Goal: Transaction & Acquisition: Purchase product/service

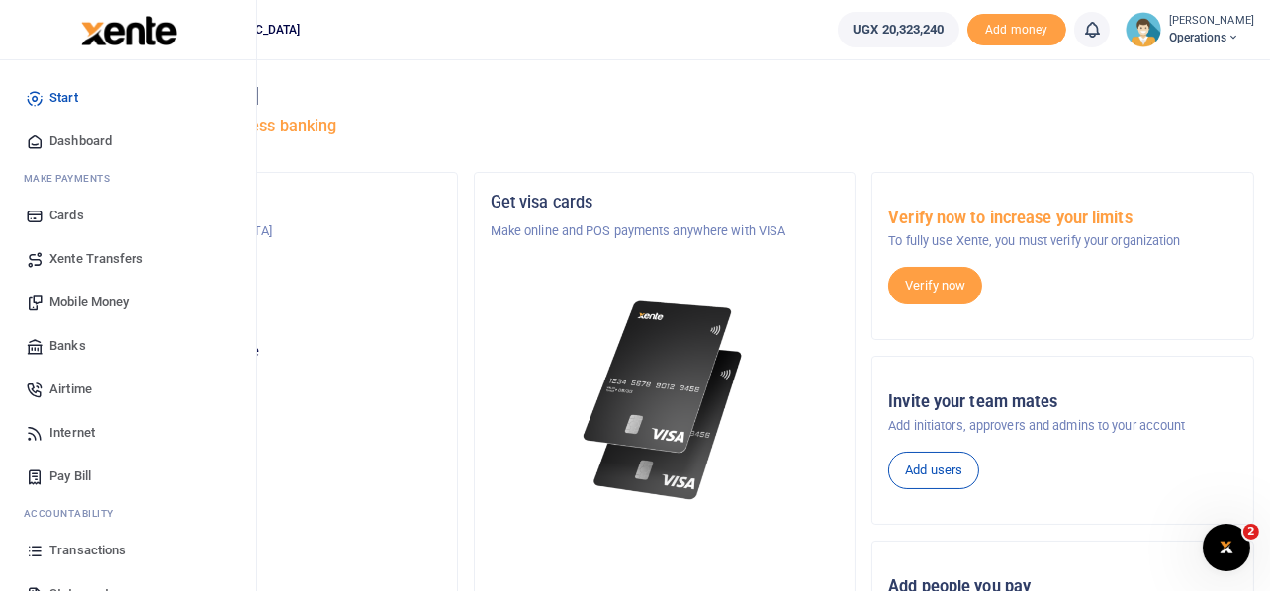
click at [81, 304] on span "Mobile Money" at bounding box center [88, 303] width 79 height 20
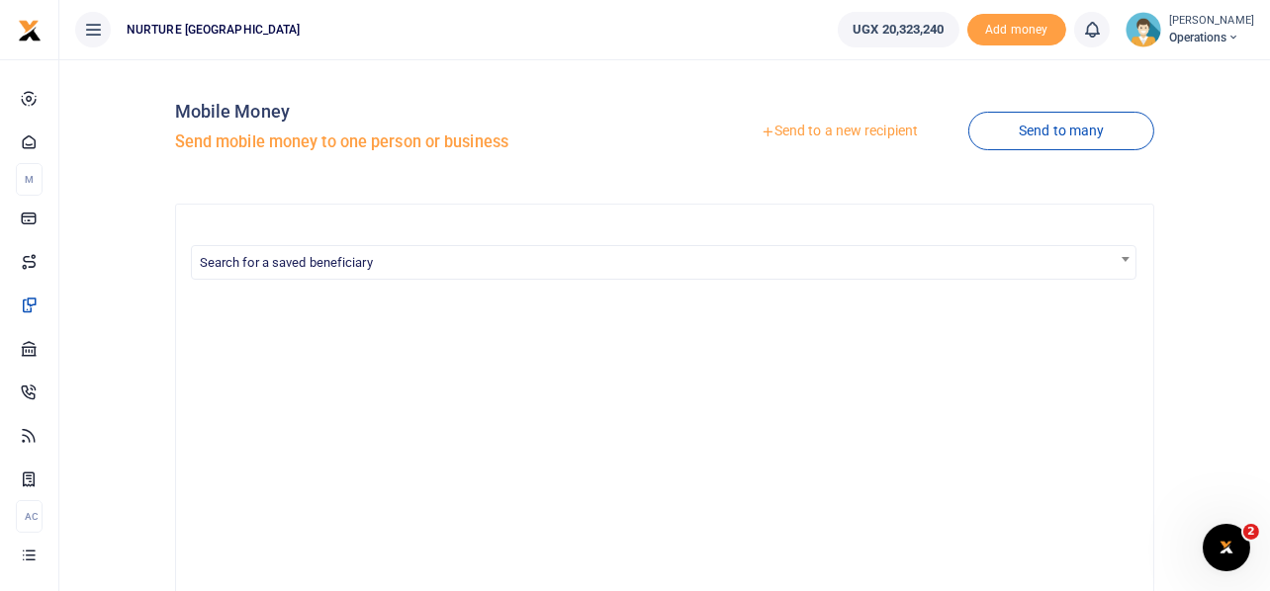
click at [858, 131] on link "Send to a new recipient" at bounding box center [839, 132] width 258 height 36
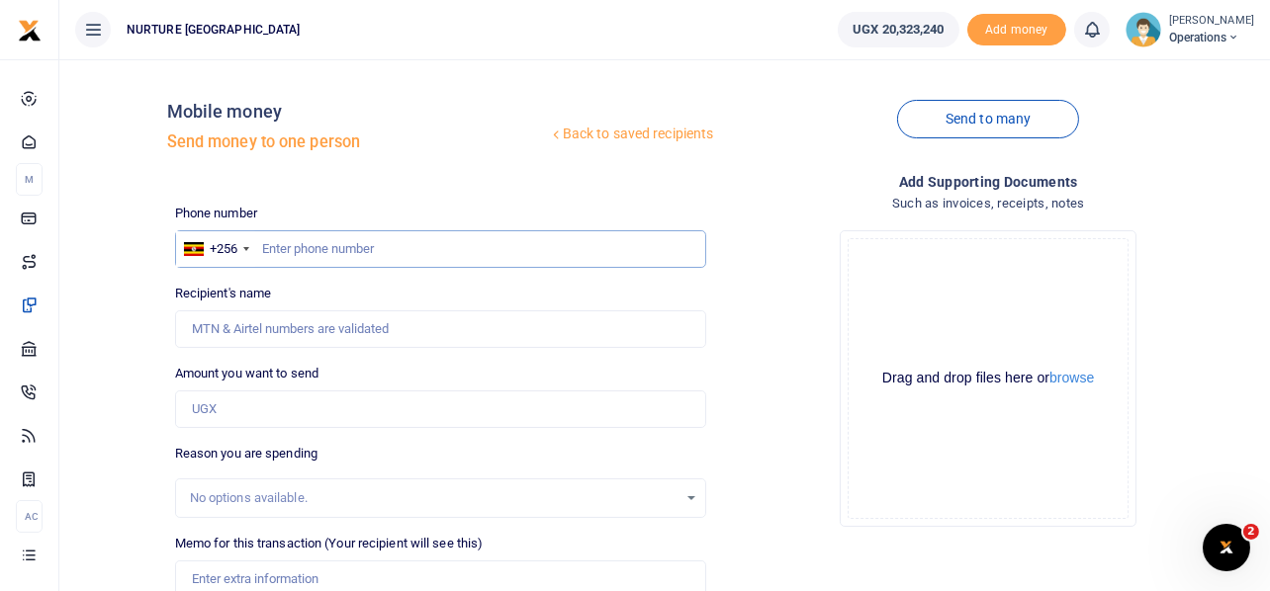
click at [340, 262] on input "text" at bounding box center [441, 249] width 532 height 38
type input "782045015"
type input "Christine Alupo"
type input "782045015"
click at [360, 419] on input "Amount you want to send" at bounding box center [441, 410] width 532 height 38
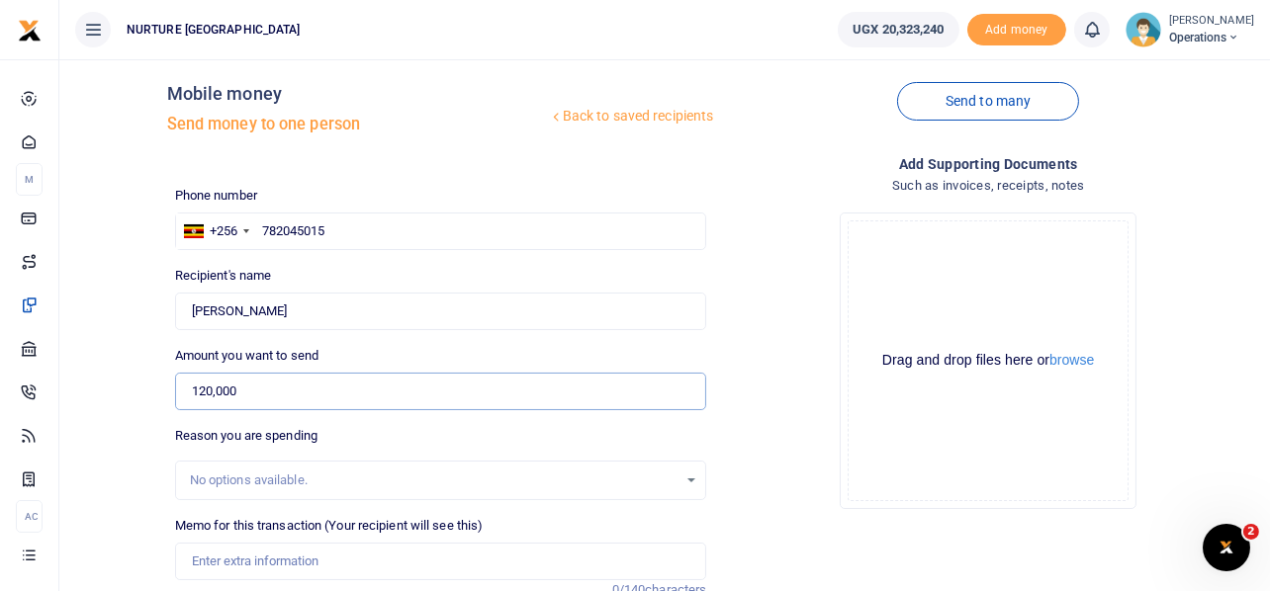
scroll to position [284, 0]
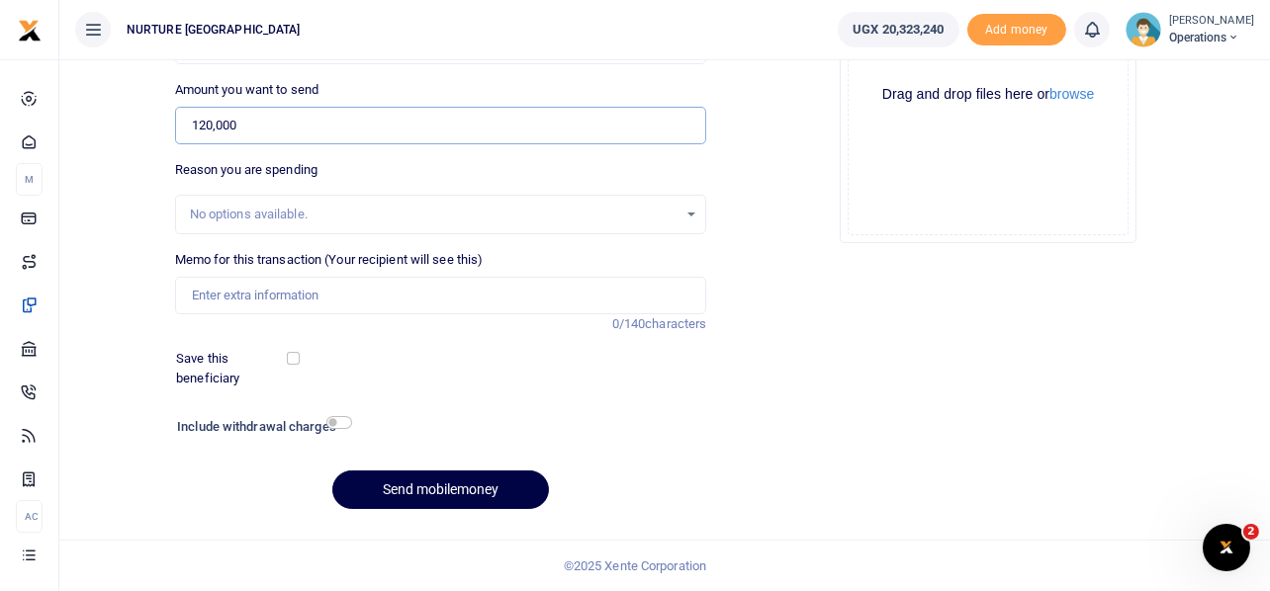
type input "120,000"
click at [424, 284] on input "Memo for this transaction (Your recipient will see this)" at bounding box center [441, 296] width 532 height 38
type input "P"
type input "Facilitation for the PSFU CORDINATOR for the month of August 2025"
click at [345, 422] on input "checkbox" at bounding box center [339, 422] width 26 height 13
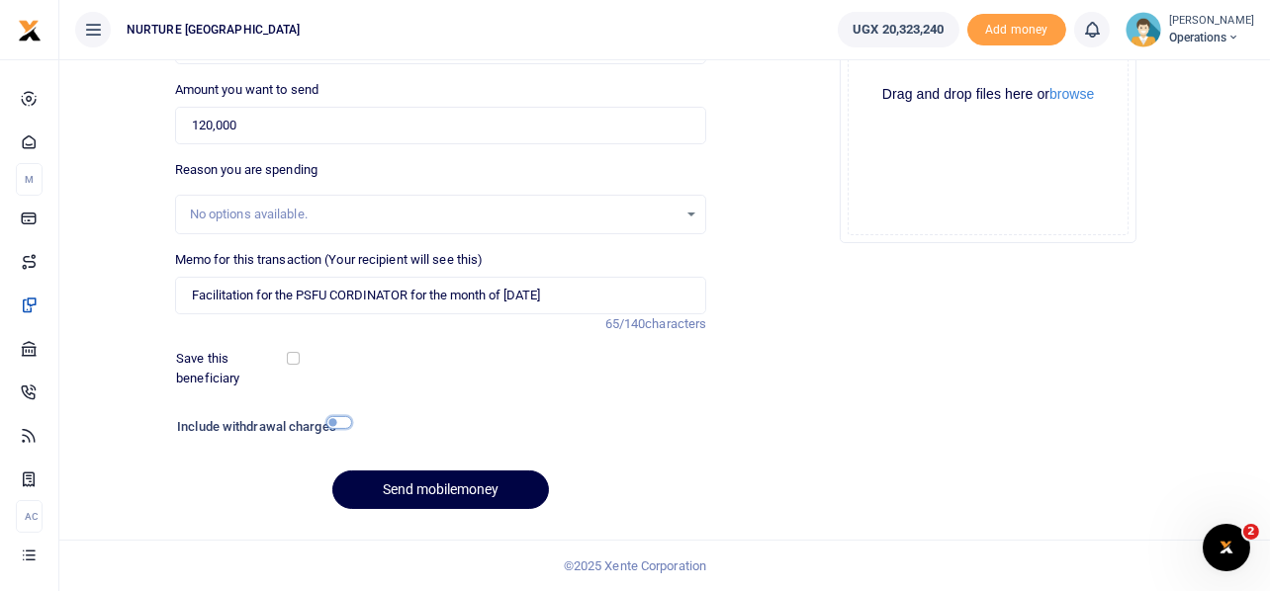
checkbox input "true"
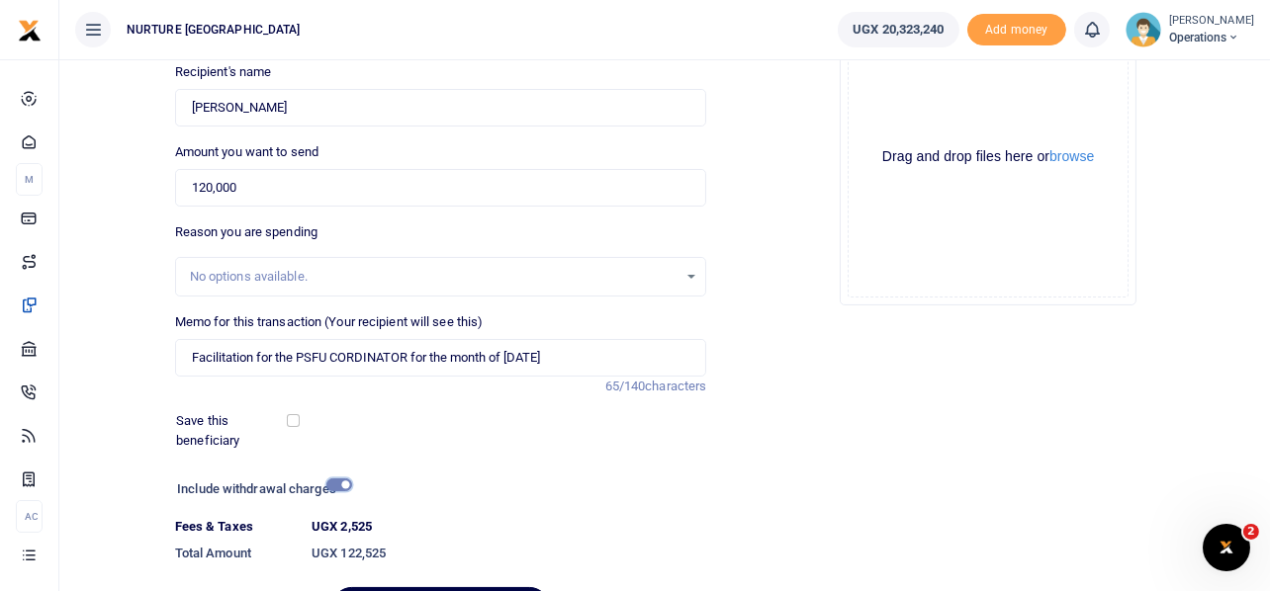
scroll to position [338, 0]
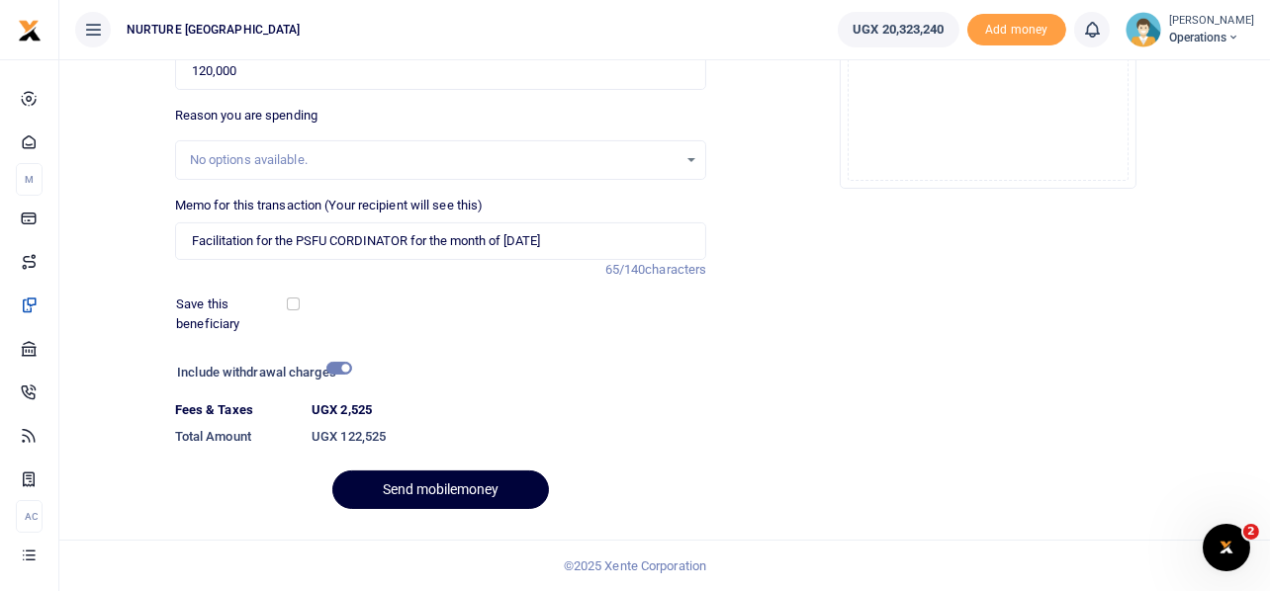
click at [463, 484] on button "Send mobilemoney" at bounding box center [440, 490] width 217 height 39
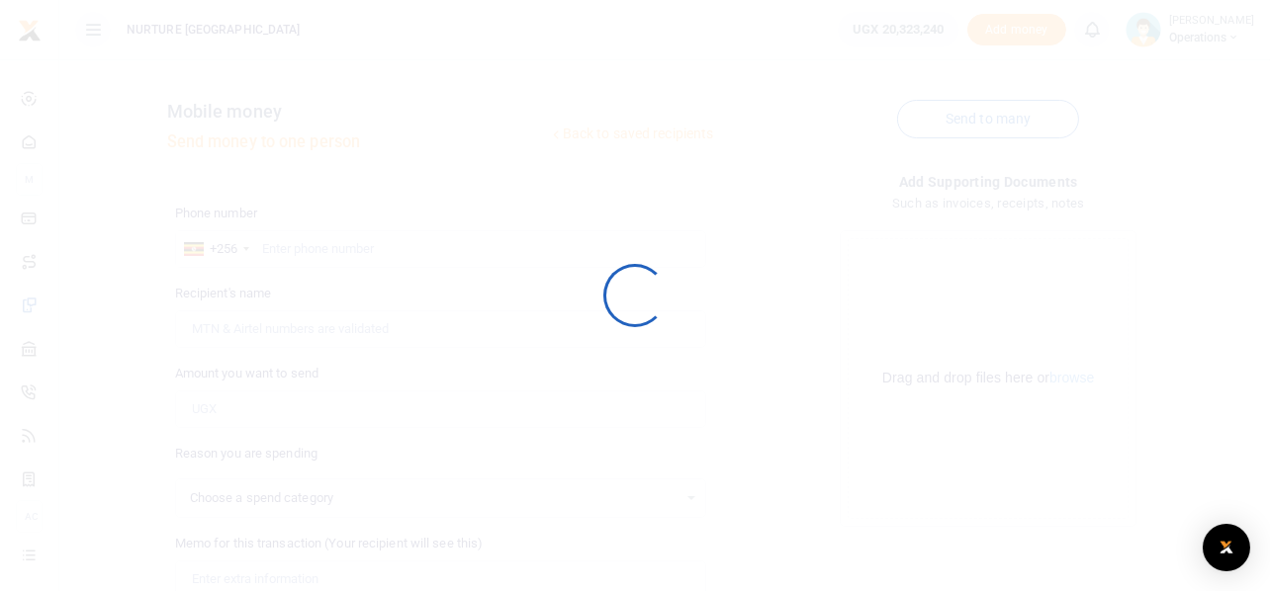
select select
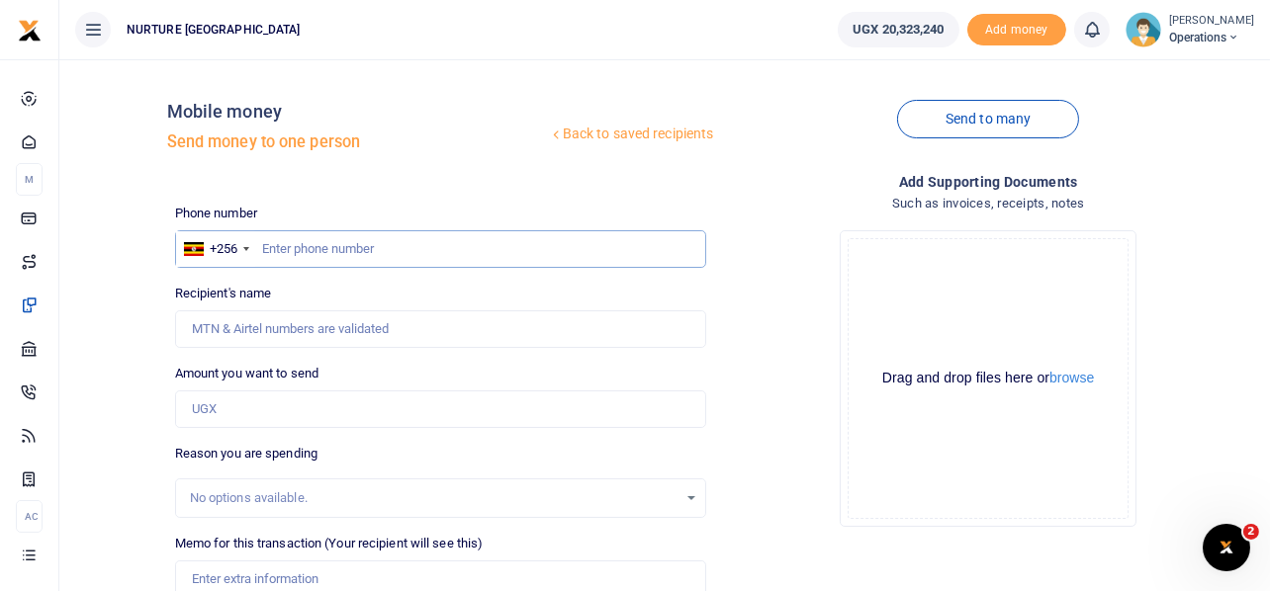
click at [341, 244] on input "text" at bounding box center [441, 249] width 532 height 38
type input "7022728984"
type input "Isaac Sebowa"
click at [281, 414] on input "Amount you want to send" at bounding box center [441, 410] width 532 height 38
click at [512, 253] on input "7022728984" at bounding box center [441, 249] width 532 height 38
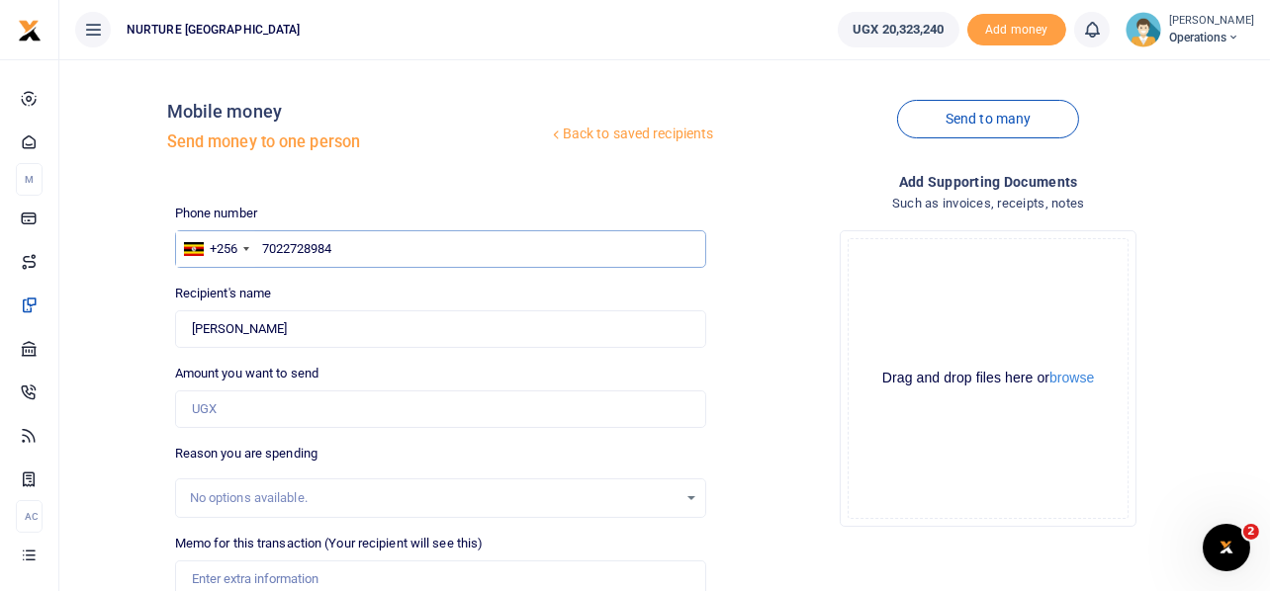
click at [285, 251] on input "7022728984" at bounding box center [441, 249] width 532 height 38
type input "702728984"
click at [213, 413] on input "Amount you want to send" at bounding box center [441, 410] width 532 height 38
type input "Joseph Okiria"
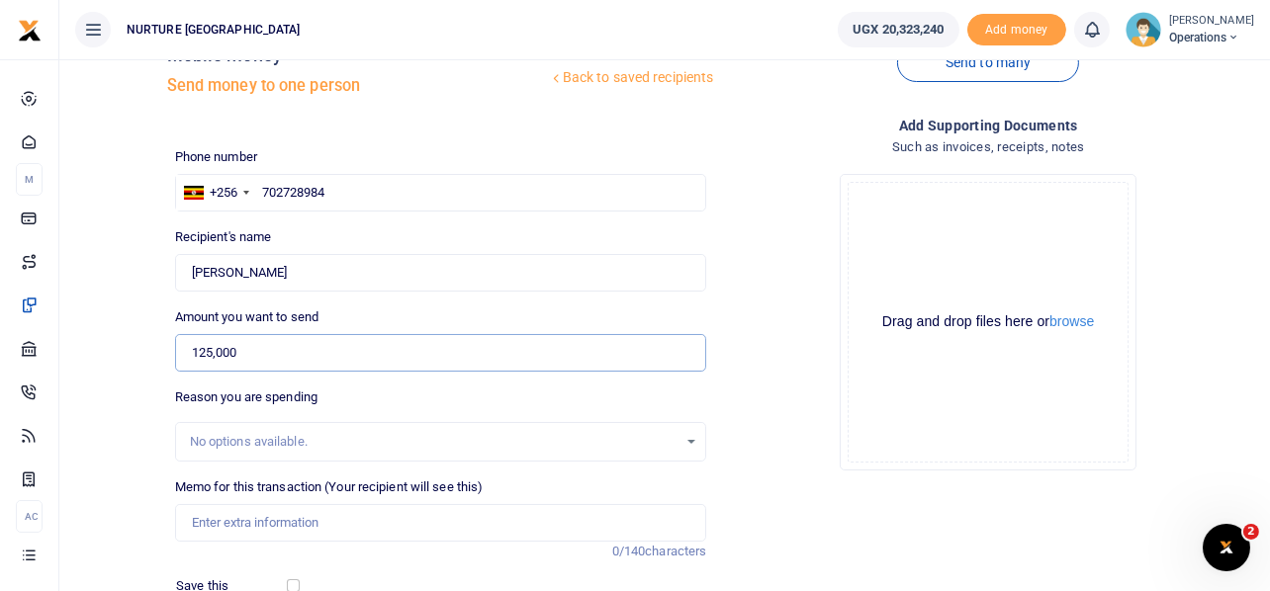
scroll to position [98, 0]
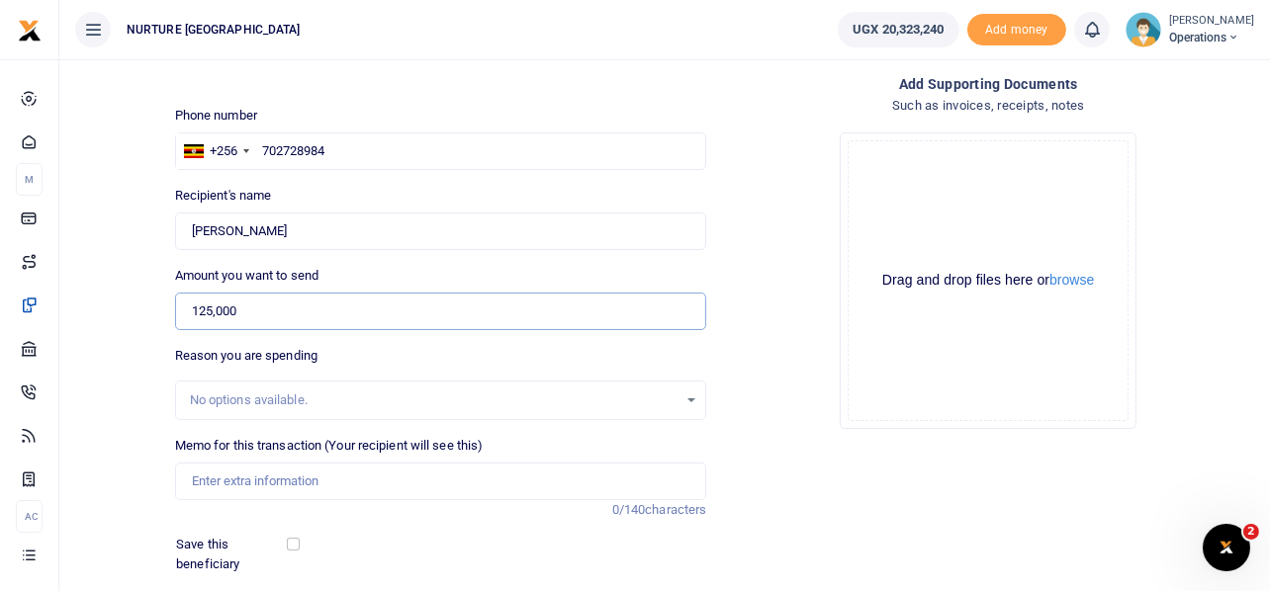
type input "125,000"
click at [289, 475] on input "Memo for this transaction (Your recipient will see this)" at bounding box center [441, 482] width 532 height 38
click at [215, 483] on input "Memo for this transaction (Your recipient will see this)" at bounding box center [441, 482] width 532 height 38
paste input "Payment for lunch and transport facilitation for biomedical engineer to conduct…"
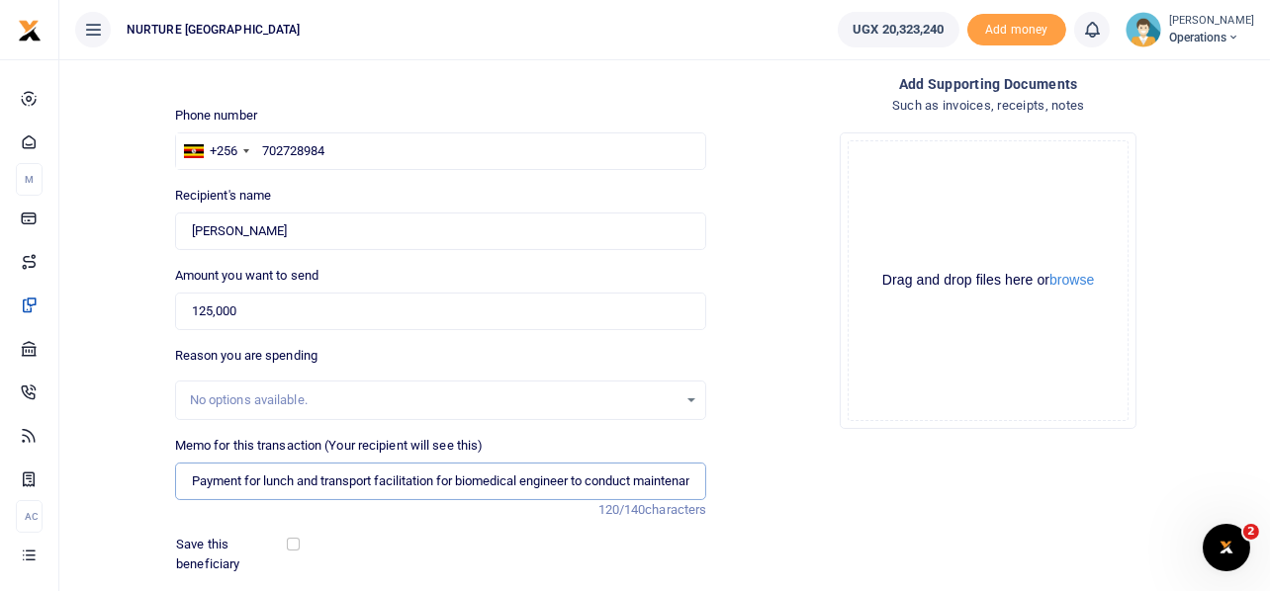
scroll to position [0, 192]
click at [685, 482] on input "Payment for lunch and transport facilitation for biomedical engineer to conduct…" at bounding box center [441, 482] width 532 height 38
type input "Payment for lunch and transport facilitation for biomedical engineer to conduct…"
click at [778, 367] on div "Drop your files here Drag and drop files here or browse Powered by Uppy" at bounding box center [988, 281] width 532 height 328
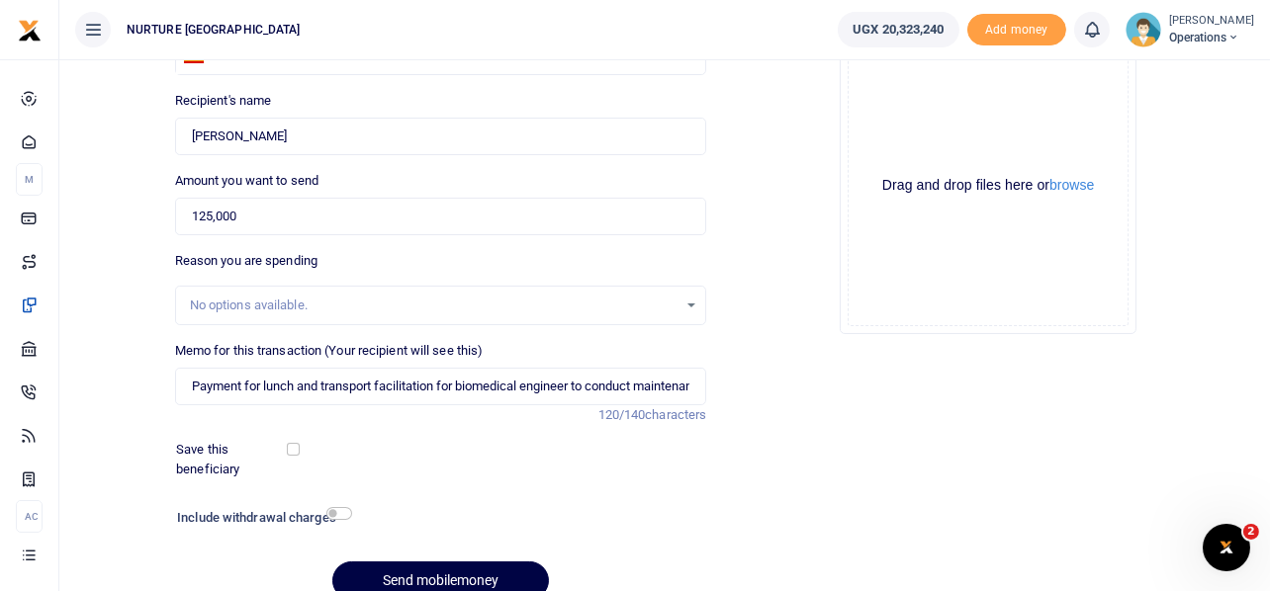
scroll to position [284, 0]
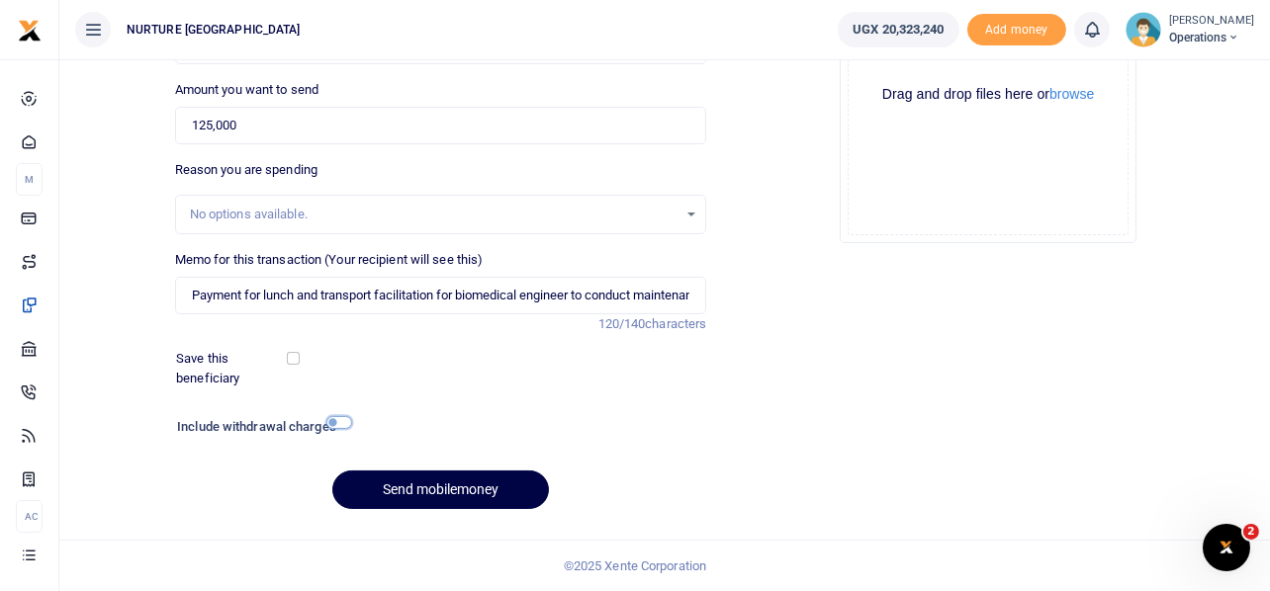
click at [340, 421] on input "checkbox" at bounding box center [339, 422] width 26 height 13
checkbox input "true"
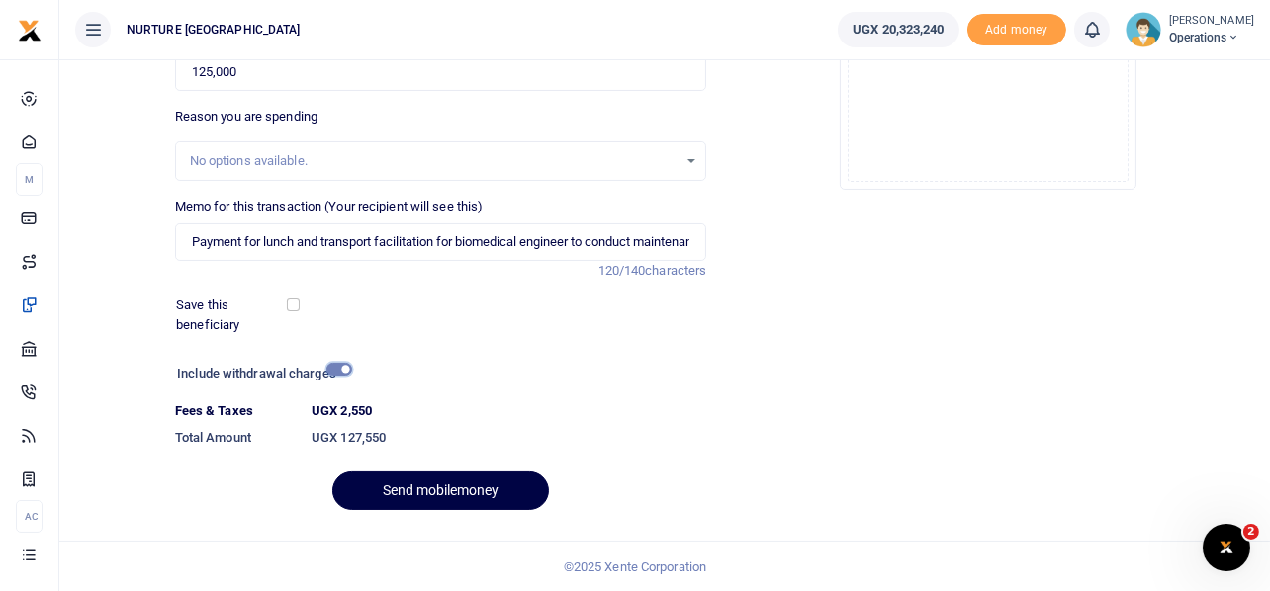
scroll to position [338, 0]
click at [446, 490] on button "Send mobilemoney" at bounding box center [440, 490] width 217 height 39
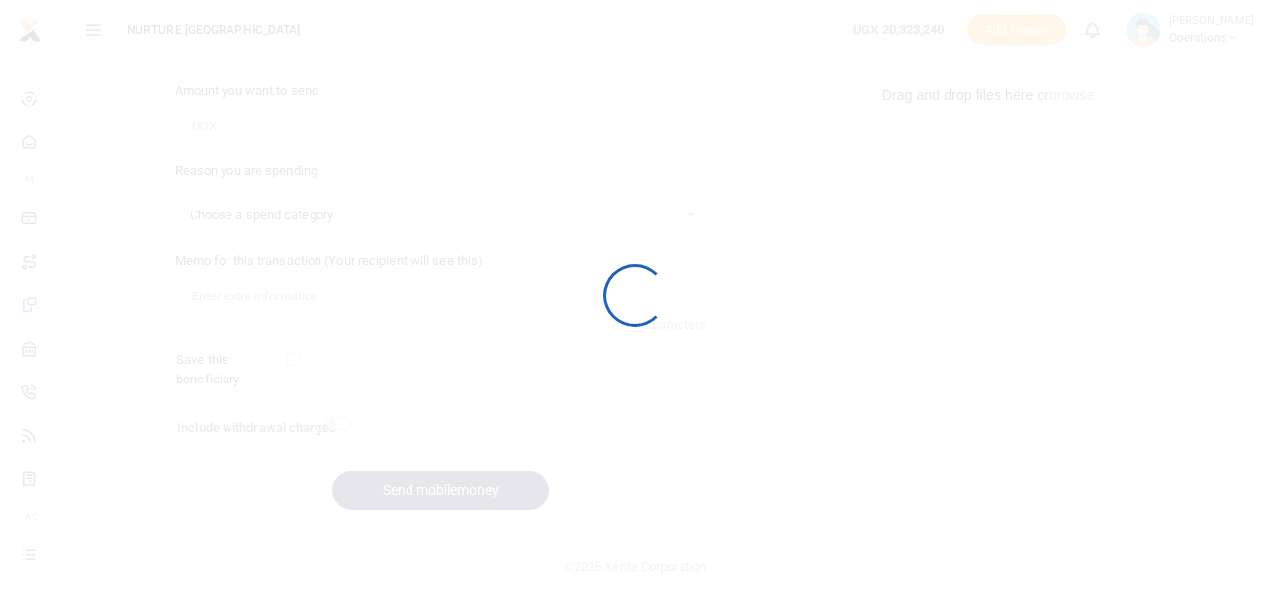
select select
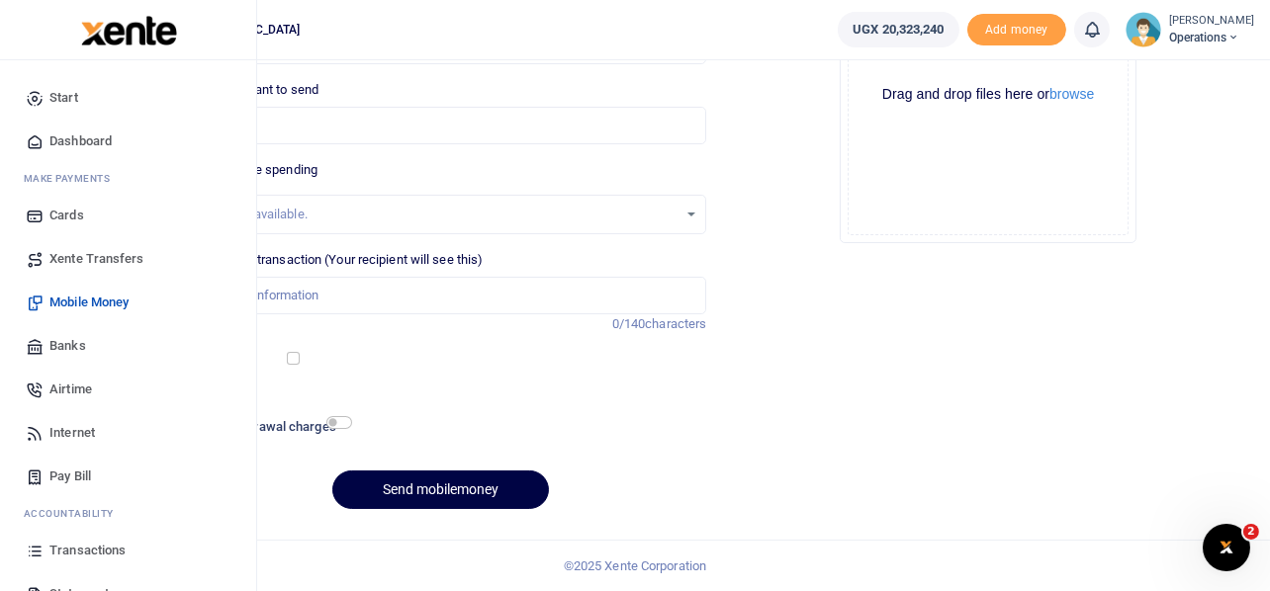
click at [73, 388] on span "Airtime" at bounding box center [70, 390] width 43 height 20
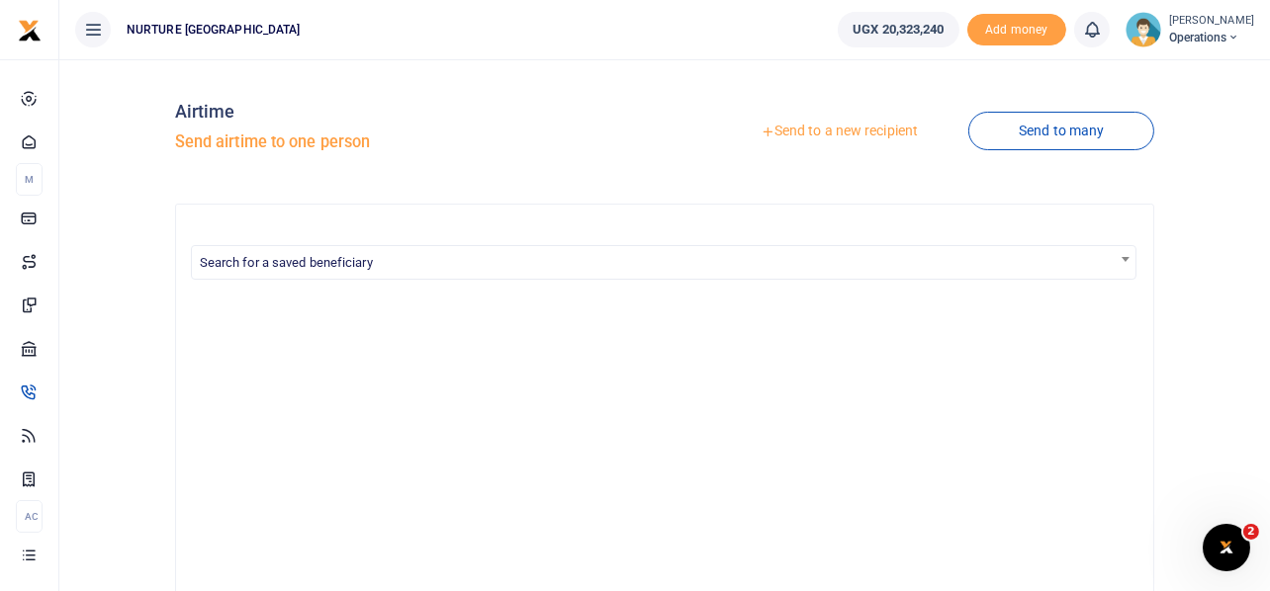
click at [818, 128] on link "Send to a new recipient" at bounding box center [839, 132] width 258 height 36
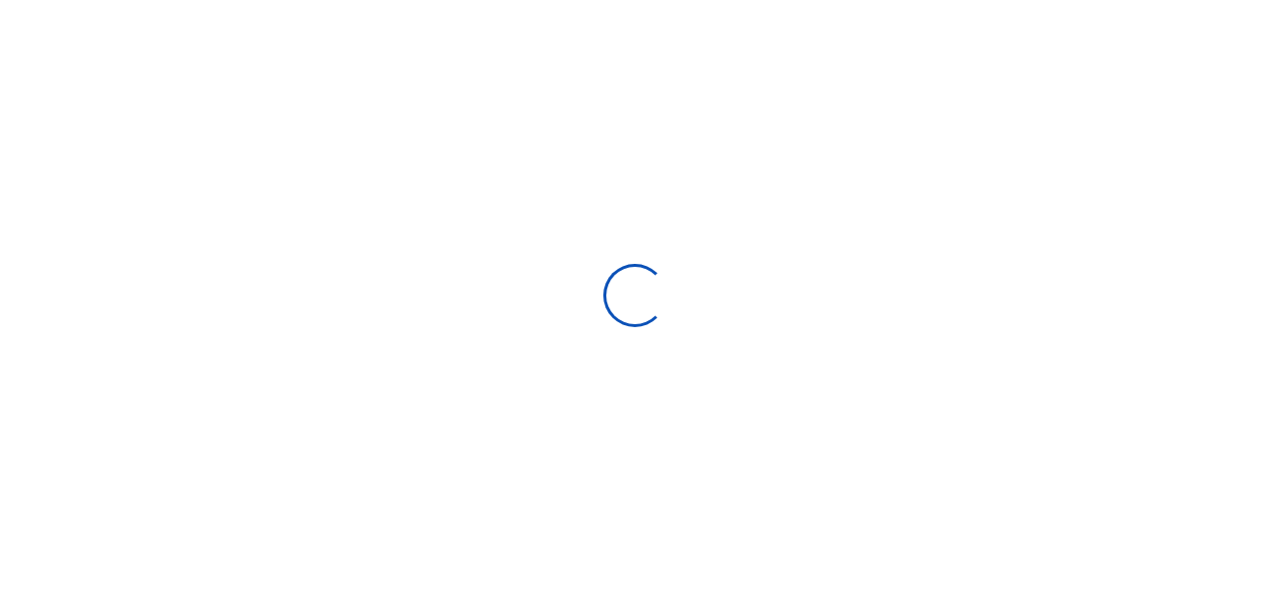
select select "Loading categories"
select select
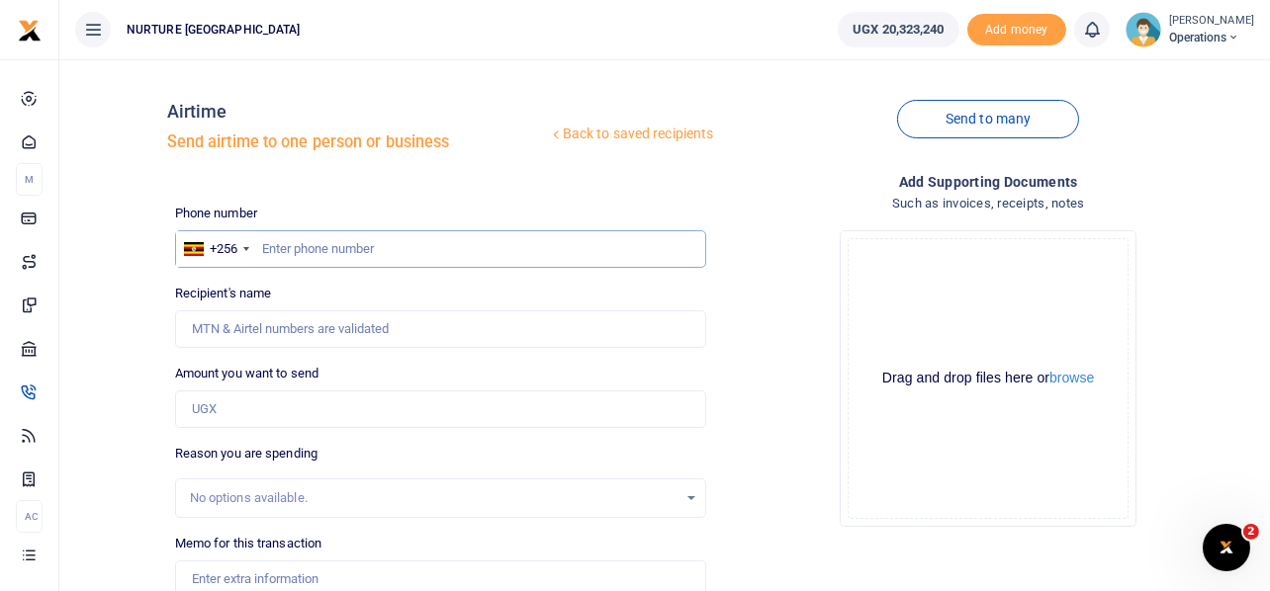
click at [369, 251] on input "text" at bounding box center [441, 249] width 532 height 38
type input "702728984"
click at [312, 404] on input "Amount you want to send" at bounding box center [441, 410] width 532 height 38
type input "Joseph Okiria"
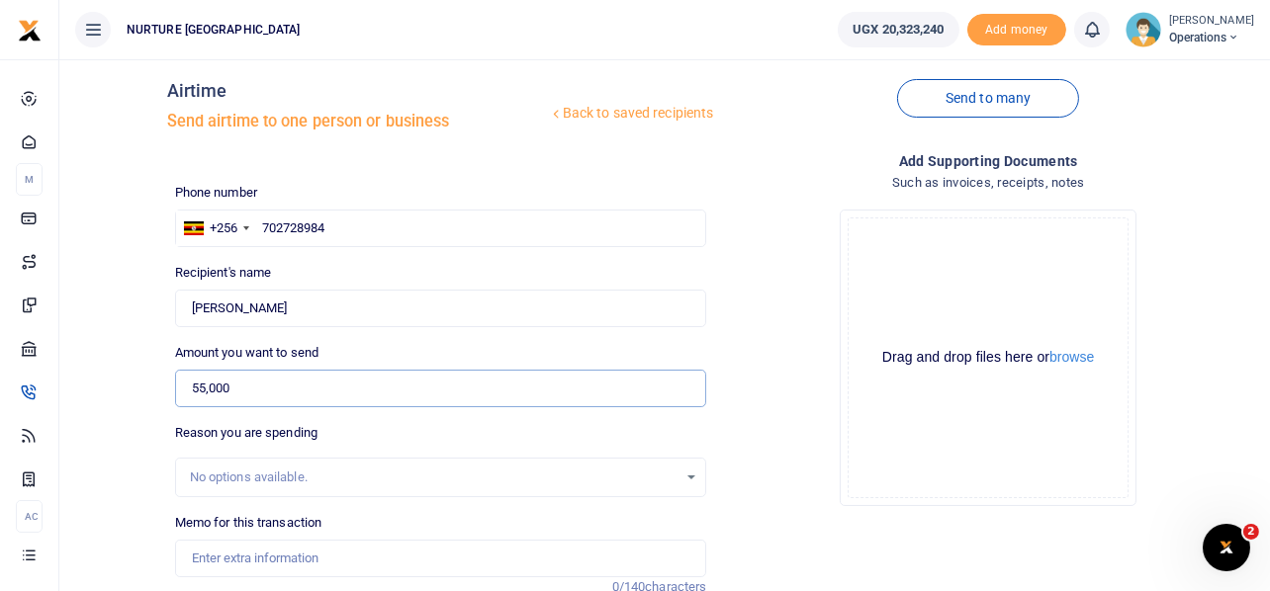
scroll to position [219, 0]
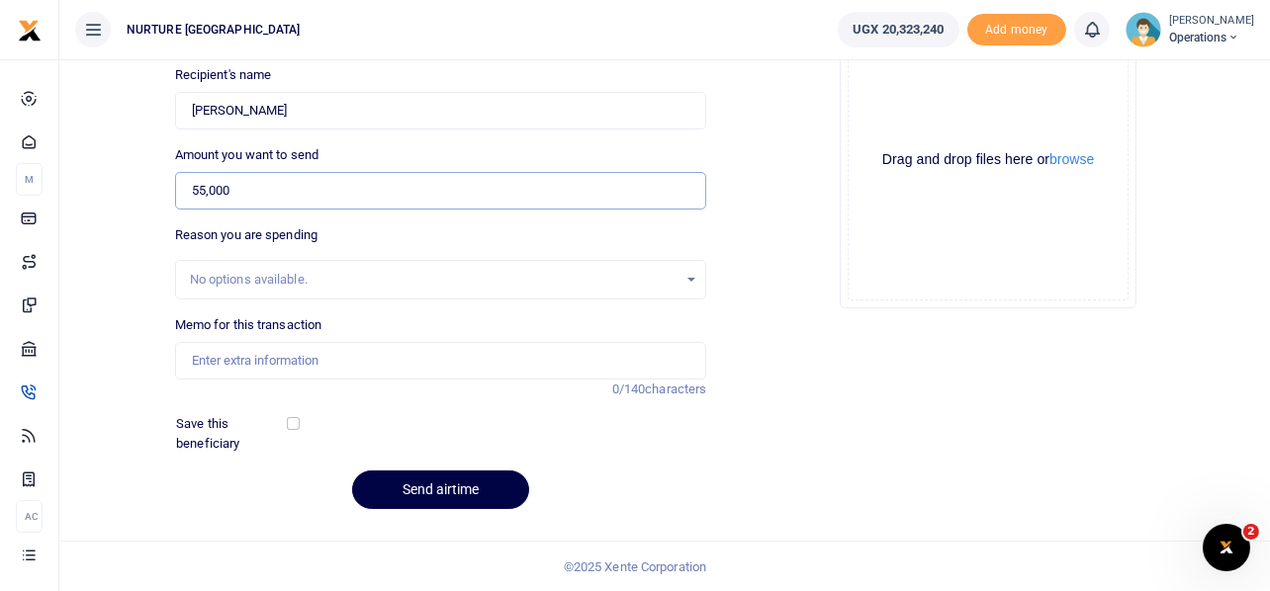
type input "55,000"
click at [265, 356] on input "Memo for this transaction" at bounding box center [441, 361] width 532 height 38
click at [328, 365] on input "Memo for this transaction" at bounding box center [441, 361] width 532 height 38
paste input "Payment for airtime and data for biomedical engineer to conduct maintenance vis…"
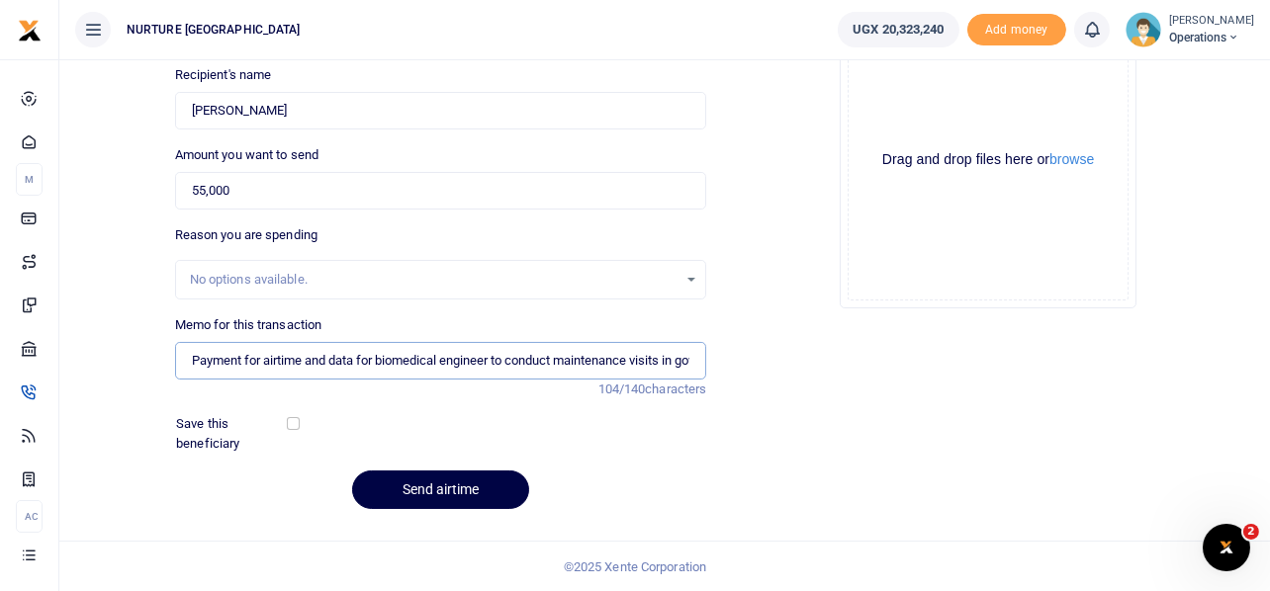
scroll to position [0, 111]
type input "Payment for airtime and data for biomedical engineer to conduct maintenance vis…"
click at [798, 320] on div "Drop your files here Drag and drop files here or browse Powered by Uppy" at bounding box center [988, 160] width 532 height 328
click at [595, 359] on input "Payment for airtime and data for biomedical engineer to conduct maintenance vis…" at bounding box center [441, 361] width 532 height 38
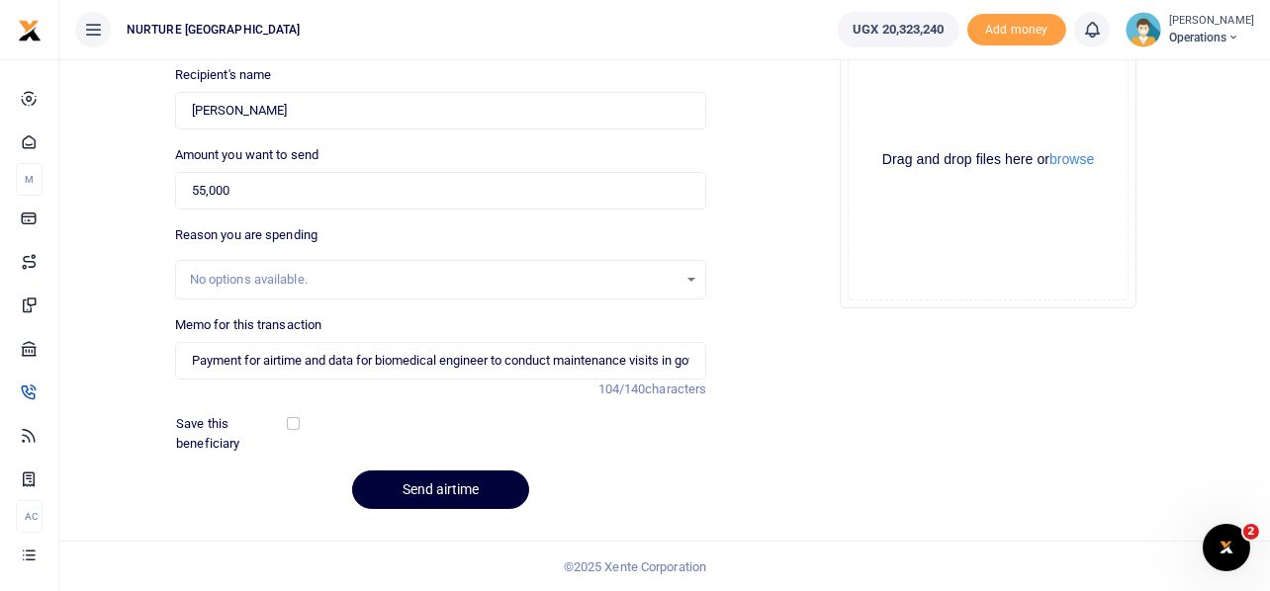
click at [454, 487] on button "Send airtime" at bounding box center [440, 490] width 177 height 39
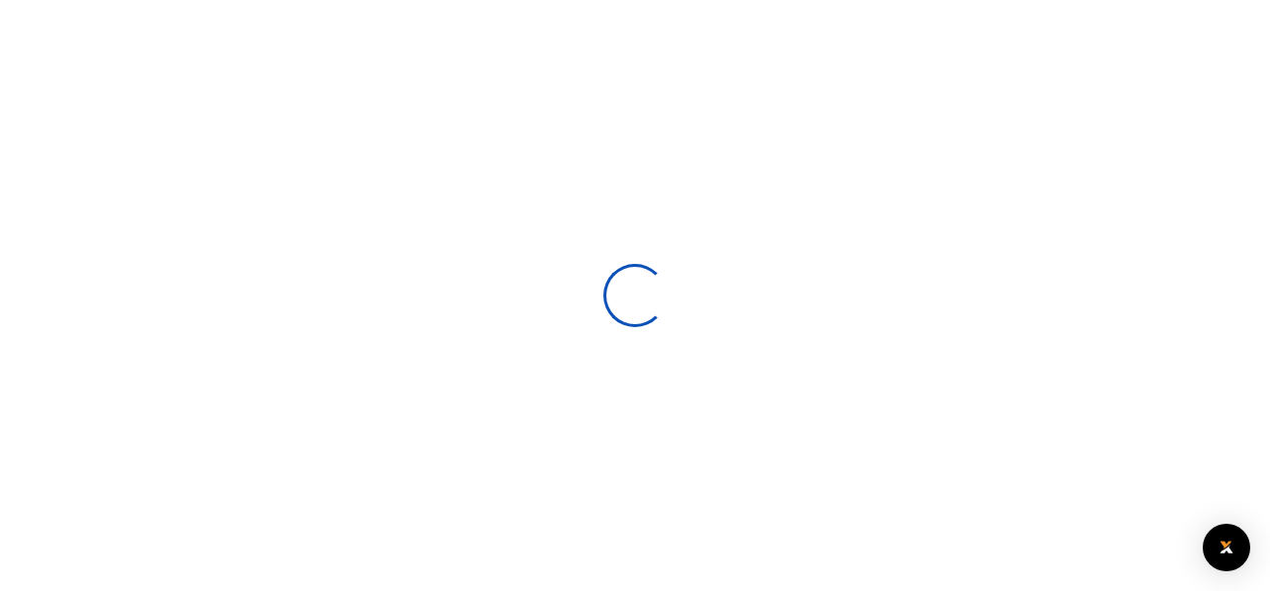
select select
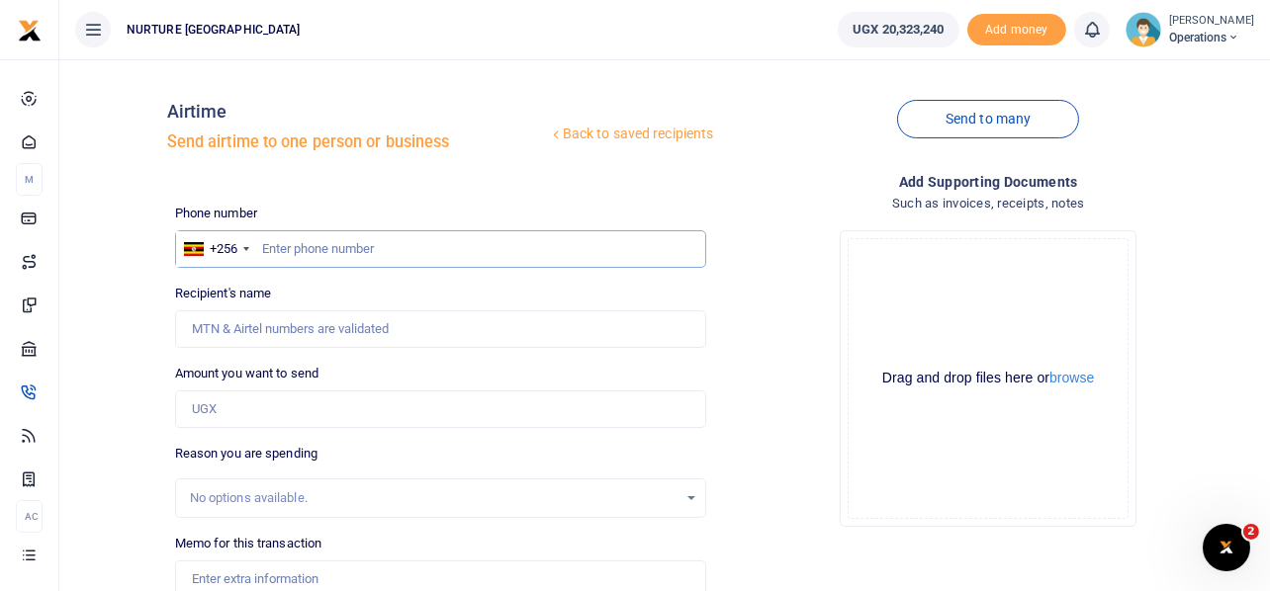
click at [383, 248] on input "text" at bounding box center [441, 249] width 532 height 38
click at [421, 256] on input "text" at bounding box center [441, 249] width 532 height 38
paste input "256785949946"
type input "256785949946"
type input "Kevin Nayiga"
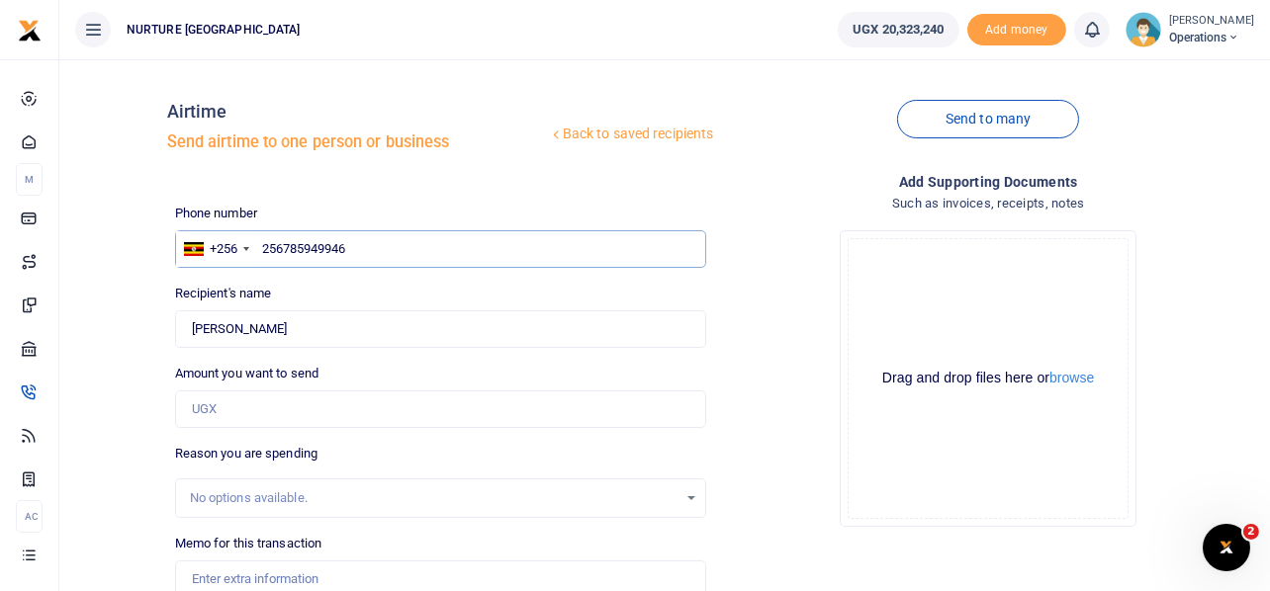
type input "256785949946"
click at [238, 417] on input "Amount you want to send" at bounding box center [441, 410] width 532 height 38
type input "60,000"
click at [789, 382] on div "Drop your files here Drag and drop files here or browse Powered by Uppy" at bounding box center [988, 379] width 532 height 328
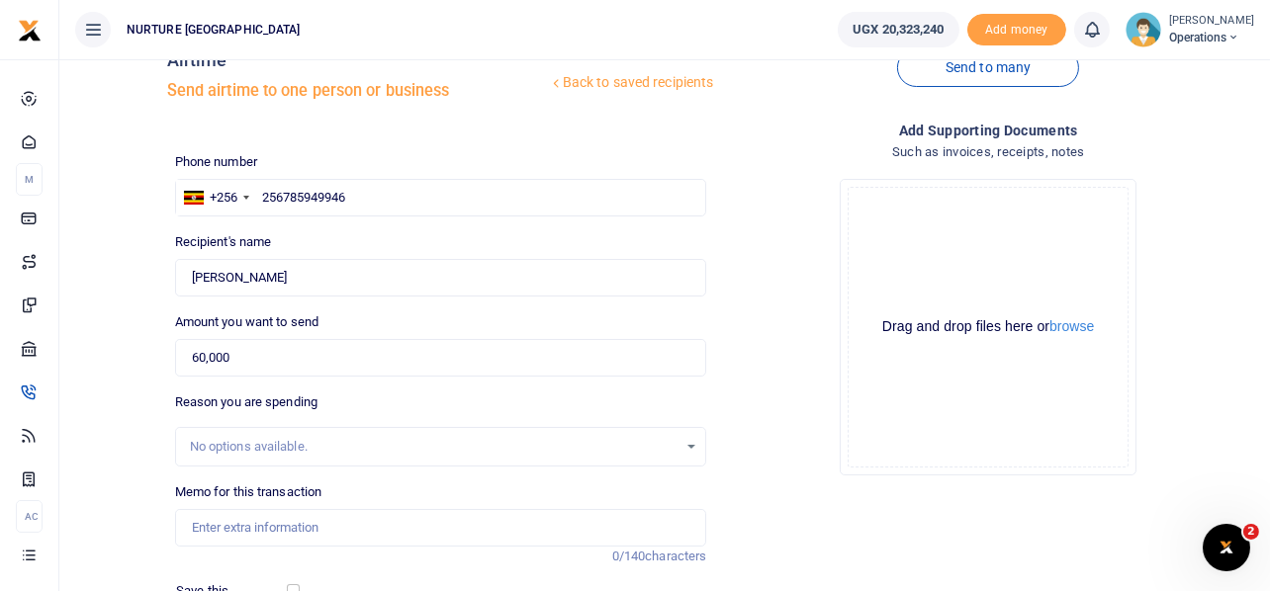
scroll to position [98, 0]
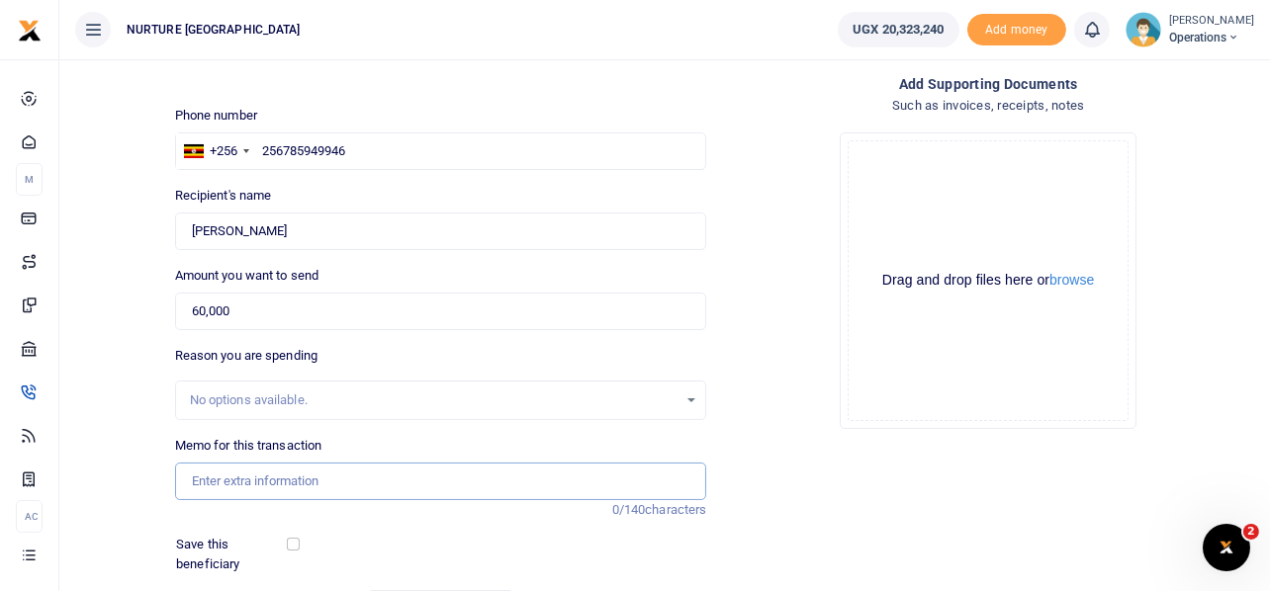
click at [272, 471] on input "Memo for this transaction" at bounding box center [441, 482] width 532 height 38
paste input "Payment for volunteer transport refund for the 3rd week of Aug 2025"
click at [474, 480] on input "Payment for volunteer transport refund for the 3rd week of Aug 2025" at bounding box center [441, 482] width 532 height 38
click at [599, 484] on input "Payment for volunteer transport refund for the 4th week of Aug 2025" at bounding box center [441, 482] width 532 height 38
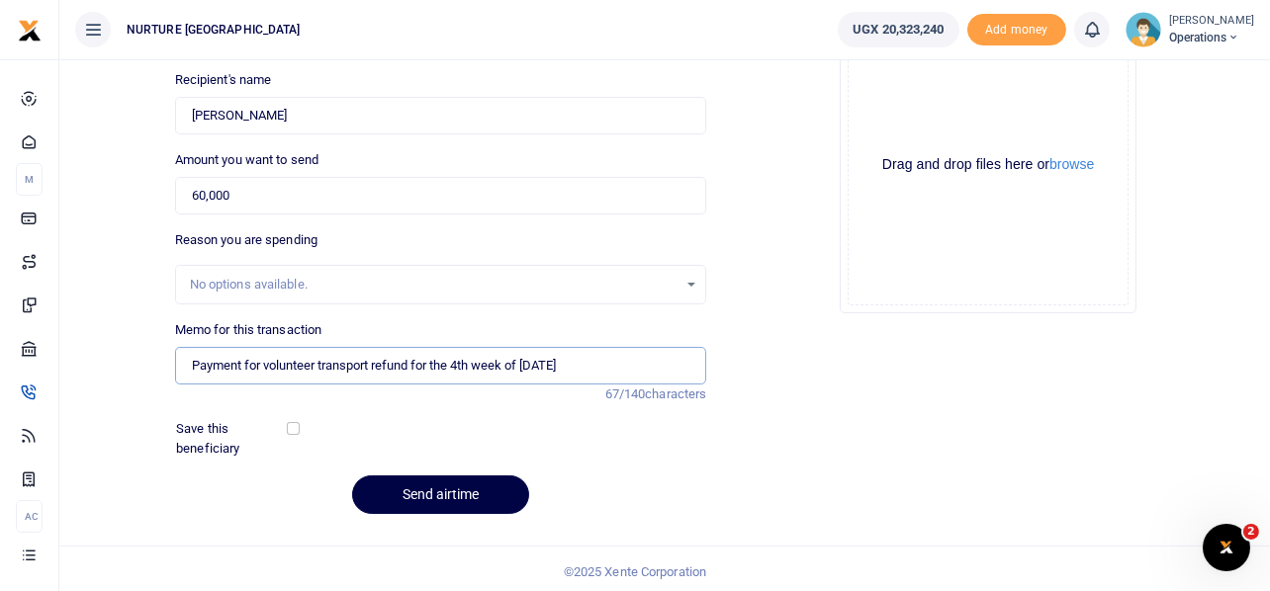
scroll to position [219, 0]
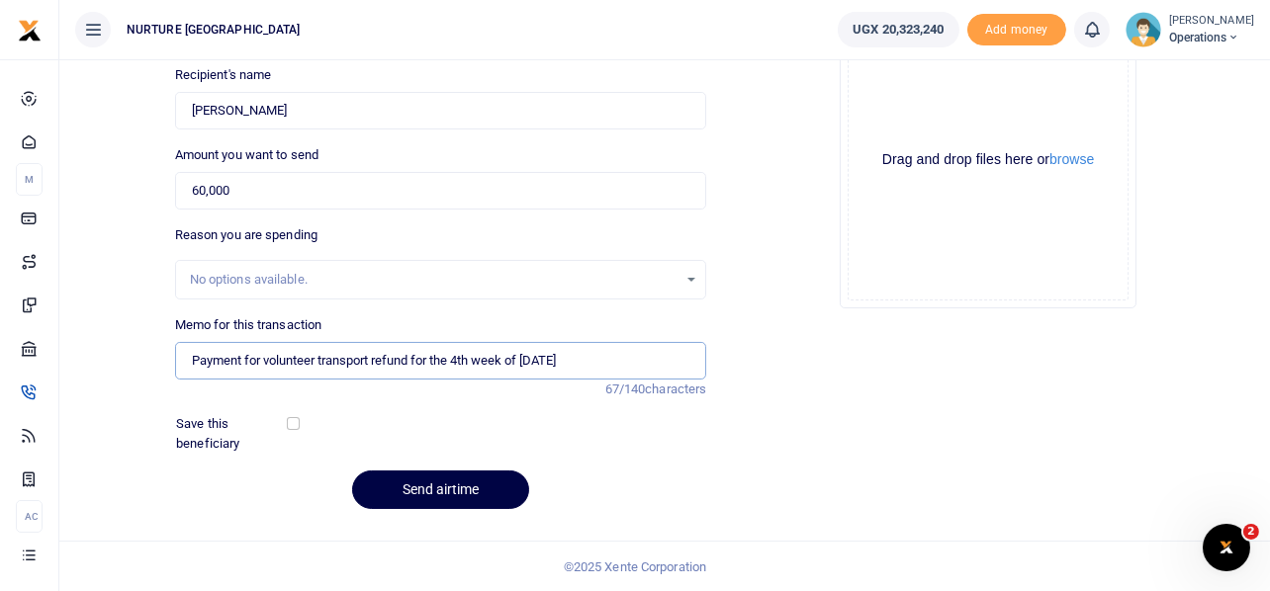
click at [547, 364] on input "Payment for volunteer transport refund for the 4th week of Aug 2025" at bounding box center [441, 361] width 532 height 38
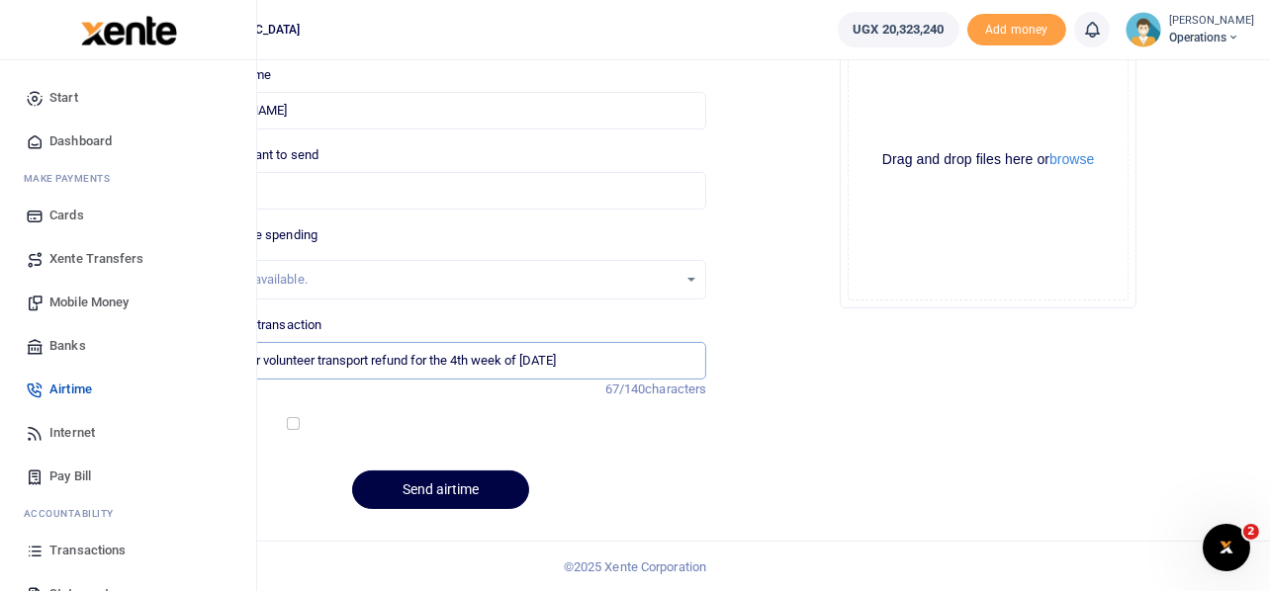
type input "Payment for volunteer transport refund for the 4th week of Aug 2025"
click at [68, 300] on span "Mobile Money" at bounding box center [88, 303] width 79 height 20
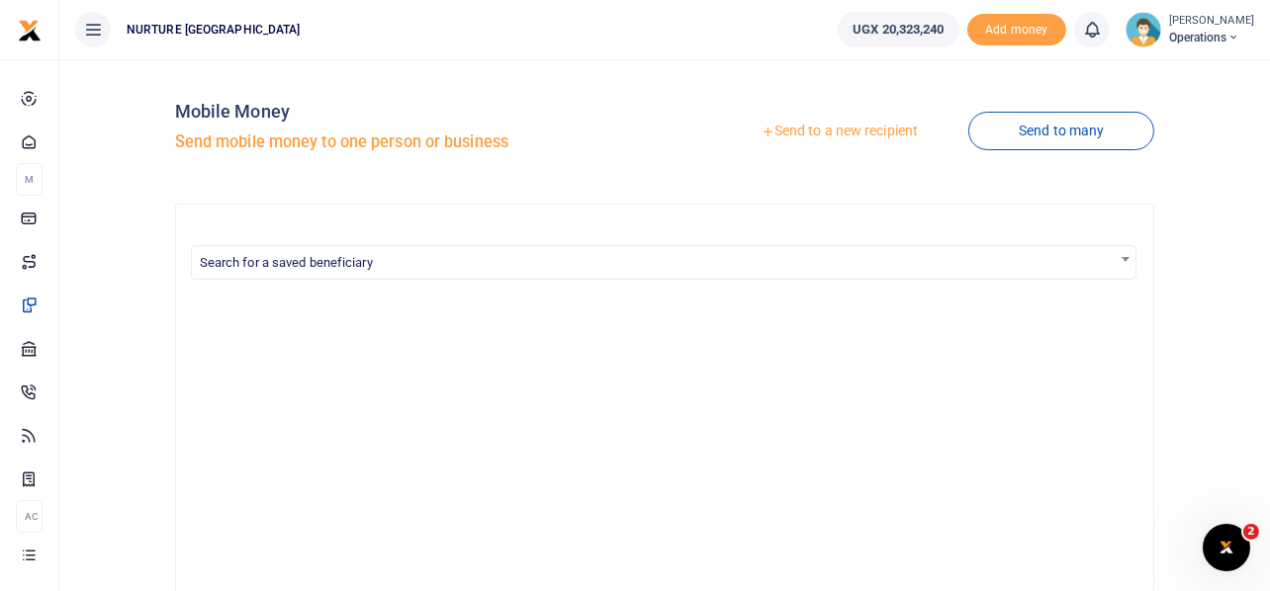
click at [853, 132] on link "Send to a new recipient" at bounding box center [839, 132] width 258 height 36
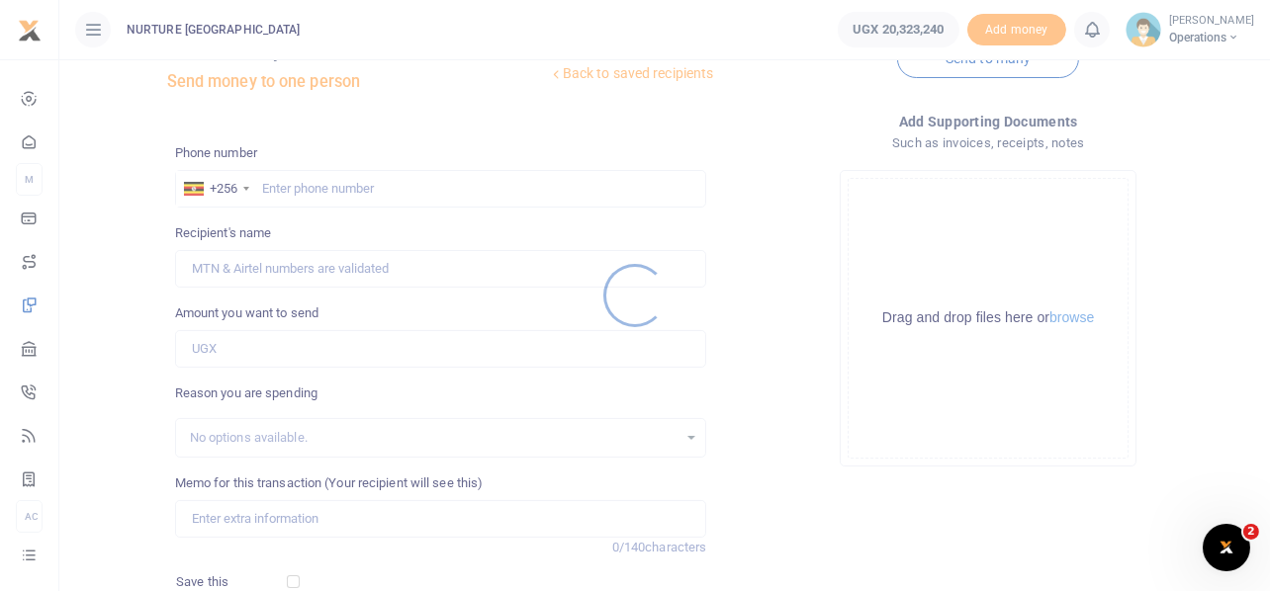
scroll to position [284, 0]
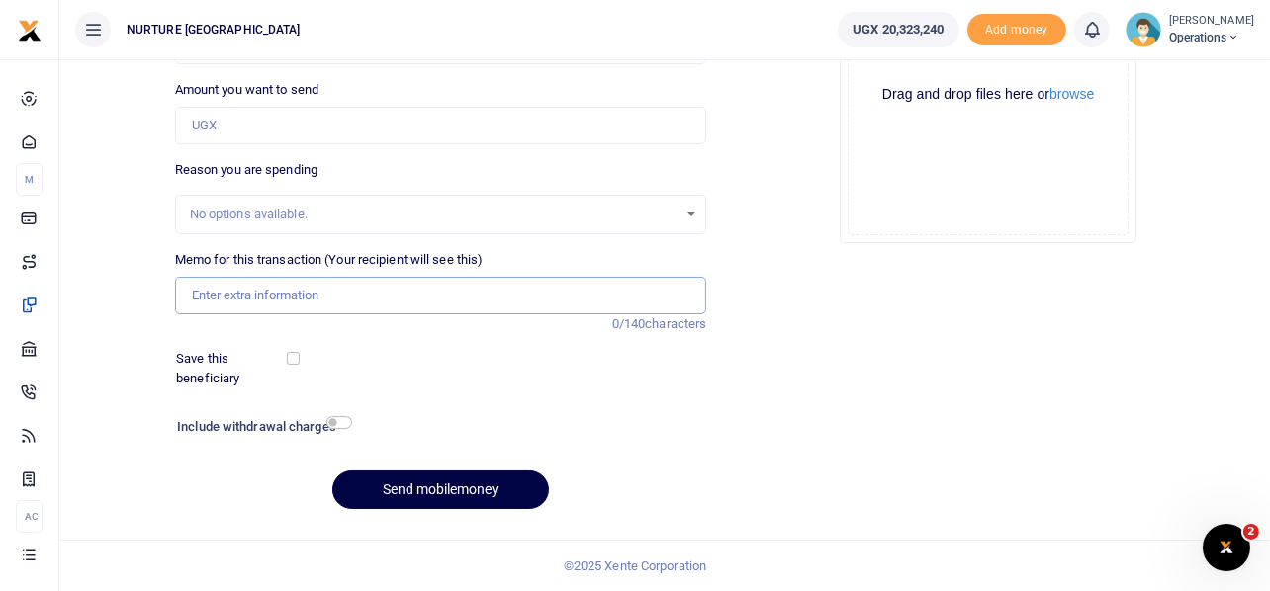
click at [371, 288] on input "Memo for this transaction (Your recipient will see this)" at bounding box center [441, 296] width 532 height 38
paste input "Payment for volunteer transport refund for the 4th week of Aug 2025"
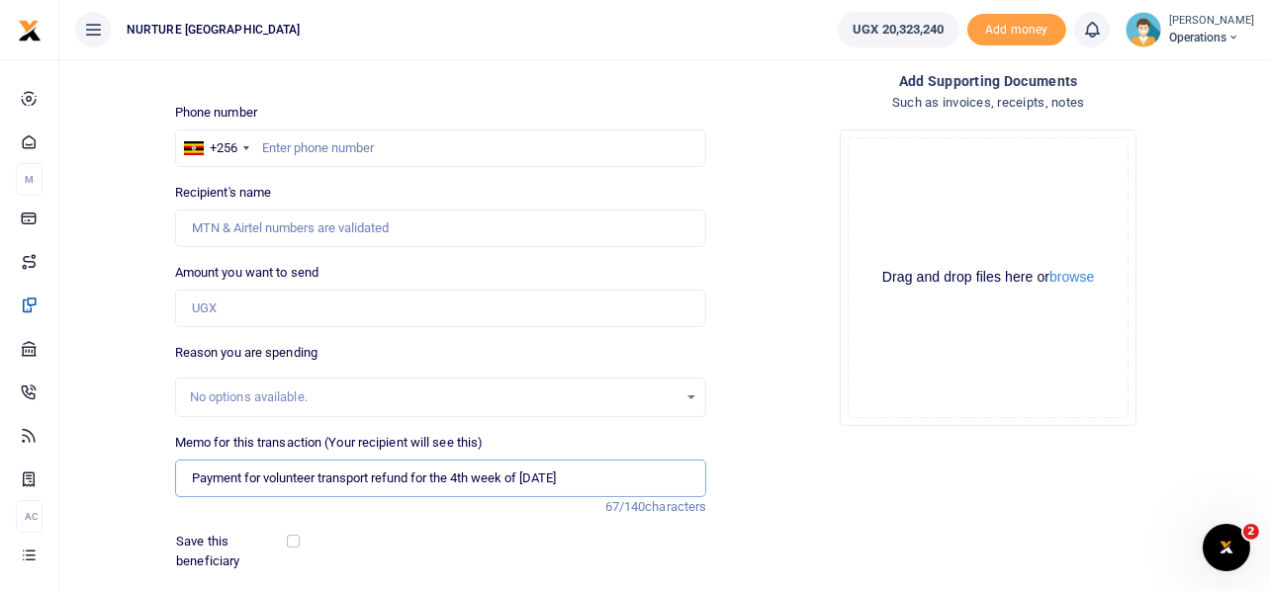
scroll to position [86, 0]
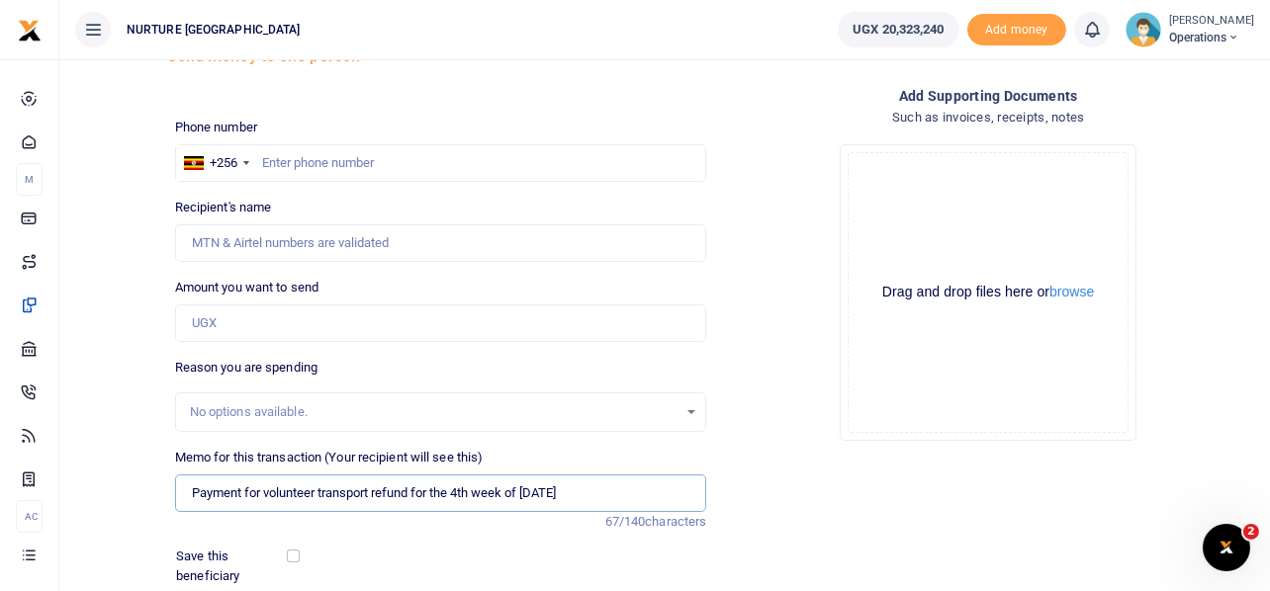
type input "Payment for volunteer transport refund for the 4th week of [DATE]"
click at [234, 328] on input "Amount you want to send" at bounding box center [441, 324] width 532 height 38
type input "60,000"
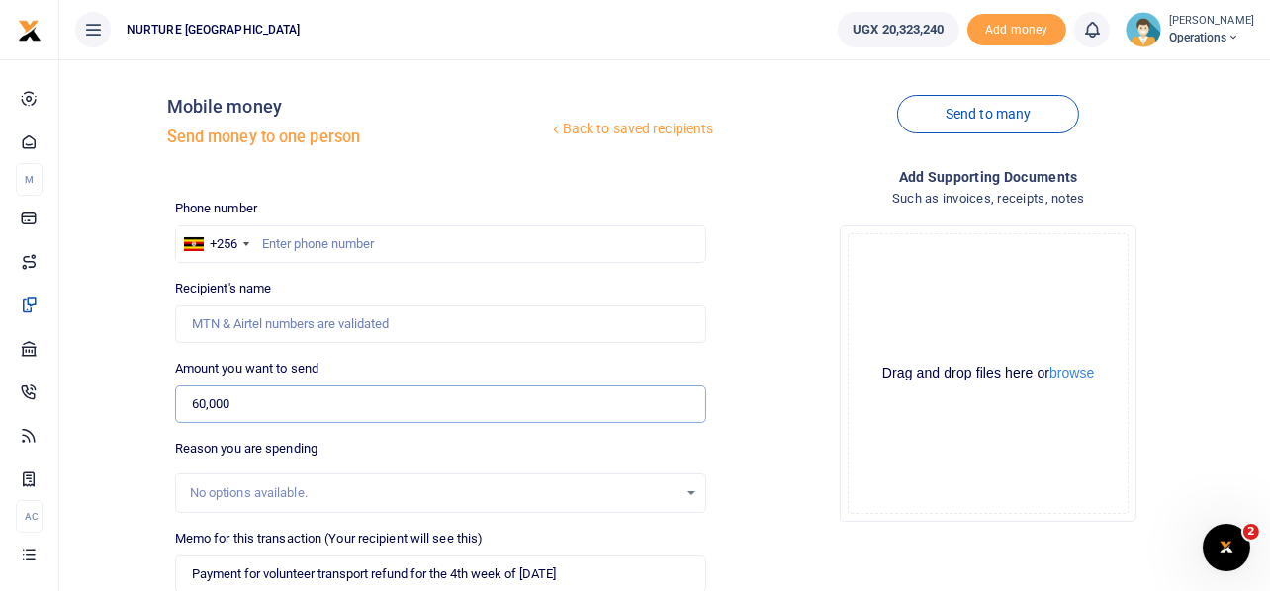
scroll to position [0, 0]
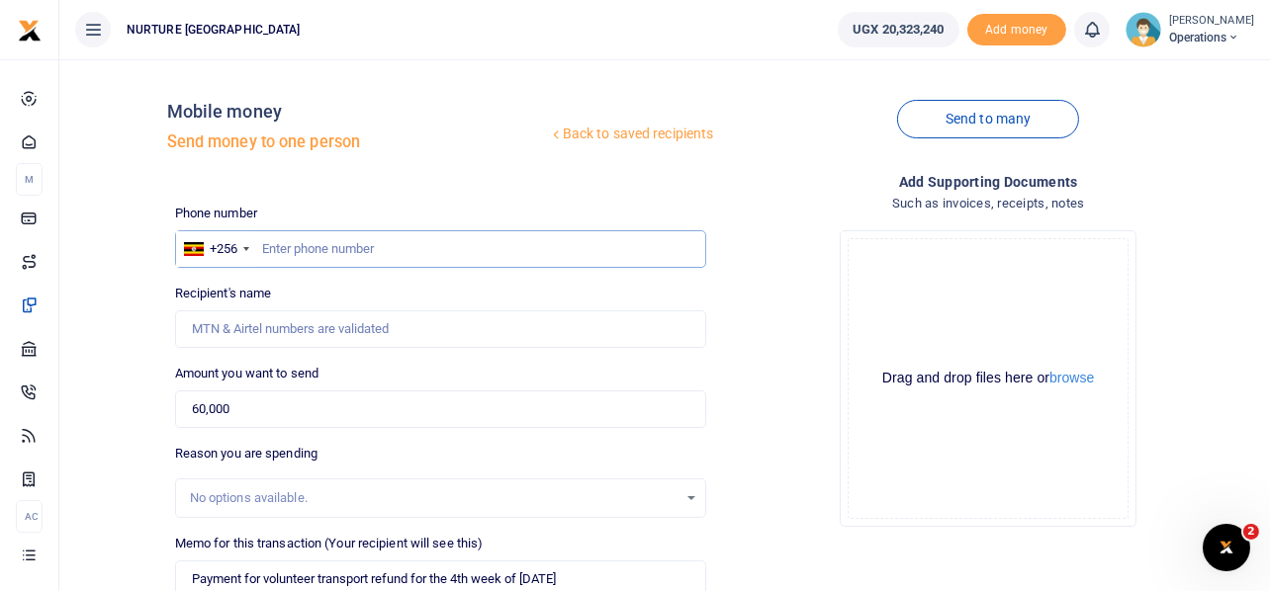
click at [367, 238] on input "text" at bounding box center [441, 249] width 532 height 38
paste input "256785949946"
type input "256785949946"
type input "[PERSON_NAME]"
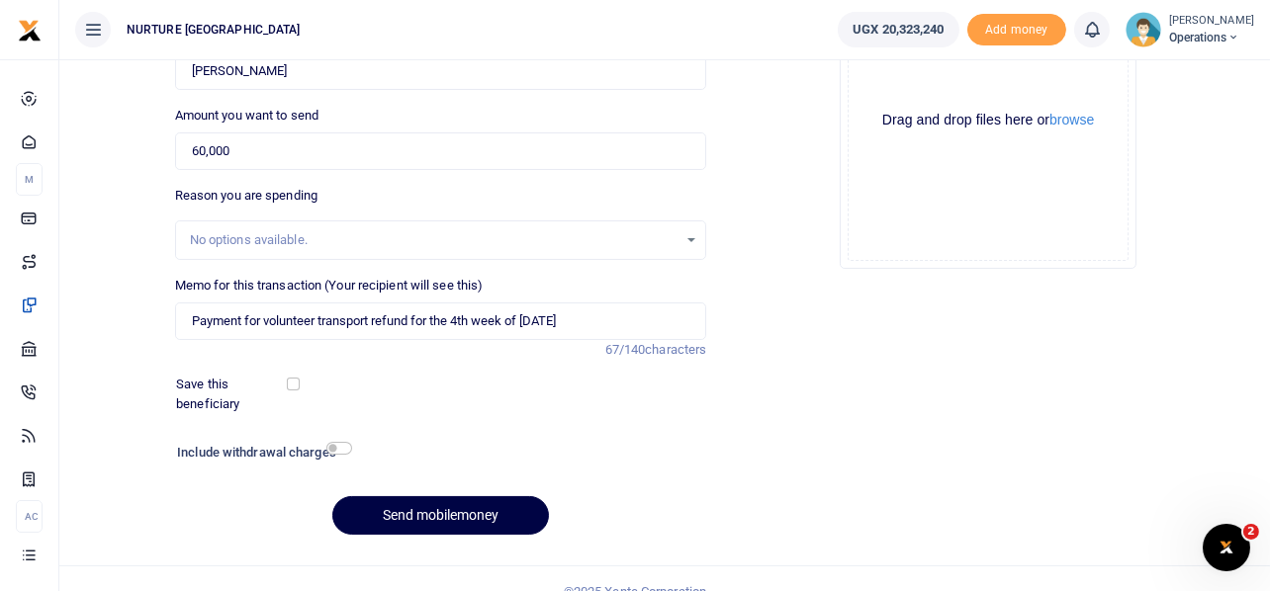
scroll to position [284, 0]
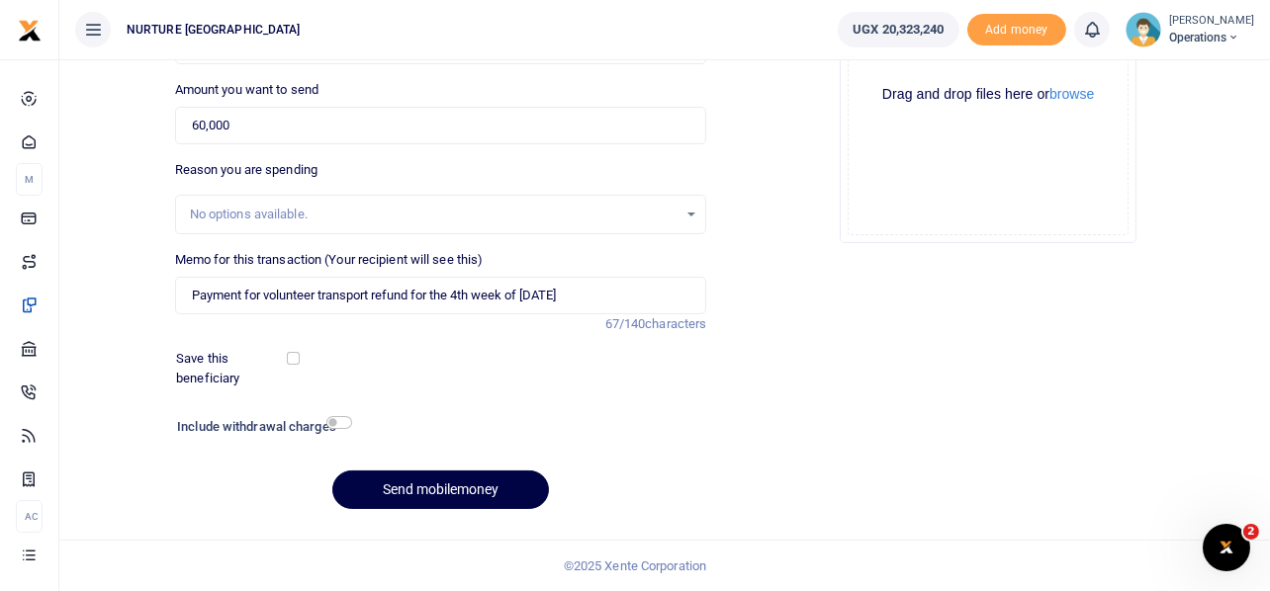
type input "256785949946"
click at [337, 424] on input "checkbox" at bounding box center [339, 422] width 26 height 13
checkbox input "true"
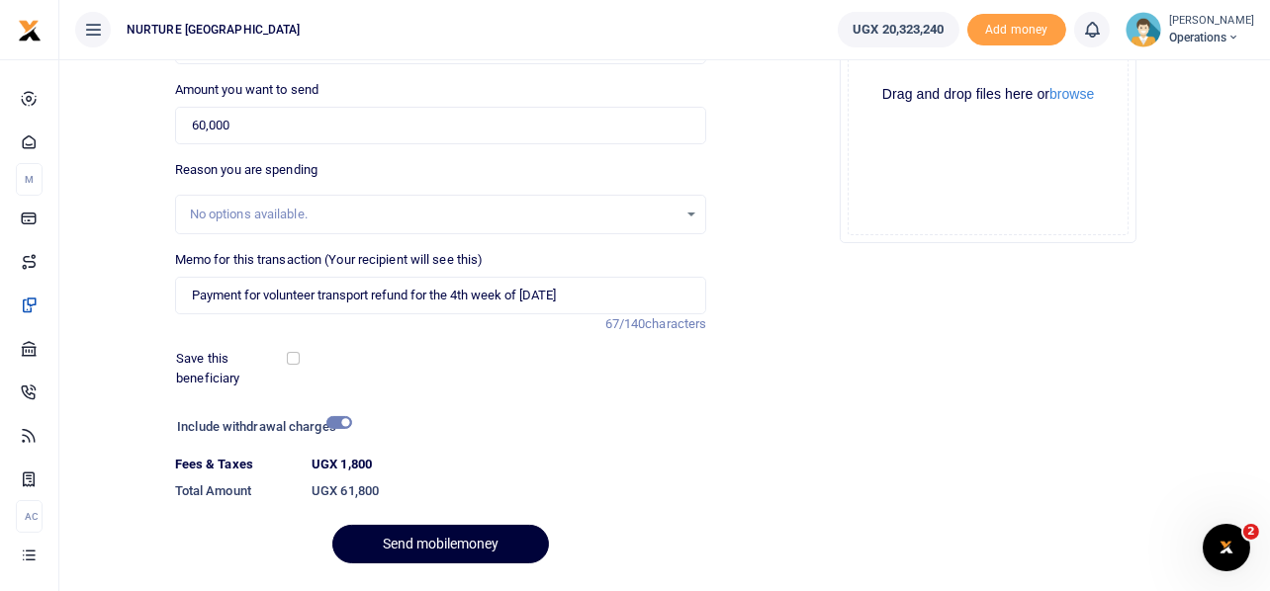
click at [458, 541] on button "Send mobilemoney" at bounding box center [440, 544] width 217 height 39
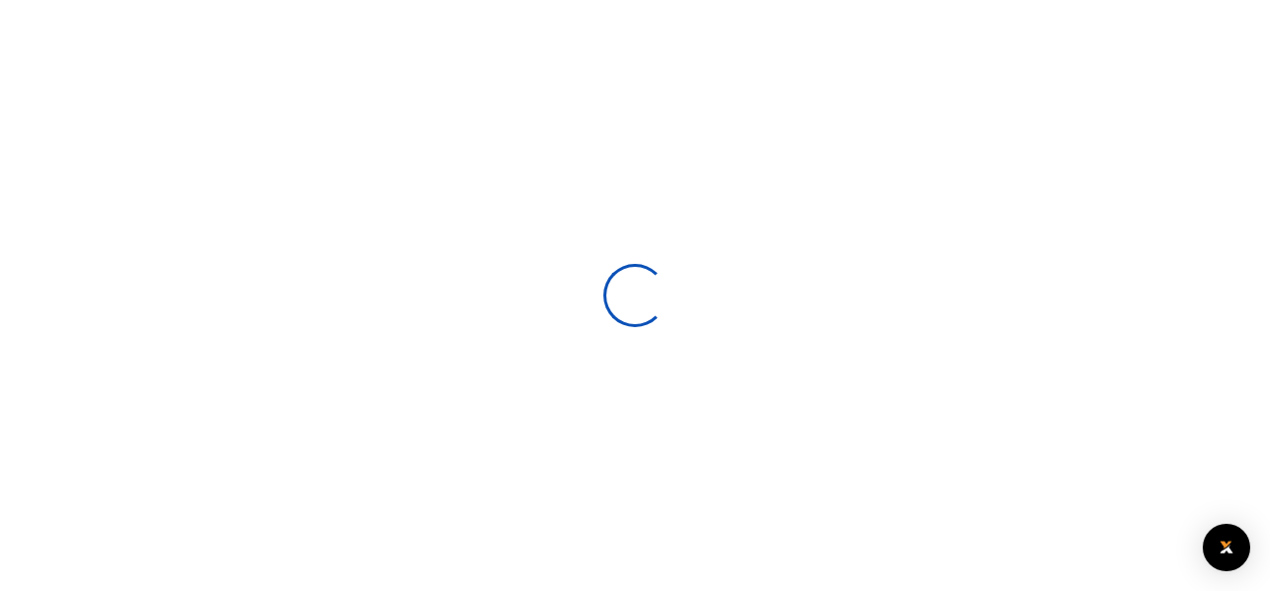
select select
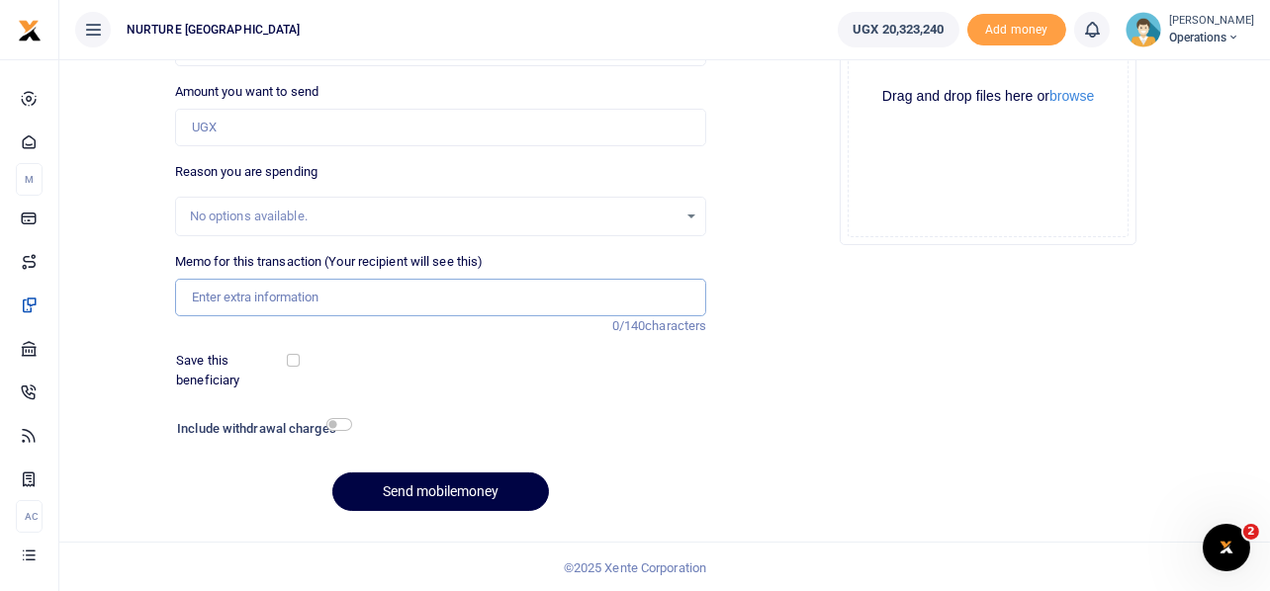
click at [339, 297] on input "Memo for this transaction (Your recipient will see this)" at bounding box center [441, 298] width 532 height 38
click at [348, 296] on input "Payment for dogs food [DATE]" at bounding box center [441, 298] width 532 height 38
type input "Payment for dogs food [DATE]"
click at [262, 129] on input "Amount you want to send" at bounding box center [441, 128] width 532 height 38
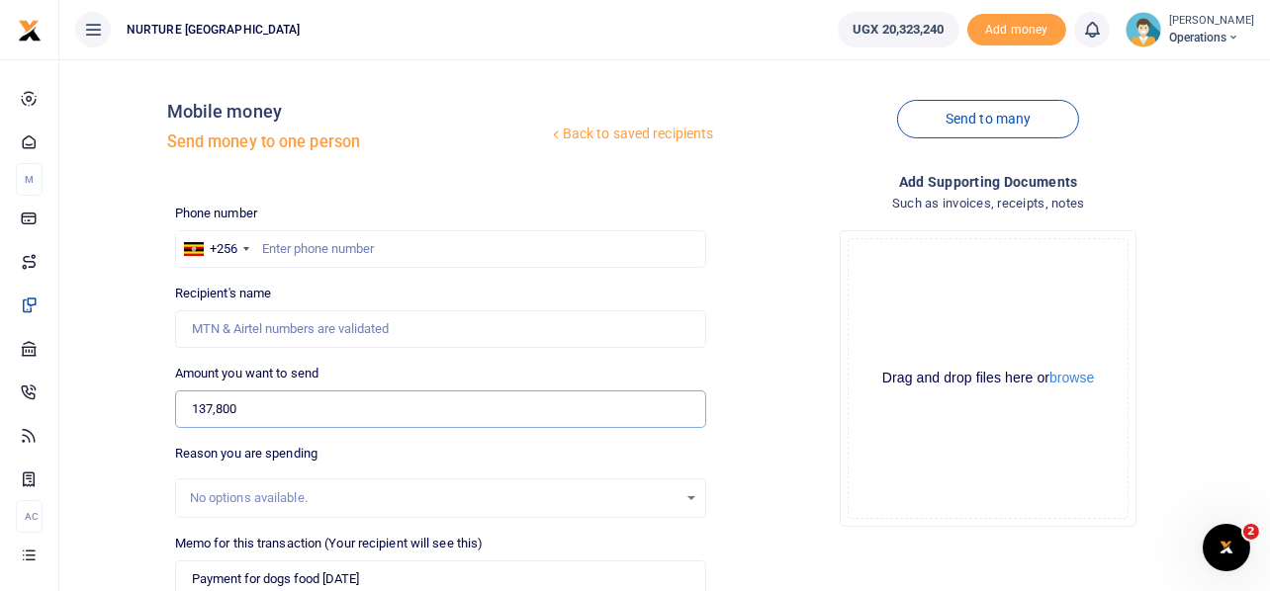
type input "137,800"
click at [351, 243] on input "text" at bounding box center [441, 249] width 532 height 38
type input "777072992"
type input "[PERSON_NAME]"
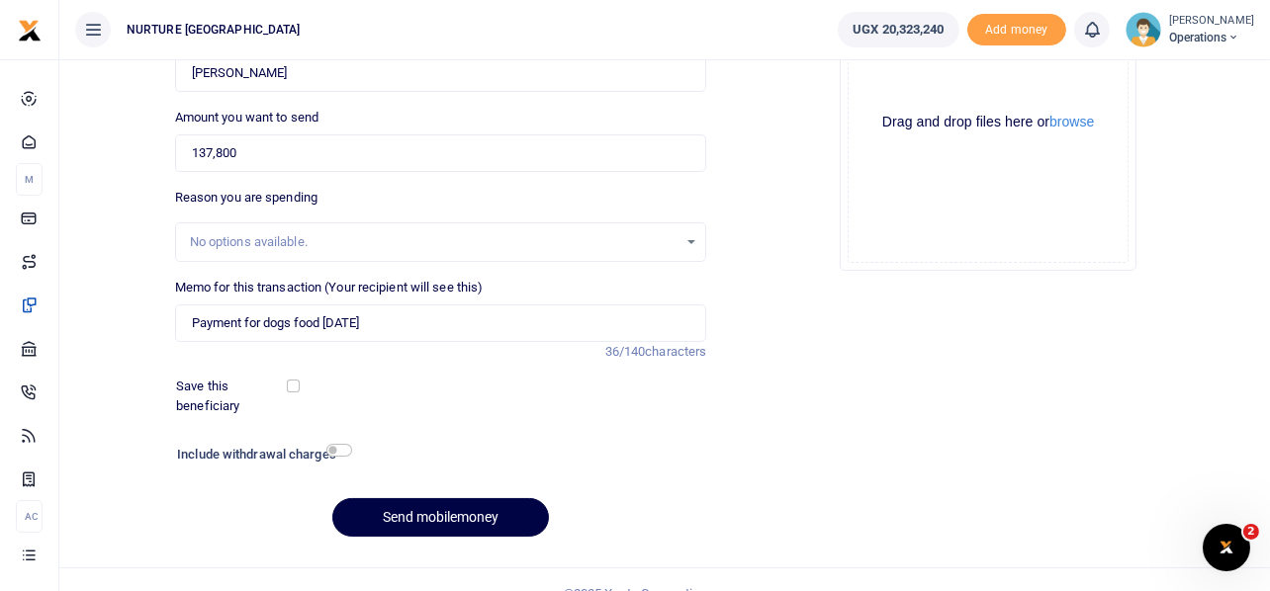
scroll to position [284, 0]
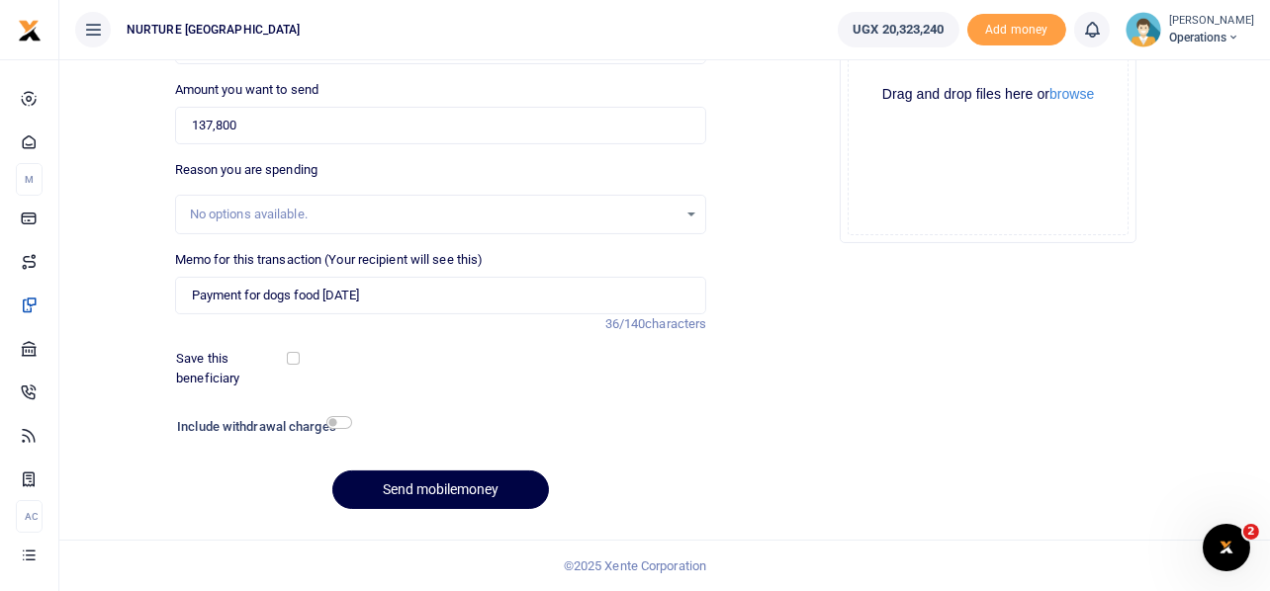
type input "777072992"
click at [341, 422] on input "checkbox" at bounding box center [339, 422] width 26 height 13
checkbox input "true"
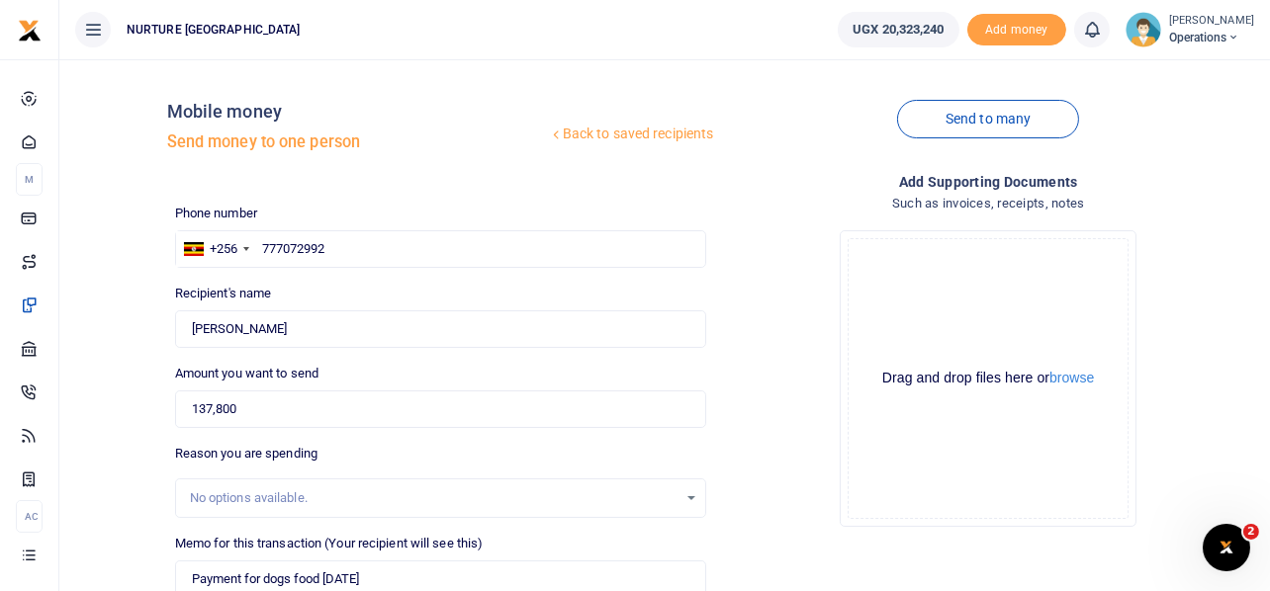
scroll to position [338, 0]
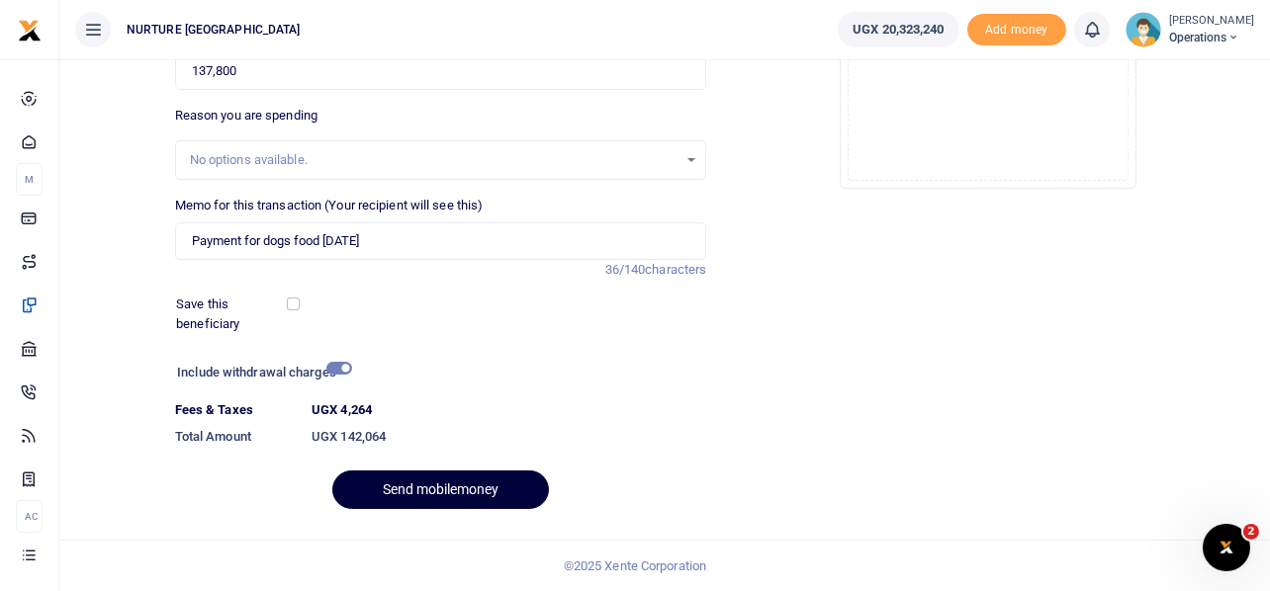
click at [471, 483] on button "Send mobilemoney" at bounding box center [440, 490] width 217 height 39
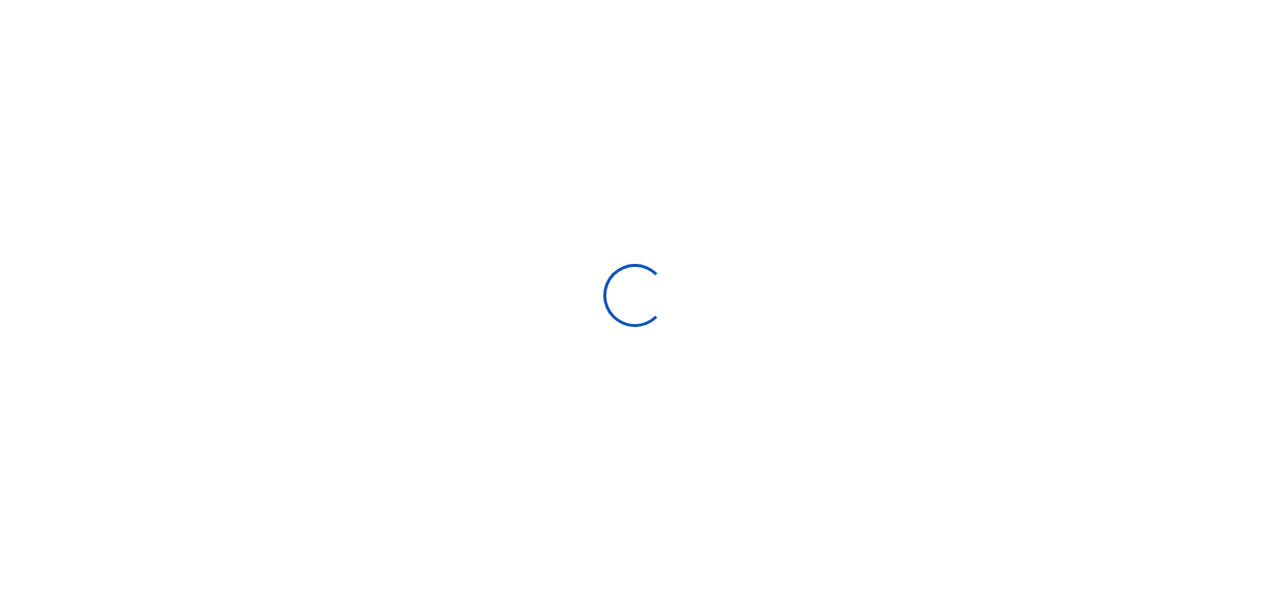
select select
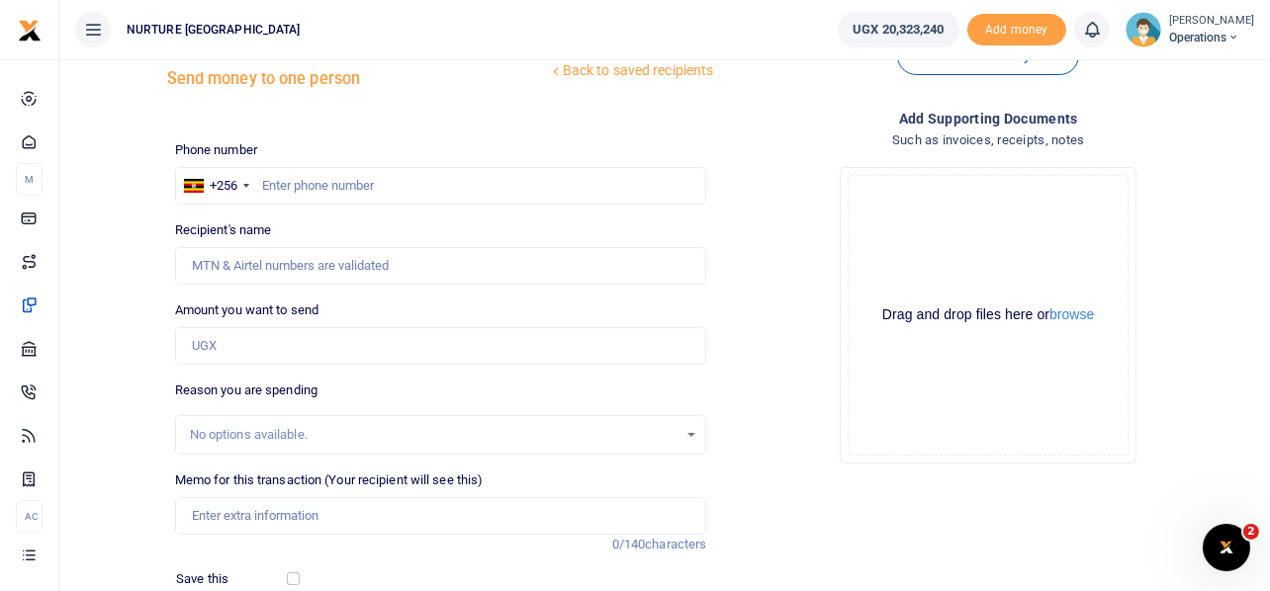
scroll to position [98, 0]
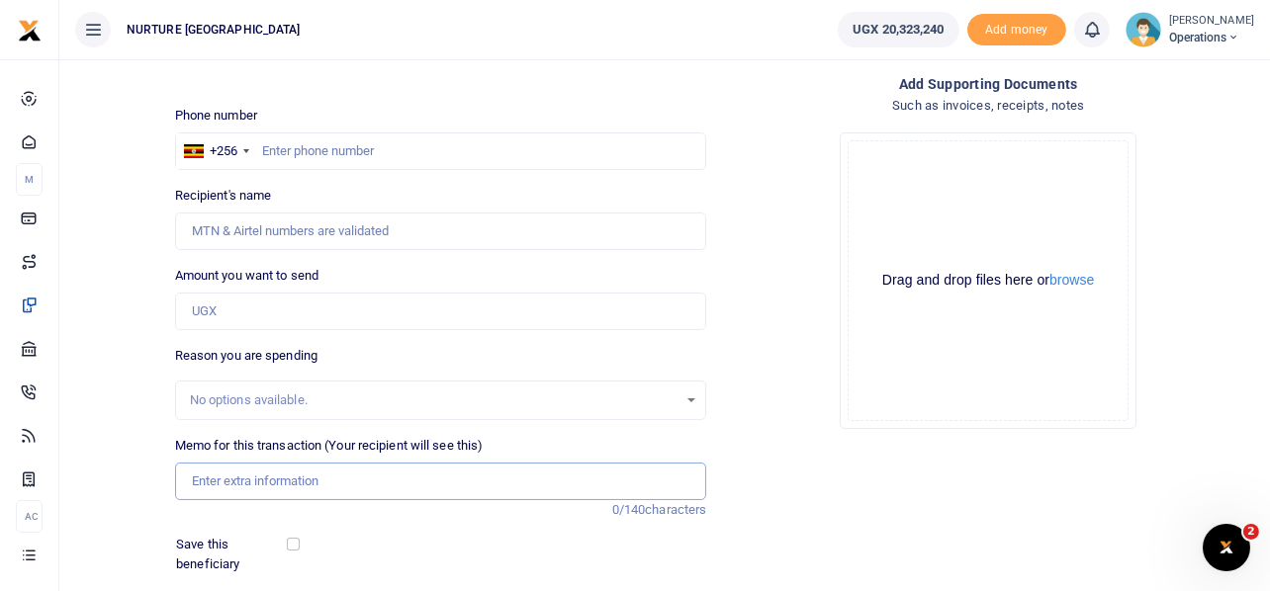
click at [322, 475] on input "Memo for this transaction (Your recipient will see this)" at bounding box center [441, 482] width 532 height 38
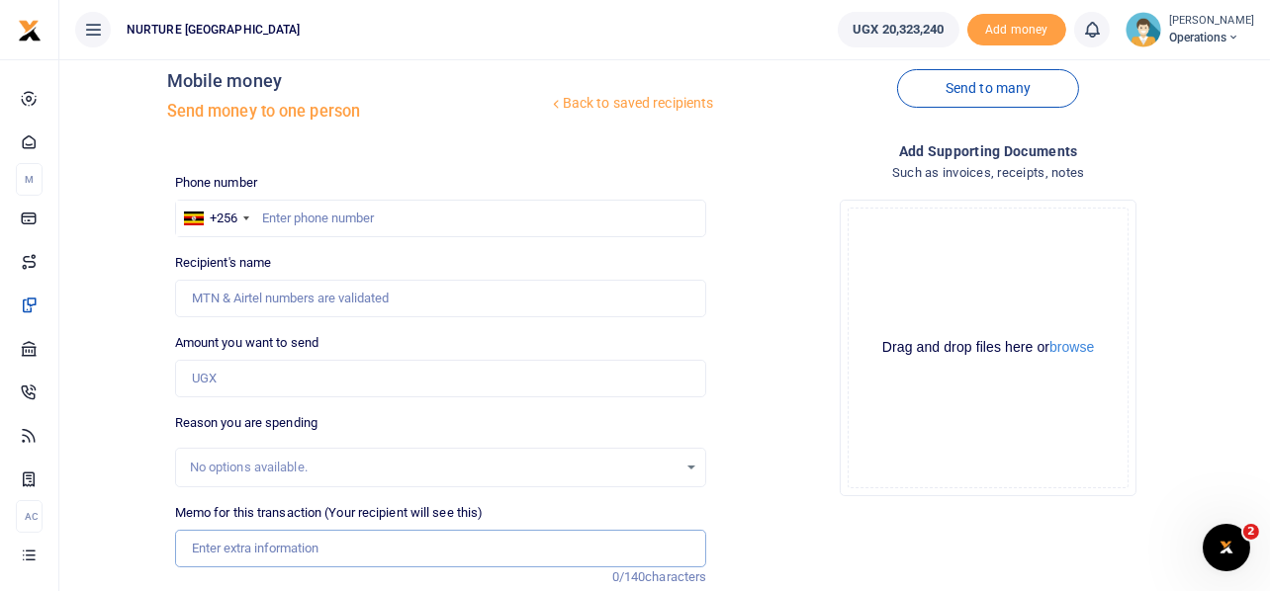
scroll to position [0, 0]
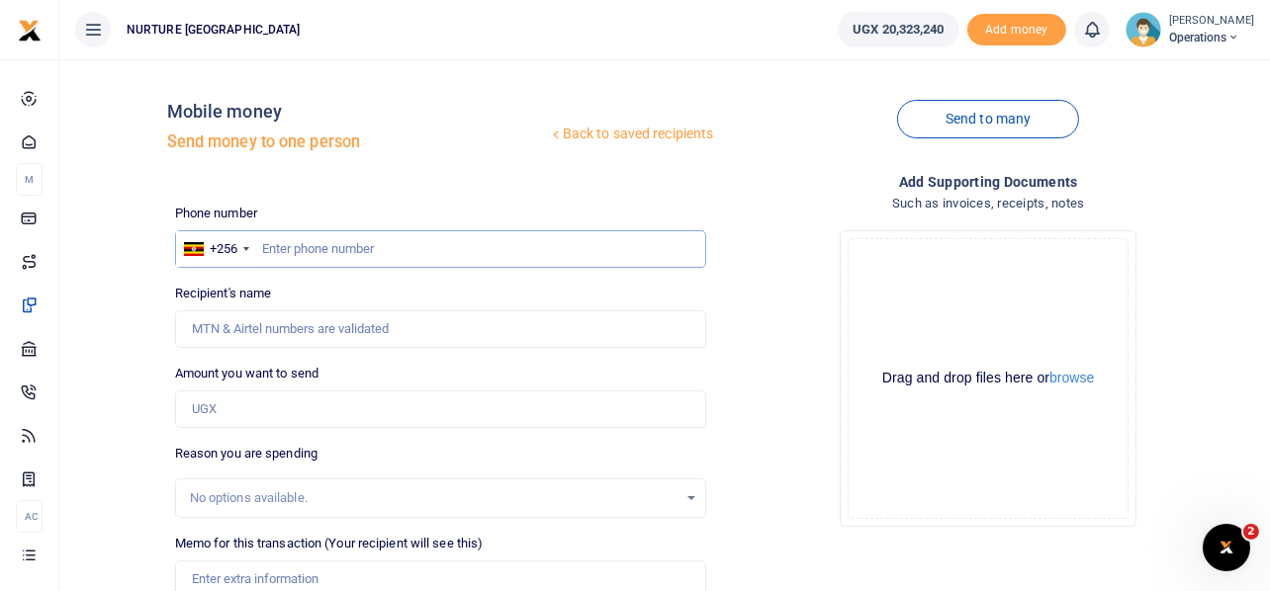
click at [304, 243] on input "text" at bounding box center [441, 249] width 532 height 38
paste input "256785949946"
type input "256785949946"
type input "Kevin Nayiga"
type input "256785949946"
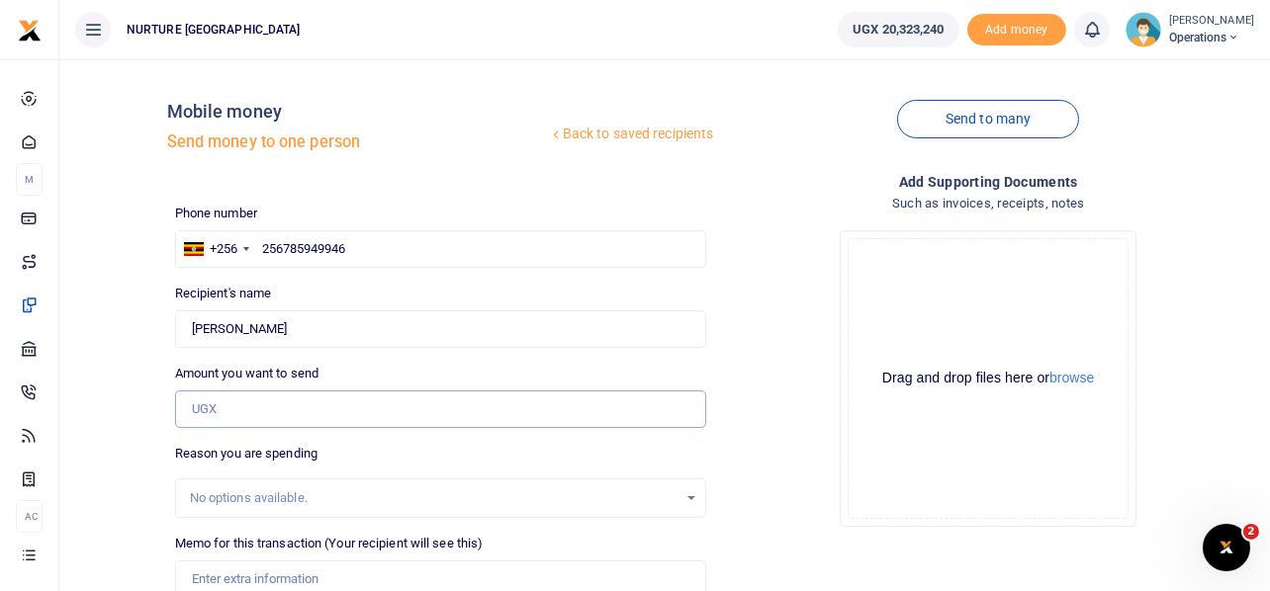
click at [246, 415] on input "Amount you want to send" at bounding box center [441, 410] width 532 height 38
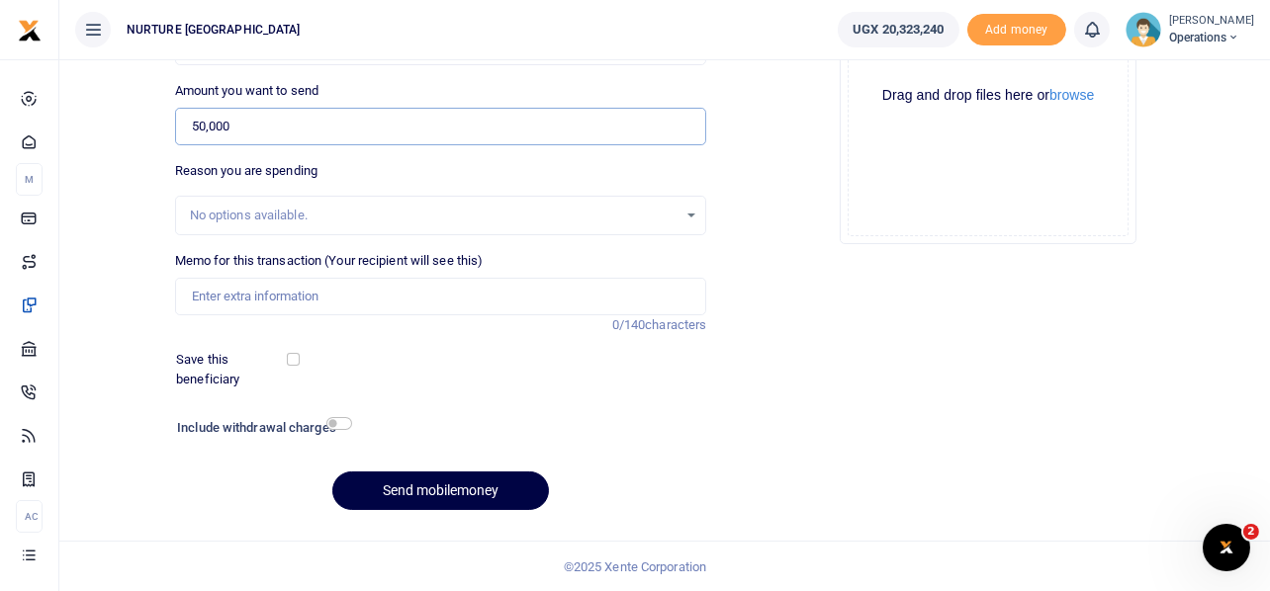
scroll to position [284, 0]
type input "50,000"
click at [241, 291] on input "Memo for this transaction (Your recipient will see this)" at bounding box center [441, 296] width 532 height 38
paste input "Payment for volunteer transport refund for the 3rd week of Aug 2025"
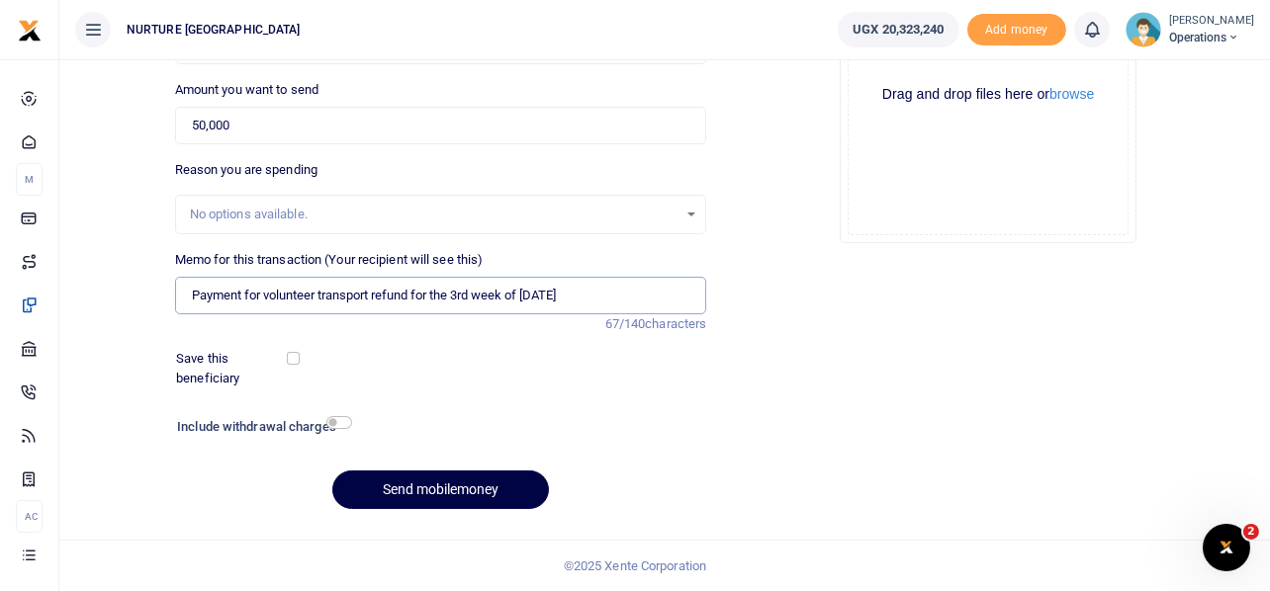
click at [474, 293] on input "Payment for volunteer transport refund for the 3rd week of Aug 2025" at bounding box center [441, 296] width 532 height 38
click at [548, 294] on input "Payment for volunteer transport refund for the 1st week of Aug 2025" at bounding box center [441, 296] width 532 height 38
type input "Payment for volunteer transport refund for the 1st week of Sept 2025"
click at [741, 179] on div "Drop your files here Drag and drop files here or browse Powered by Uppy" at bounding box center [988, 95] width 532 height 328
click at [342, 422] on input "checkbox" at bounding box center [339, 422] width 26 height 13
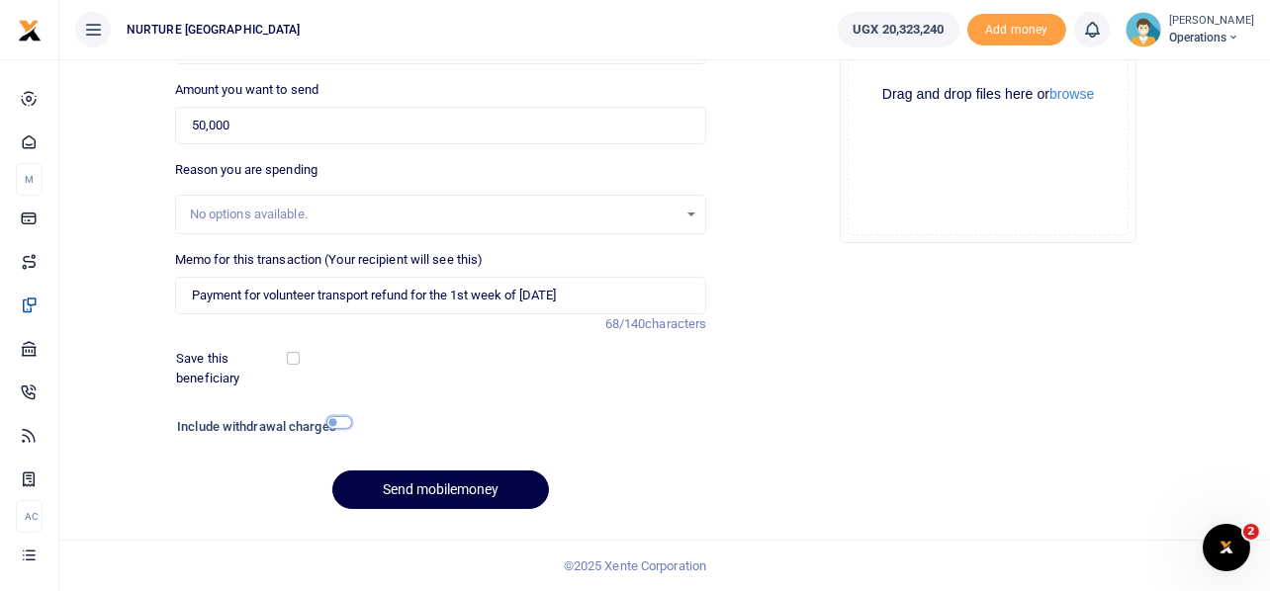
checkbox input "true"
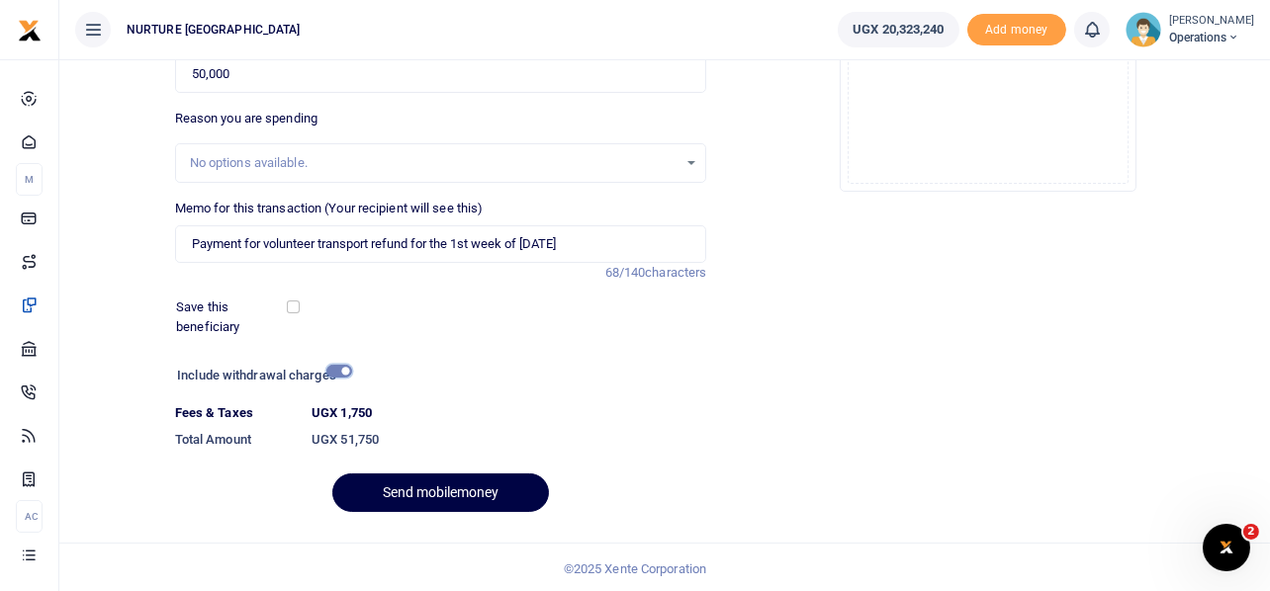
scroll to position [338, 0]
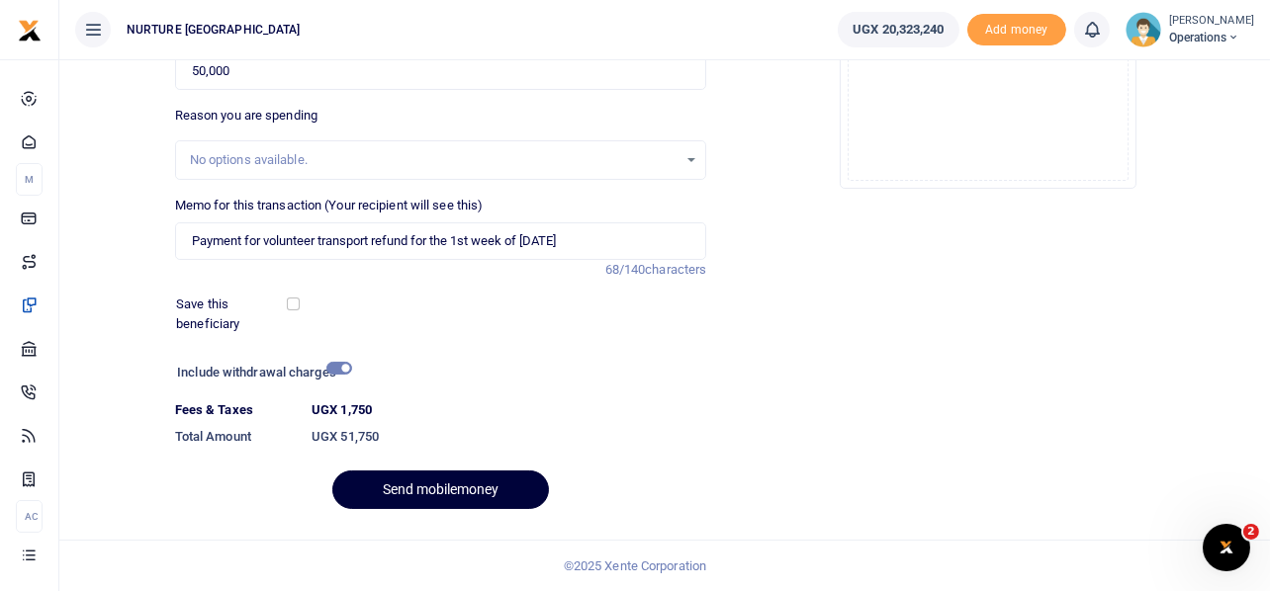
click at [474, 492] on button "Send mobilemoney" at bounding box center [440, 490] width 217 height 39
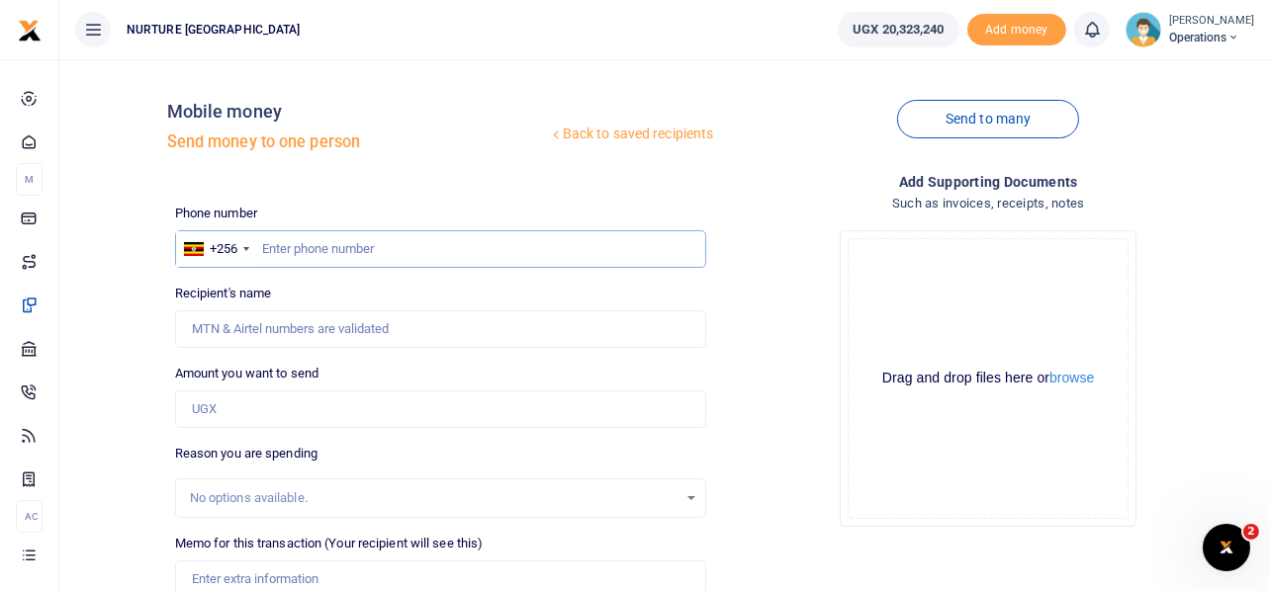
click at [311, 253] on input "text" at bounding box center [441, 249] width 532 height 38
type input "700503043"
click at [255, 406] on input "Amount you want to send" at bounding box center [441, 410] width 532 height 38
click at [445, 320] on input "Found" at bounding box center [441, 329] width 532 height 38
drag, startPoint x: 305, startPoint y: 327, endPoint x: 163, endPoint y: 321, distance: 141.5
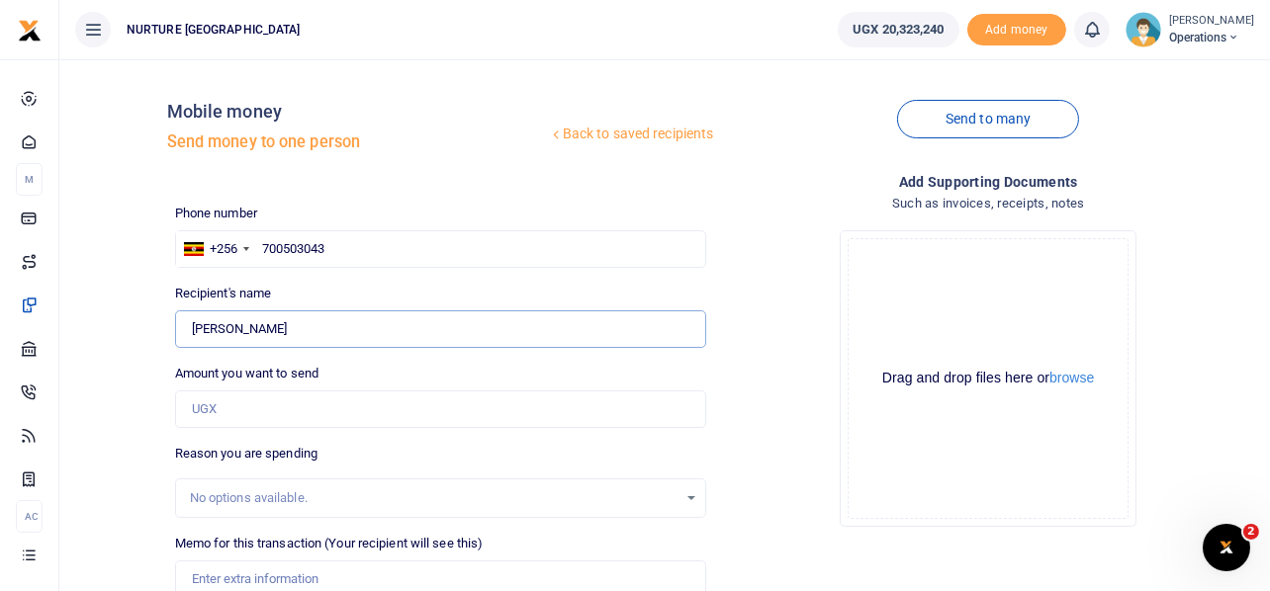
click at [165, 324] on div "Back to saved recipients Mobile money Send money to one person Send to many Pho…" at bounding box center [664, 442] width 1194 height 734
type input "Ligule Isaac"
click at [221, 412] on input "Amount you want to send" at bounding box center [441, 410] width 532 height 38
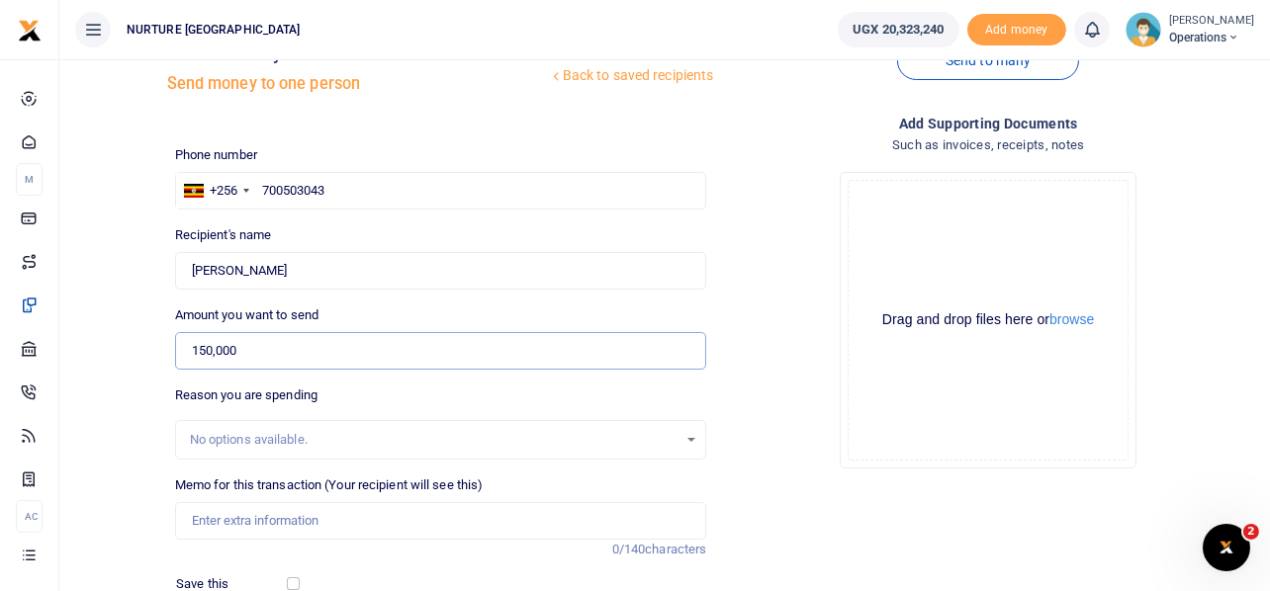
scroll to position [284, 0]
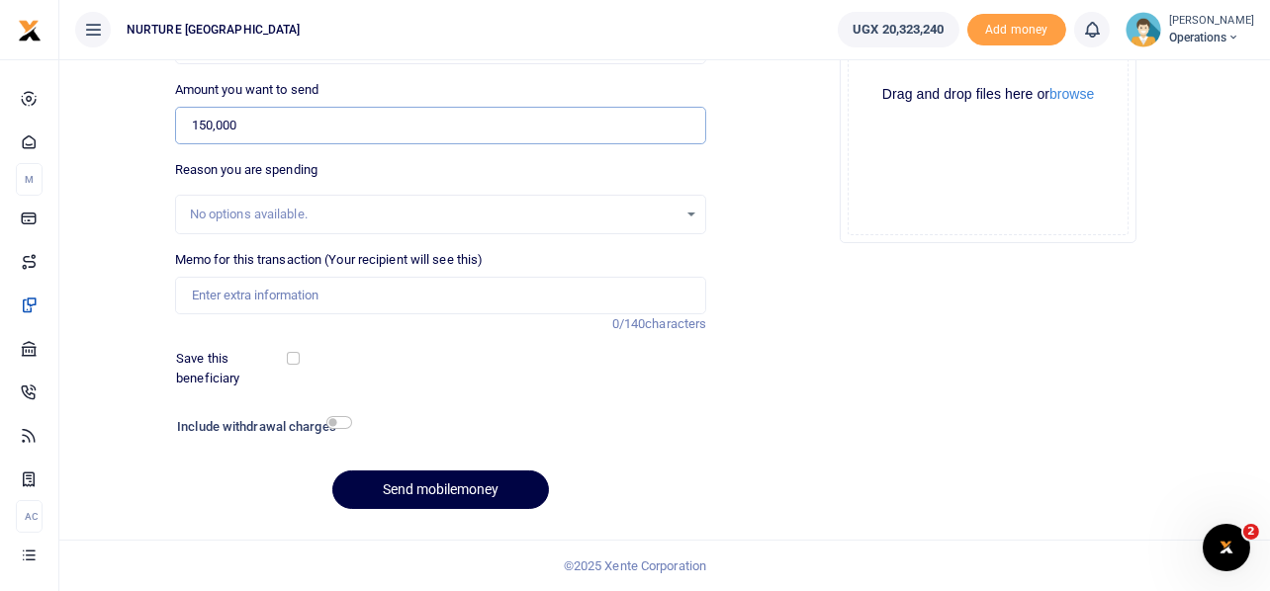
type input "150,000"
click at [347, 305] on input "Memo for this transaction (Your recipient will see this)" at bounding box center [441, 296] width 532 height 38
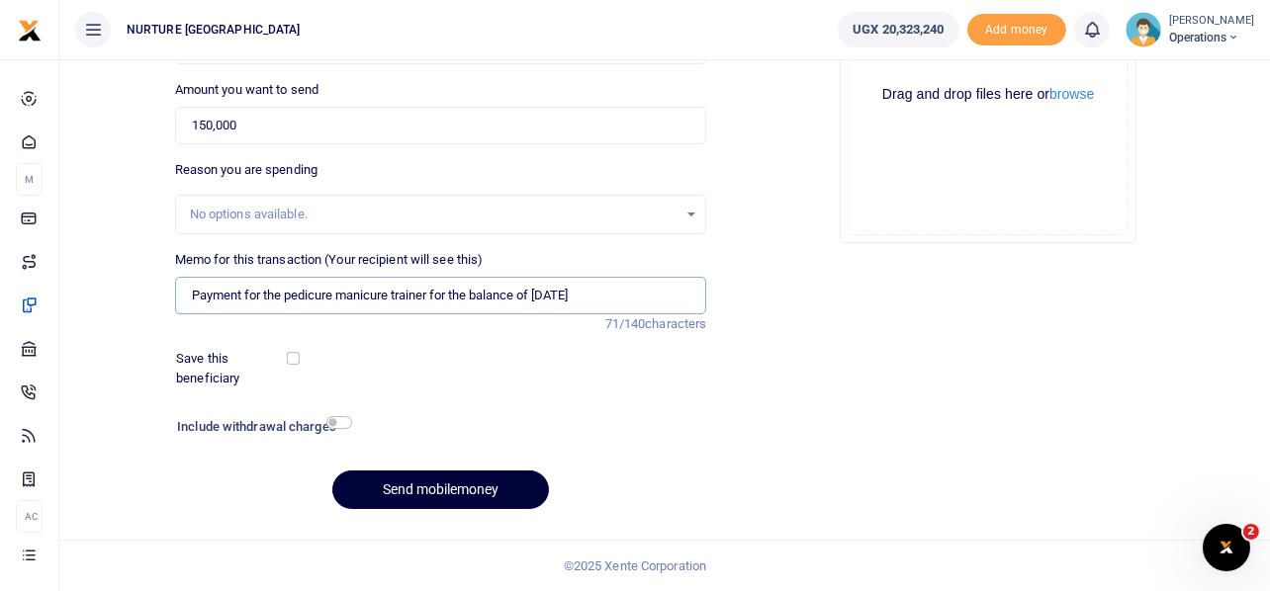
type input "Payment for the pedicure manicure trainer for the balance of April 2025"
click at [431, 484] on button "Send mobilemoney" at bounding box center [440, 490] width 217 height 39
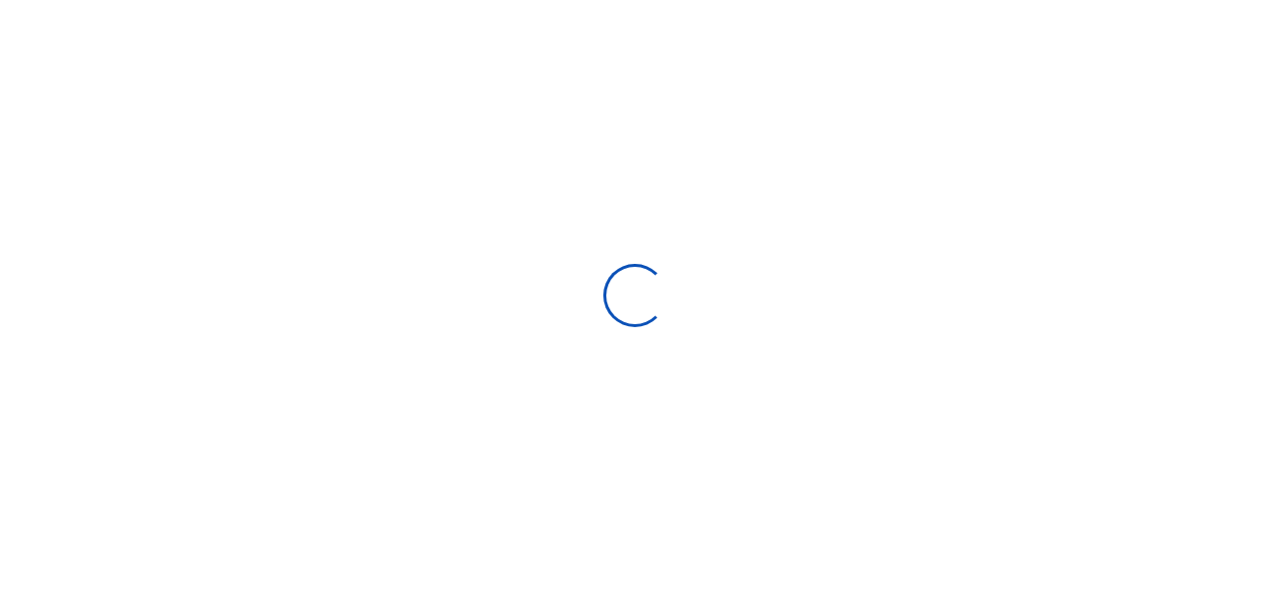
select select
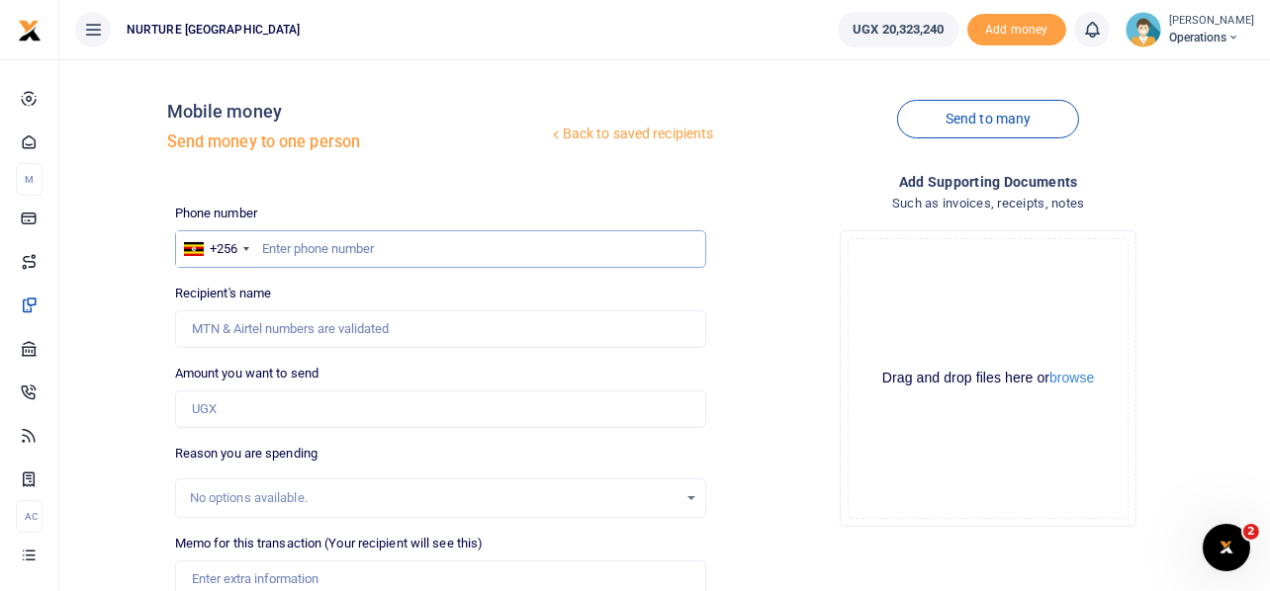
click at [286, 249] on input "text" at bounding box center [441, 249] width 532 height 38
paste input "256200949598"
type input "256200949598"
click at [275, 402] on input "Amount you want to send" at bounding box center [441, 410] width 532 height 38
type input "[PERSON_NAME]"
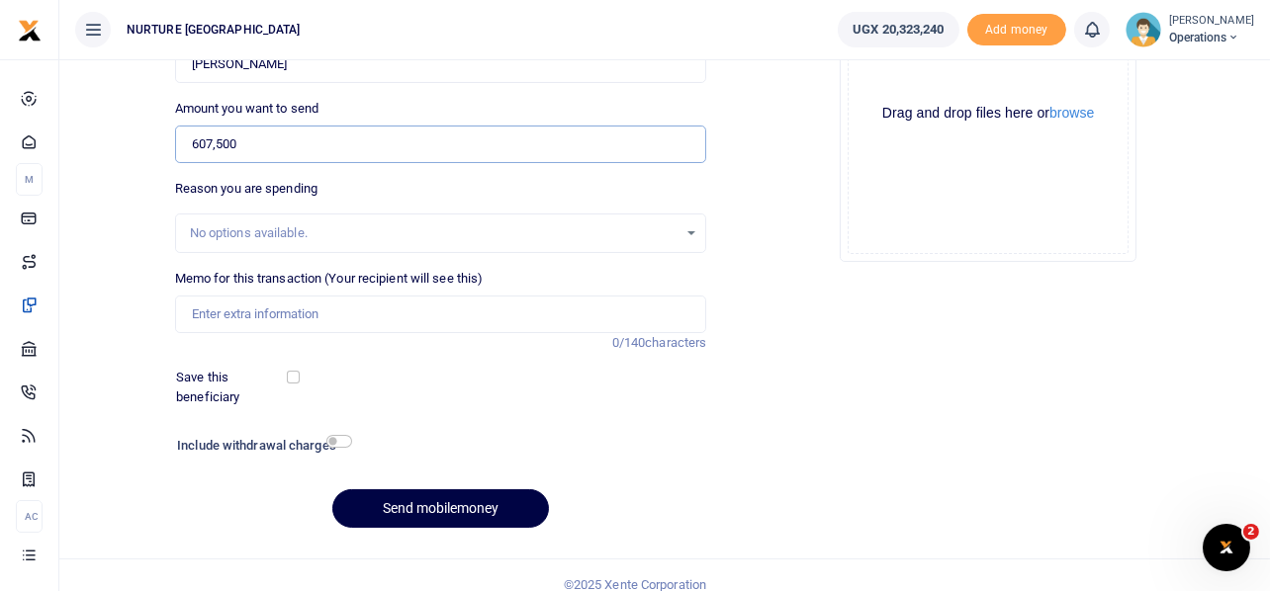
scroll to position [284, 0]
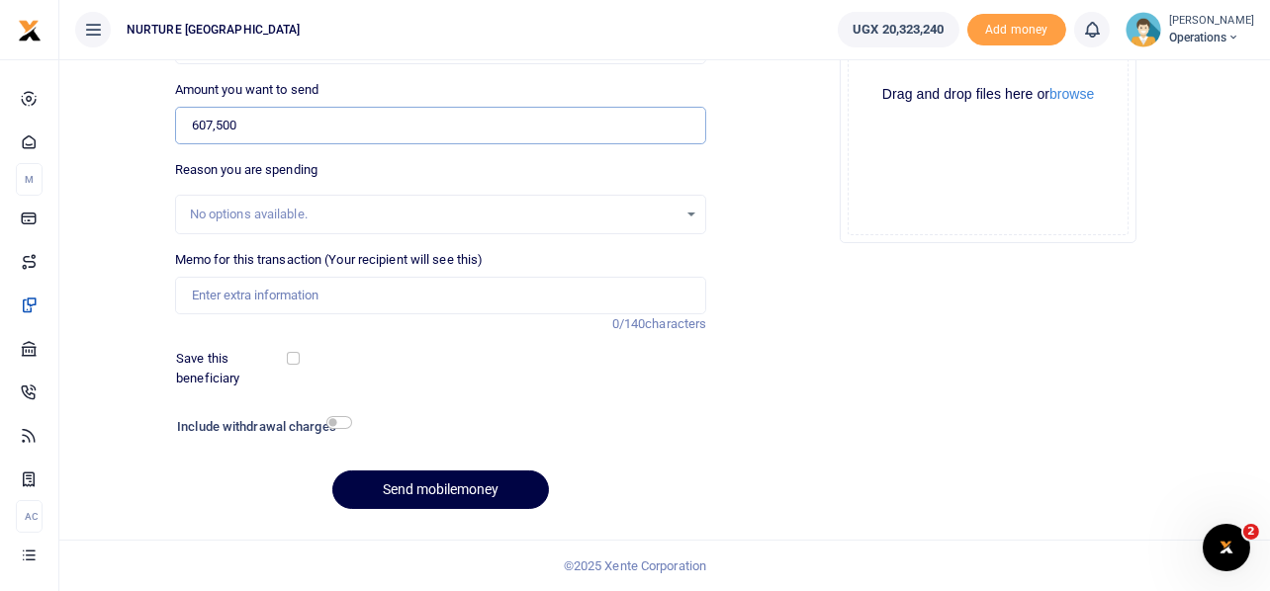
type input "607,500"
click at [415, 304] on input "Memo for this transaction (Your recipient will see this)" at bounding box center [441, 296] width 532 height 38
paste input "Purchase of items for tea for night shift staff theater and ART clients at [GEO…"
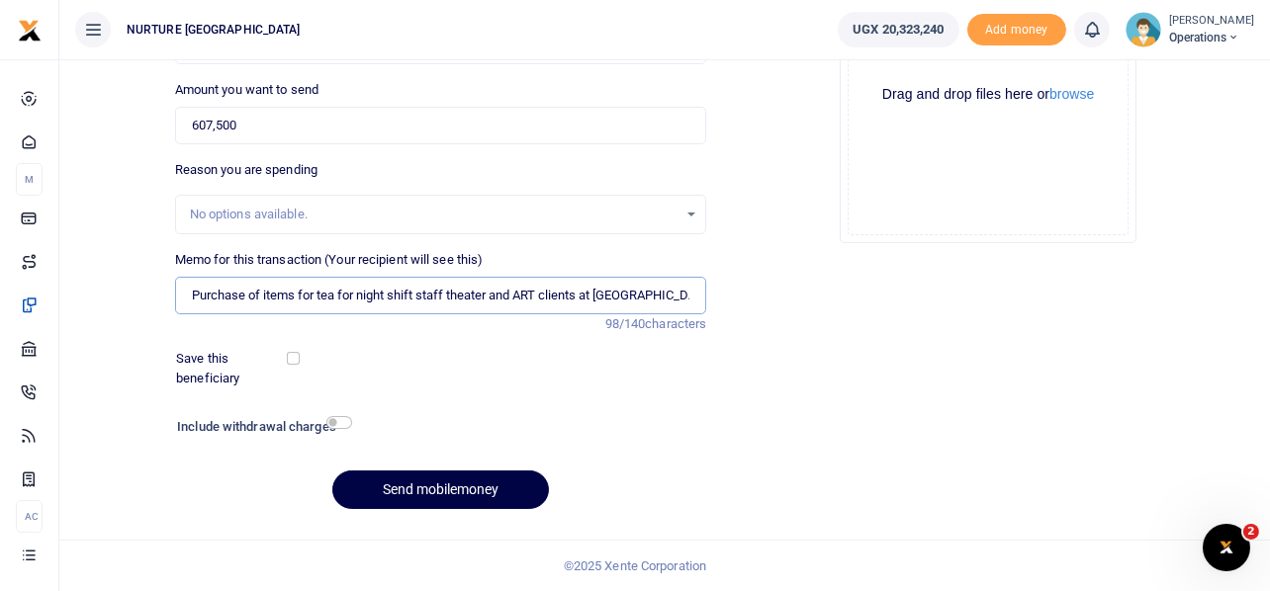
scroll to position [0, 46]
click at [656, 291] on input "Purchase of items for tea for night shift staff theater and ART clients at [GEO…" at bounding box center [441, 296] width 532 height 38
type input "Purchase of items for tea for night shift staff theater and ART clients at [GEO…"
click at [341, 422] on input "checkbox" at bounding box center [339, 422] width 26 height 13
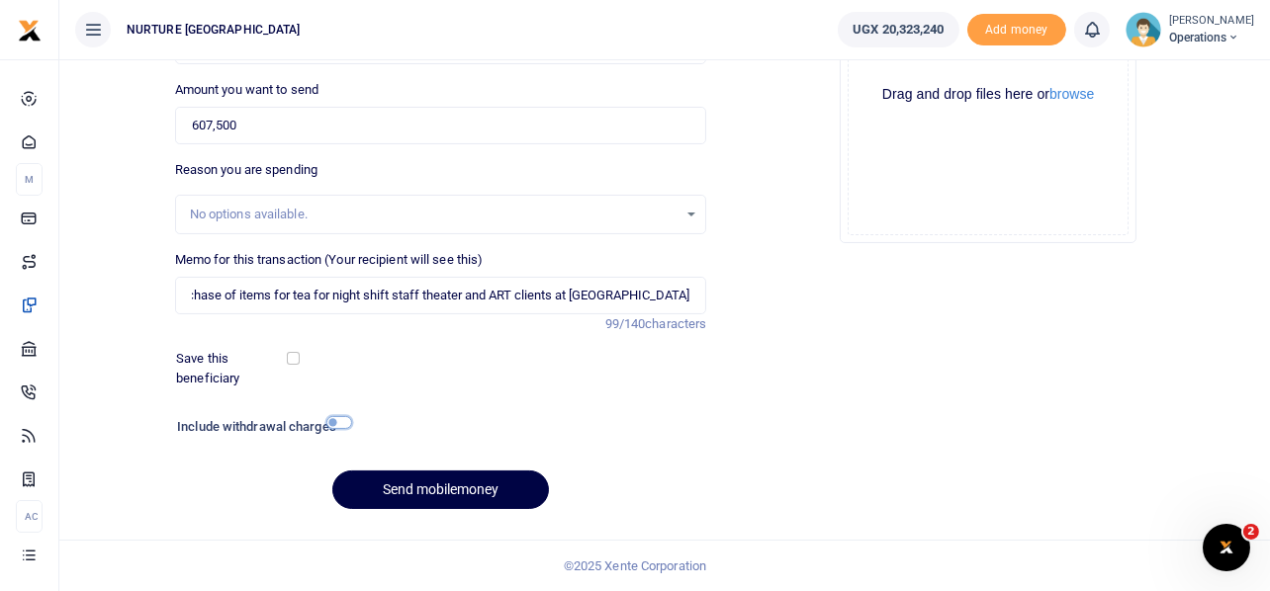
checkbox input "true"
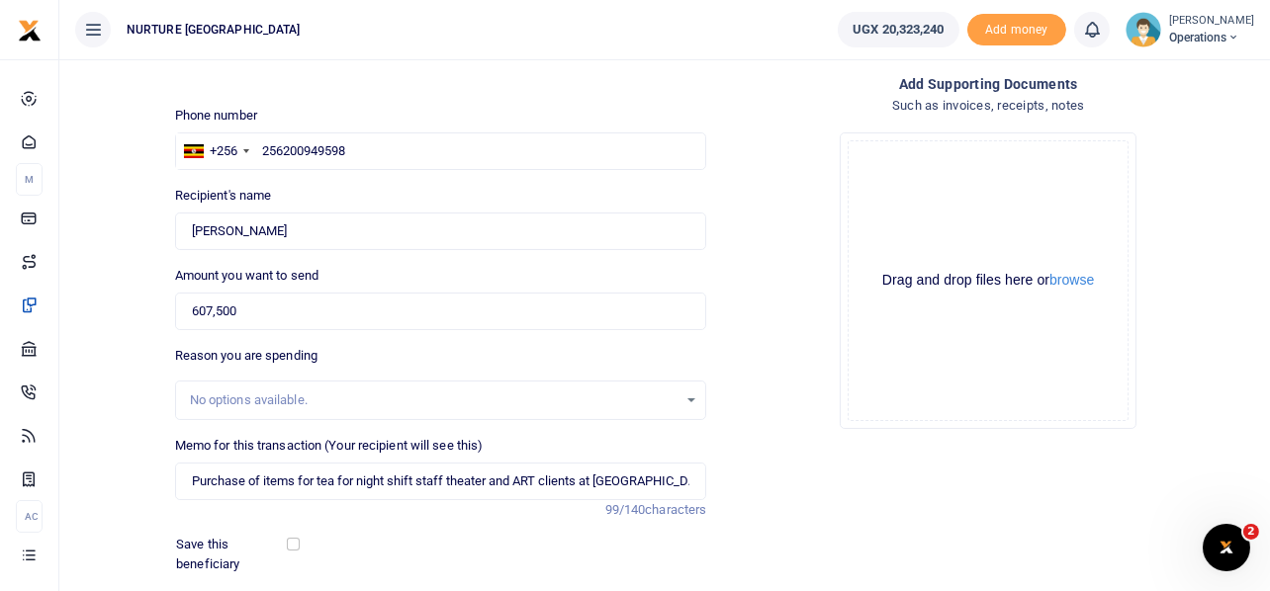
scroll to position [338, 0]
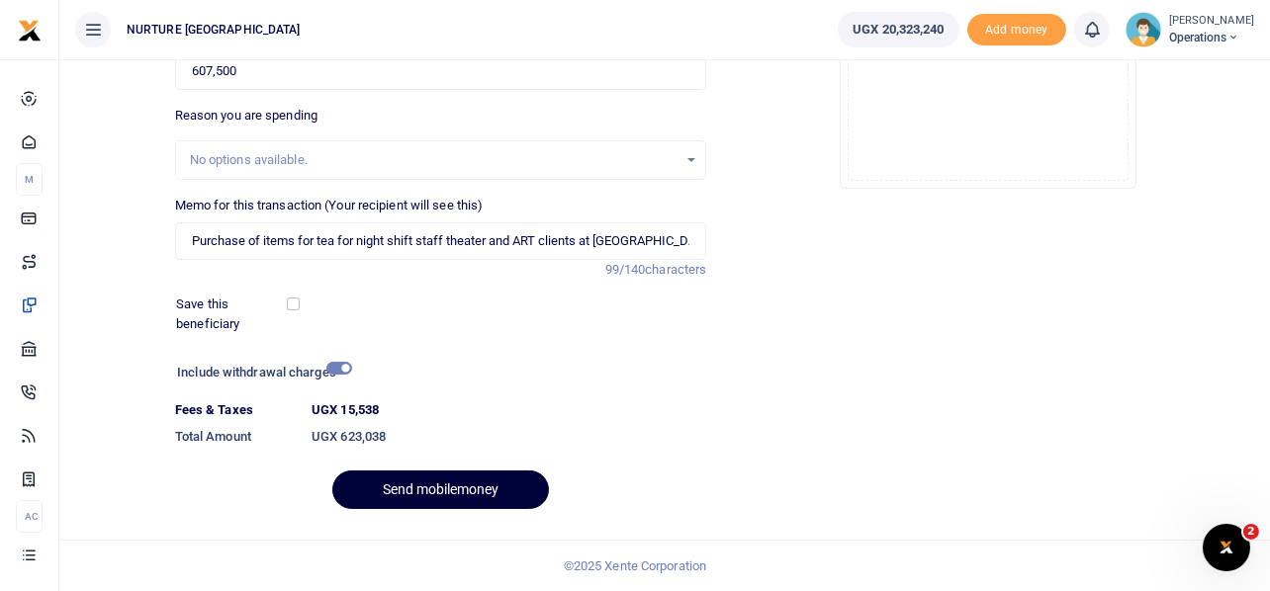
click at [477, 482] on button "Send mobilemoney" at bounding box center [440, 490] width 217 height 39
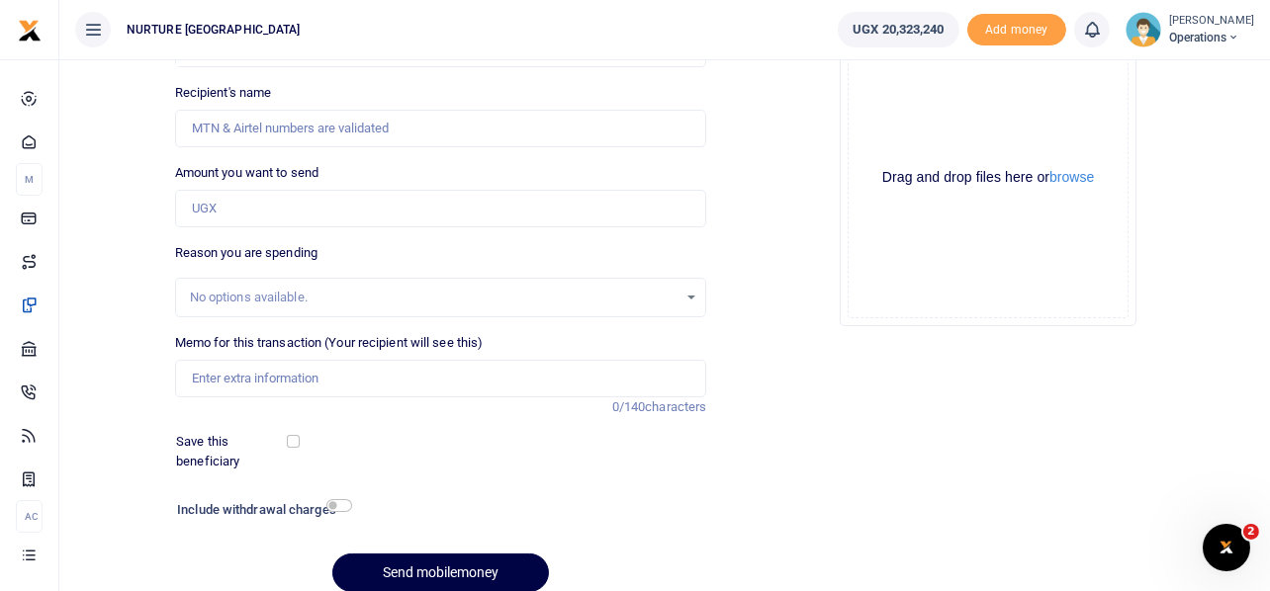
scroll to position [86, 0]
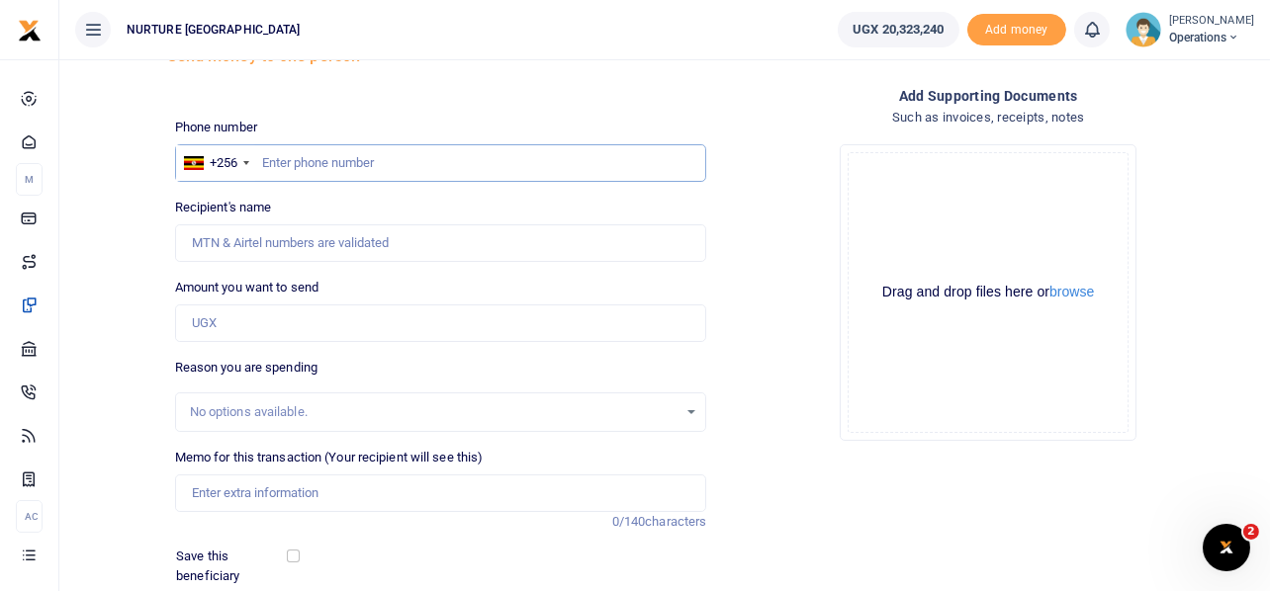
click at [372, 154] on input "text" at bounding box center [441, 163] width 532 height 38
type input "749202332"
click at [308, 320] on input "Amount you want to send" at bounding box center [441, 324] width 532 height 38
type input "[PERSON_NAME]"
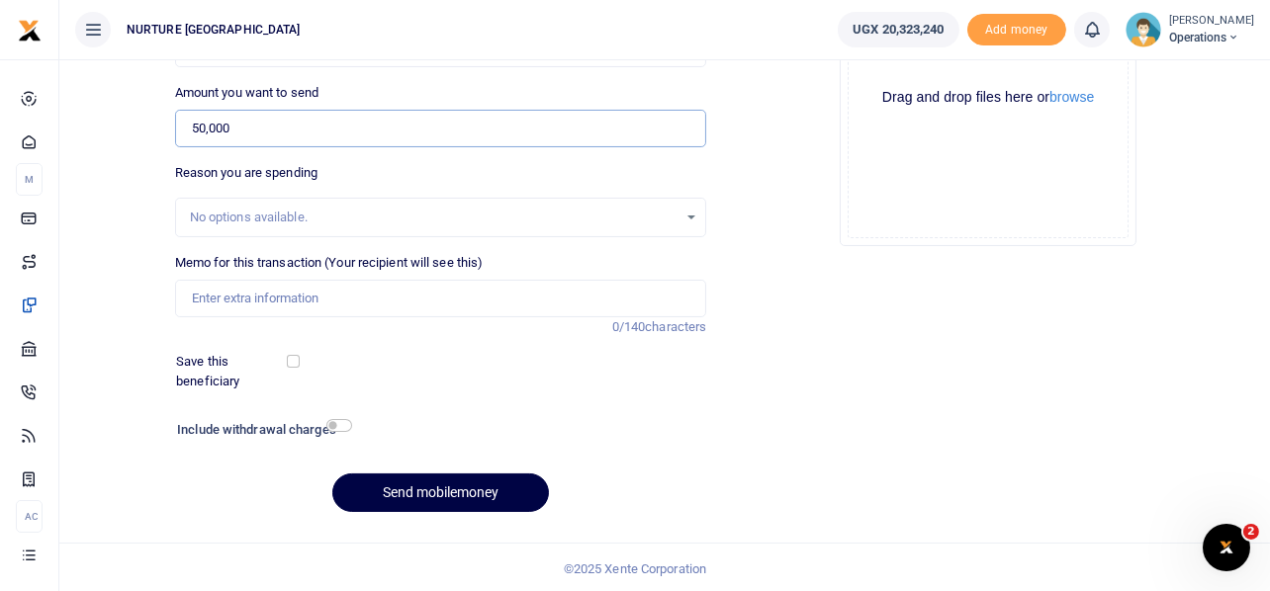
scroll to position [284, 0]
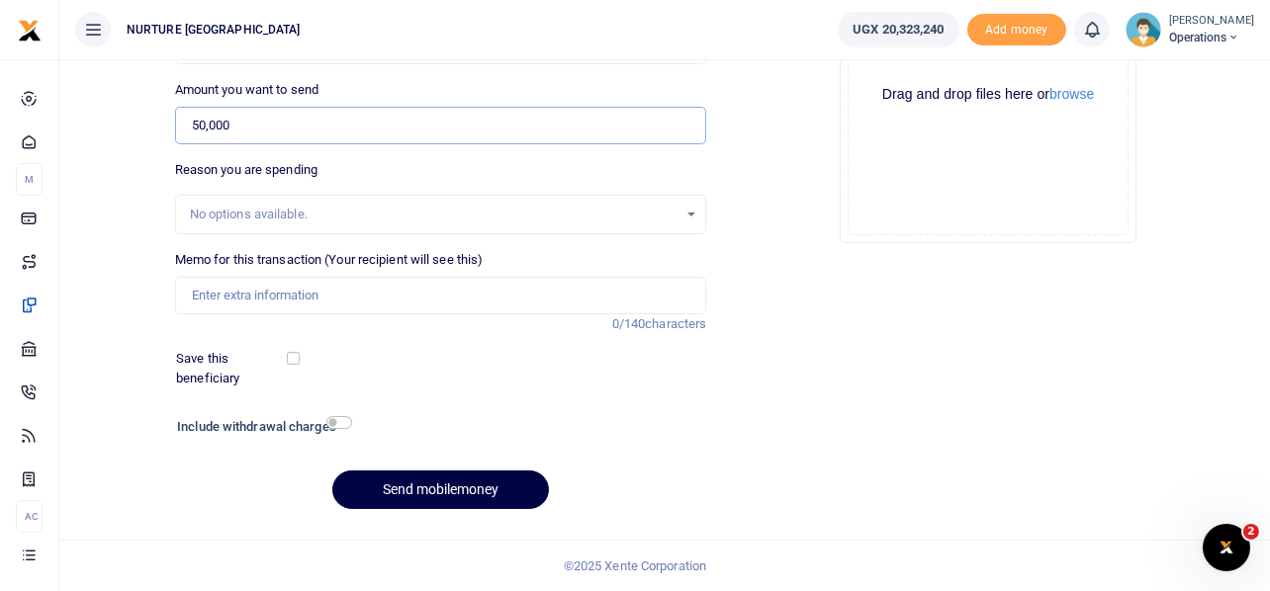
type input "50,000"
click at [440, 307] on input "Memo for this transaction (Your recipient will see this)" at bounding box center [441, 296] width 532 height 38
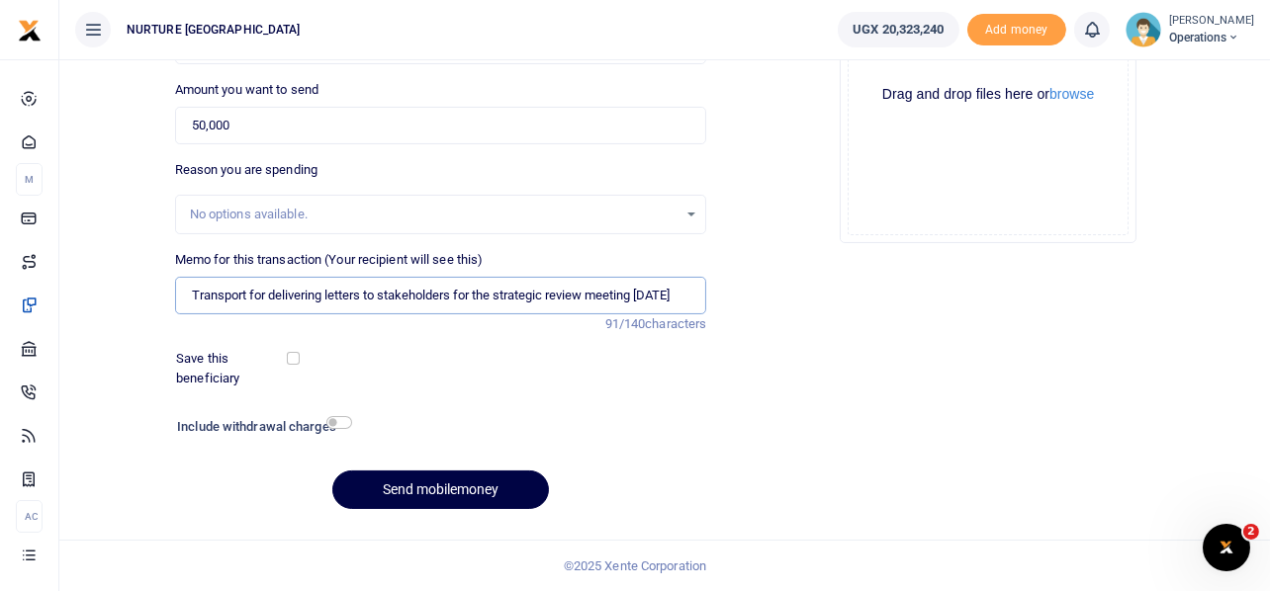
scroll to position [0, 9]
type input "Transport for delivering letters to stakeholders for the strategic review meeti…"
click at [341, 424] on input "checkbox" at bounding box center [339, 422] width 26 height 13
checkbox input "true"
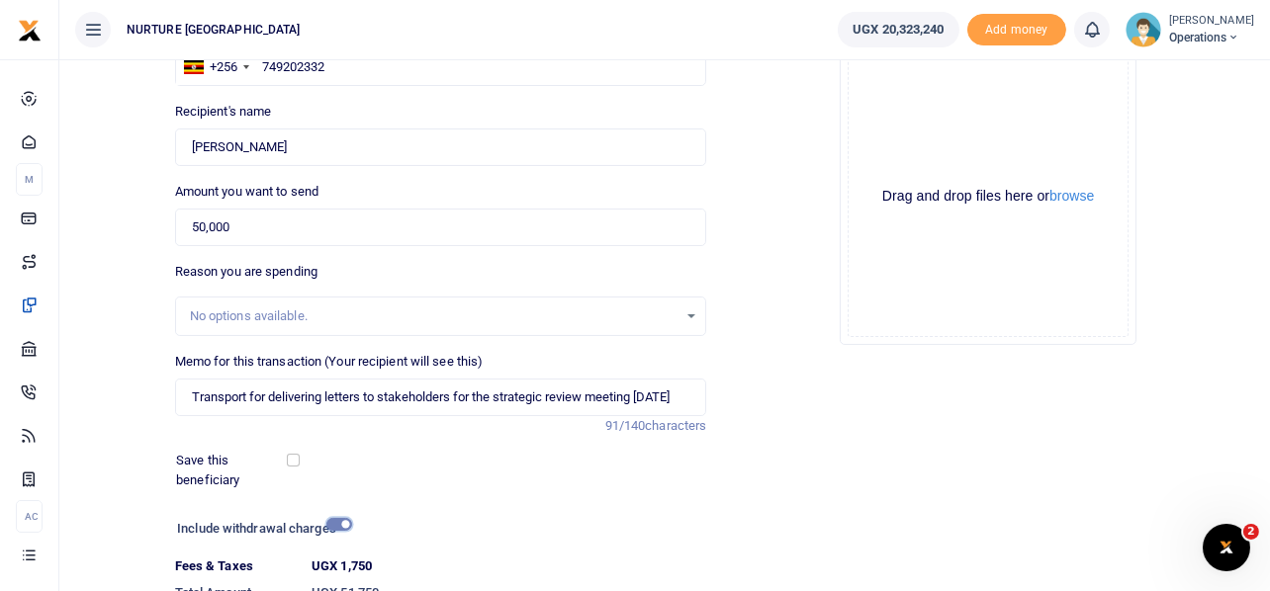
scroll to position [338, 0]
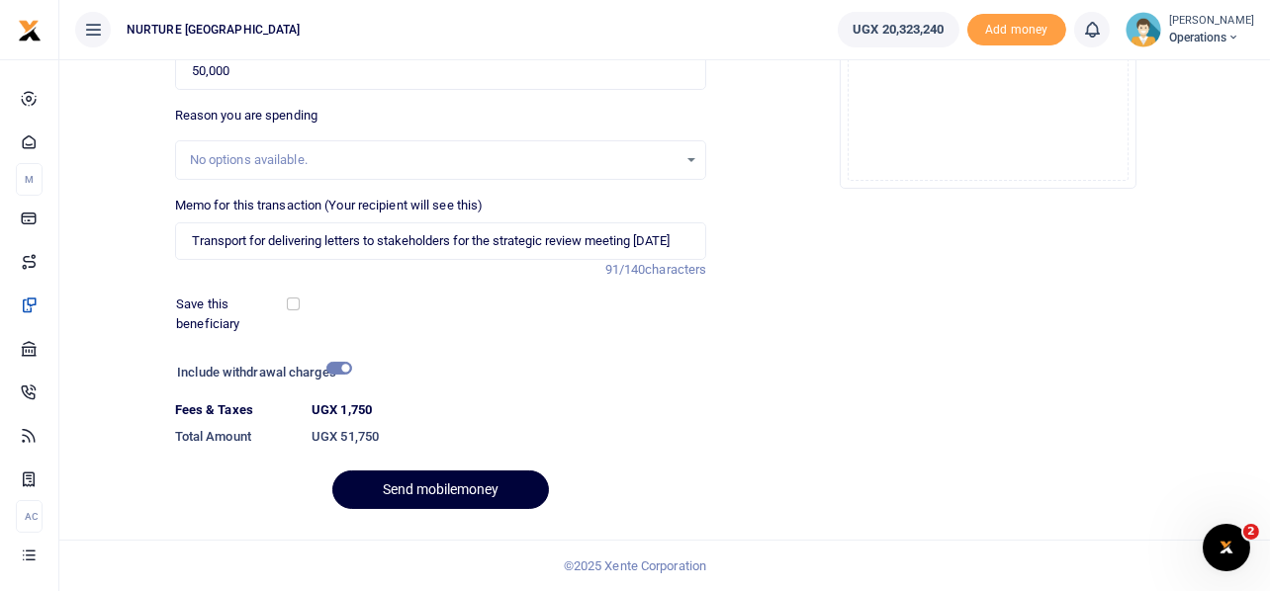
click at [481, 489] on button "Send mobilemoney" at bounding box center [440, 490] width 217 height 39
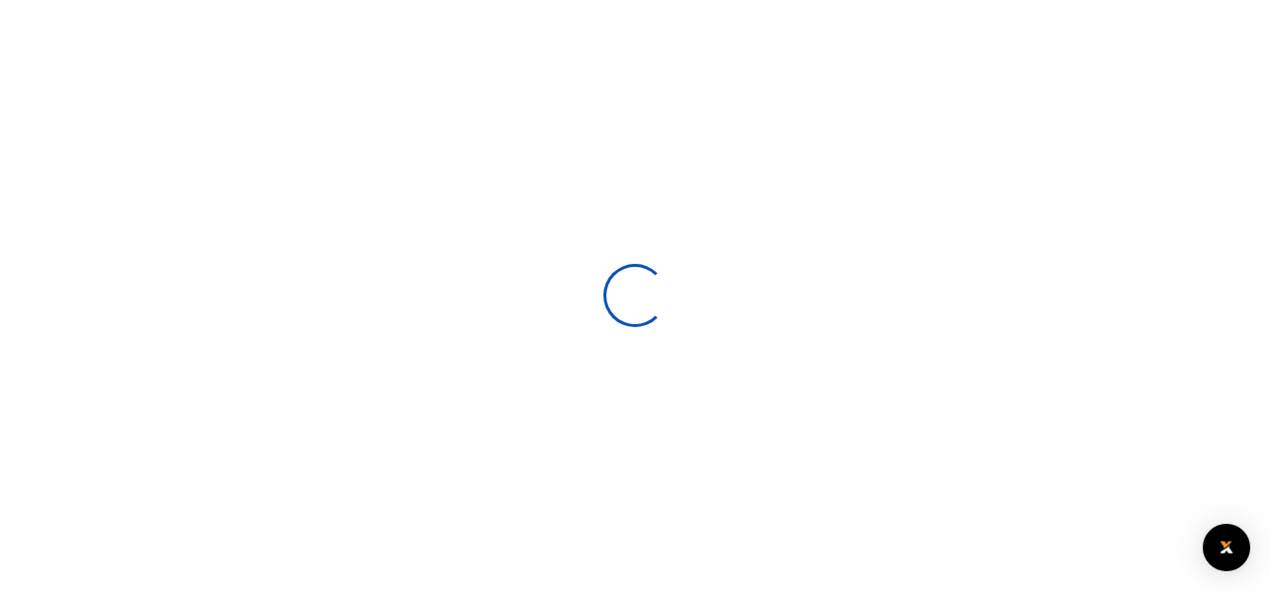
select select
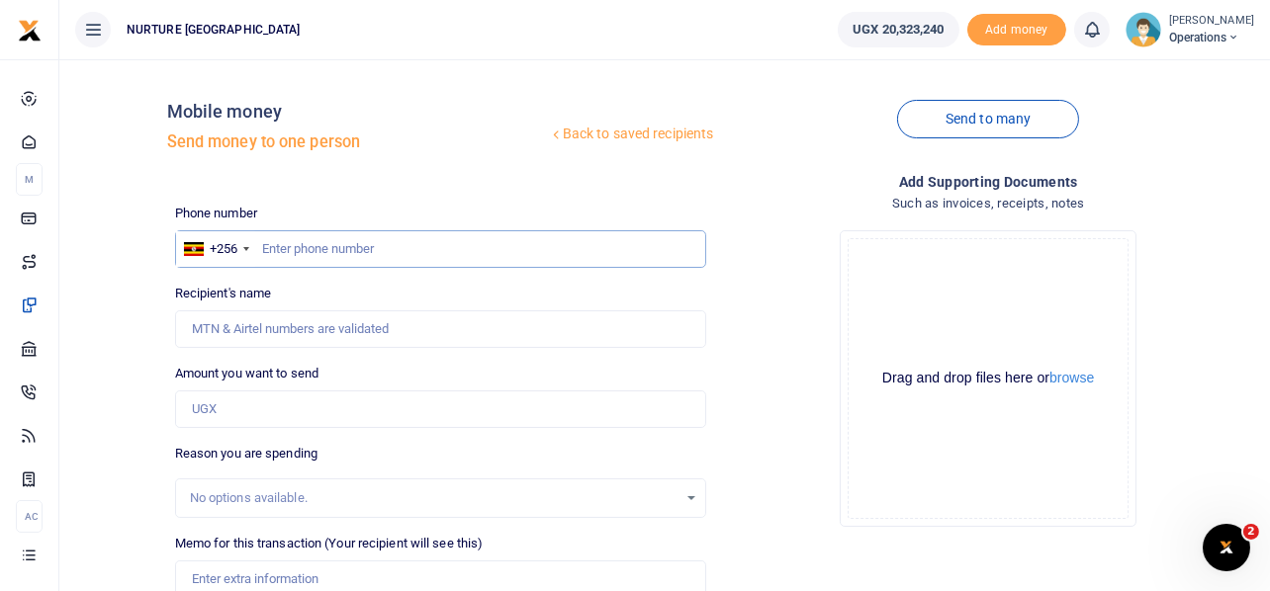
click at [345, 251] on input "text" at bounding box center [441, 249] width 532 height 38
click at [346, 245] on input "text" at bounding box center [441, 249] width 532 height 38
type input "759170013"
click at [298, 407] on input "Amount you want to send" at bounding box center [441, 410] width 532 height 38
type input "[PERSON_NAME]"
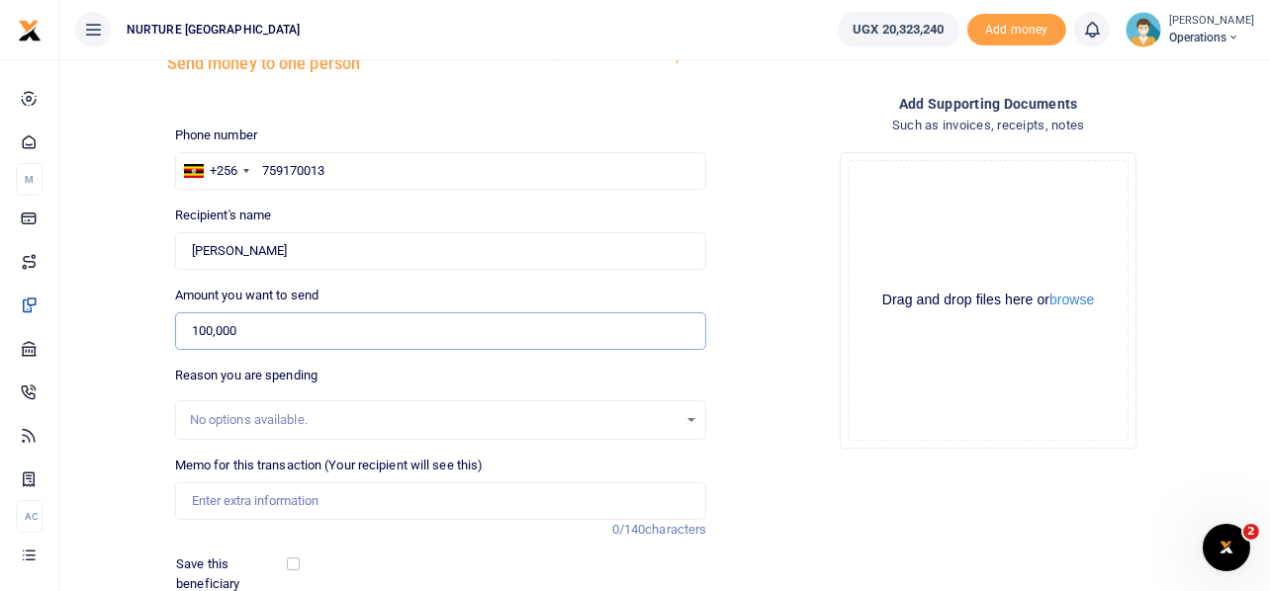
scroll to position [284, 0]
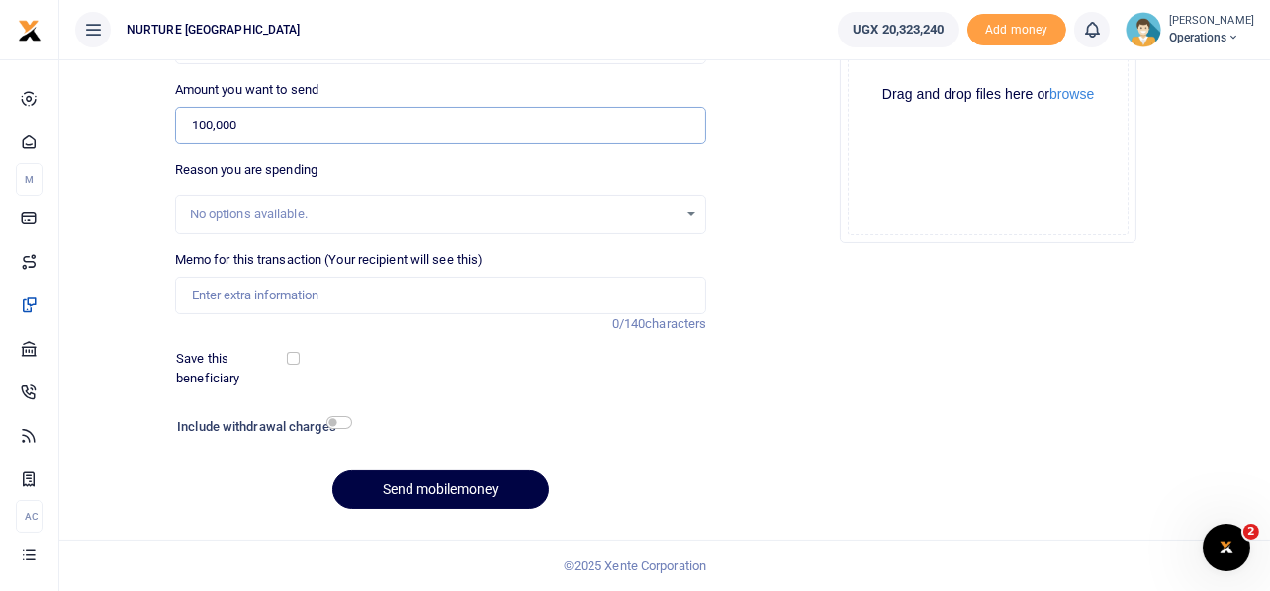
type input "100,000"
click at [349, 277] on input "Memo for this transaction (Your recipient will see this)" at bounding box center [441, 296] width 532 height 38
click at [227, 305] on input "Memo for this transaction (Your recipient will see this)" at bounding box center [441, 296] width 532 height 38
click at [650, 298] on input "Payment for removing stones and pavers from urban village masitowa" at bounding box center [441, 296] width 532 height 38
click at [562, 305] on input "Payment for removing stones and pavers from urban village masitowa" at bounding box center [441, 296] width 532 height 38
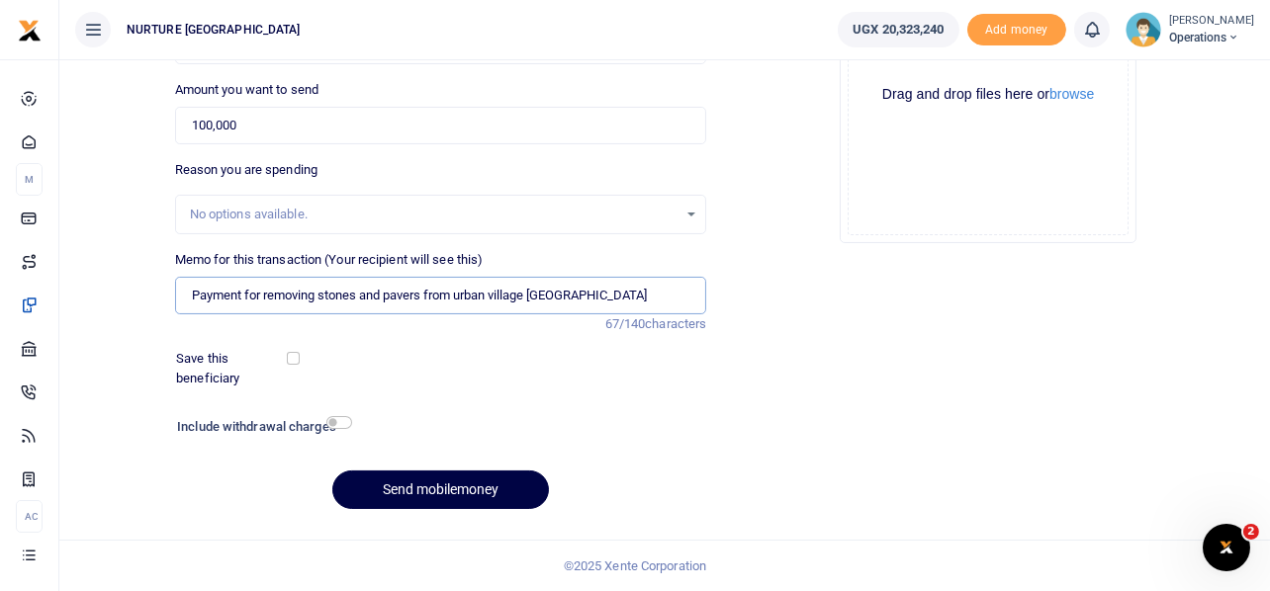
type input "Payment for removing stones and pavers from urban village [GEOGRAPHIC_DATA]"
click at [343, 422] on input "checkbox" at bounding box center [339, 422] width 26 height 13
checkbox input "true"
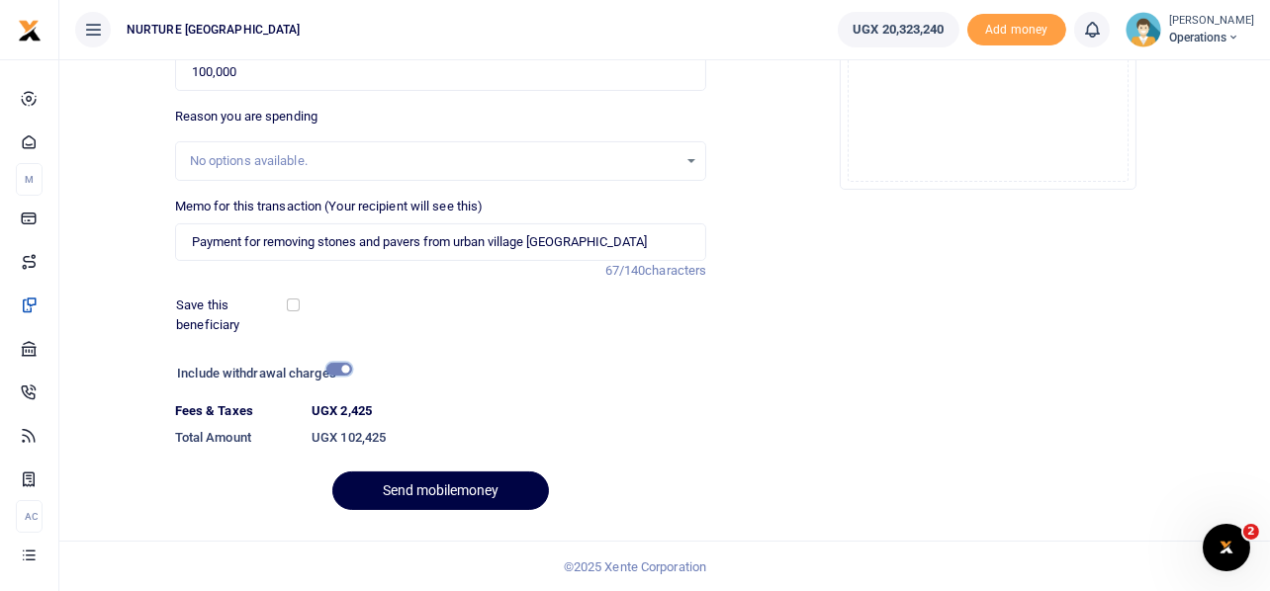
scroll to position [338, 0]
click at [447, 486] on button "Send mobilemoney" at bounding box center [440, 490] width 217 height 39
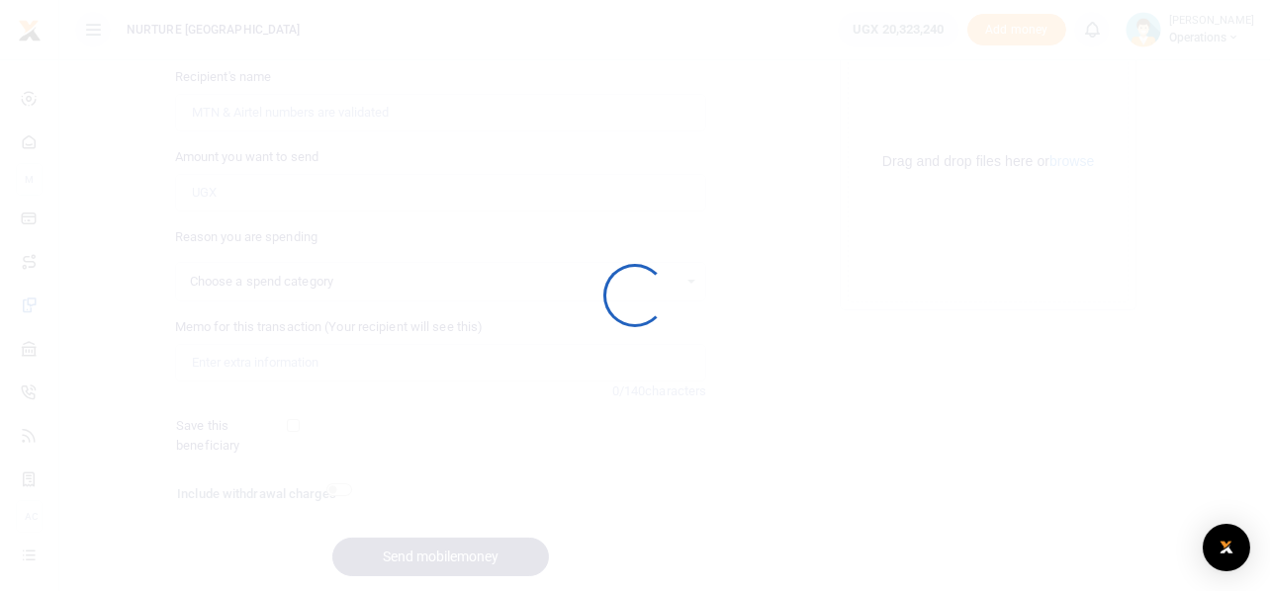
scroll to position [284, 0]
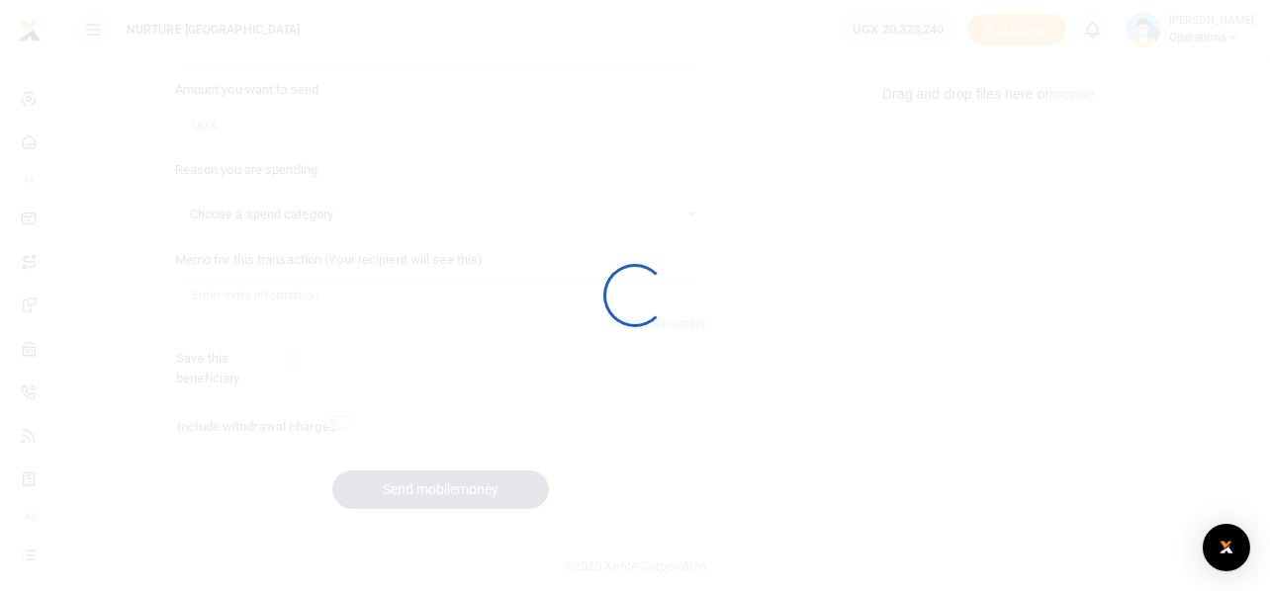
select select
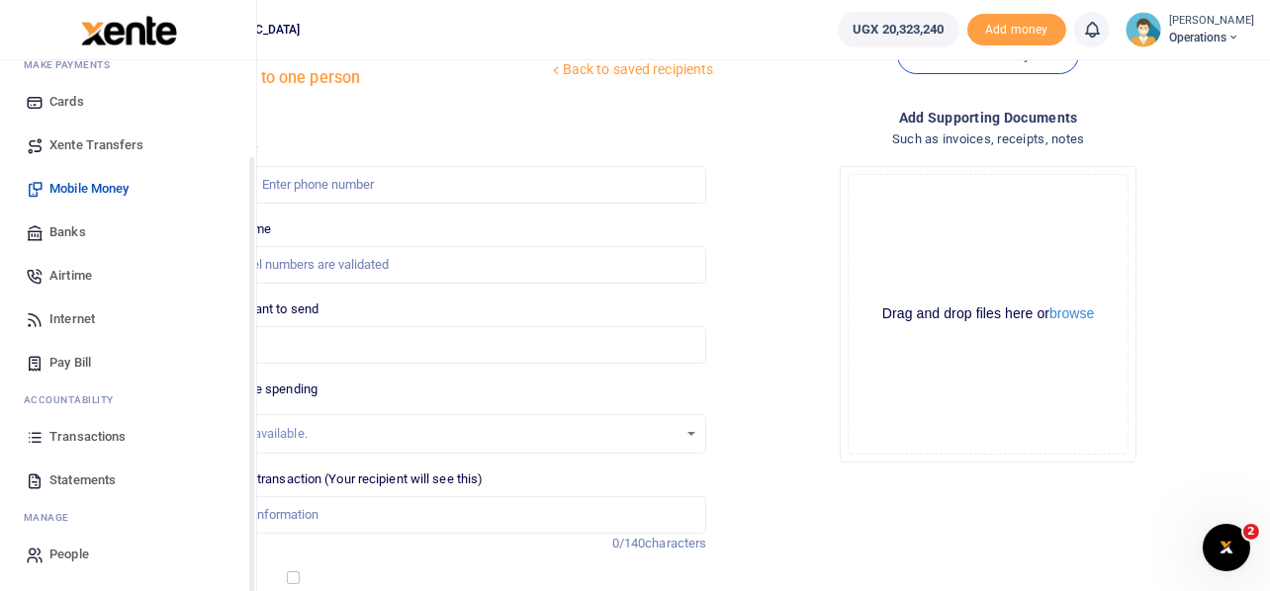
scroll to position [98, 0]
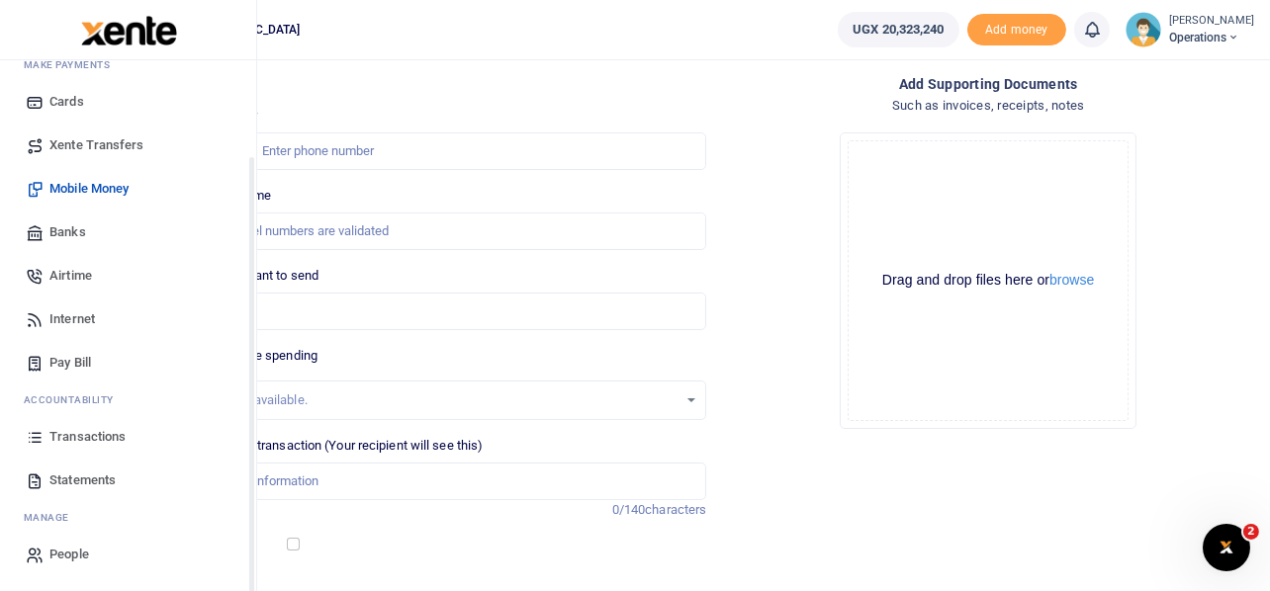
click at [57, 437] on span "Transactions" at bounding box center [87, 437] width 76 height 20
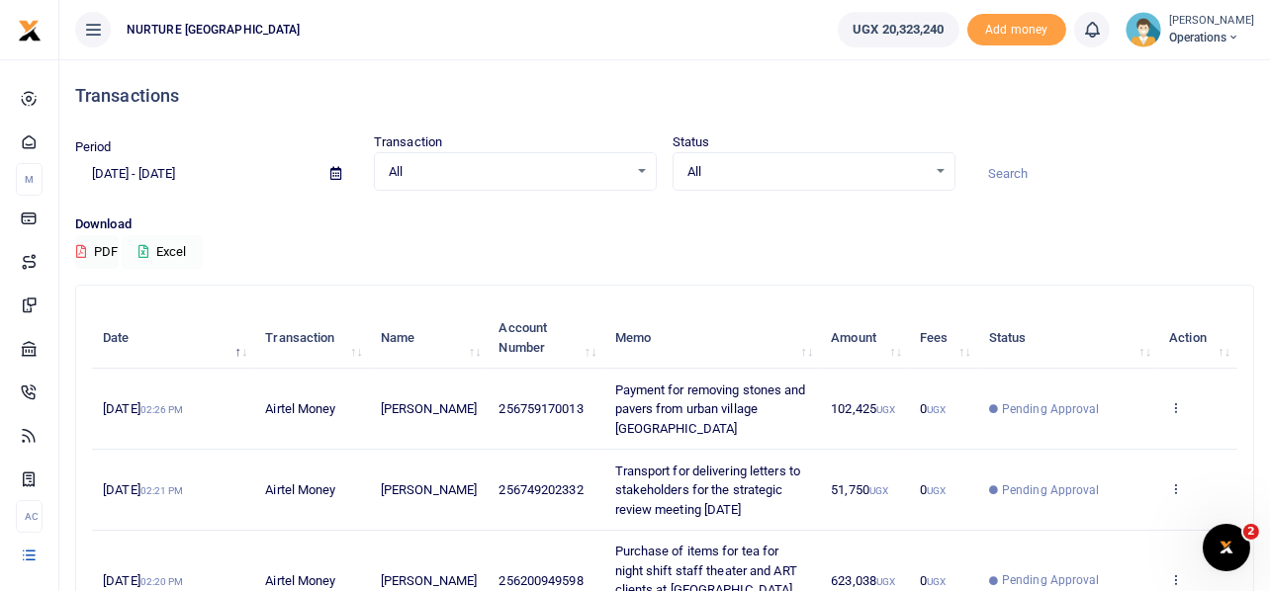
click at [164, 250] on button "Excel" at bounding box center [162, 252] width 81 height 34
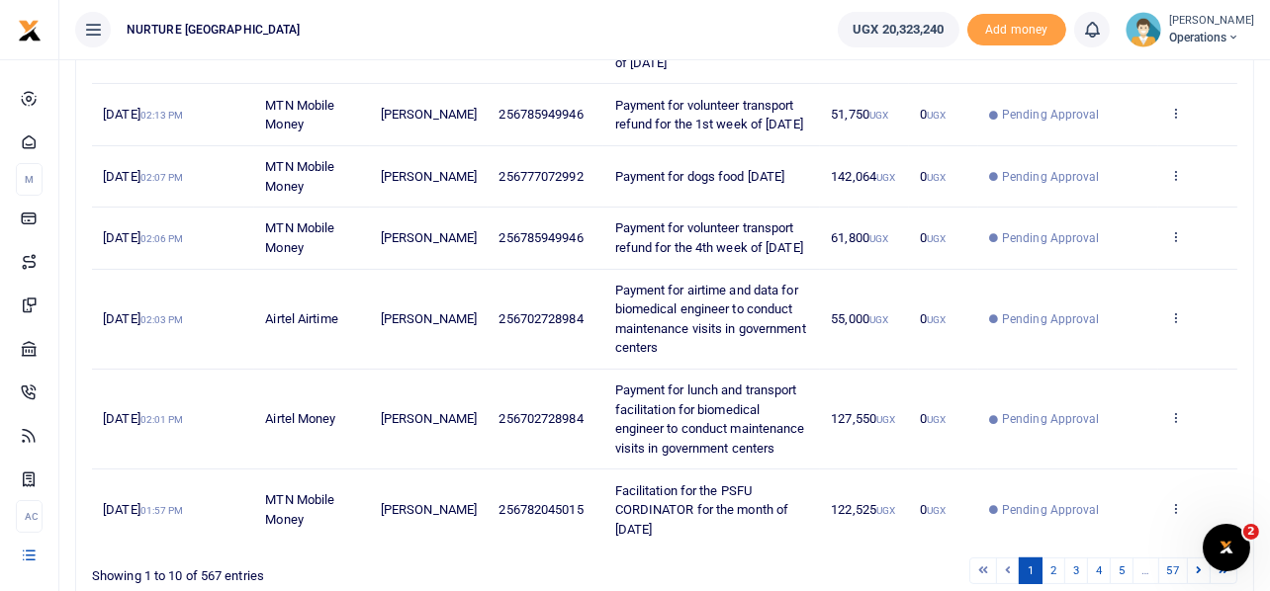
scroll to position [759, 0]
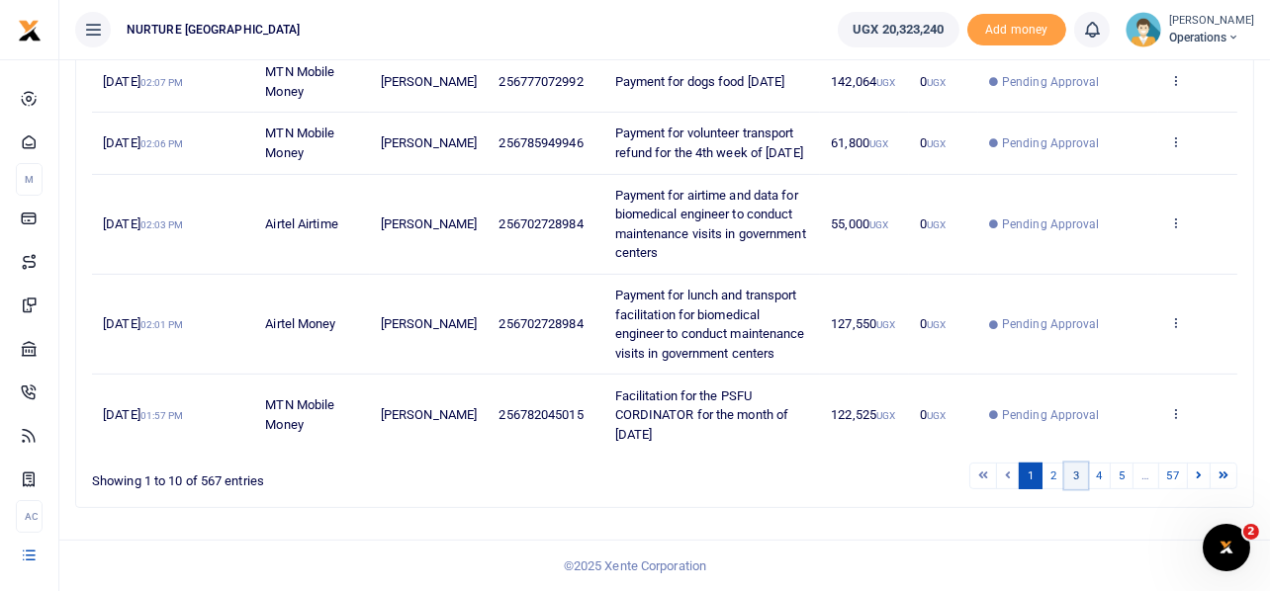
click at [1078, 477] on link "3" at bounding box center [1076, 476] width 24 height 27
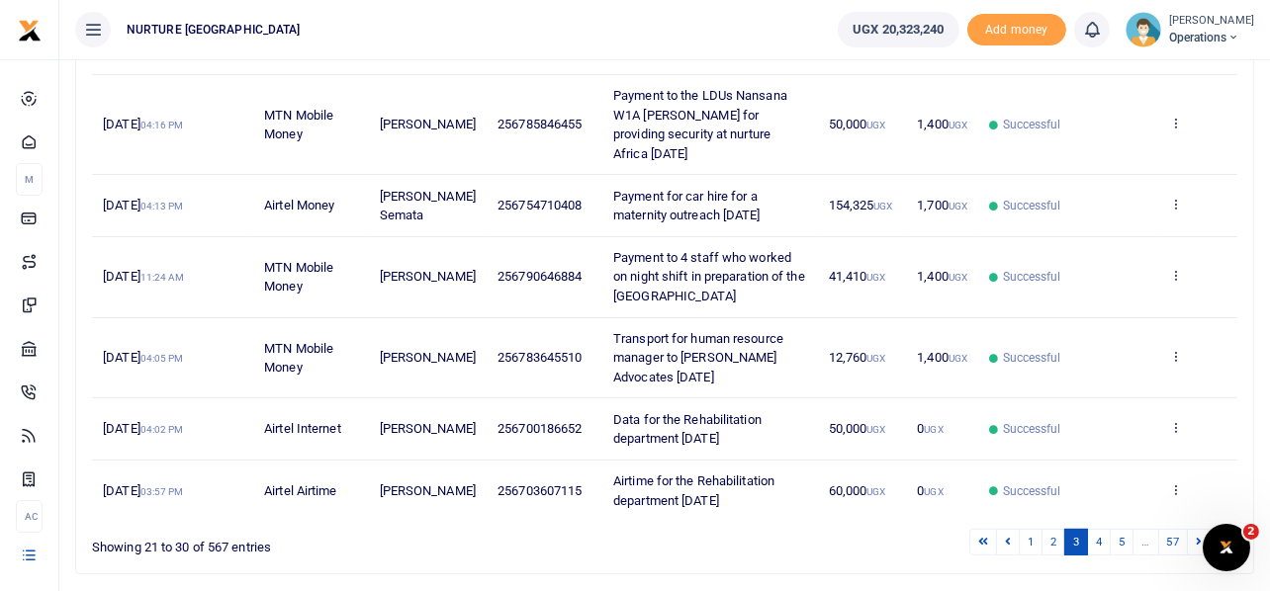
scroll to position [664, 0]
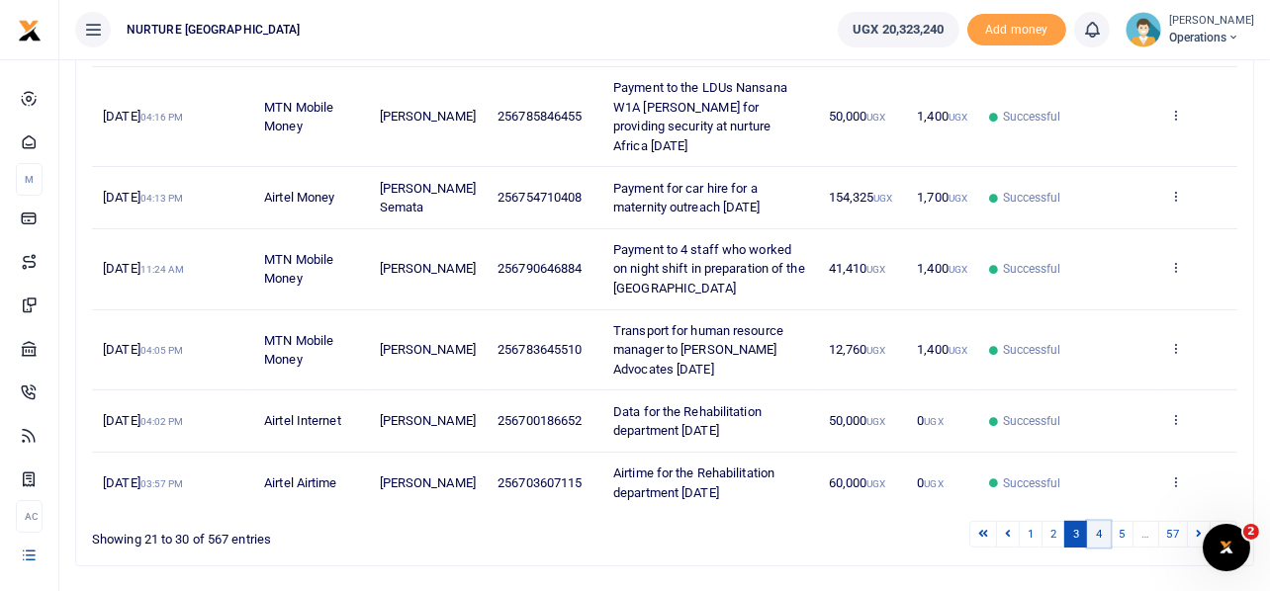
click at [1100, 521] on link "4" at bounding box center [1099, 534] width 24 height 27
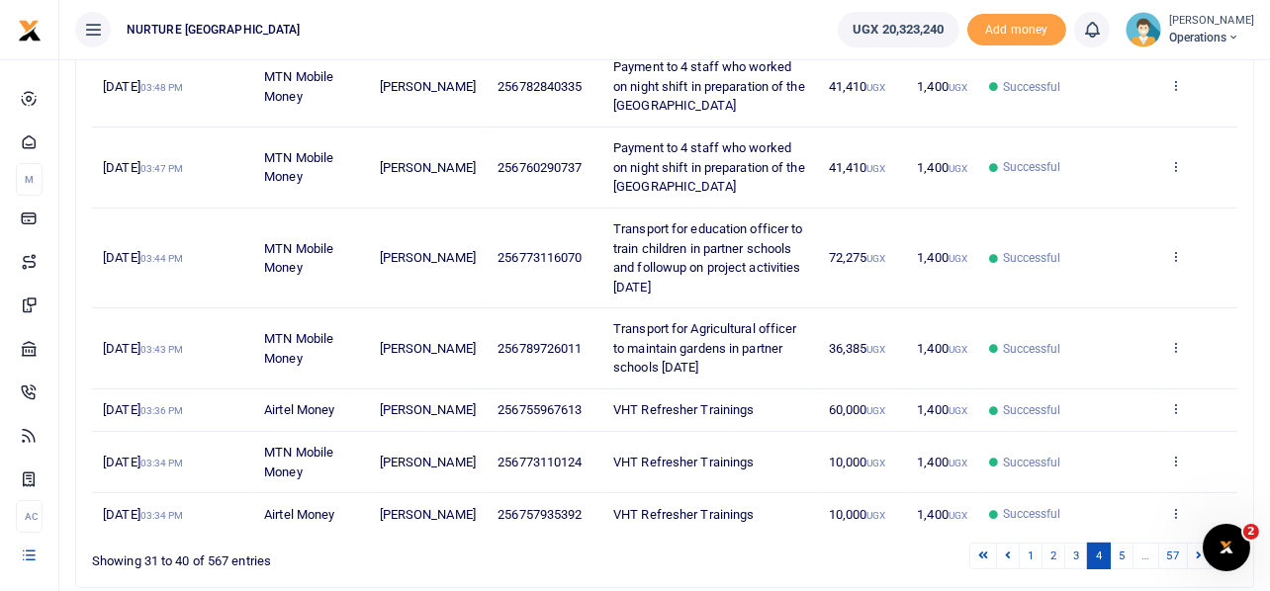
scroll to position [626, 0]
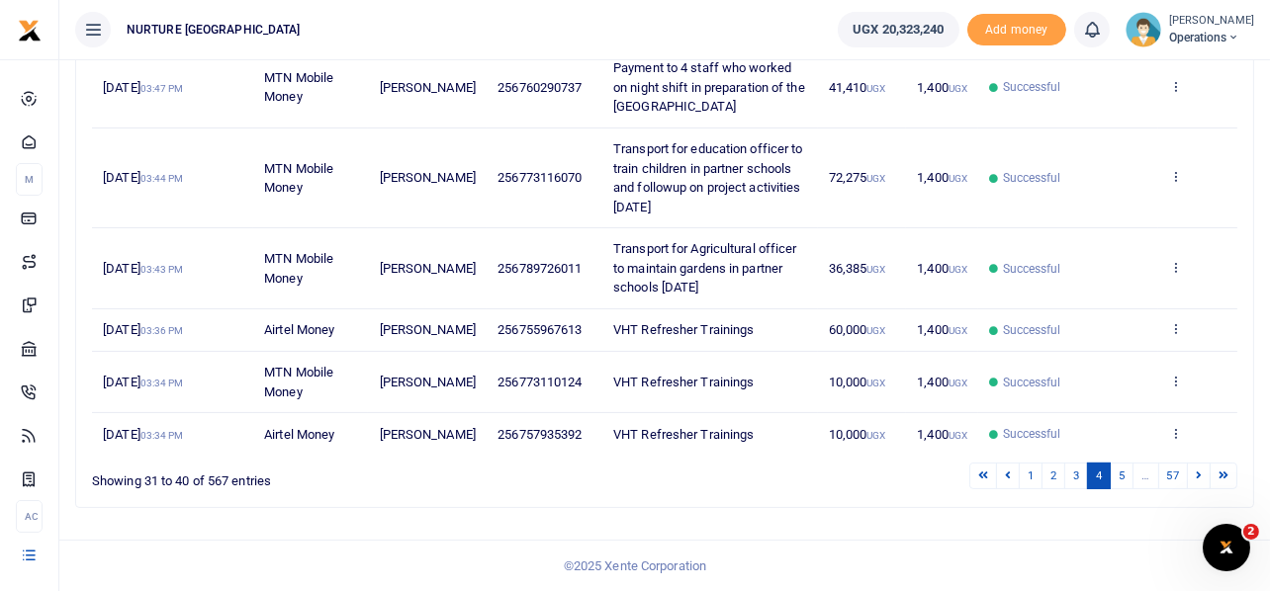
drag, startPoint x: 668, startPoint y: 186, endPoint x: 605, endPoint y: 127, distance: 86.7
click at [605, 129] on td "Transport for education officer to train children in partner schools and follow…" at bounding box center [710, 179] width 216 height 100
copy span "Transport for education officer to train children in partner schools and follow…"
click at [1177, 169] on icon at bounding box center [1175, 176] width 13 height 14
click at [1106, 240] on link "Send again" at bounding box center [1103, 254] width 156 height 28
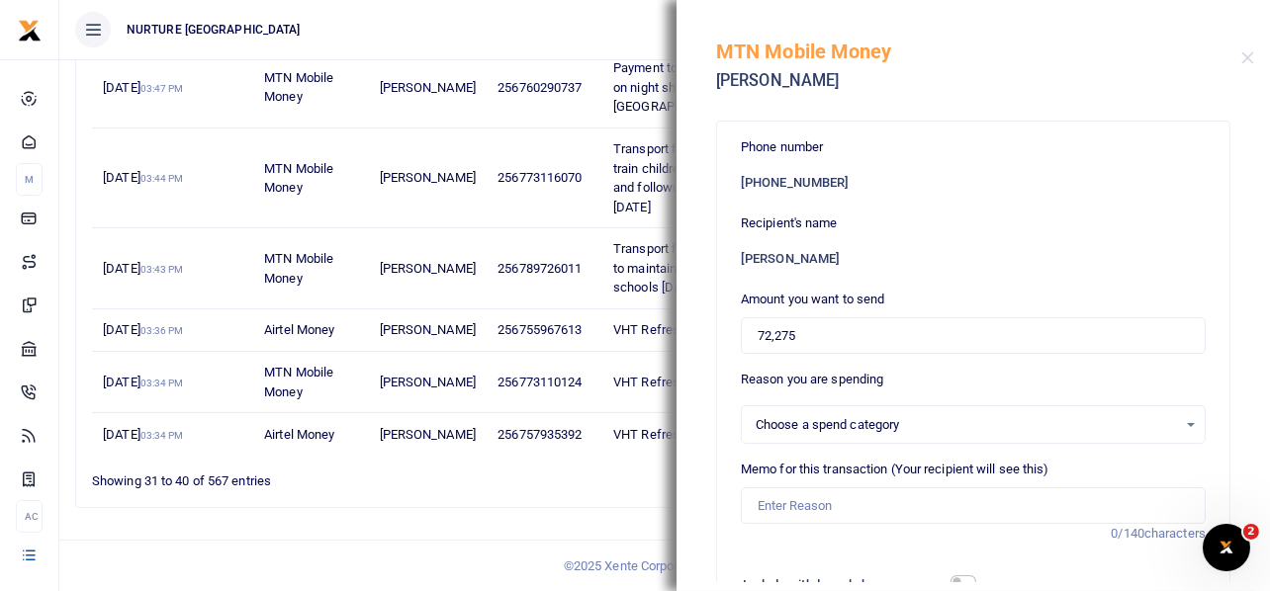
select select
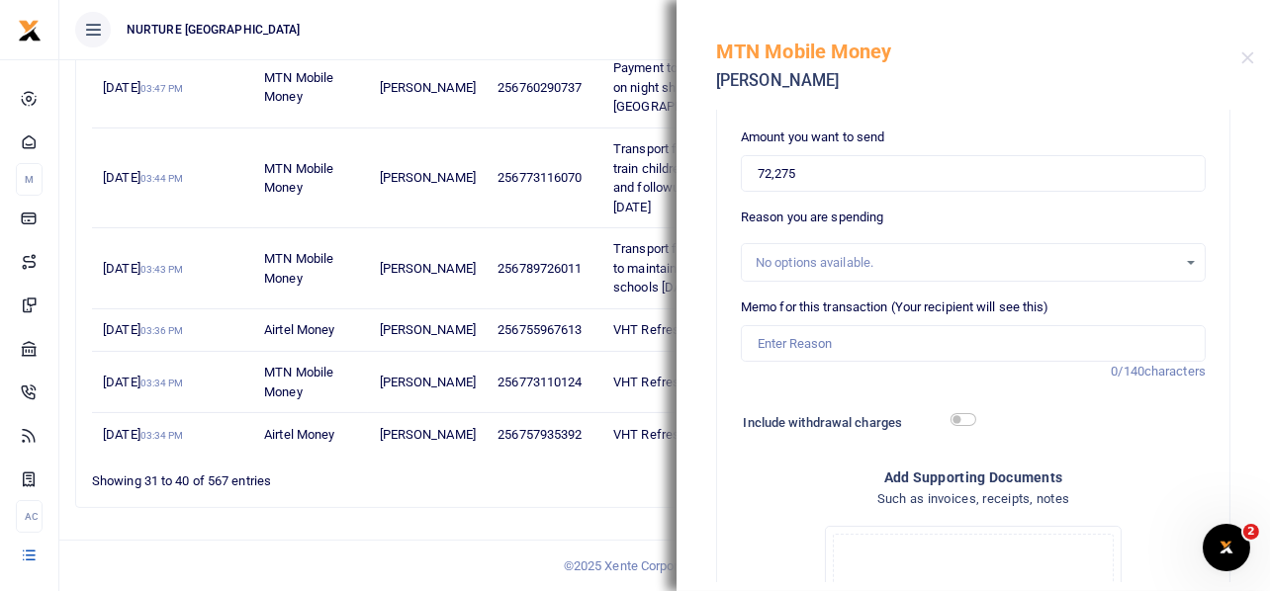
scroll to position [197, 0]
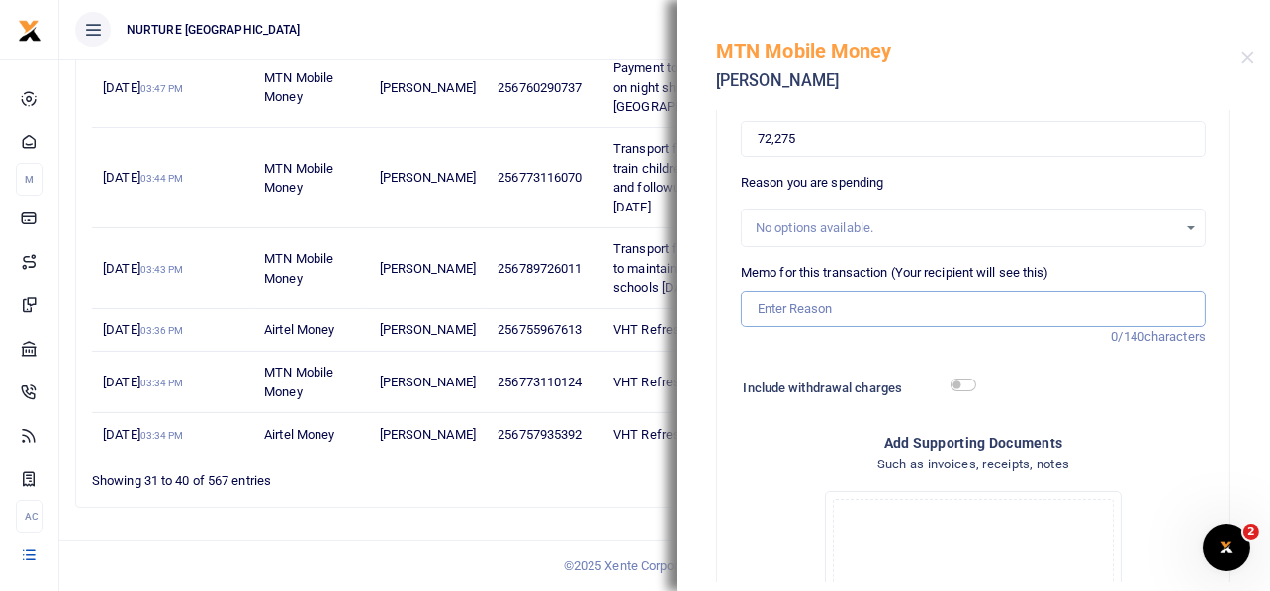
click at [829, 307] on input "Memo for this transaction (Your recipient will see this)" at bounding box center [973, 310] width 465 height 38
paste input "Transport for education officer to train children in partner schools and follow…"
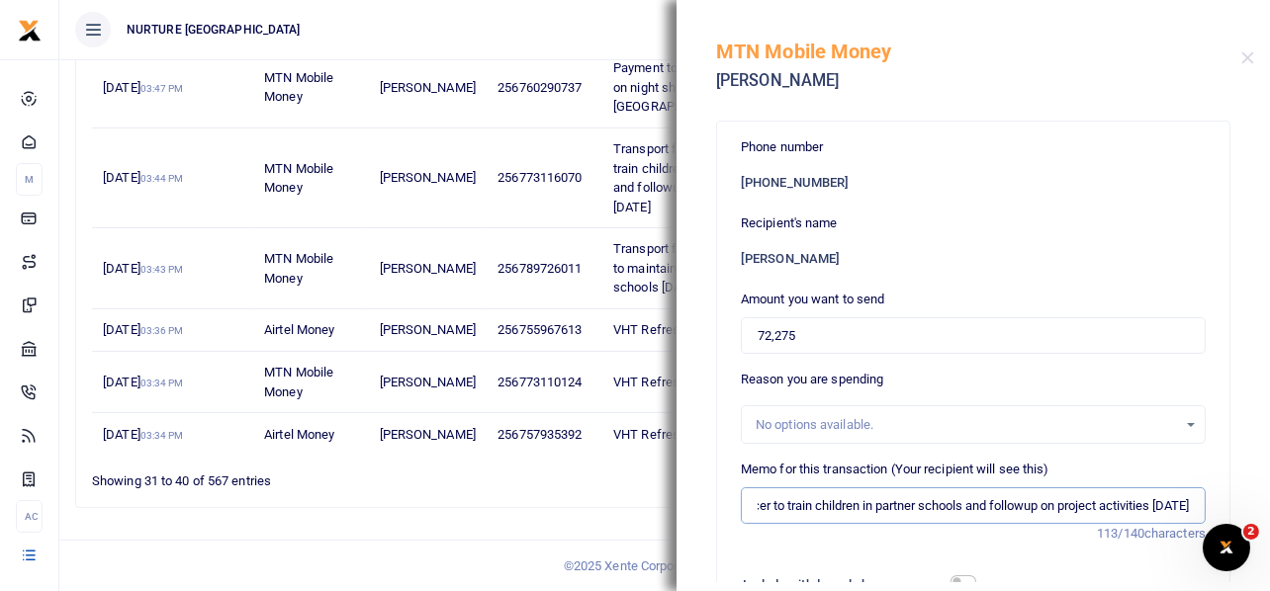
type input "Transport for education officer to train children in partner schools and follow…"
click at [815, 330] on input "72,275" at bounding box center [973, 336] width 465 height 38
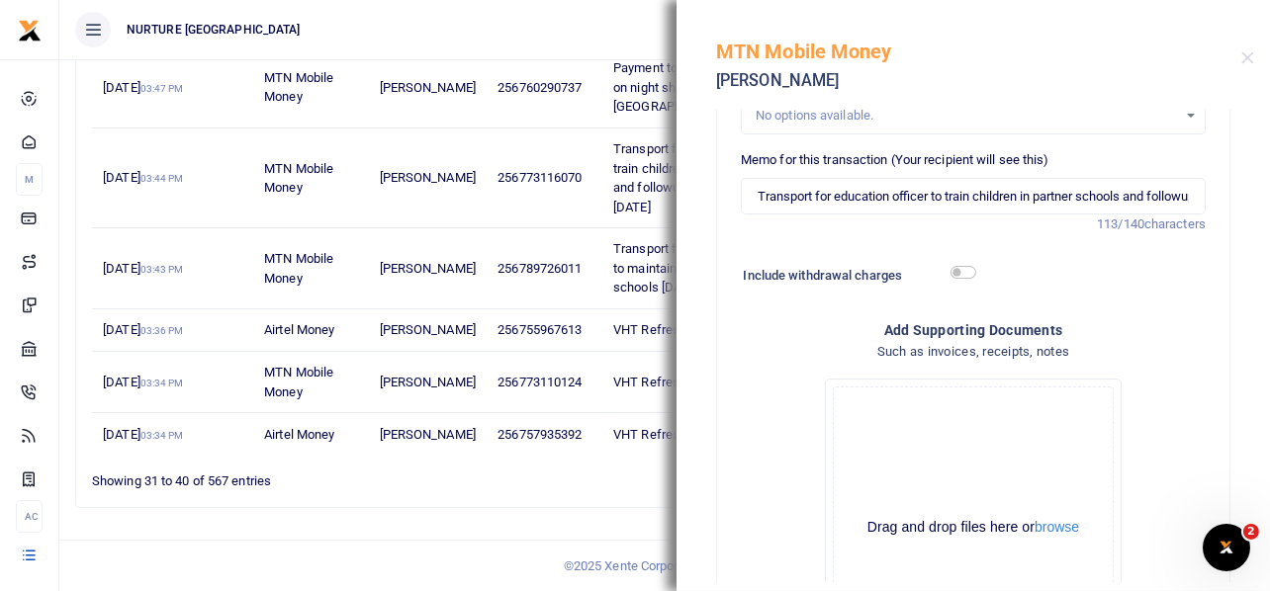
scroll to position [297, 0]
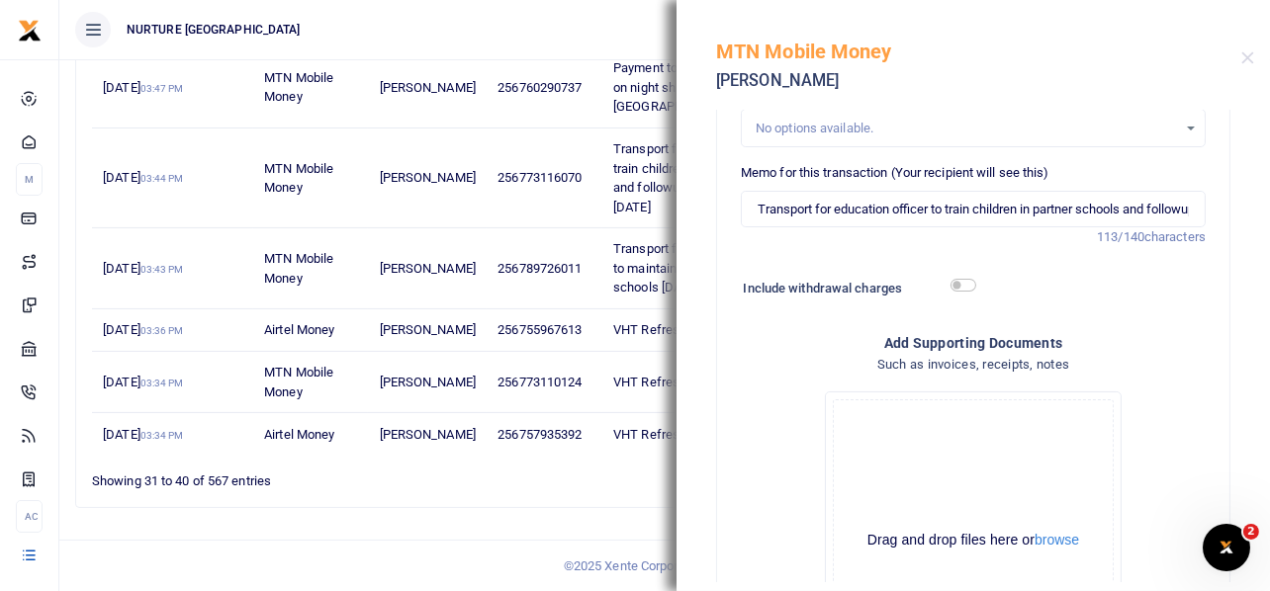
type input "70,000"
click at [950, 280] on input "checkbox" at bounding box center [963, 285] width 26 height 13
checkbox input "true"
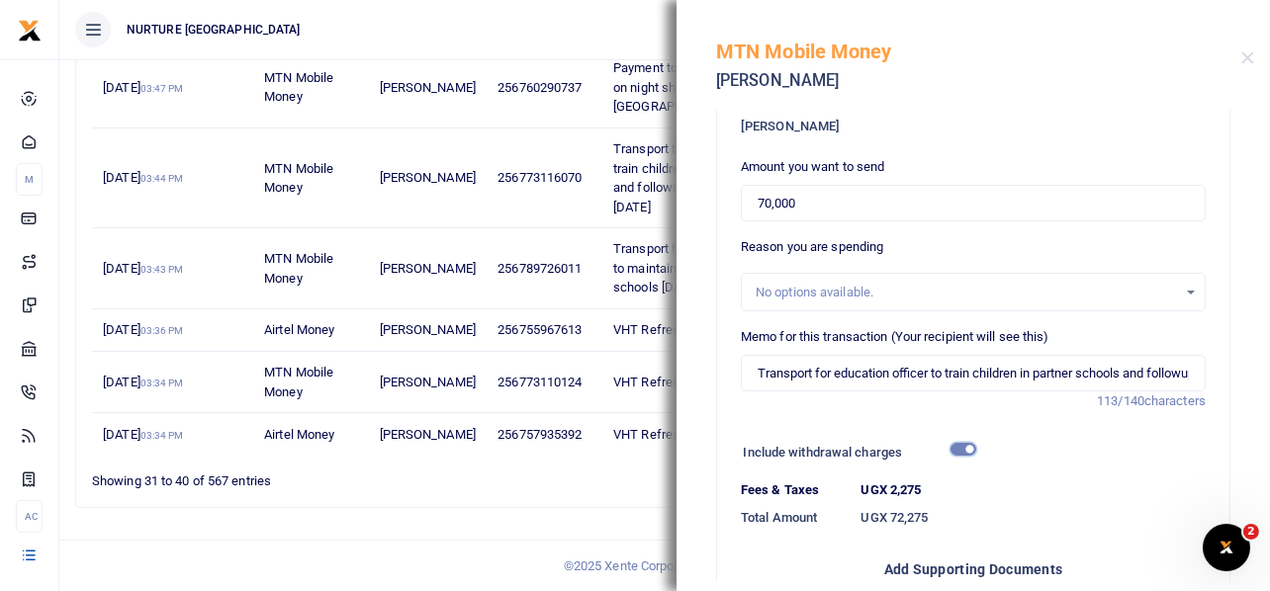
scroll to position [574, 0]
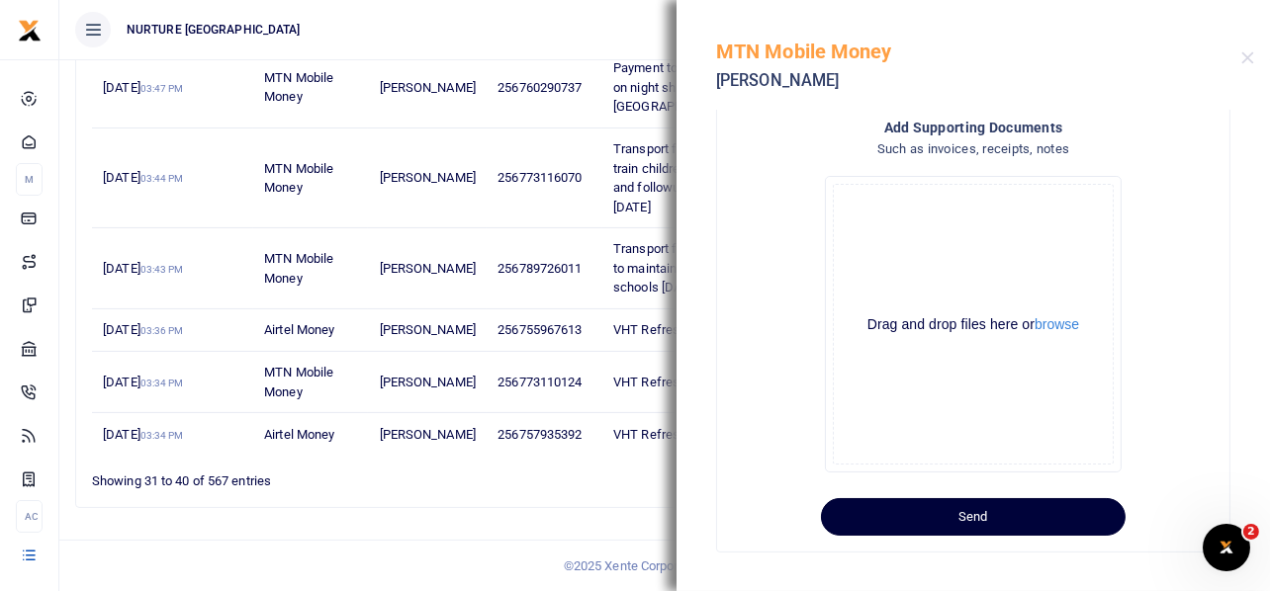
click at [968, 511] on button "Send" at bounding box center [973, 517] width 305 height 38
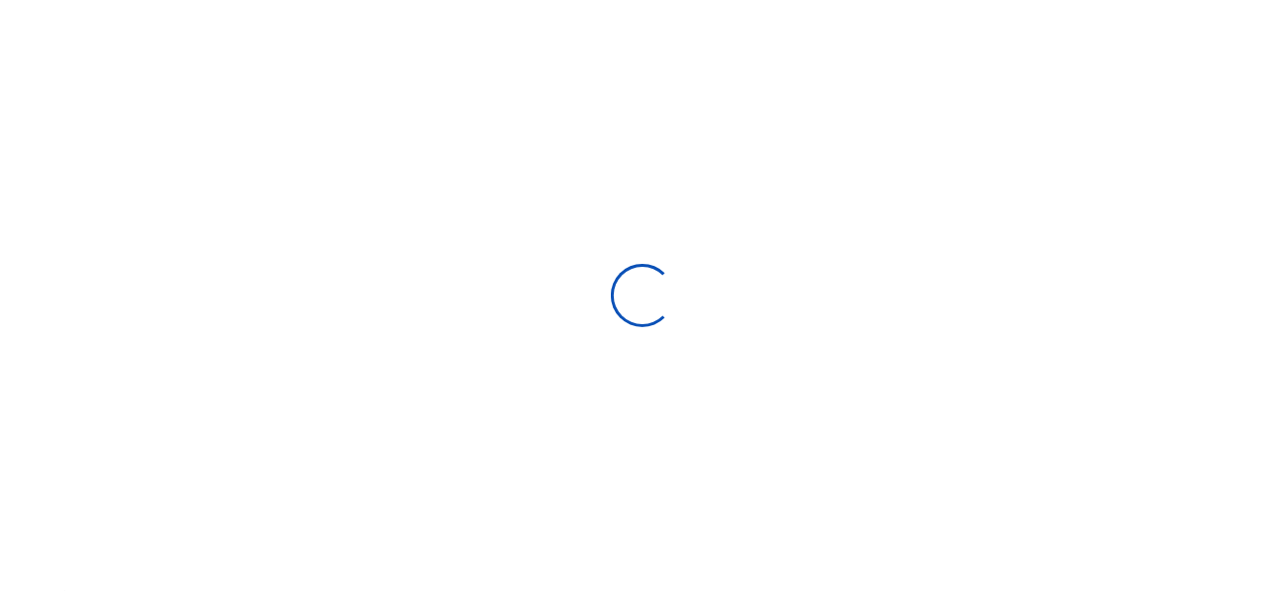
select select
type input "08/19/2025 - 09/17/2025"
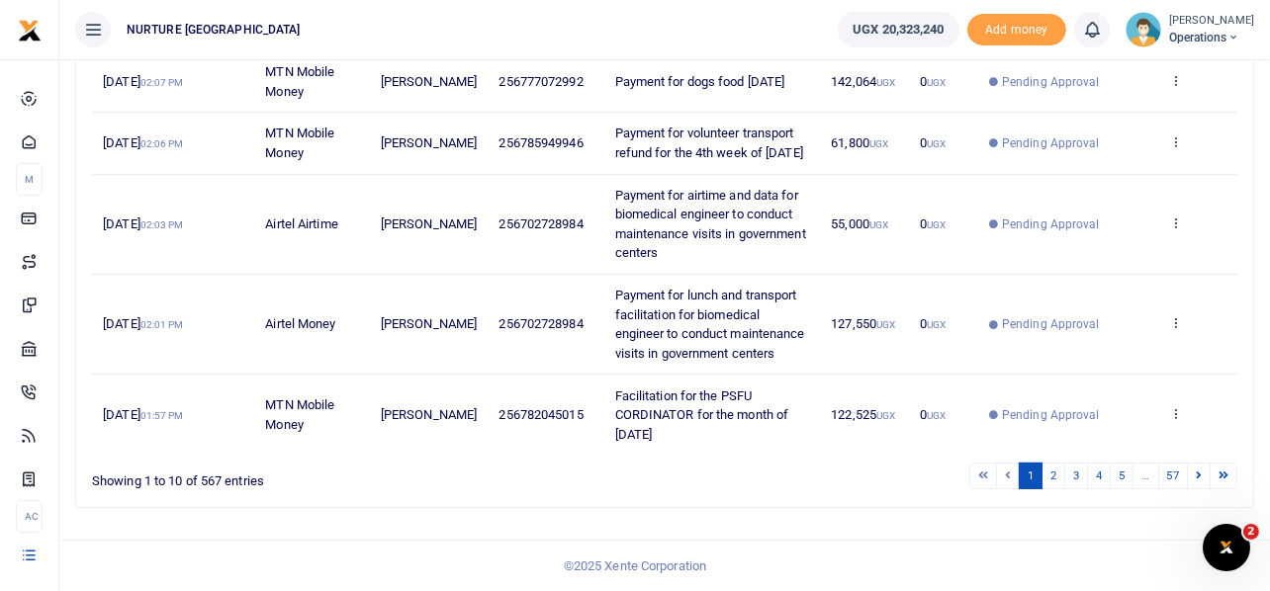
scroll to position [759, 0]
click at [1119, 474] on link "5" at bounding box center [1121, 476] width 24 height 27
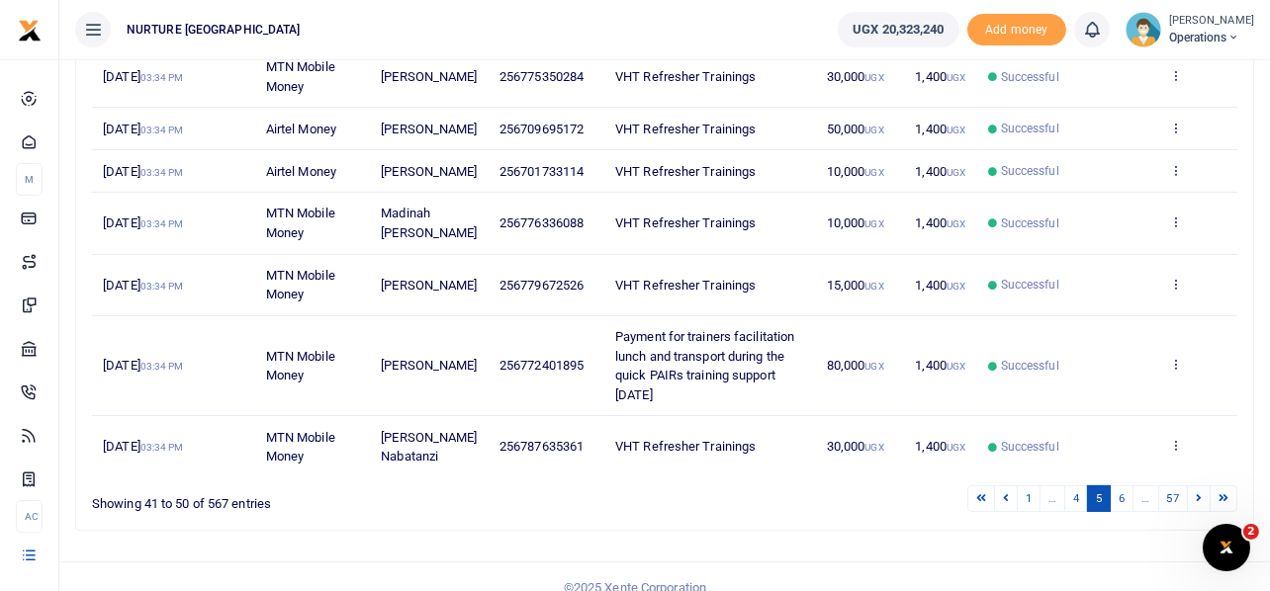
scroll to position [587, 0]
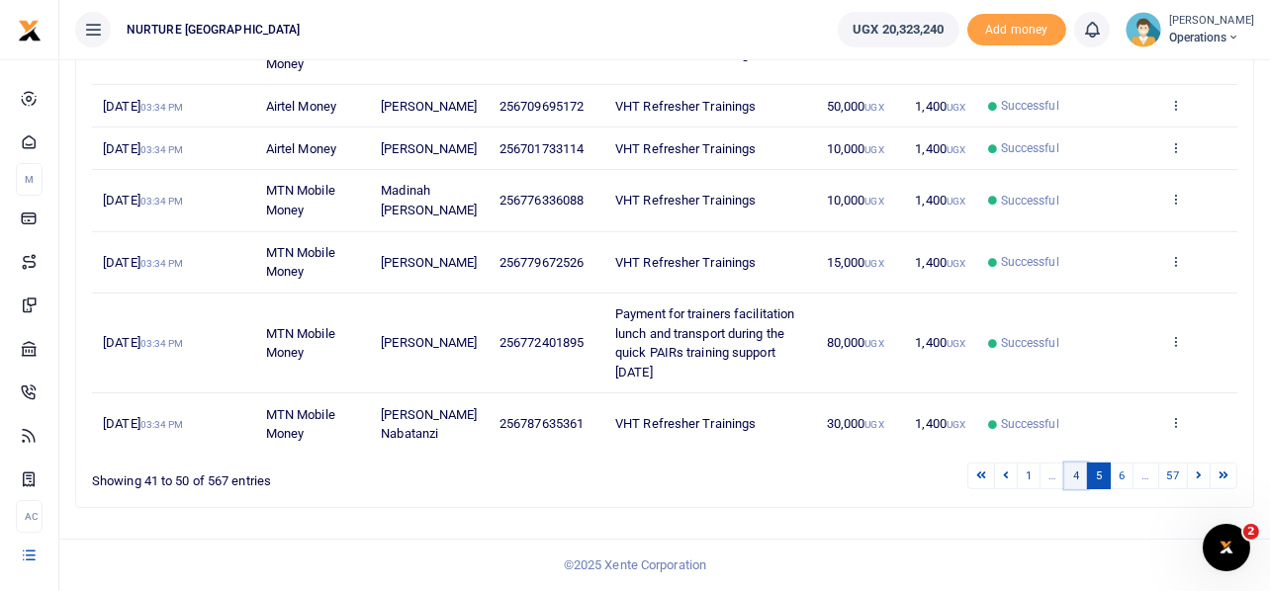
click at [1078, 471] on link "4" at bounding box center [1076, 476] width 24 height 27
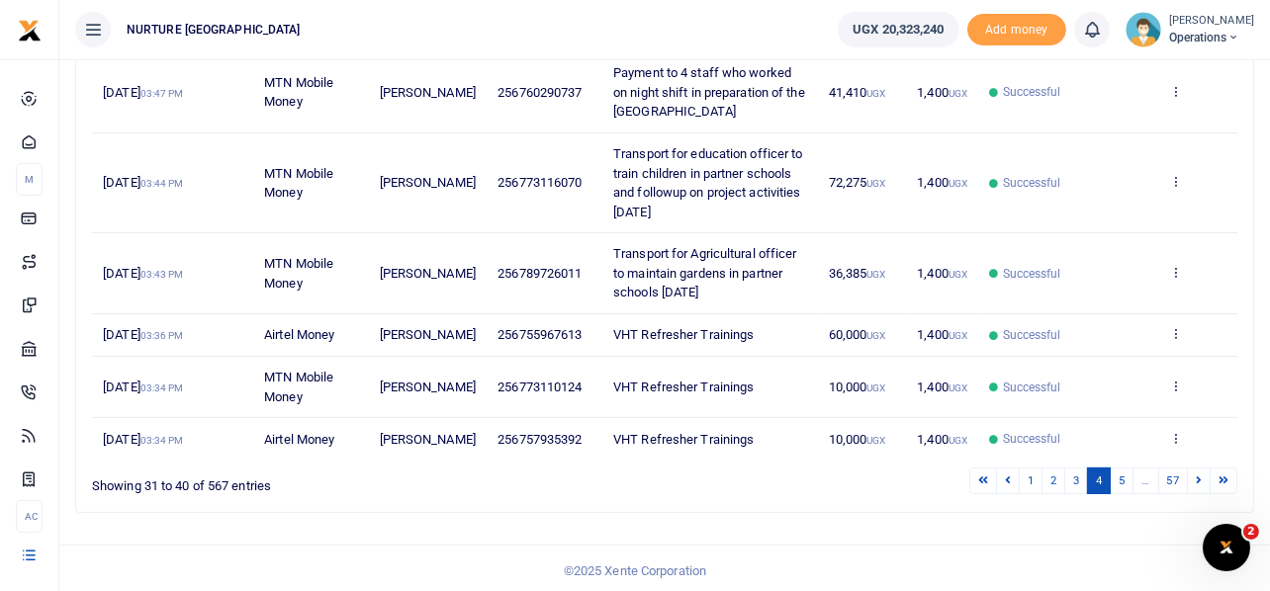
scroll to position [626, 0]
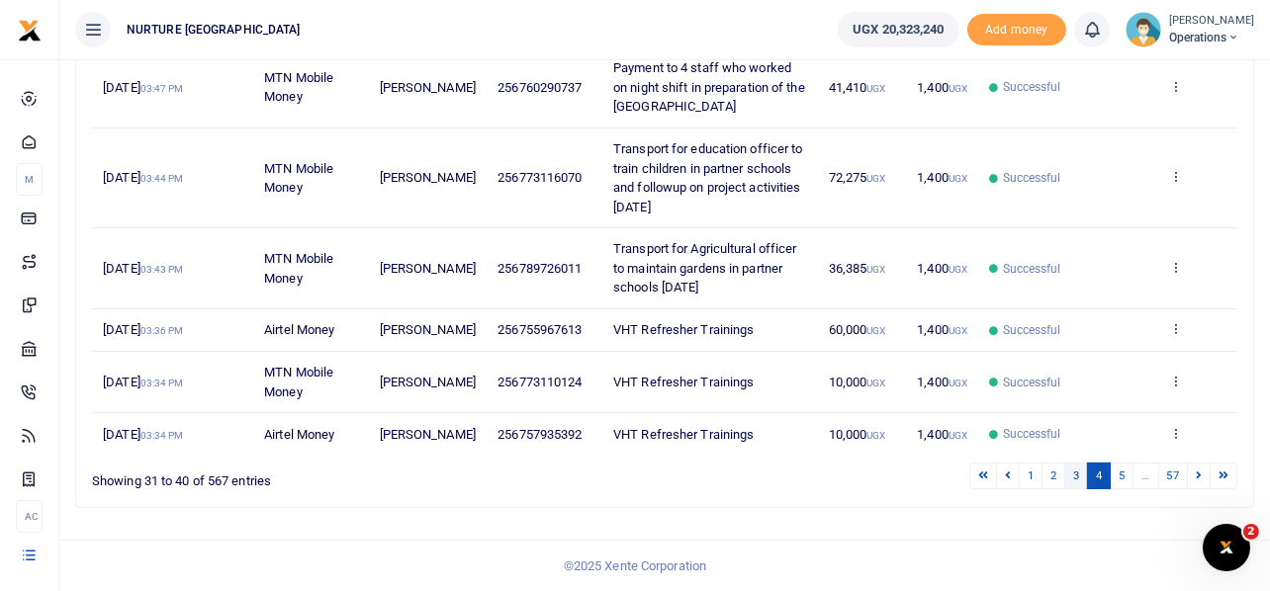
click at [1079, 477] on link "3" at bounding box center [1076, 476] width 24 height 27
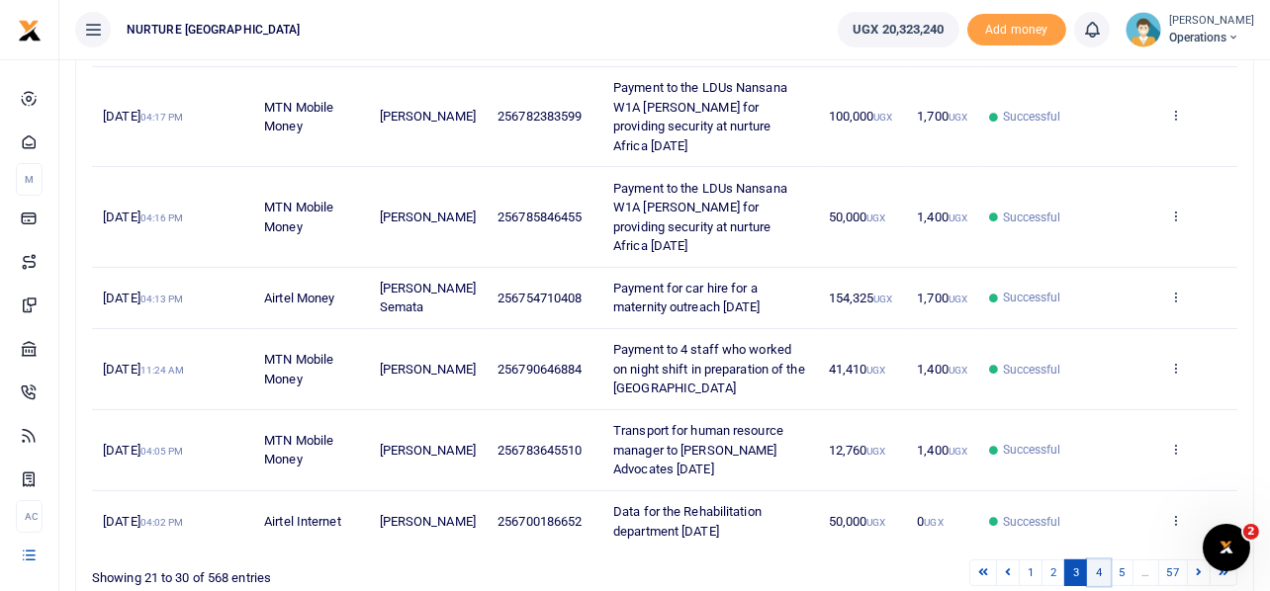
click at [1097, 560] on link "4" at bounding box center [1099, 573] width 24 height 27
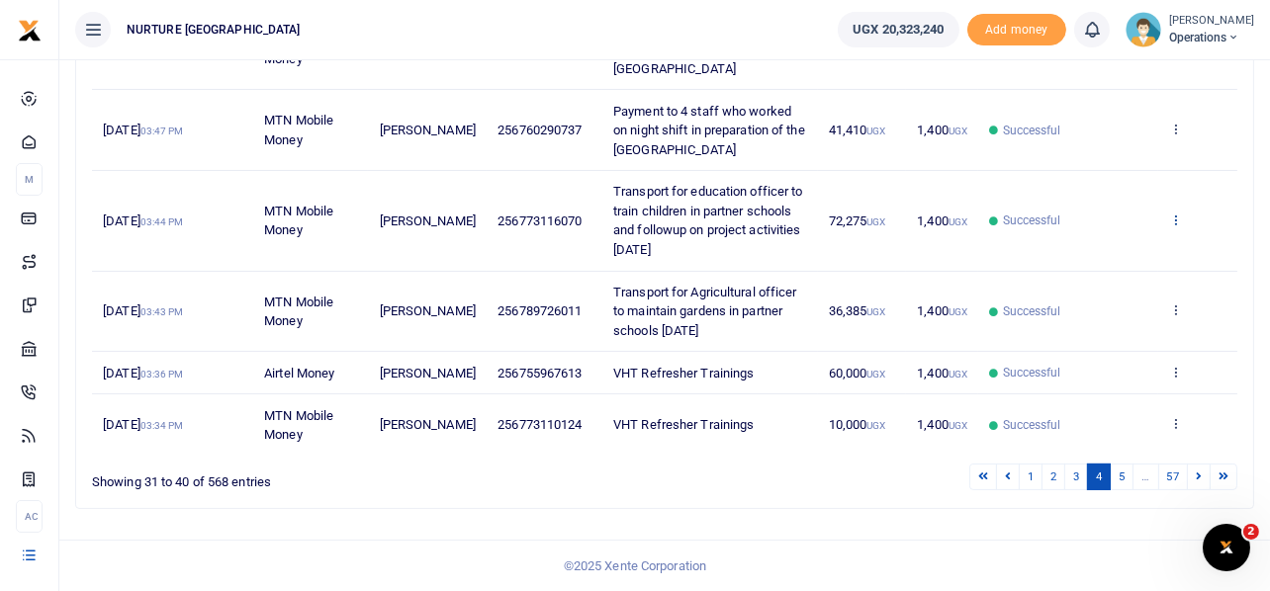
click at [1176, 218] on icon at bounding box center [1175, 220] width 13 height 14
click at [1102, 298] on link "Send again" at bounding box center [1103, 297] width 156 height 28
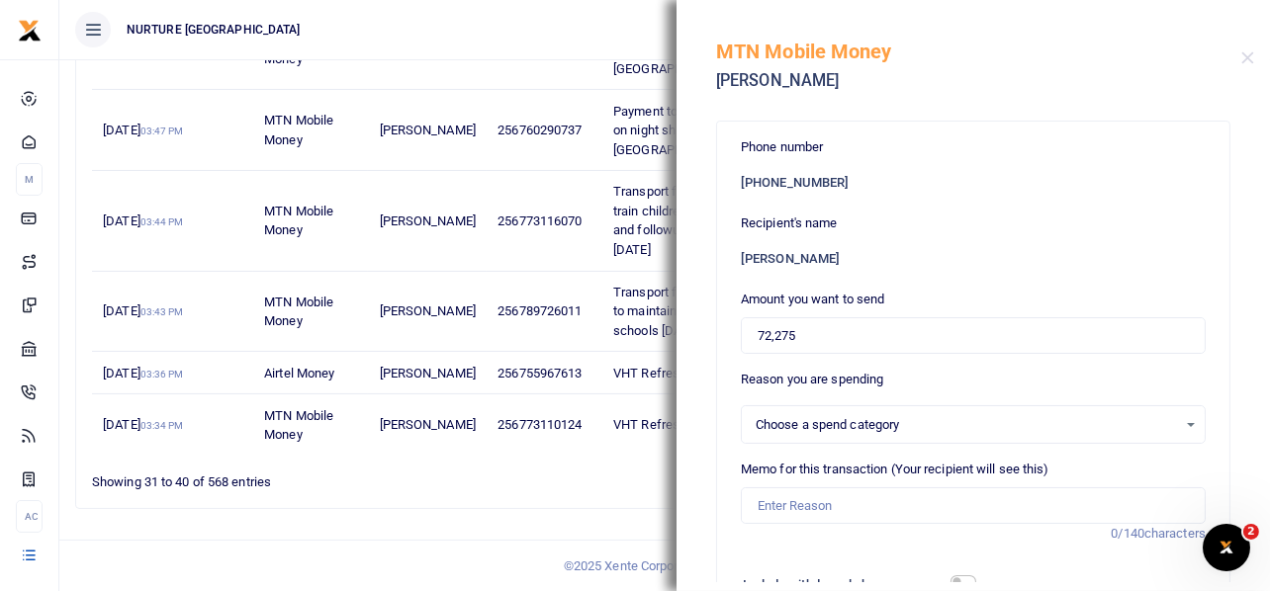
select select
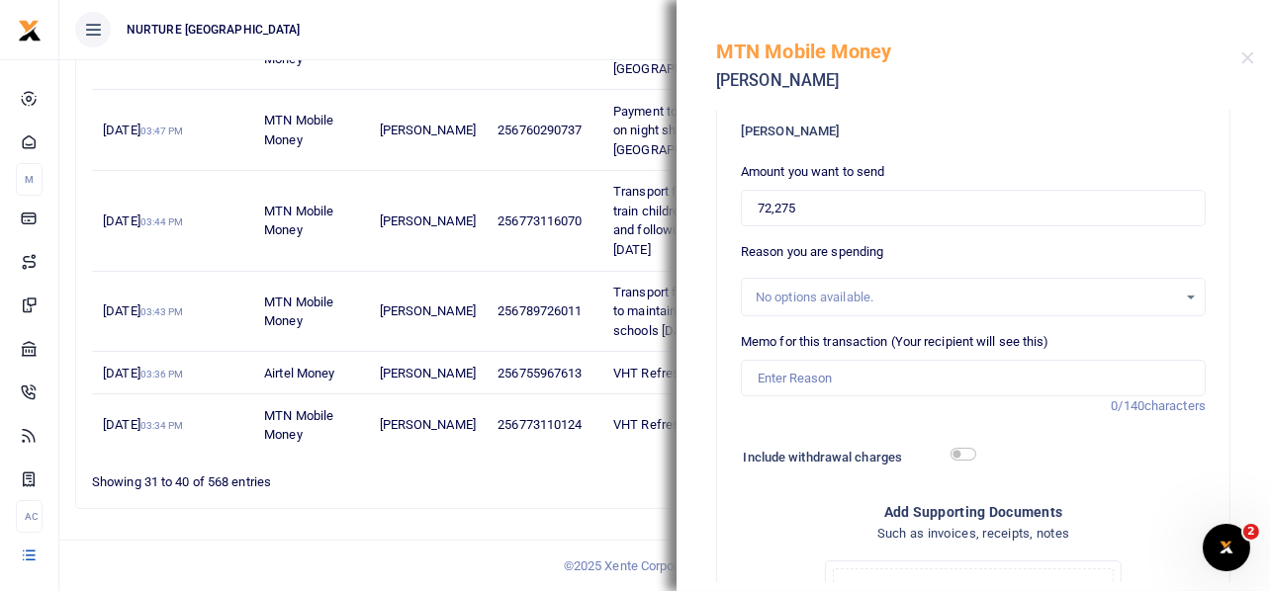
scroll to position [98, 0]
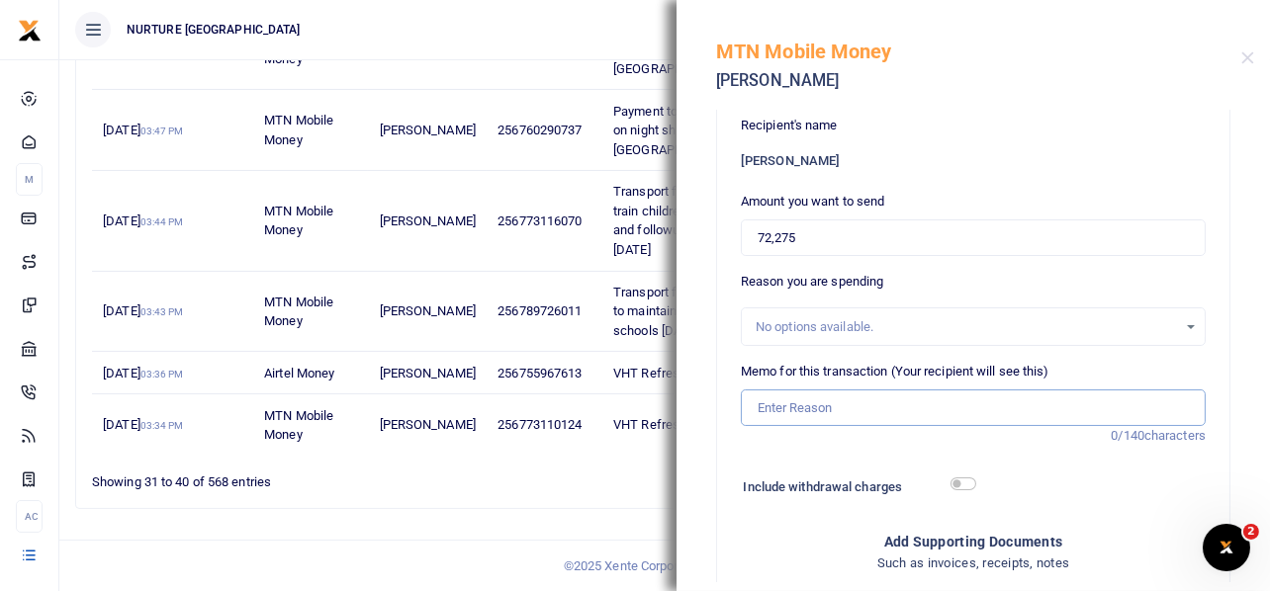
click at [815, 407] on input "Memo for this transaction (Your recipient will see this)" at bounding box center [973, 409] width 465 height 38
paste input "Transport for education officer to train children in partner schools and follow…"
type input "Transport for education officer to train children in partner schools and follow…"
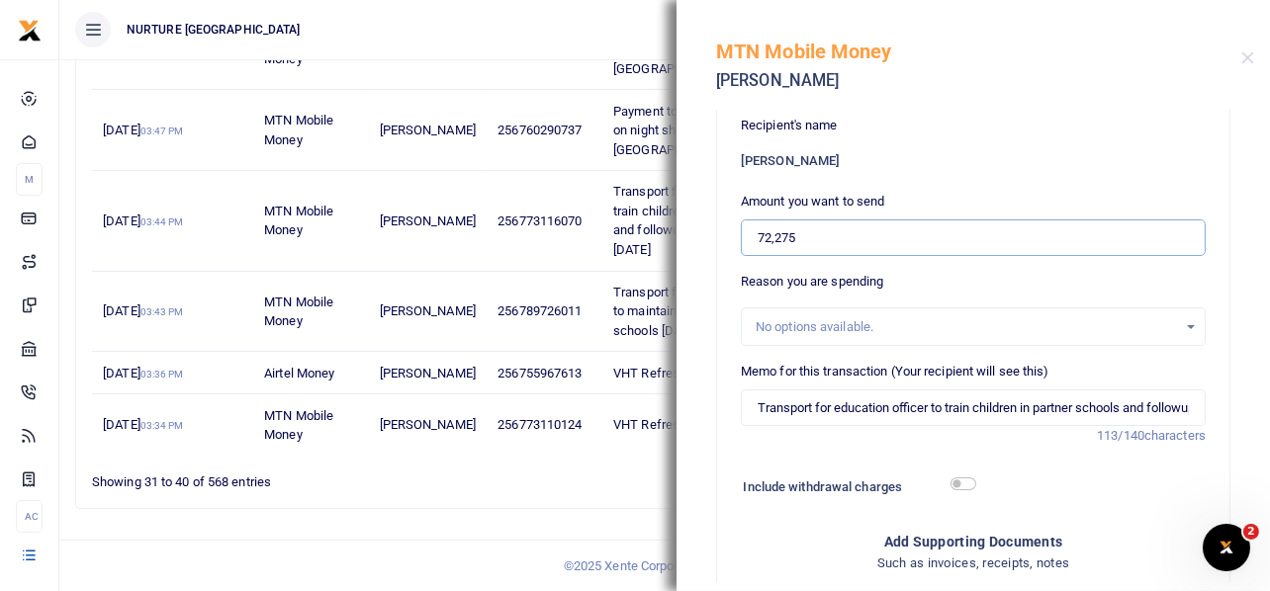
drag, startPoint x: 818, startPoint y: 229, endPoint x: 746, endPoint y: 226, distance: 72.2
click at [747, 227] on input "72,275" at bounding box center [973, 238] width 465 height 38
click at [1247, 60] on button "Close" at bounding box center [1247, 57] width 13 height 13
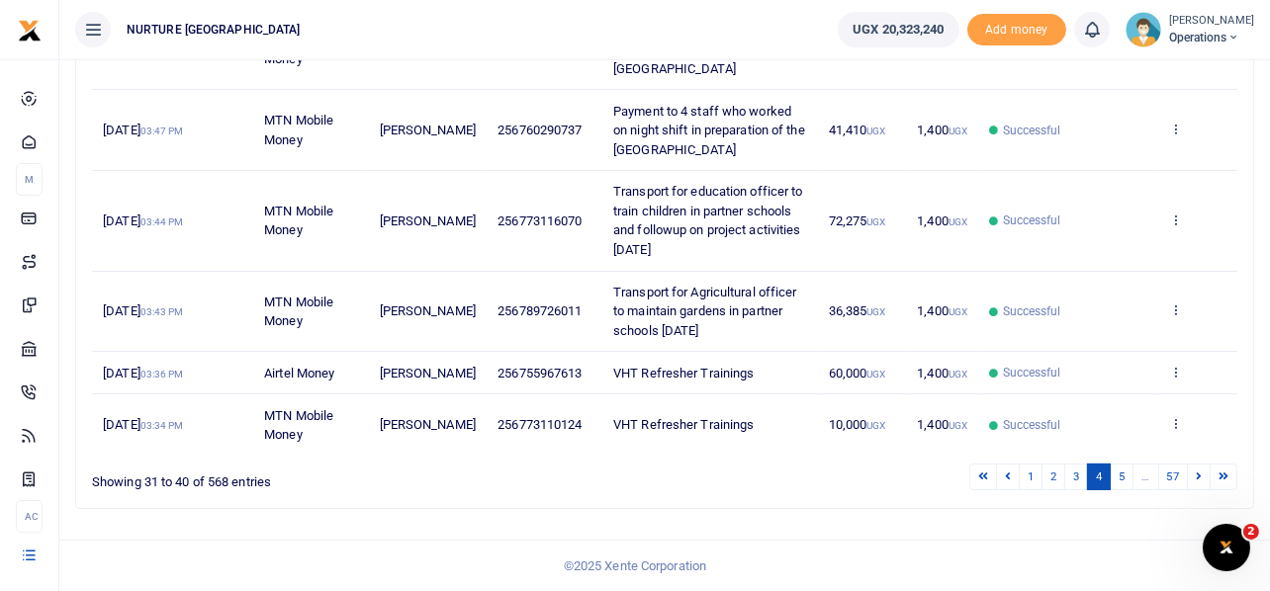
drag, startPoint x: 721, startPoint y: 329, endPoint x: 608, endPoint y: 281, distance: 122.7
click at [608, 281] on td "Transport for Agricultural officer to maintain gardens in partner schools [DATE]" at bounding box center [710, 312] width 216 height 81
copy span "Transport for Agricultural officer to maintain gardens in partner schools [DATE]"
click at [1177, 304] on icon at bounding box center [1175, 310] width 13 height 14
click at [1090, 386] on link "Send again" at bounding box center [1103, 388] width 156 height 28
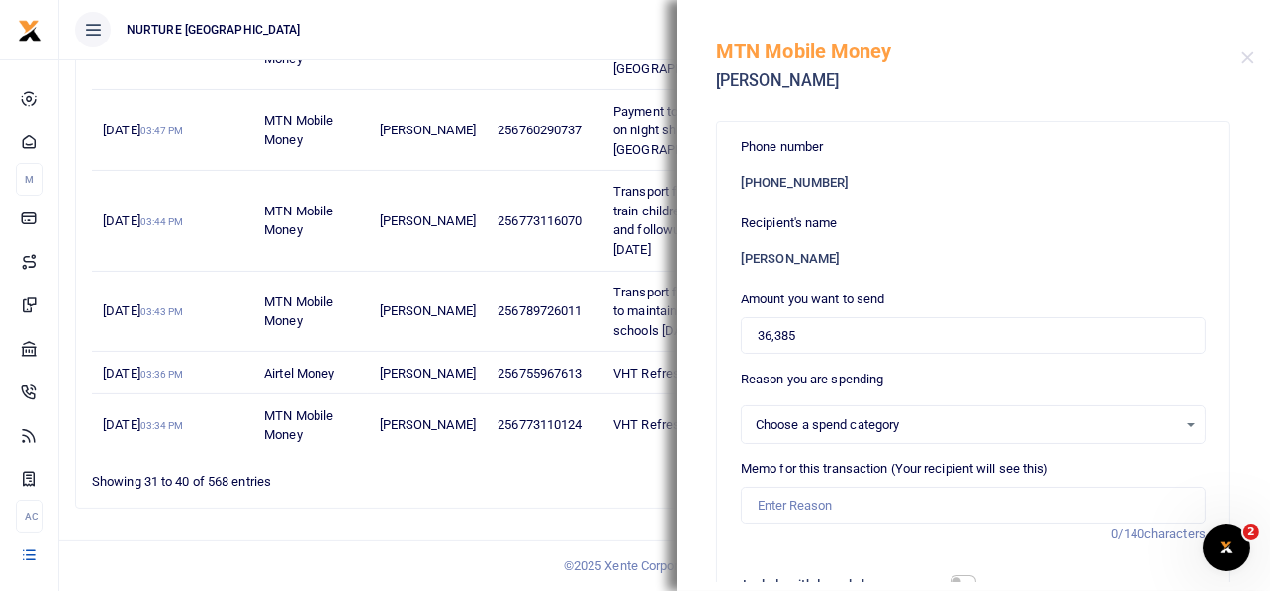
select select
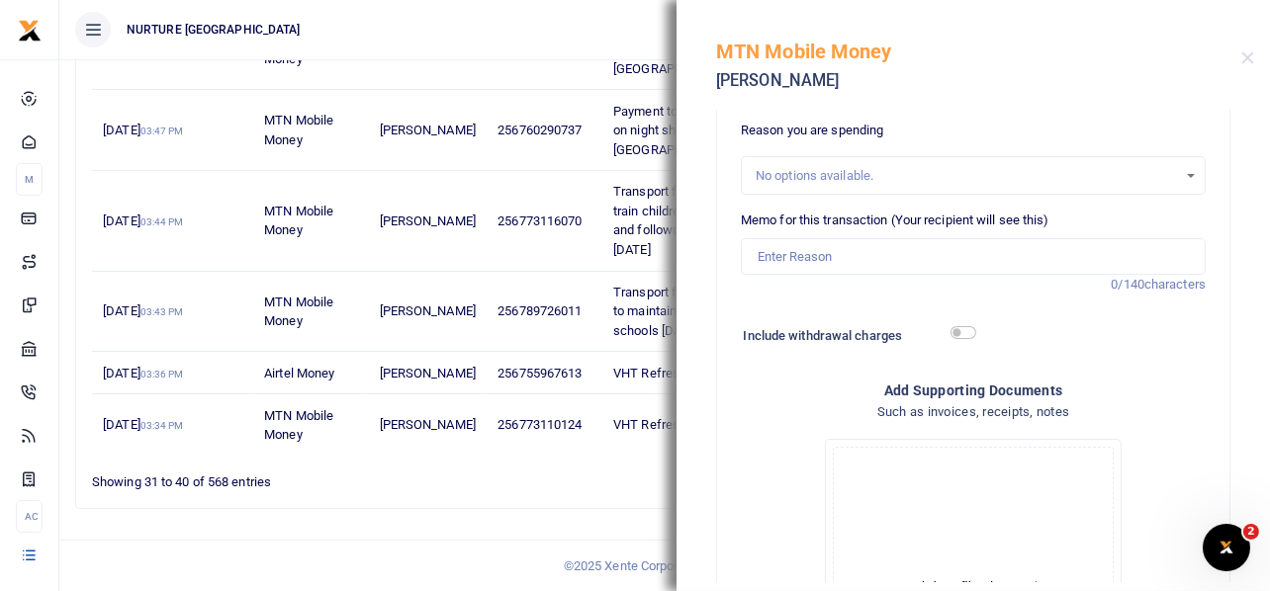
scroll to position [297, 0]
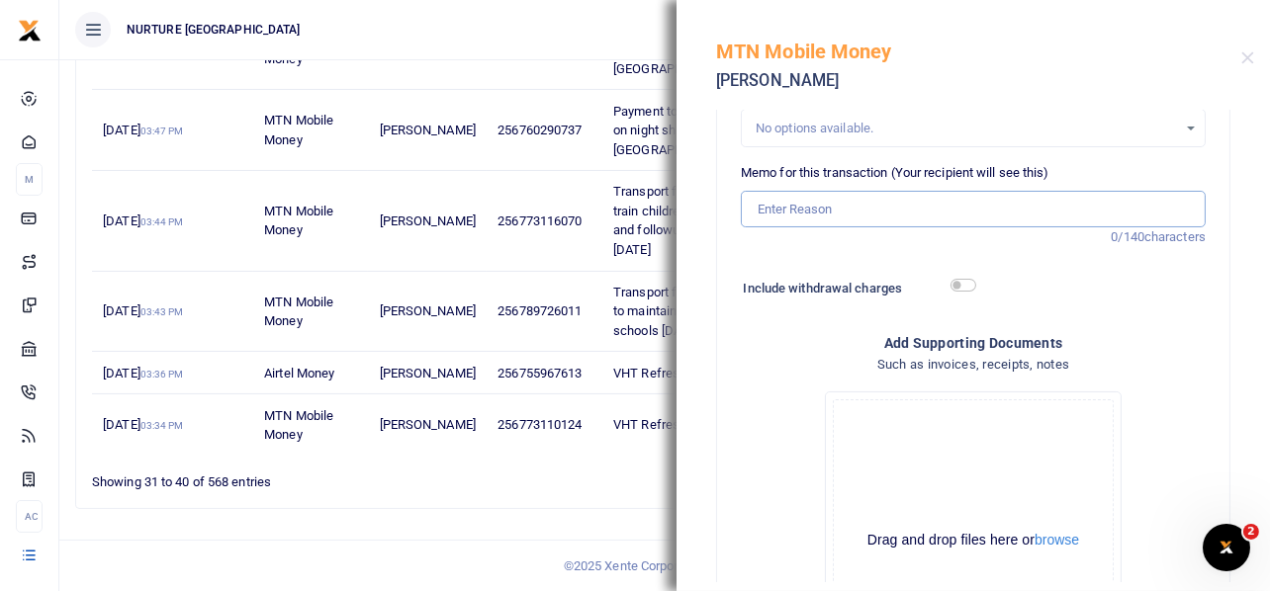
click at [823, 209] on input "Memo for this transaction (Your recipient will see this)" at bounding box center [973, 210] width 465 height 38
paste input "Transport for Agricultural officer to maintain gardens in partner schools [DATE]"
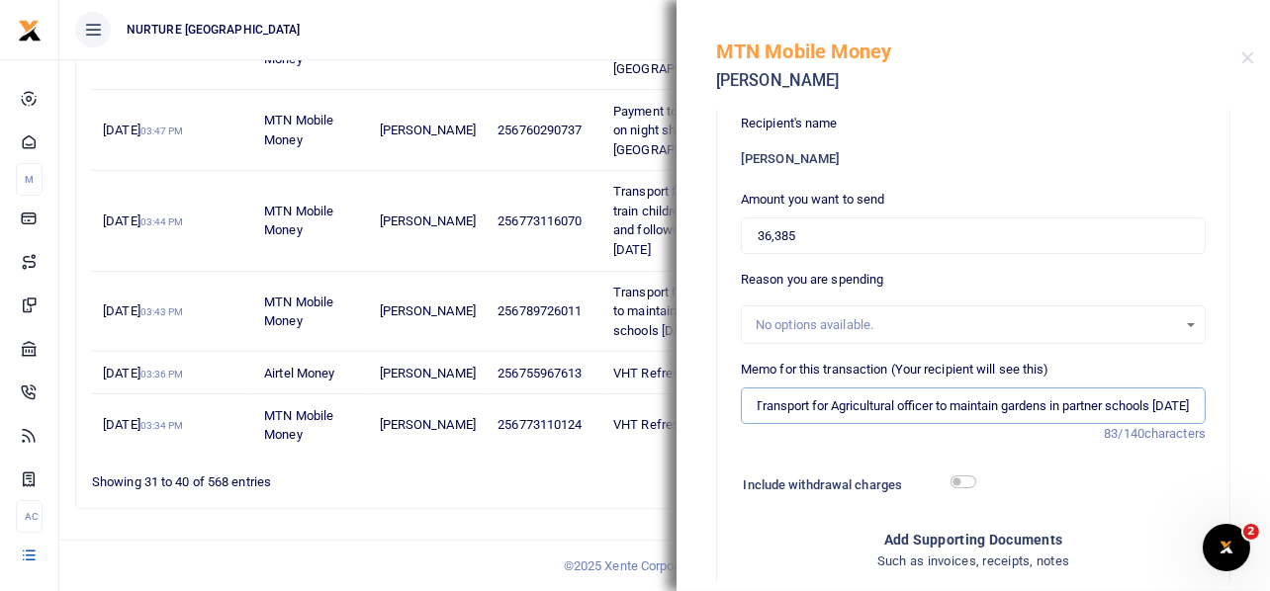
scroll to position [98, 0]
type input "Transport for Agricultural officer to maintain gardens in partner schools [DATE]"
click at [827, 238] on input "36,385" at bounding box center [973, 238] width 465 height 38
click at [827, 236] on input "36,385" at bounding box center [973, 238] width 465 height 38
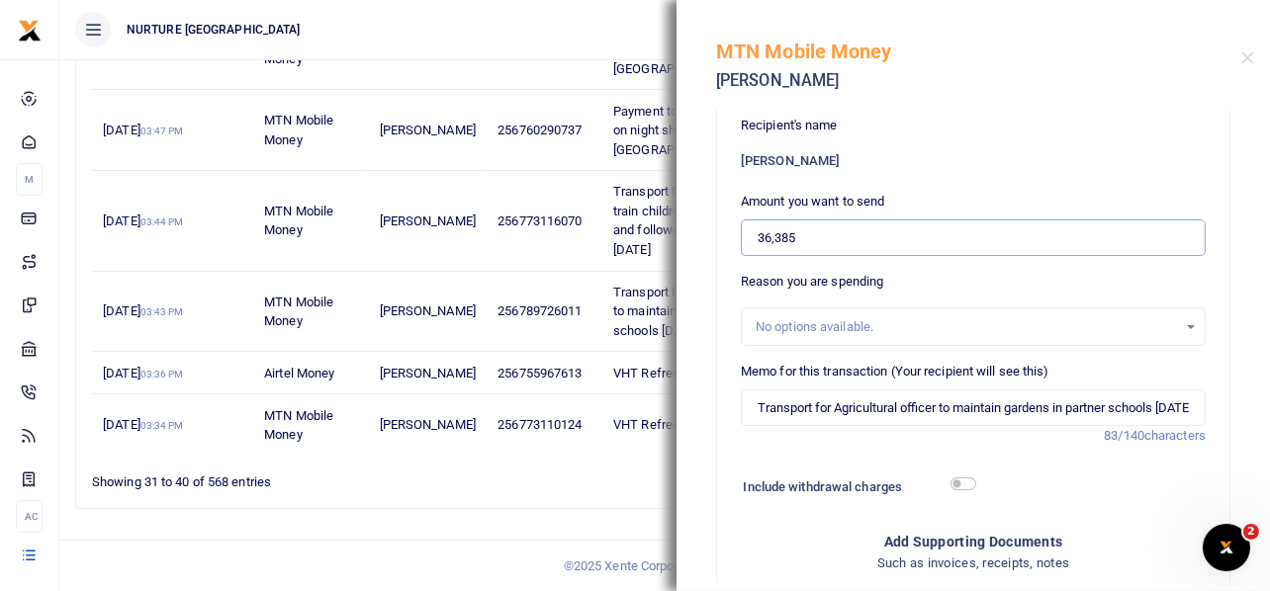
click at [827, 236] on input "36,385" at bounding box center [973, 238] width 465 height 38
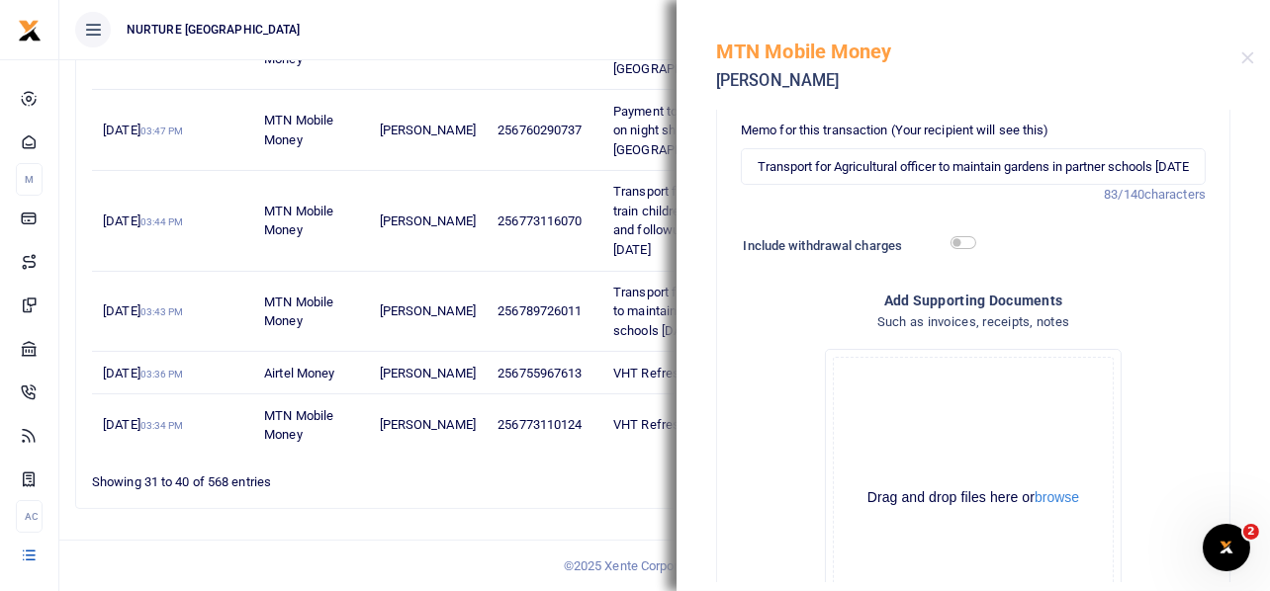
scroll to position [395, 0]
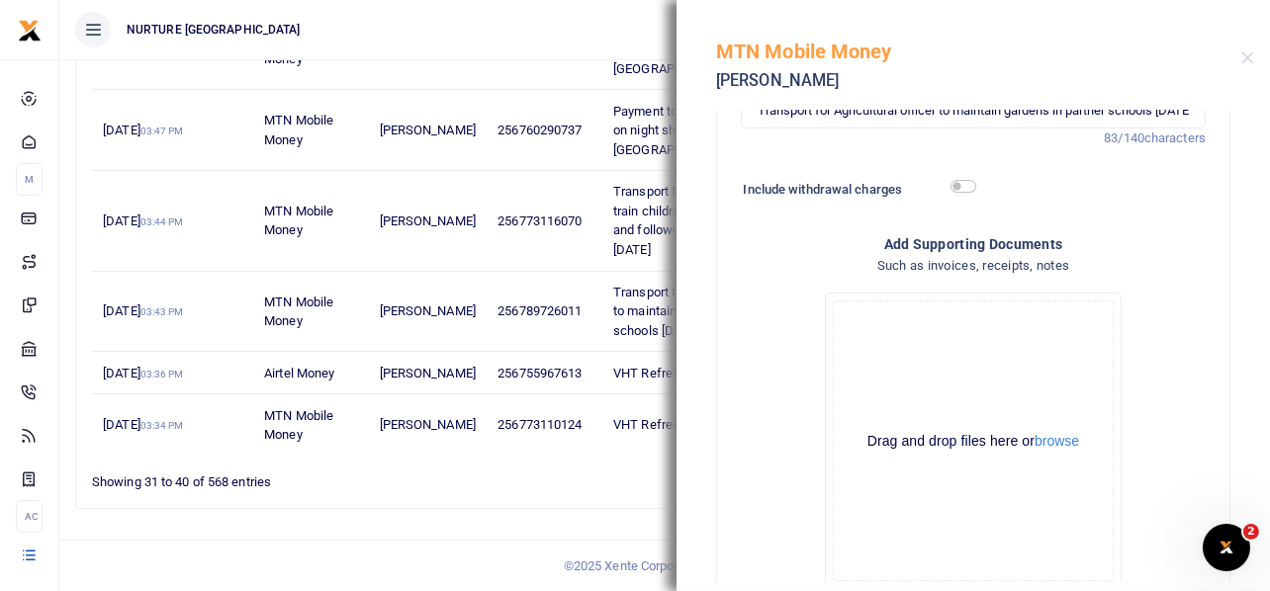
type input "13,000"
click at [951, 183] on input "checkbox" at bounding box center [963, 186] width 26 height 13
checkbox input "true"
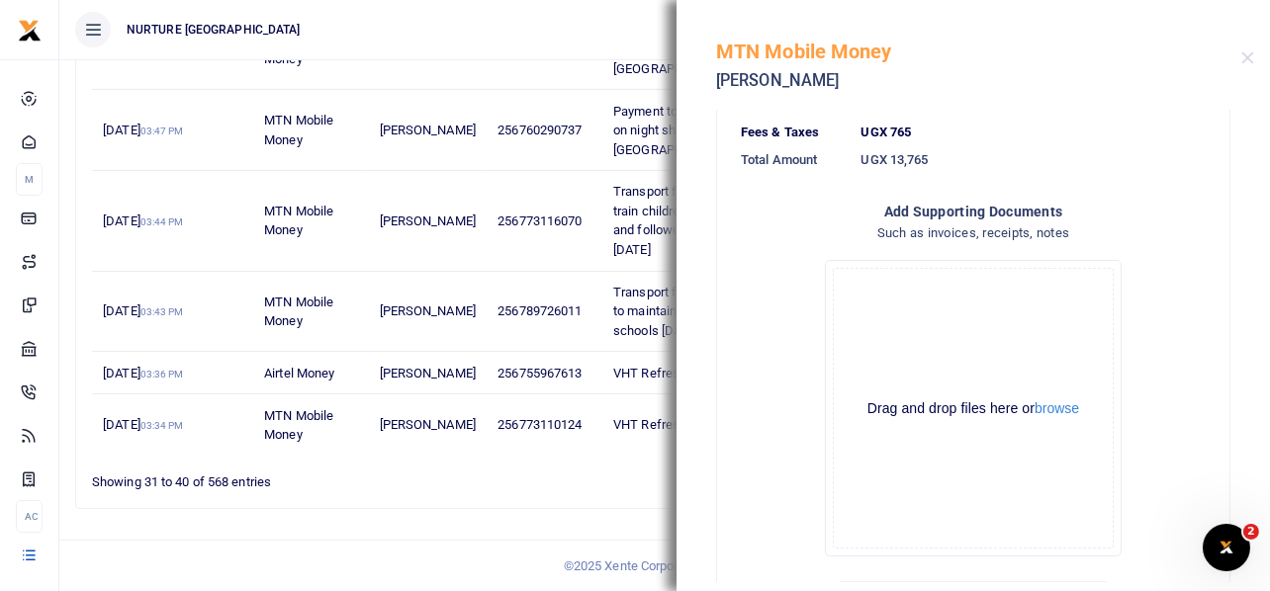
scroll to position [574, 0]
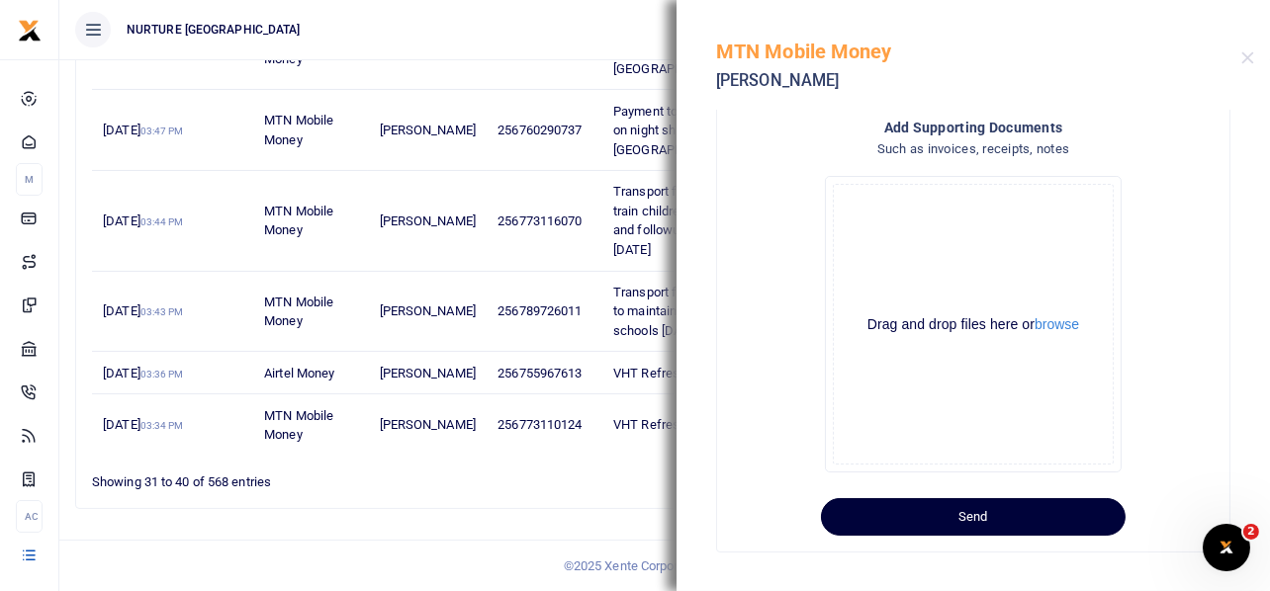
click at [975, 508] on button "Send" at bounding box center [973, 517] width 305 height 38
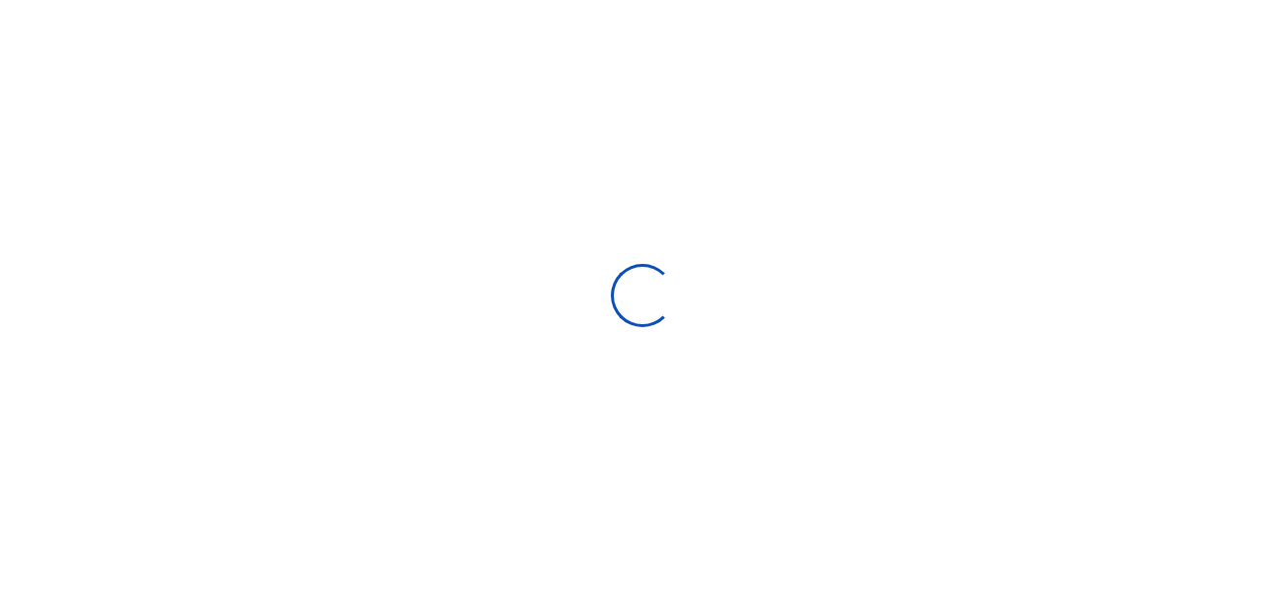
select select
type input "[DATE] - [DATE]"
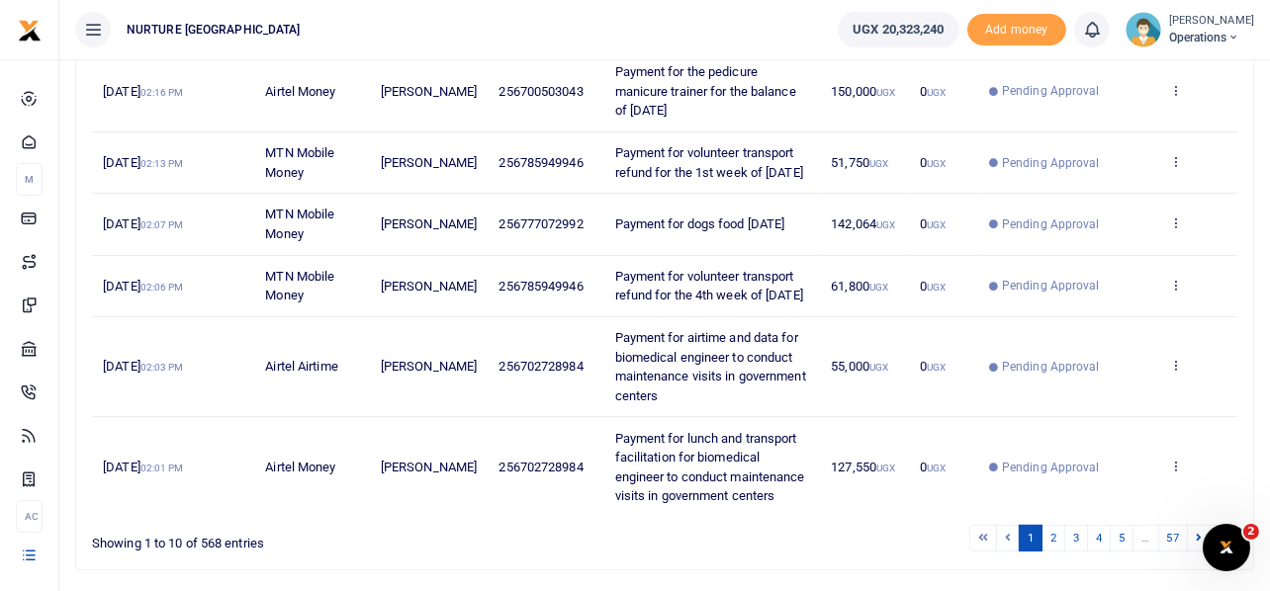
scroll to position [779, 0]
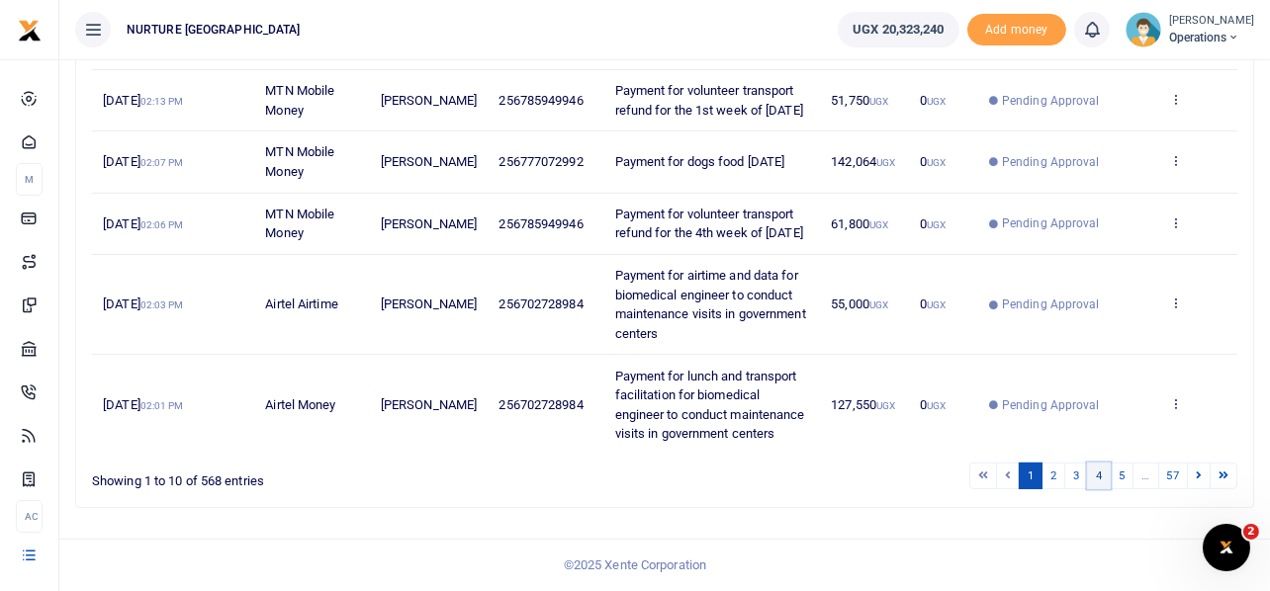
click at [1099, 478] on link "4" at bounding box center [1099, 476] width 24 height 27
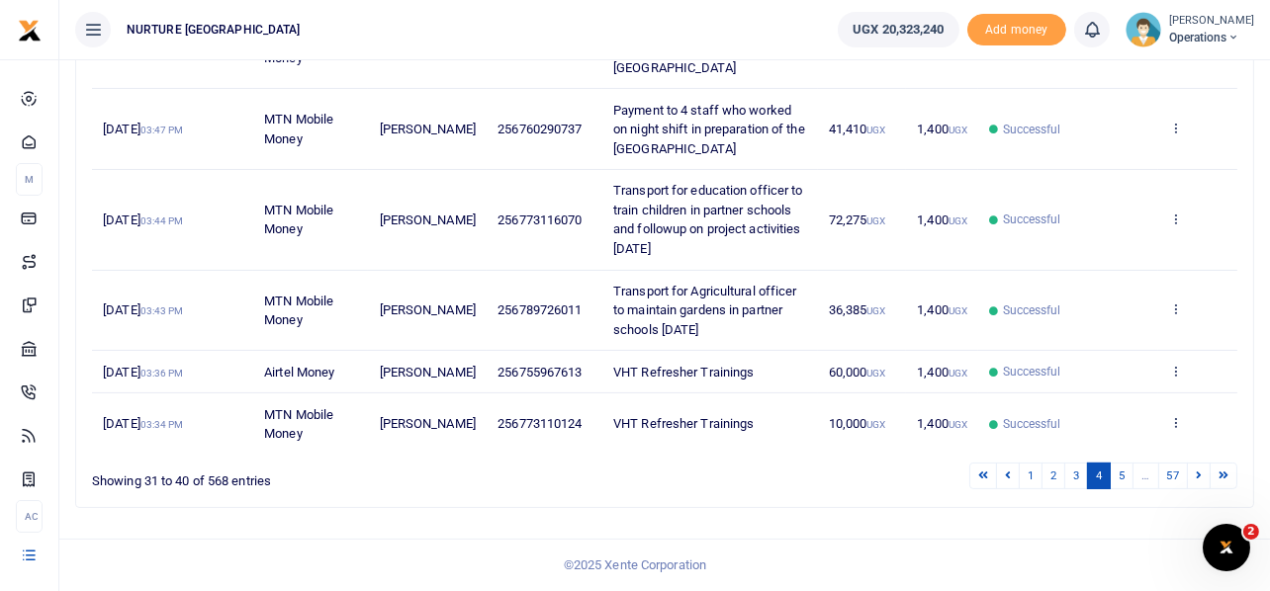
scroll to position [626, 0]
drag, startPoint x: 671, startPoint y: 251, endPoint x: 595, endPoint y: 190, distance: 97.7
click at [602, 190] on td "Transport for education officer to train children in partner schools and follow…" at bounding box center [710, 221] width 216 height 100
copy span "Transport for education officer to train children in partner schools and follow…"
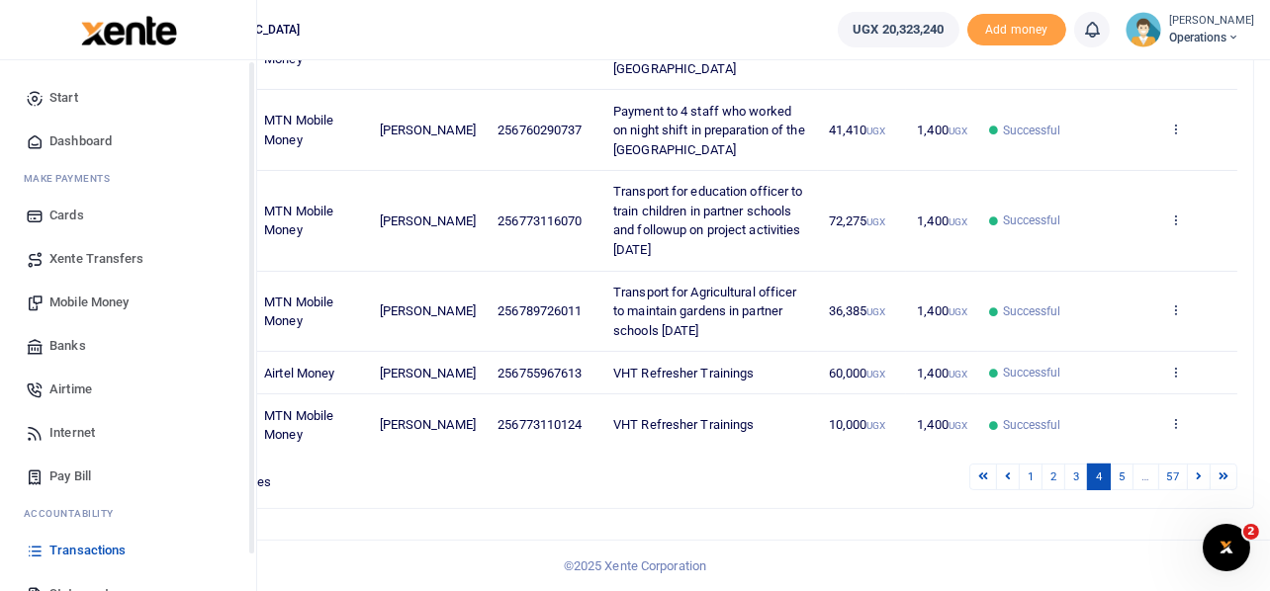
click at [69, 302] on span "Mobile Money" at bounding box center [88, 303] width 79 height 20
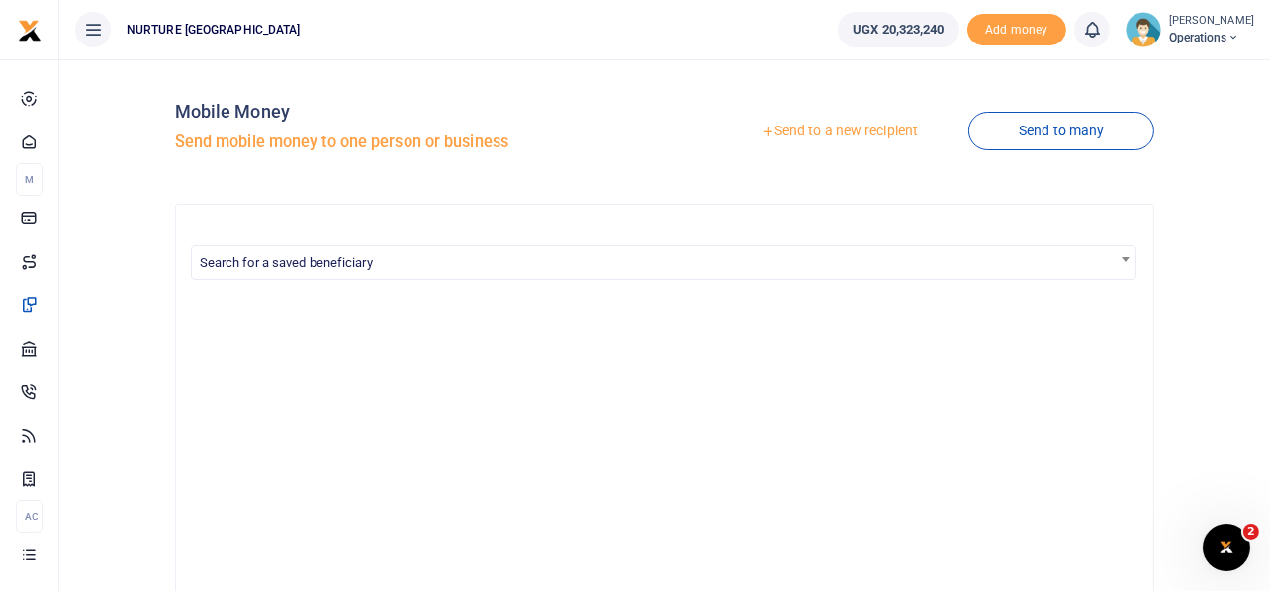
click at [882, 131] on link "Send to a new recipient" at bounding box center [839, 132] width 258 height 36
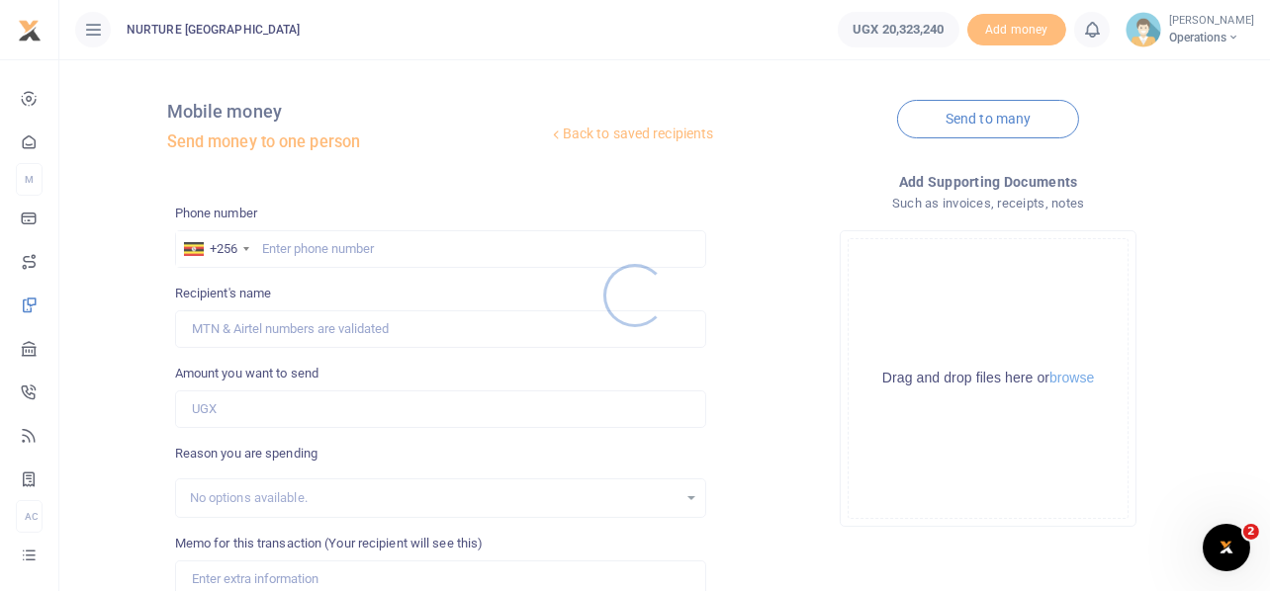
click at [349, 246] on div at bounding box center [635, 295] width 1270 height 591
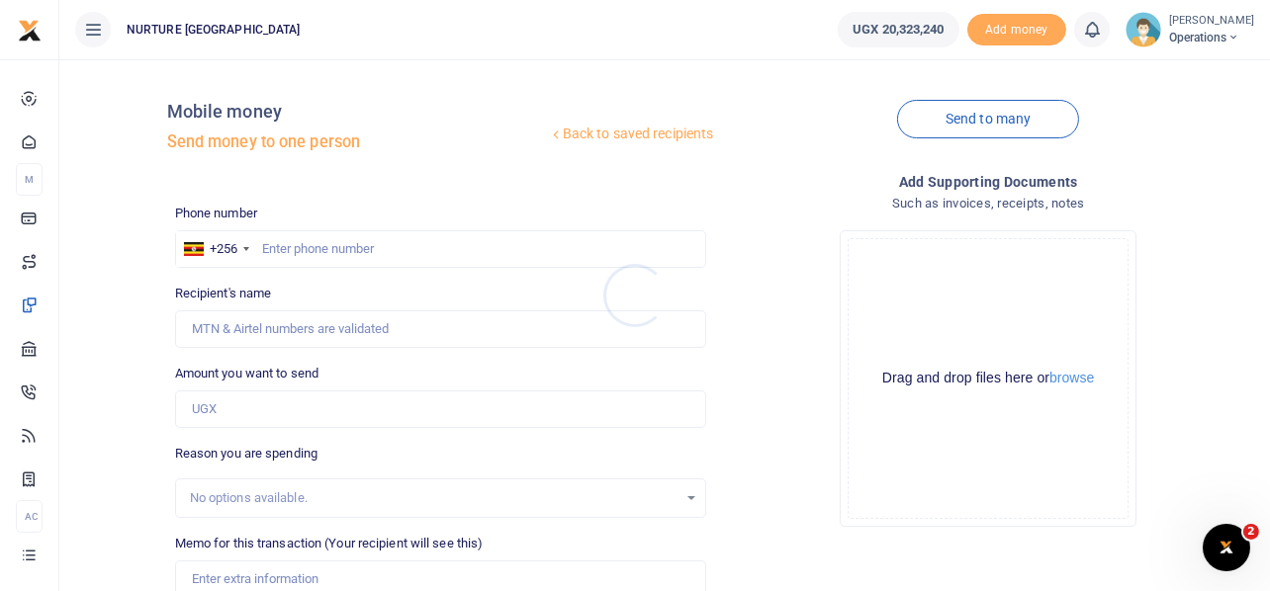
click at [351, 246] on div at bounding box center [635, 295] width 1270 height 591
click at [351, 246] on input "text" at bounding box center [441, 249] width 532 height 38
click at [341, 254] on input "text" at bounding box center [441, 249] width 532 height 38
click at [352, 242] on input "text" at bounding box center [441, 249] width 532 height 38
type input "753066375"
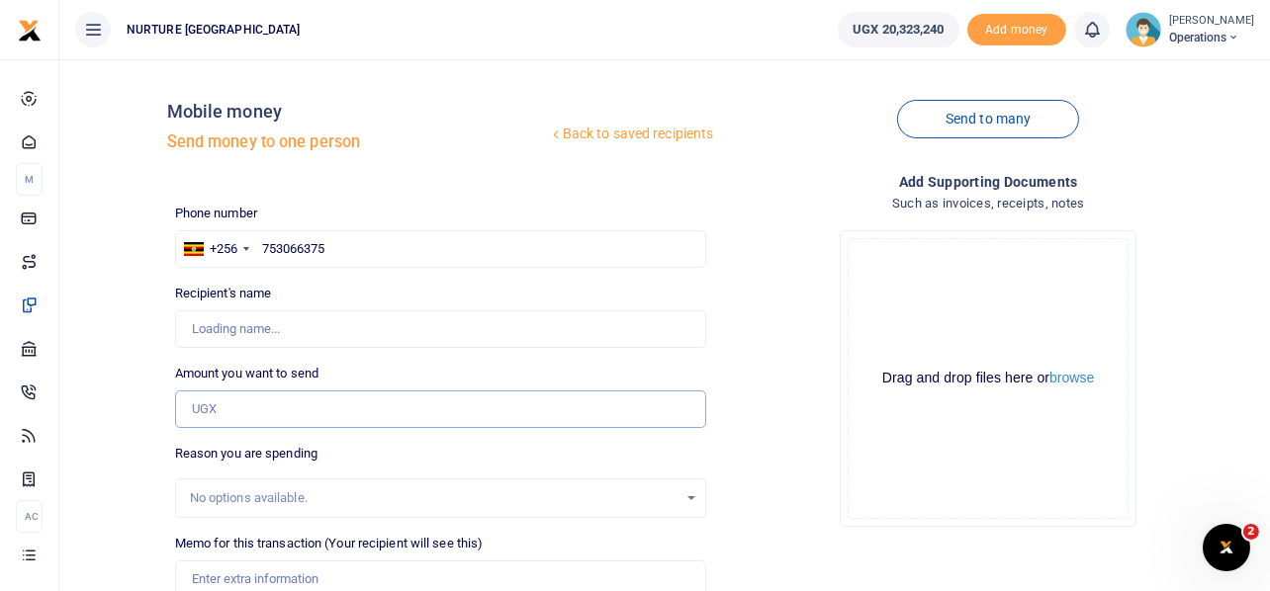
click at [322, 407] on input "Amount you want to send" at bounding box center [441, 410] width 532 height 38
type input "[PERSON_NAME]"
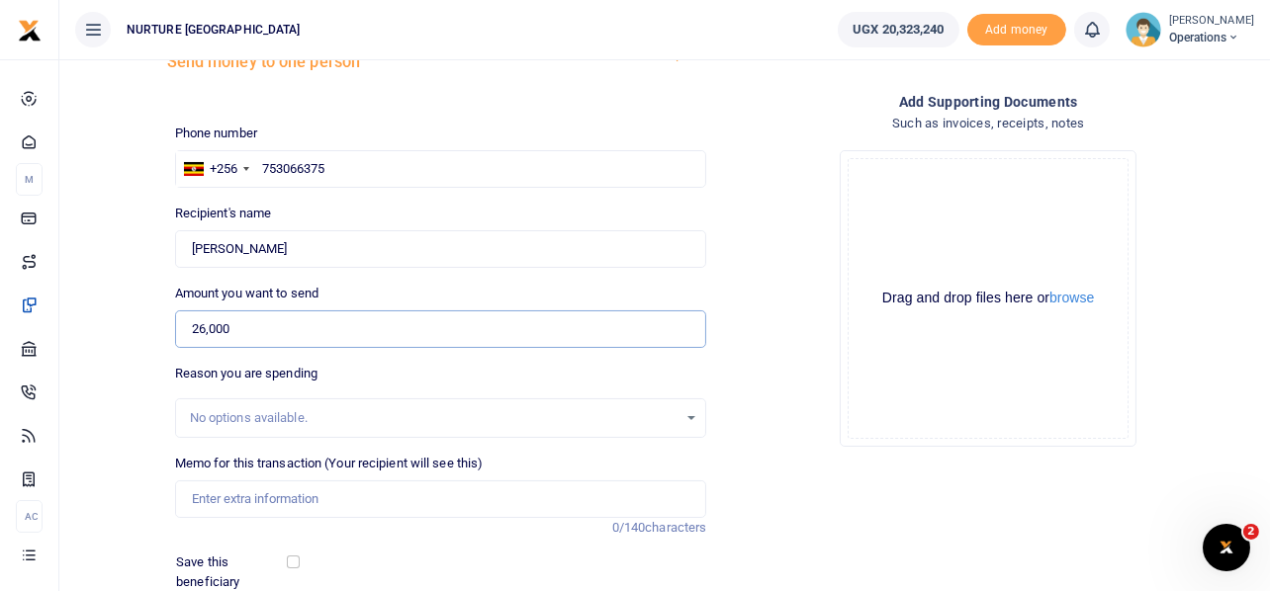
scroll to position [197, 0]
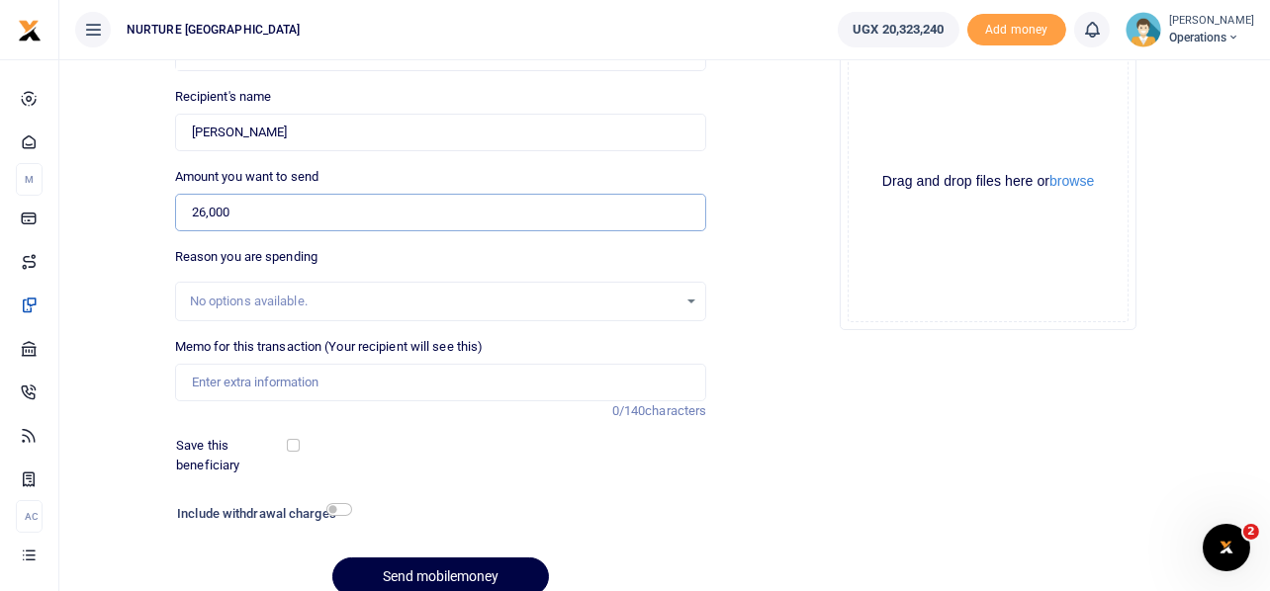
type input "26,000"
click at [402, 387] on input "Memo for this transaction (Your recipient will see this)" at bounding box center [441, 383] width 532 height 38
paste input "Transport for education officer to train children in partner schools and follow…"
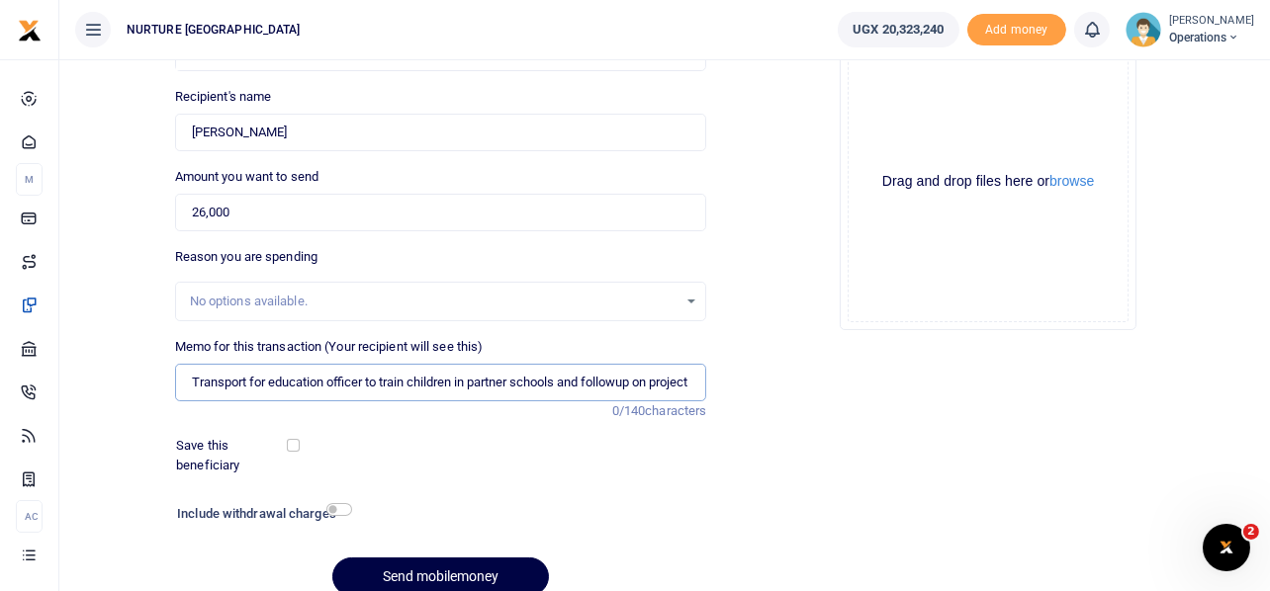
scroll to position [0, 126]
type input "Transport for education officer to train children in partner schools and follow…"
click at [786, 217] on div "Drop your files here Drag and drop files here or browse Powered by Uppy" at bounding box center [988, 182] width 532 height 328
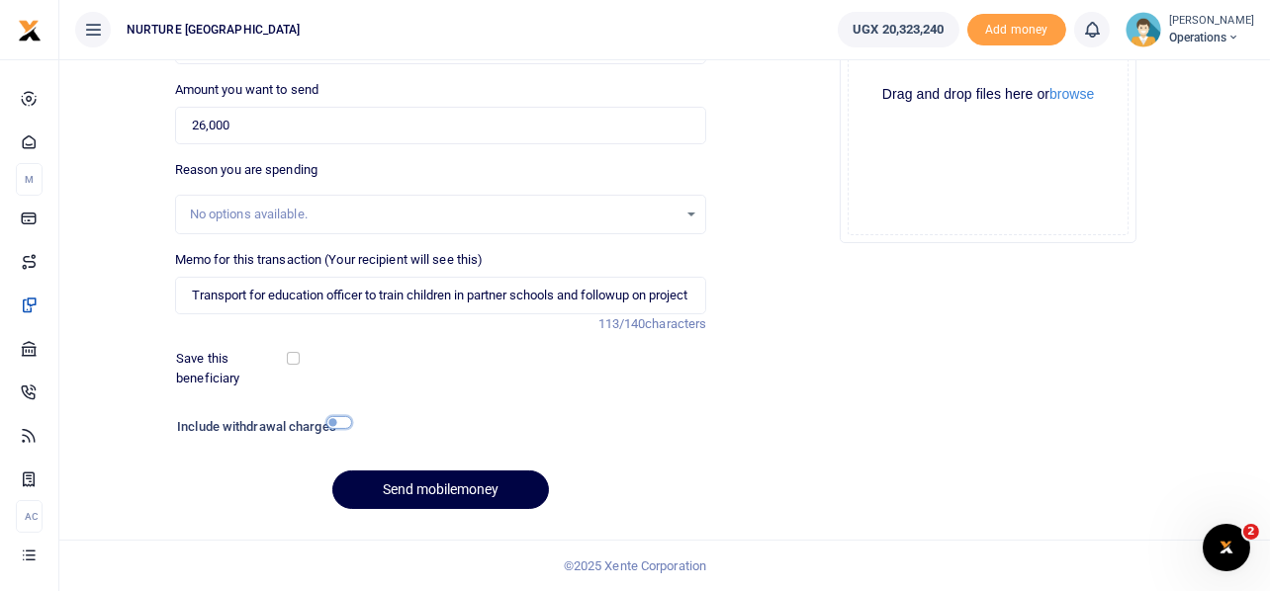
click at [349, 420] on input "checkbox" at bounding box center [339, 422] width 26 height 13
checkbox input "true"
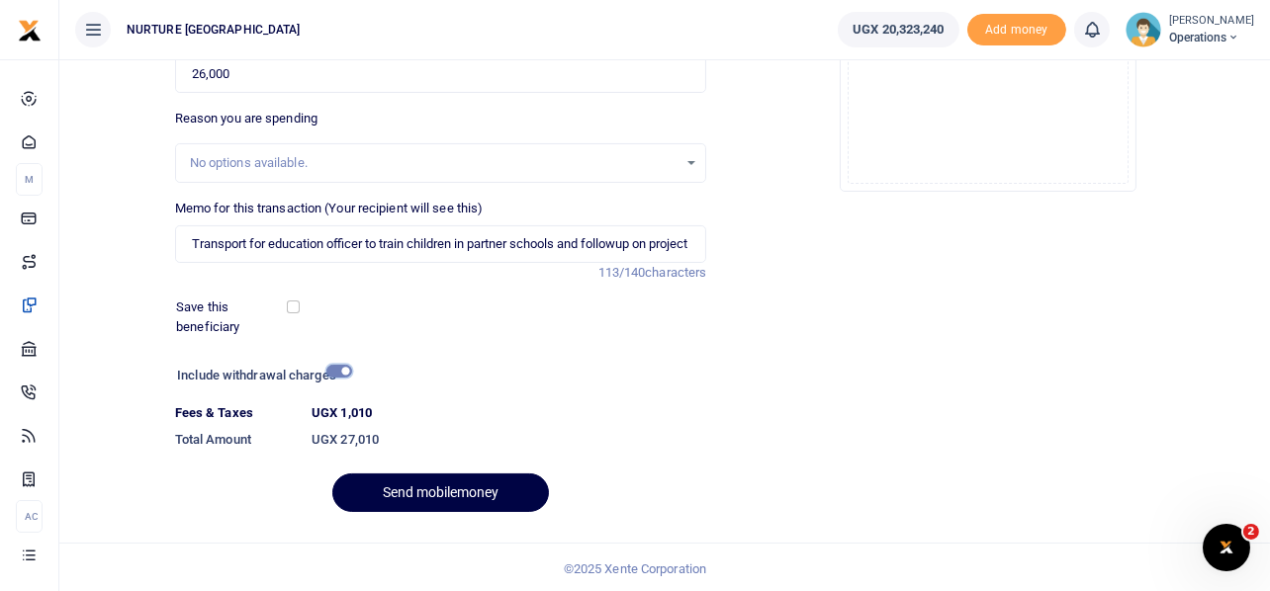
scroll to position [338, 0]
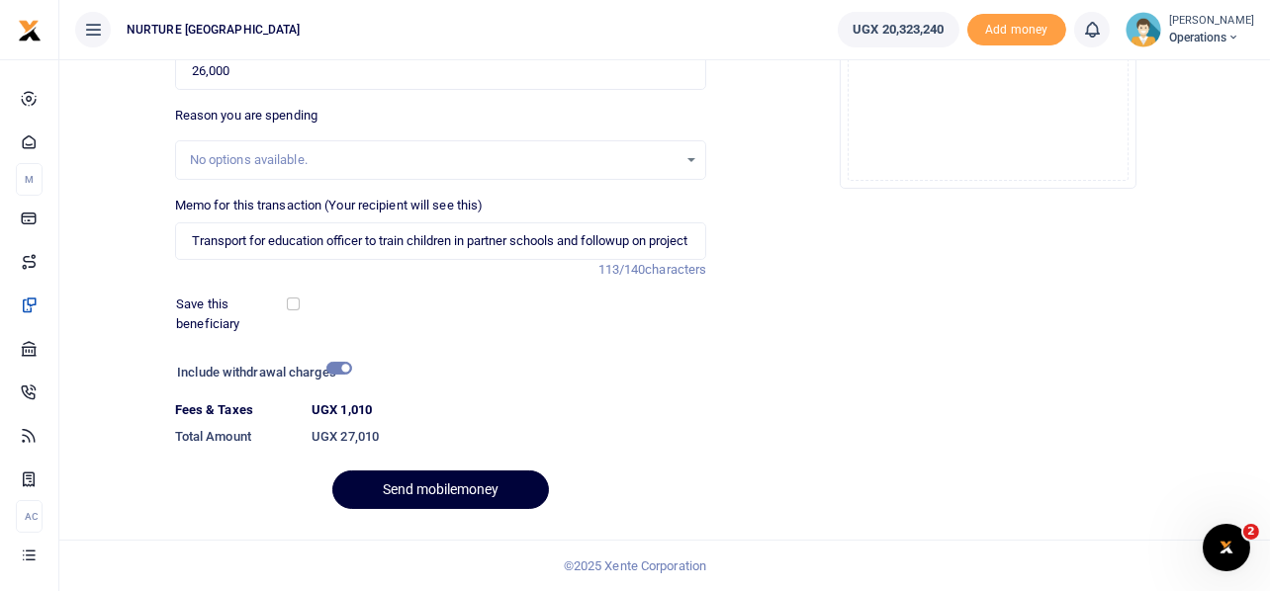
click at [500, 491] on button "Send mobilemoney" at bounding box center [440, 490] width 217 height 39
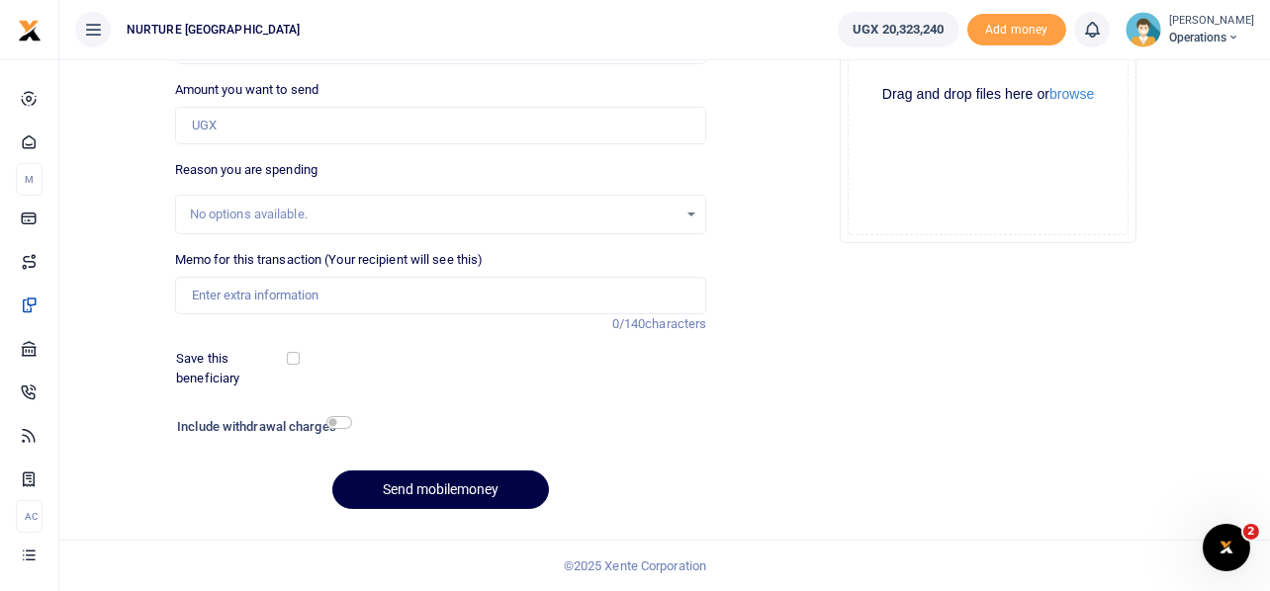
click at [764, 236] on div "Drop your files here Drag and drop files here or browse Powered by Uppy" at bounding box center [988, 95] width 532 height 328
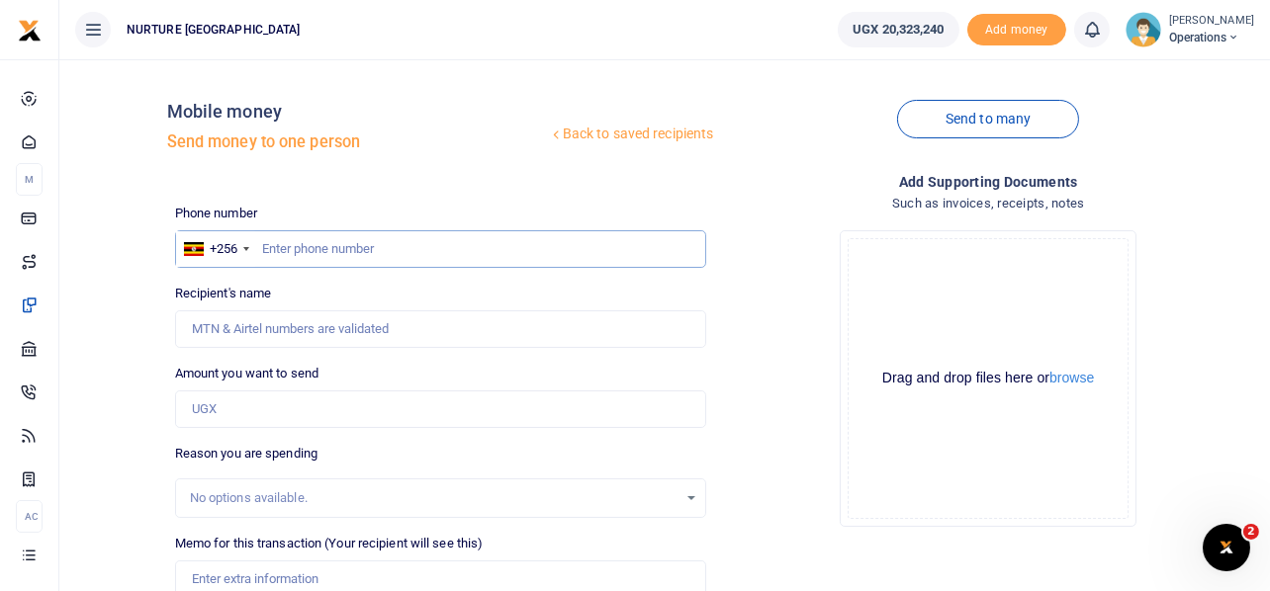
click at [395, 253] on input "text" at bounding box center [441, 249] width 532 height 38
paste input "256751549984"
type input "256751549984"
click at [285, 419] on input "Amount you want to send" at bounding box center [441, 410] width 532 height 38
type input "100,000"
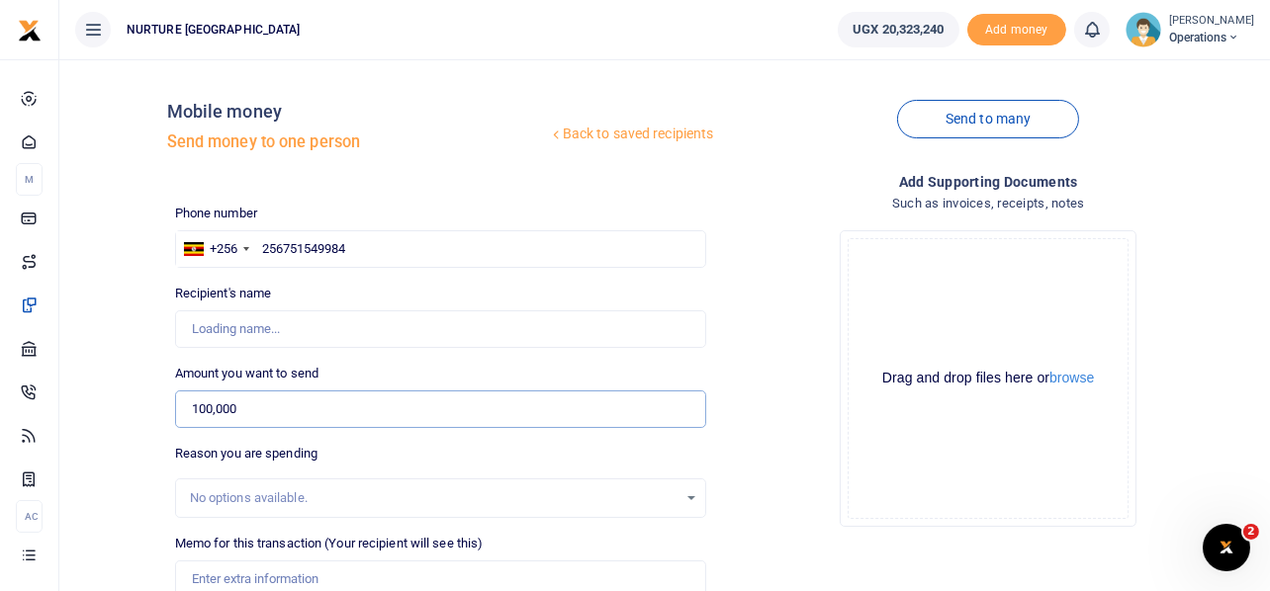
type input "Tolofisa Nalubega"
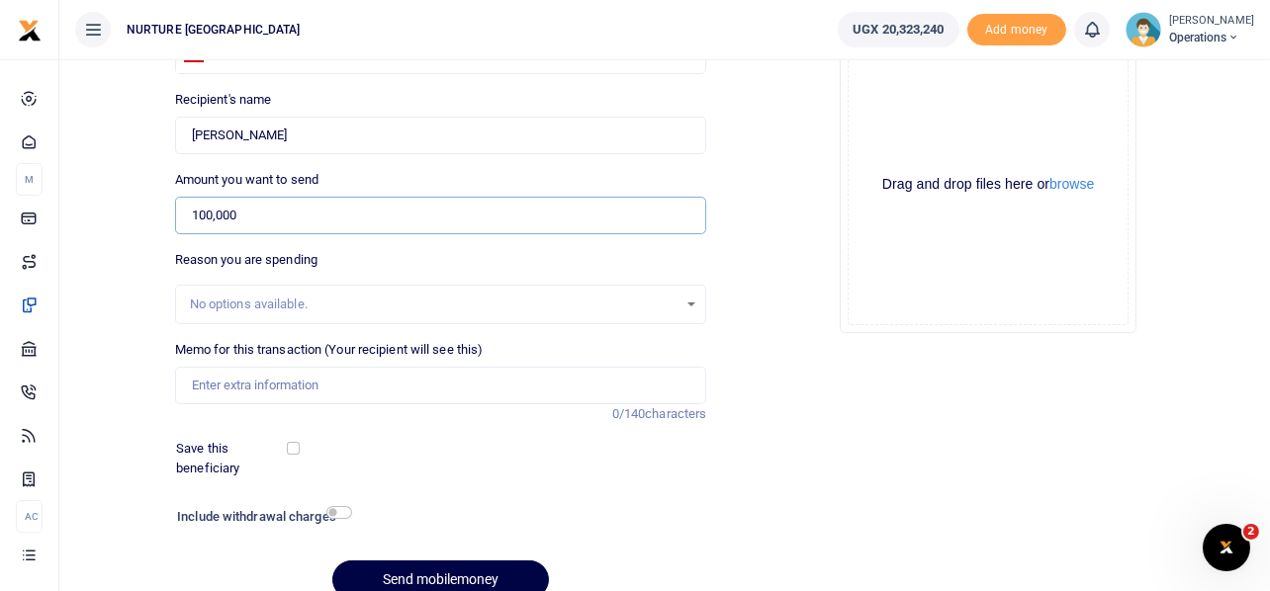
scroll to position [284, 0]
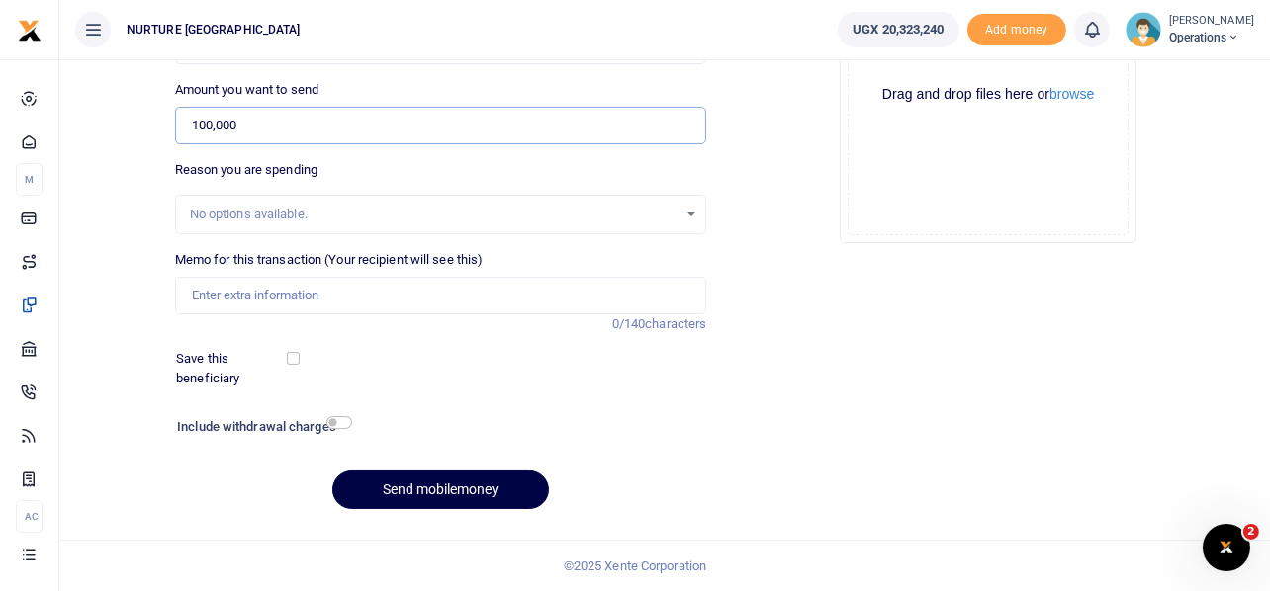
type input "100,000"
click at [319, 293] on input "Memo for this transaction (Your recipient will see this)" at bounding box center [441, 296] width 532 height 38
paste input "Transport facilitation to train groups in nutrition and backyard gardening Aug …"
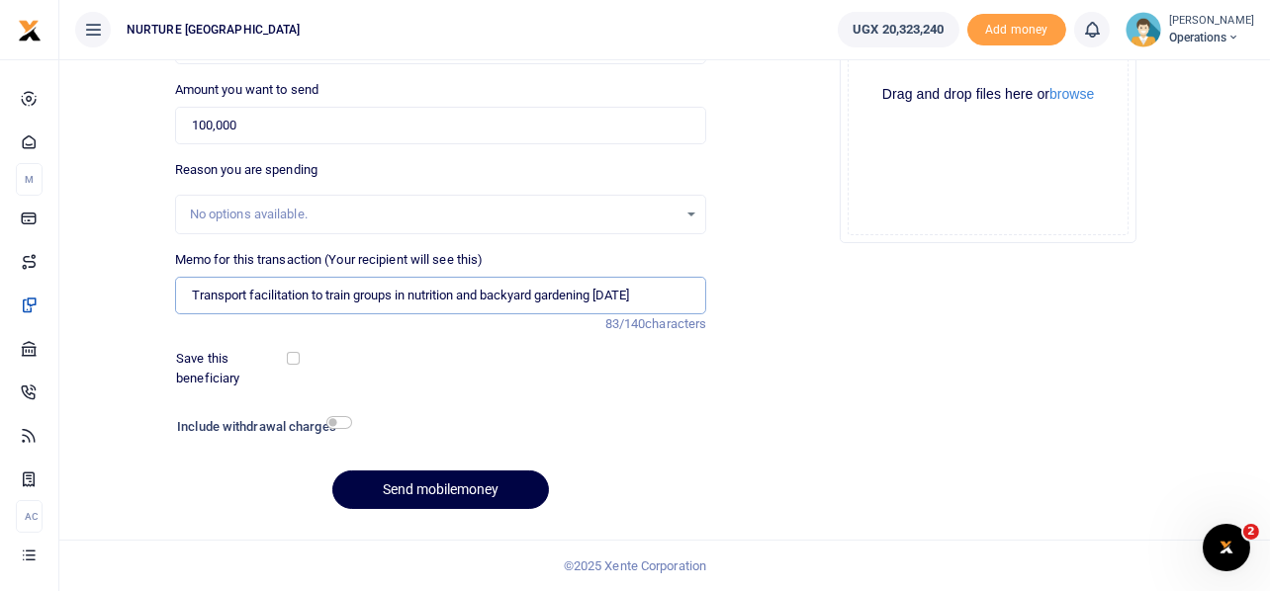
click at [625, 291] on input "Transport facilitation to train groups in nutrition and backyard gardening Aug …" at bounding box center [441, 296] width 532 height 38
type input "Transport facilitation to train groups in nutrition and backyard gardening [DAT…"
click at [341, 419] on input "checkbox" at bounding box center [339, 422] width 26 height 13
checkbox input "true"
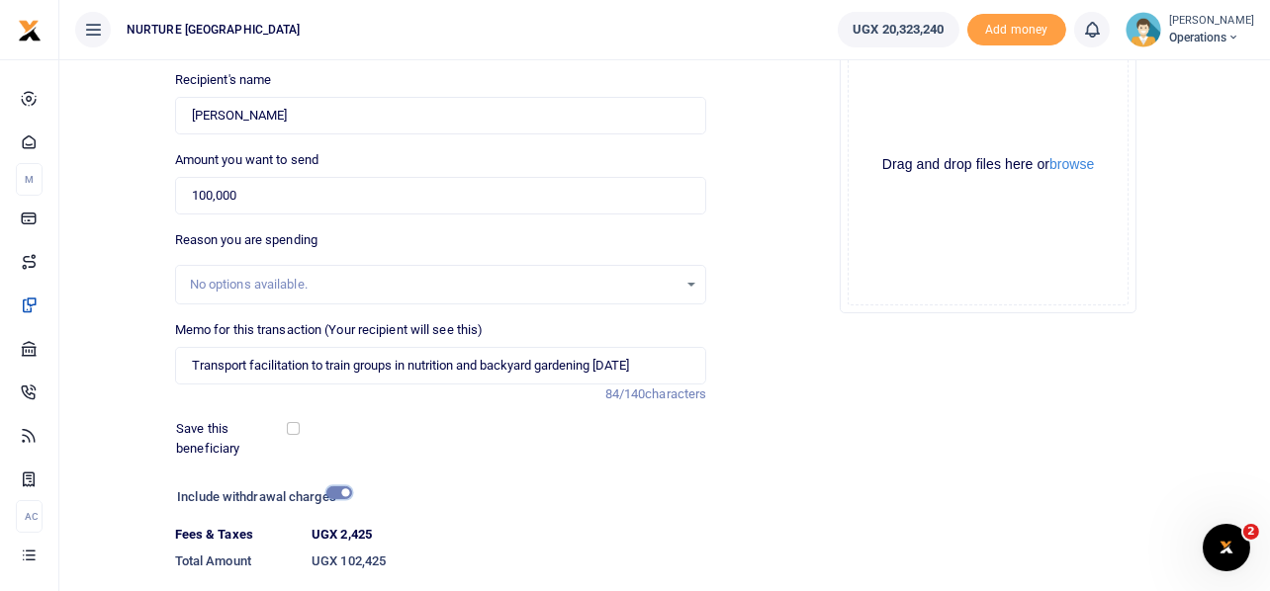
scroll to position [338, 0]
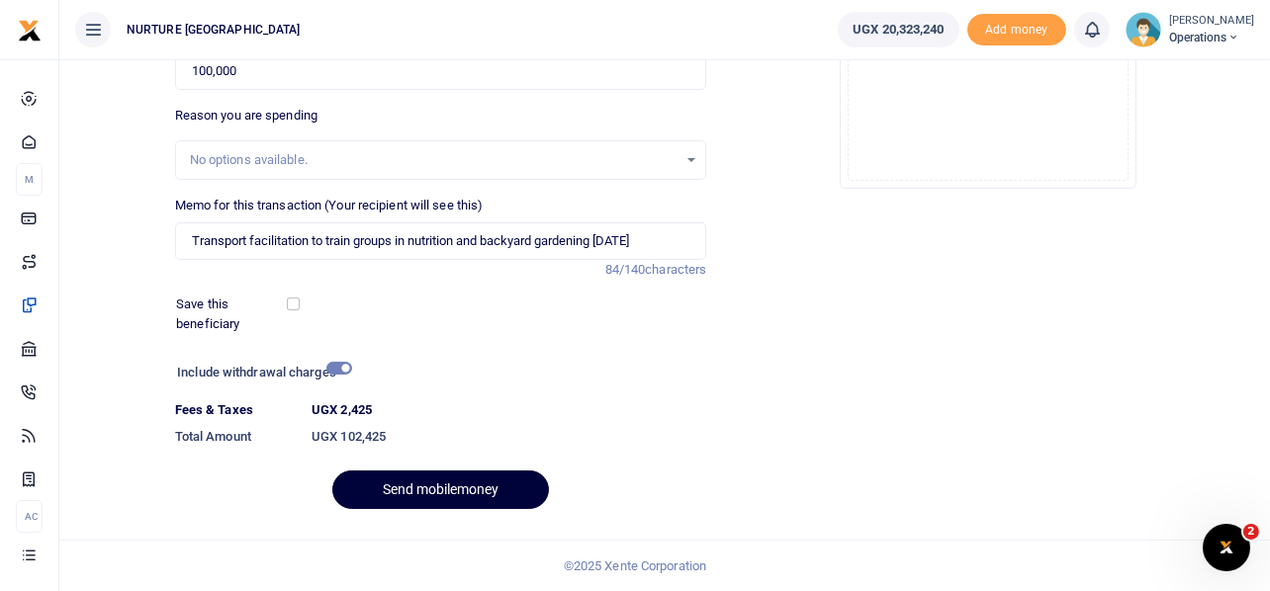
click at [448, 489] on button "Send mobilemoney" at bounding box center [440, 490] width 217 height 39
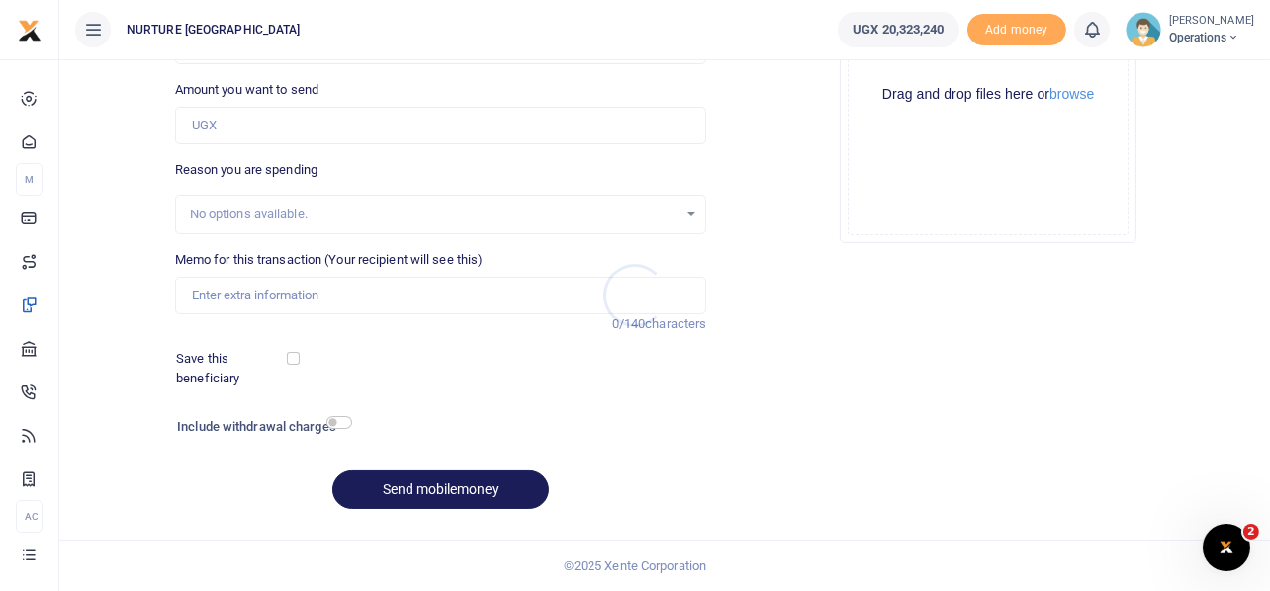
click at [297, 293] on div at bounding box center [635, 295] width 1270 height 591
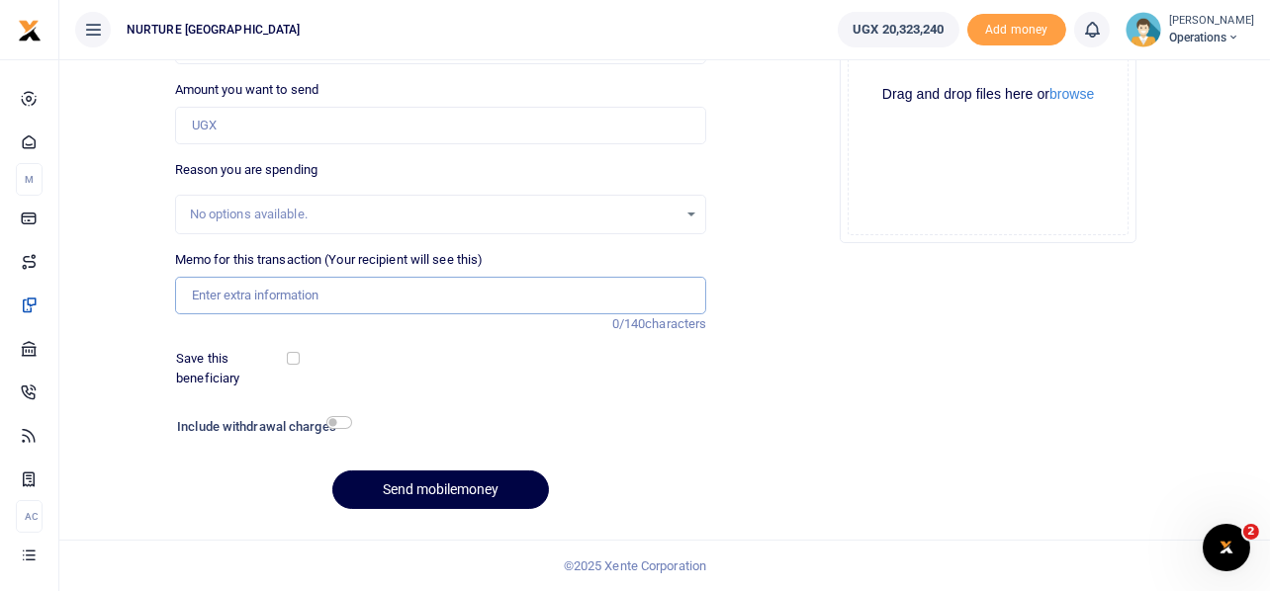
click at [324, 292] on input "Memo for this transaction (Your recipient will see this)" at bounding box center [441, 296] width 532 height 38
paste input "Transport facilitation to train groups in nutrition and backyard gardening [DAT…"
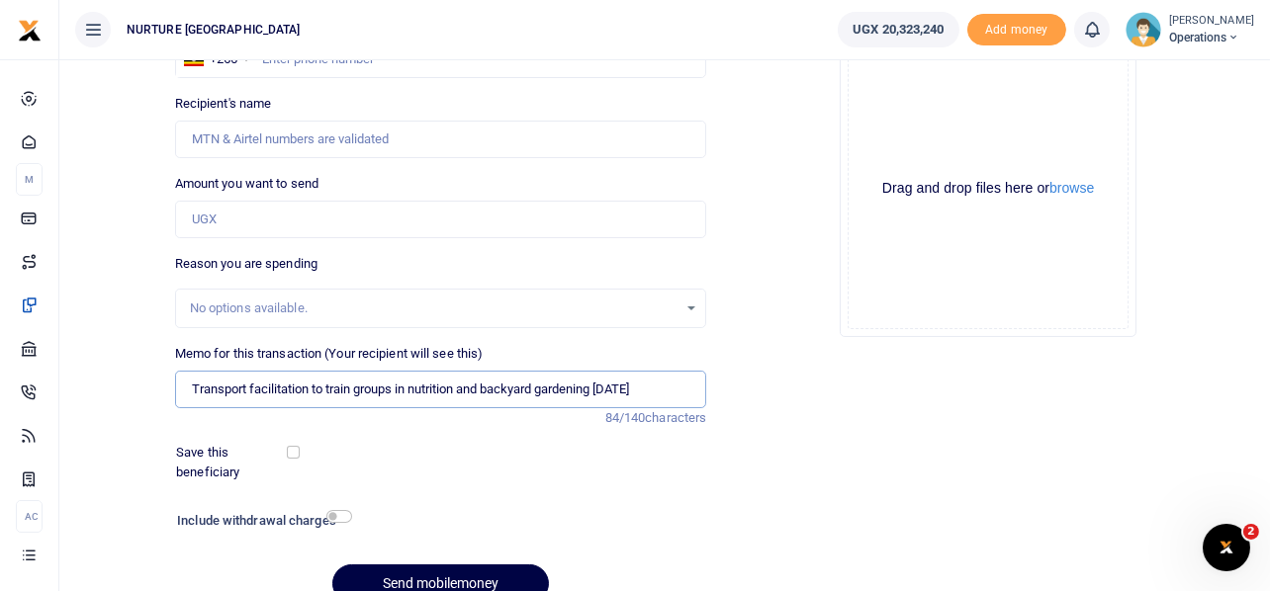
scroll to position [185, 0]
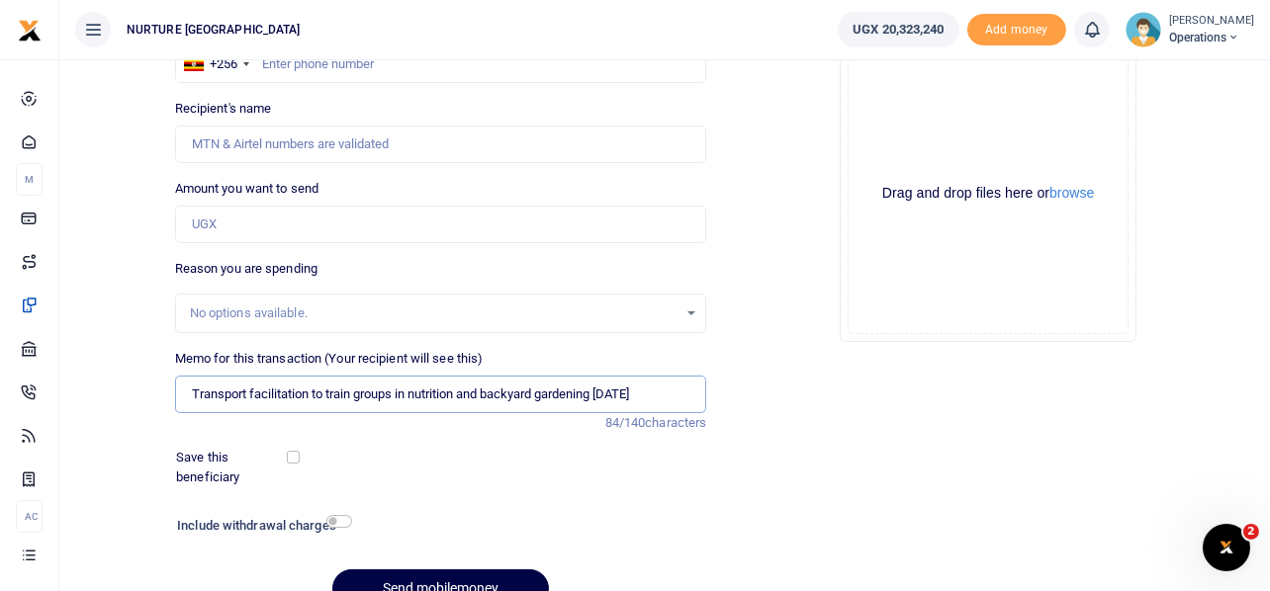
type input "Transport facilitation to train groups in nutrition and backyard gardening [DAT…"
click at [248, 225] on input "Amount you want to send" at bounding box center [441, 225] width 532 height 38
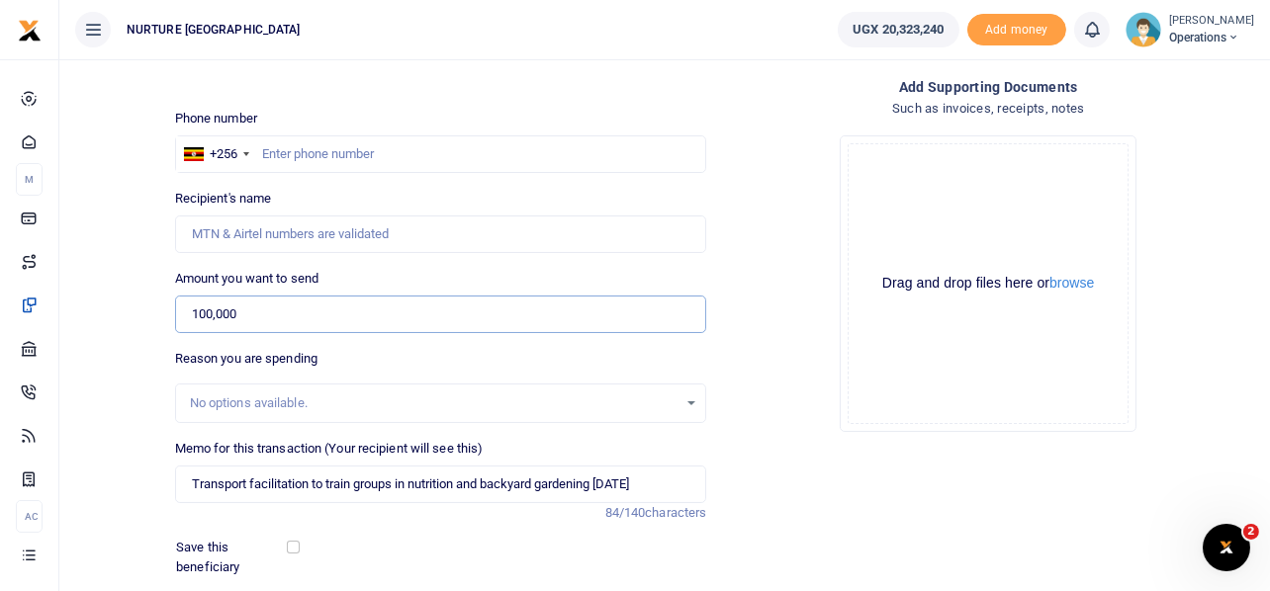
scroll to position [0, 0]
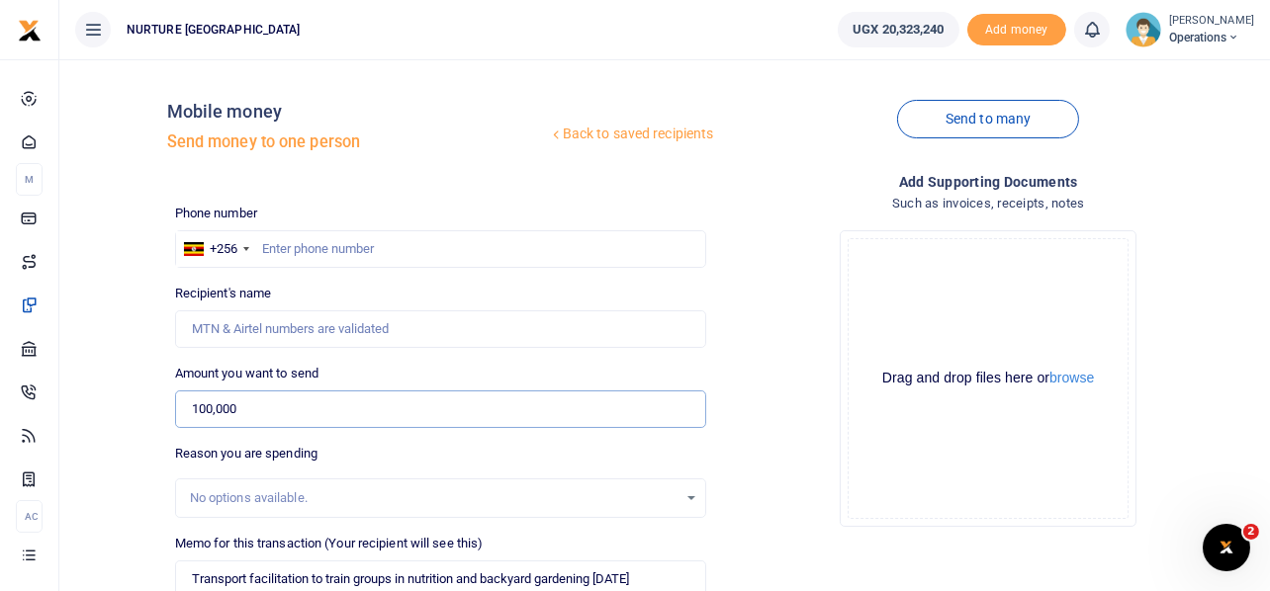
type input "100,000"
click at [332, 246] on input "text" at bounding box center [441, 249] width 532 height 38
click at [295, 248] on input "text" at bounding box center [441, 249] width 532 height 38
paste input "256772982740"
type input "256772982740"
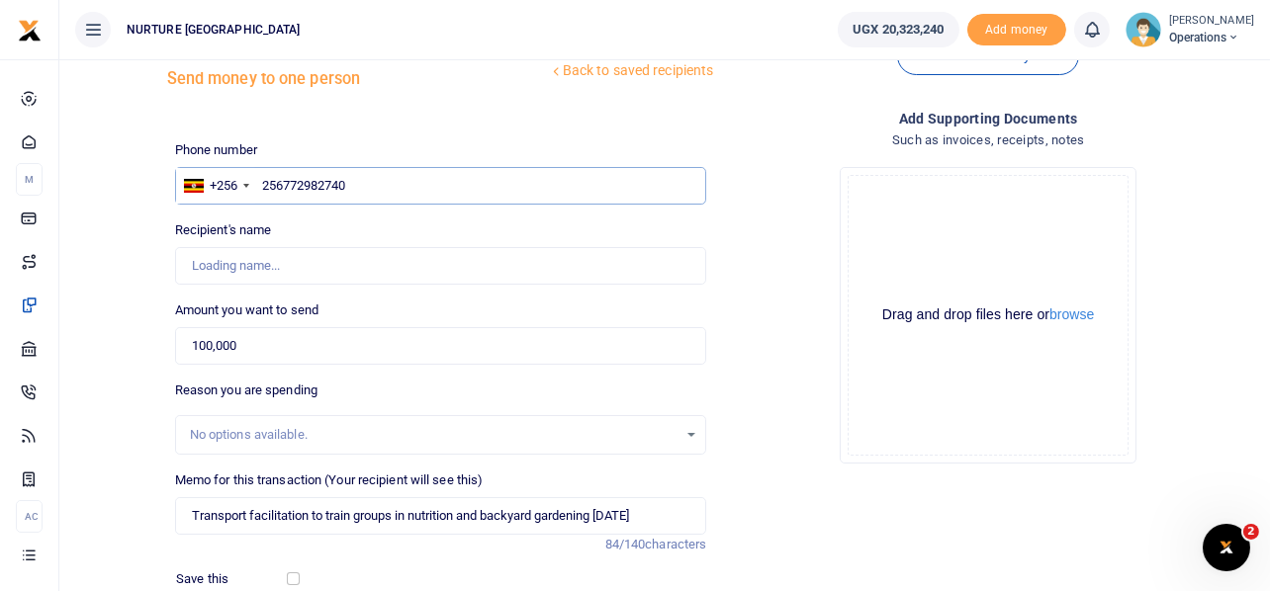
scroll to position [197, 0]
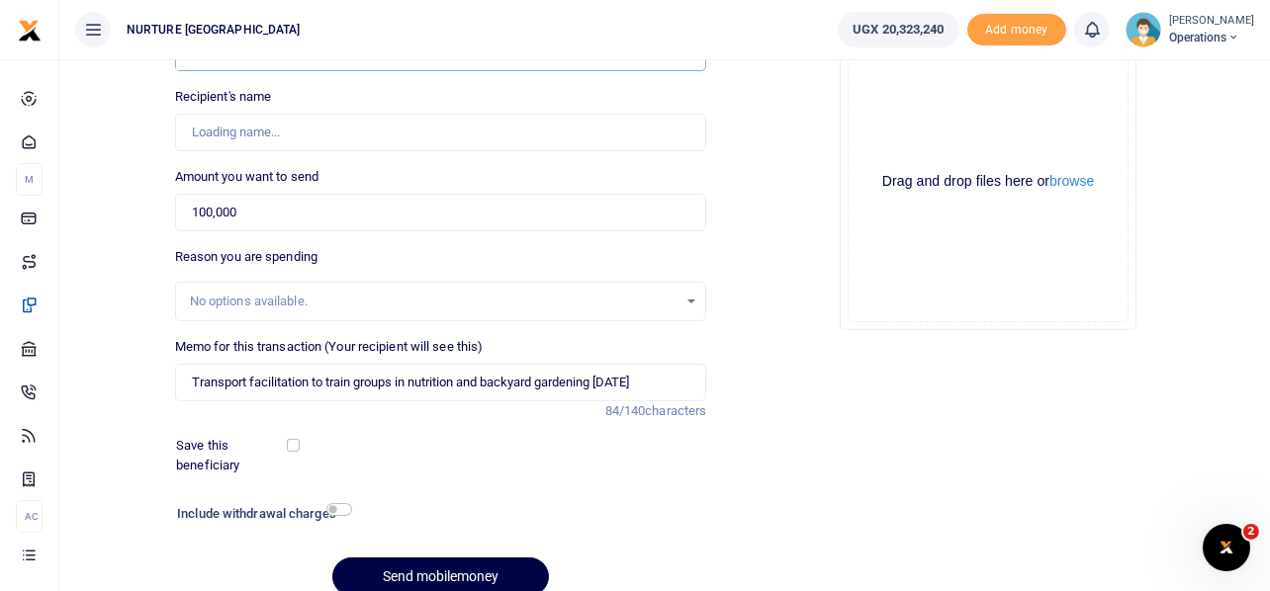
type input "[PERSON_NAME]"
type input "256772982740"
click at [338, 510] on input "checkbox" at bounding box center [339, 509] width 26 height 13
checkbox input "true"
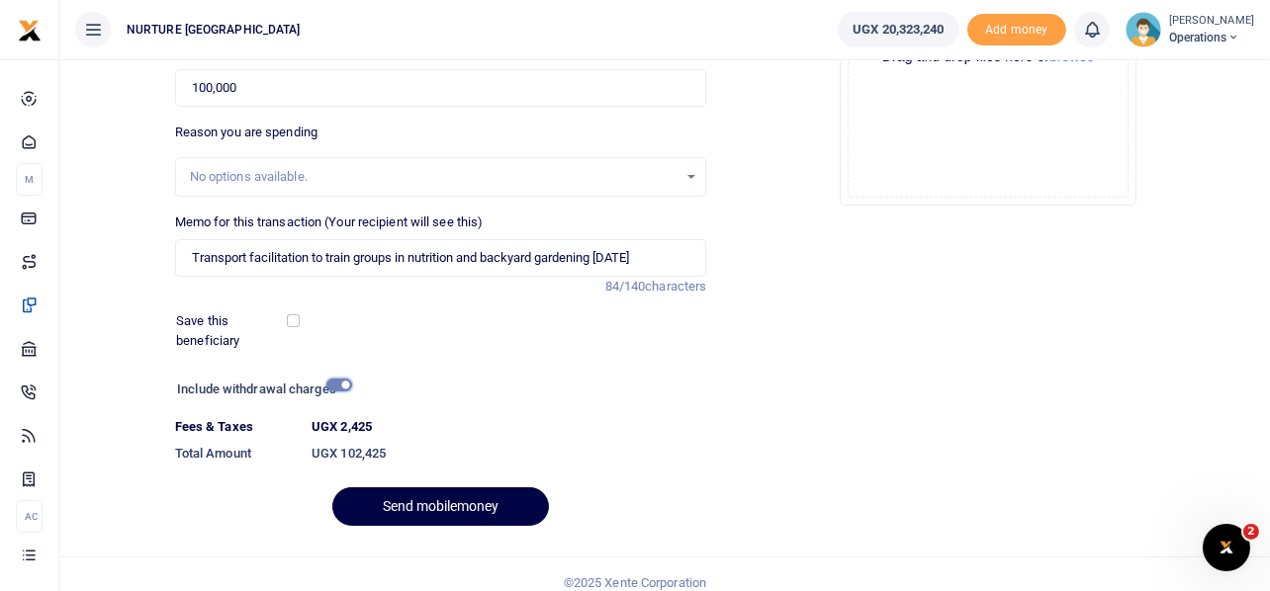
scroll to position [338, 0]
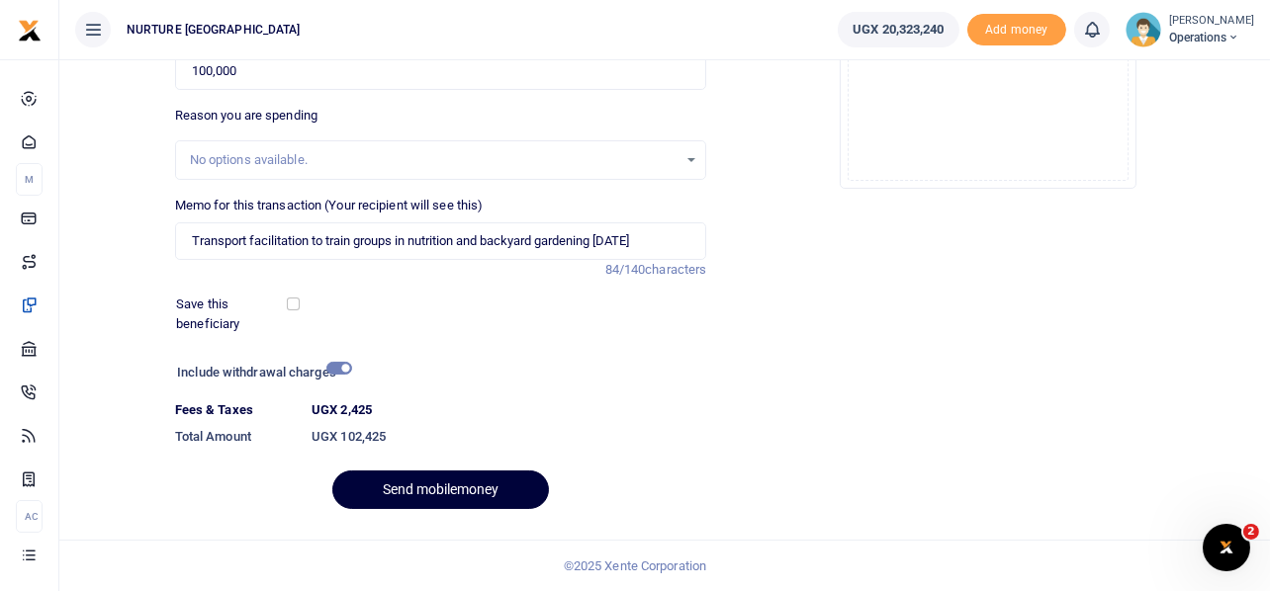
click at [469, 490] on button "Send mobilemoney" at bounding box center [440, 490] width 217 height 39
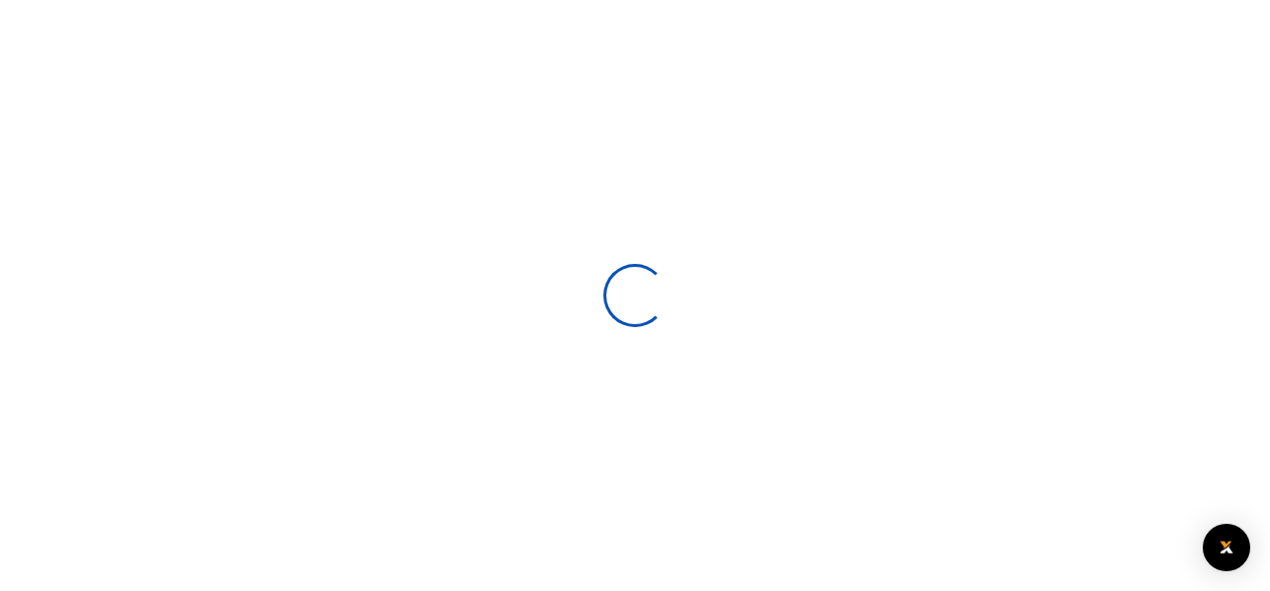
select select
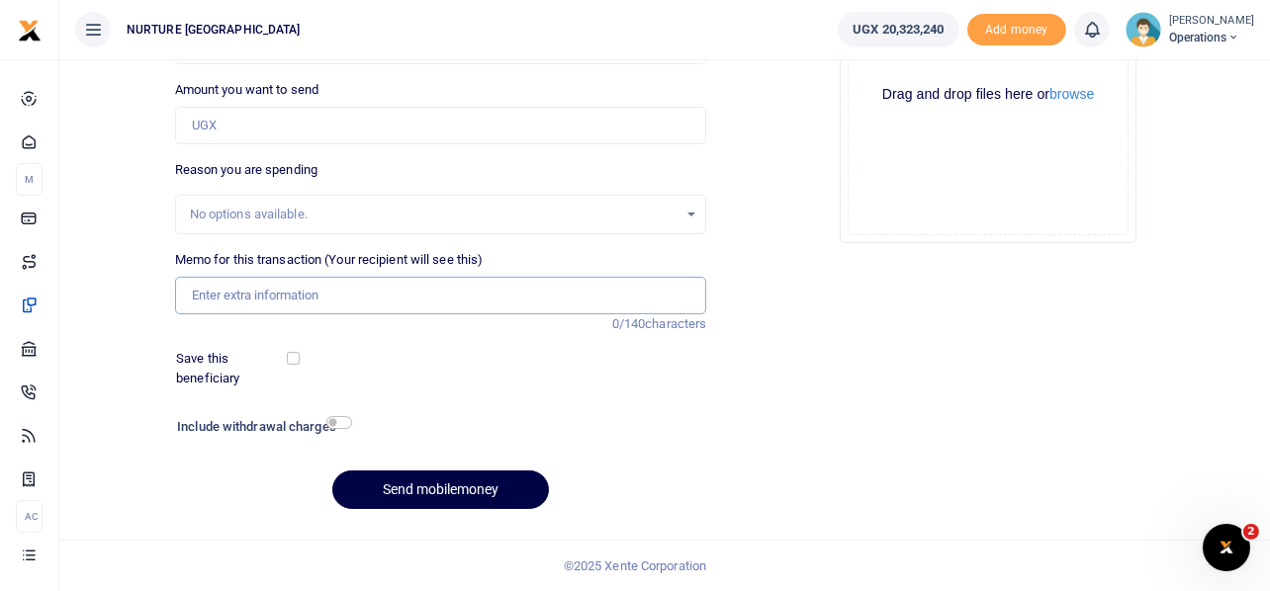
click at [242, 300] on input "Memo for this transaction (Your recipient will see this)" at bounding box center [441, 296] width 532 height 38
paste input "Payment for transport to monitor 10 VCPCs police and probation officers Aug 2025"
click at [634, 292] on input "Payment for transport to monitor 10 VCPCs police and probation officers Aug 2025" at bounding box center [441, 296] width 532 height 38
type input "Payment for transport to monitor 10 VCPCs police and probation officers Sept 20…"
click at [406, 124] on input "Amount you want to send" at bounding box center [441, 126] width 532 height 38
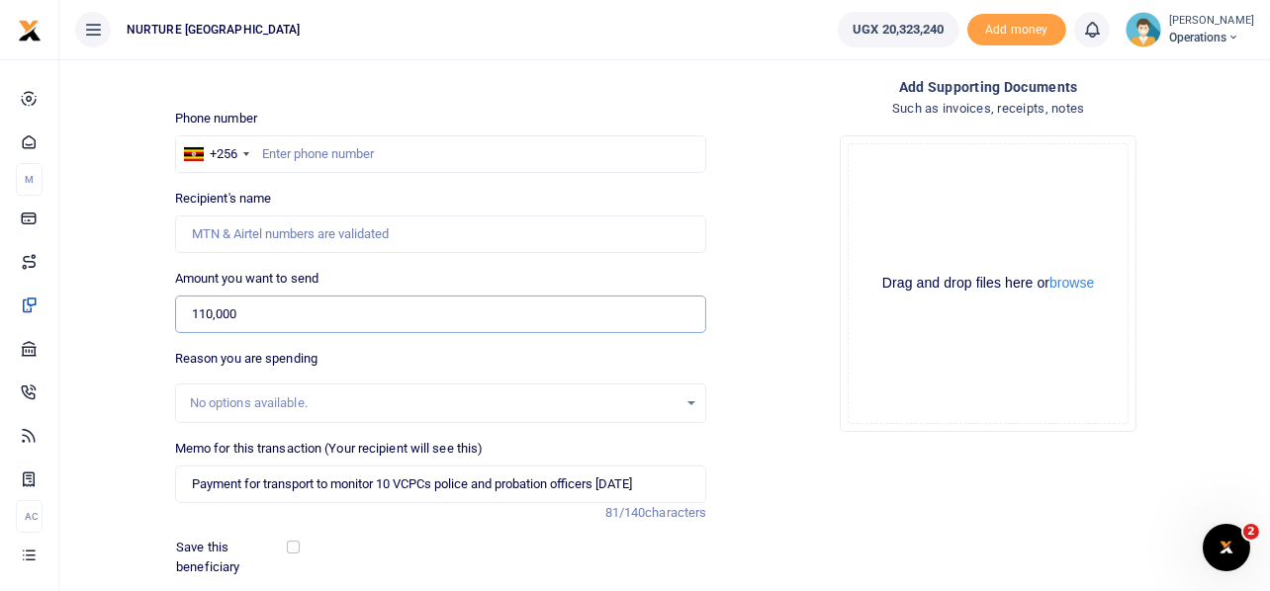
scroll to position [86, 0]
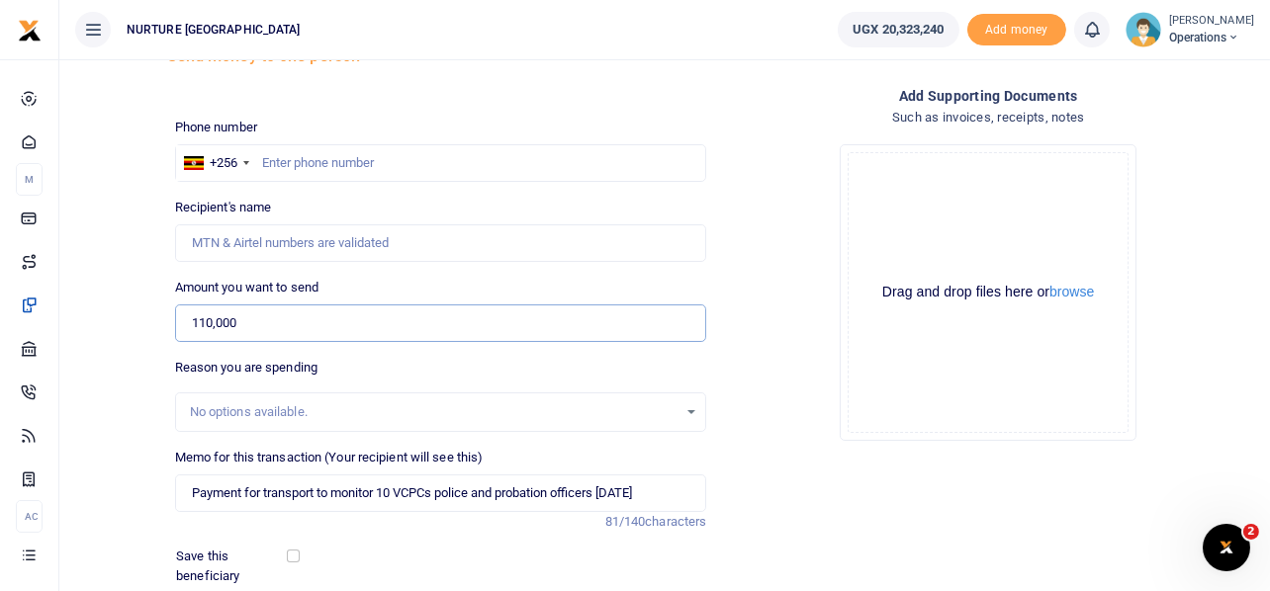
type input "110,000"
click at [298, 154] on input "text" at bounding box center [441, 163] width 532 height 38
paste input "256752612624"
type input "256752612624"
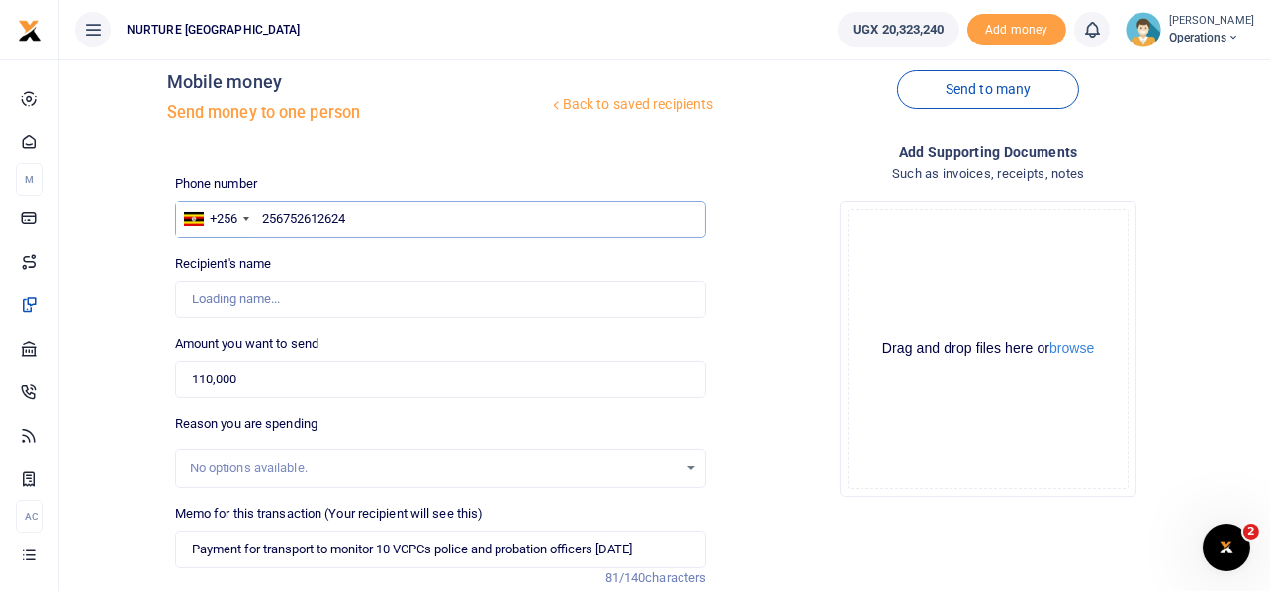
scroll to position [0, 0]
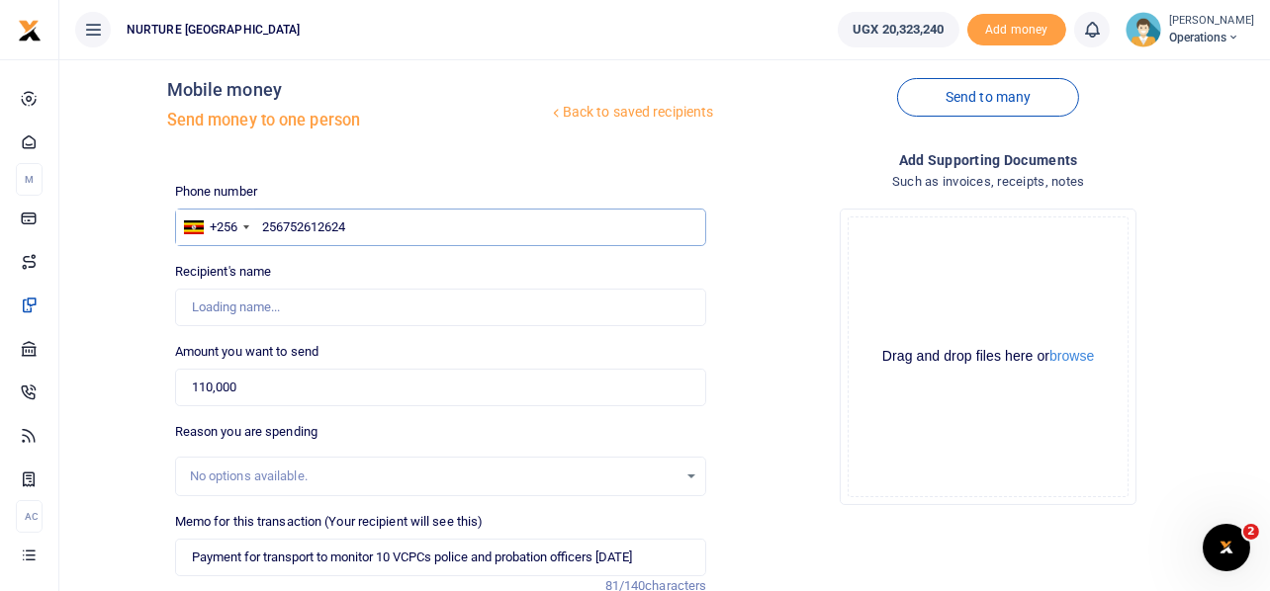
type input "Florence Namuli"
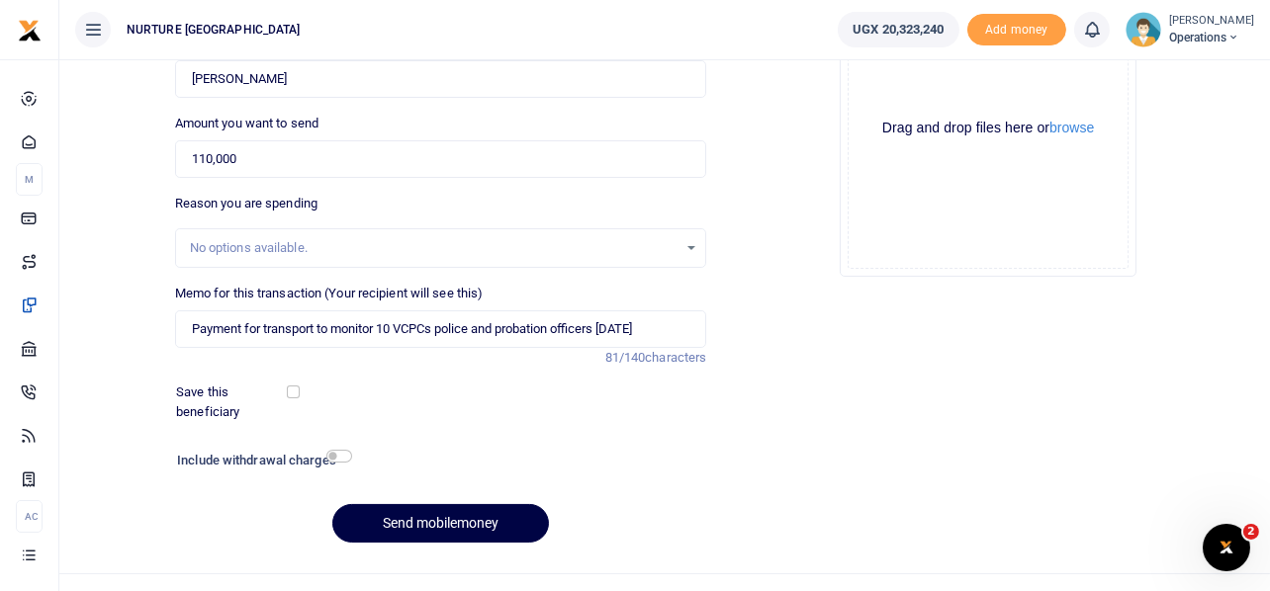
scroll to position [284, 0]
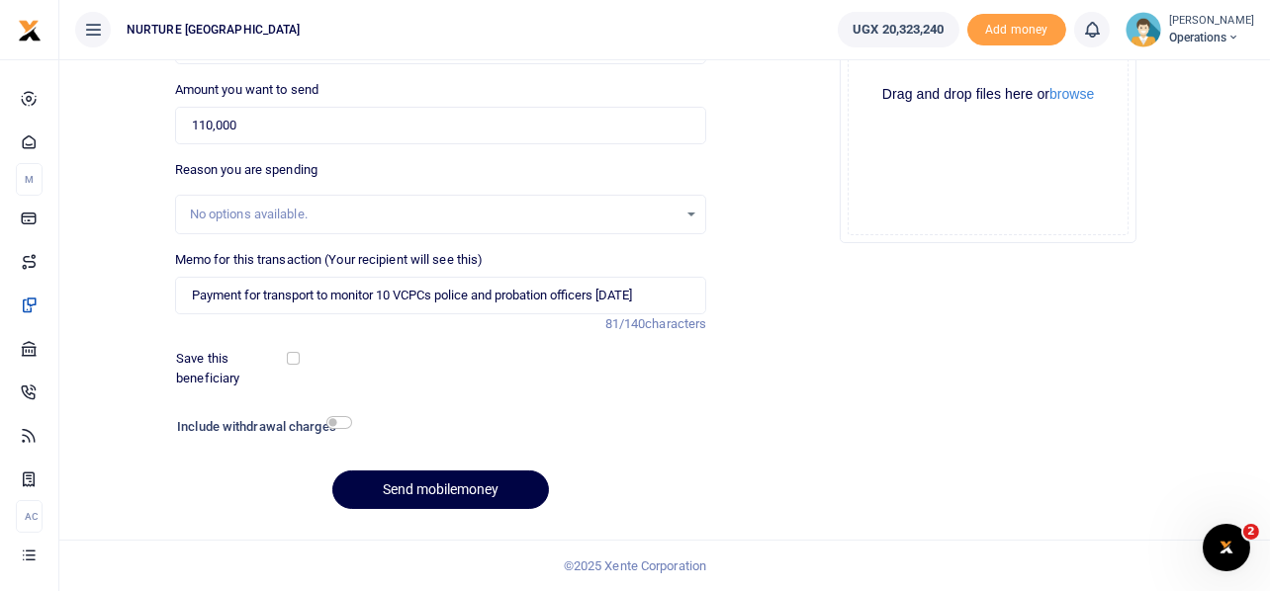
type input "256752612624"
click at [336, 421] on input "checkbox" at bounding box center [339, 422] width 26 height 13
checkbox input "true"
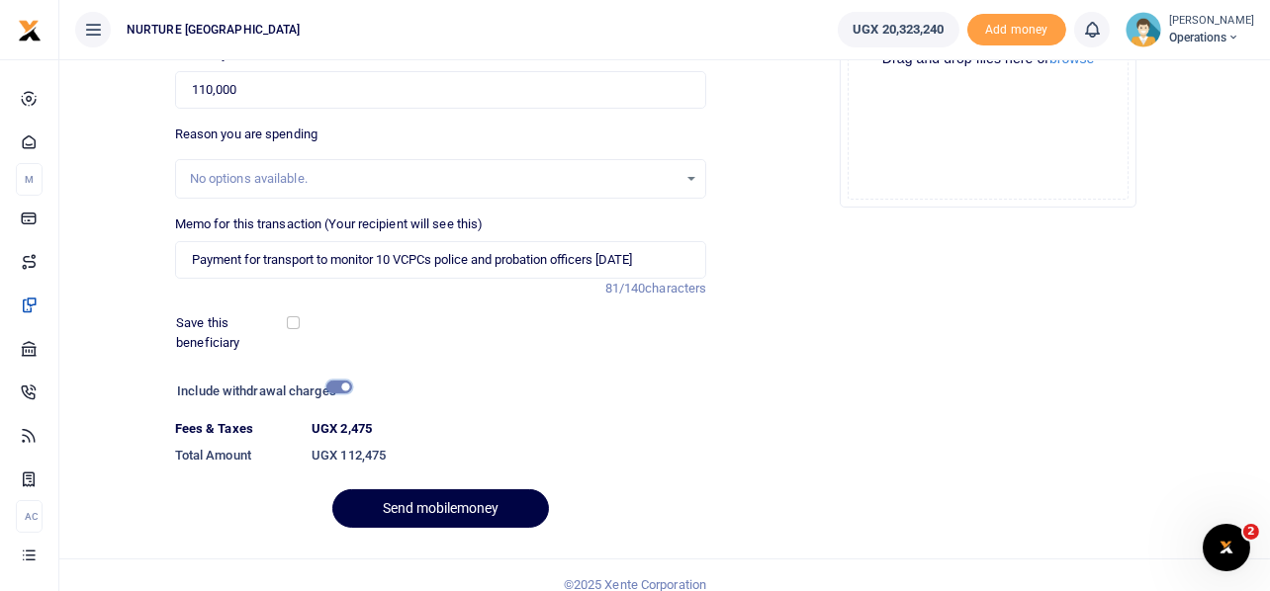
scroll to position [338, 0]
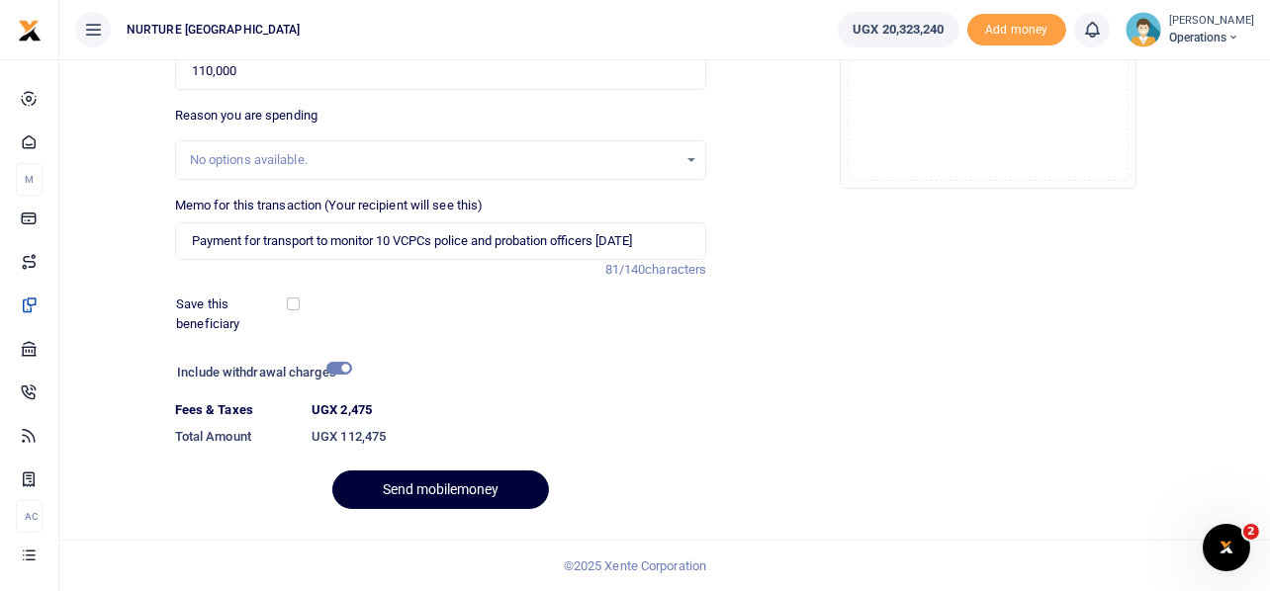
click at [434, 489] on button "Send mobilemoney" at bounding box center [440, 490] width 217 height 39
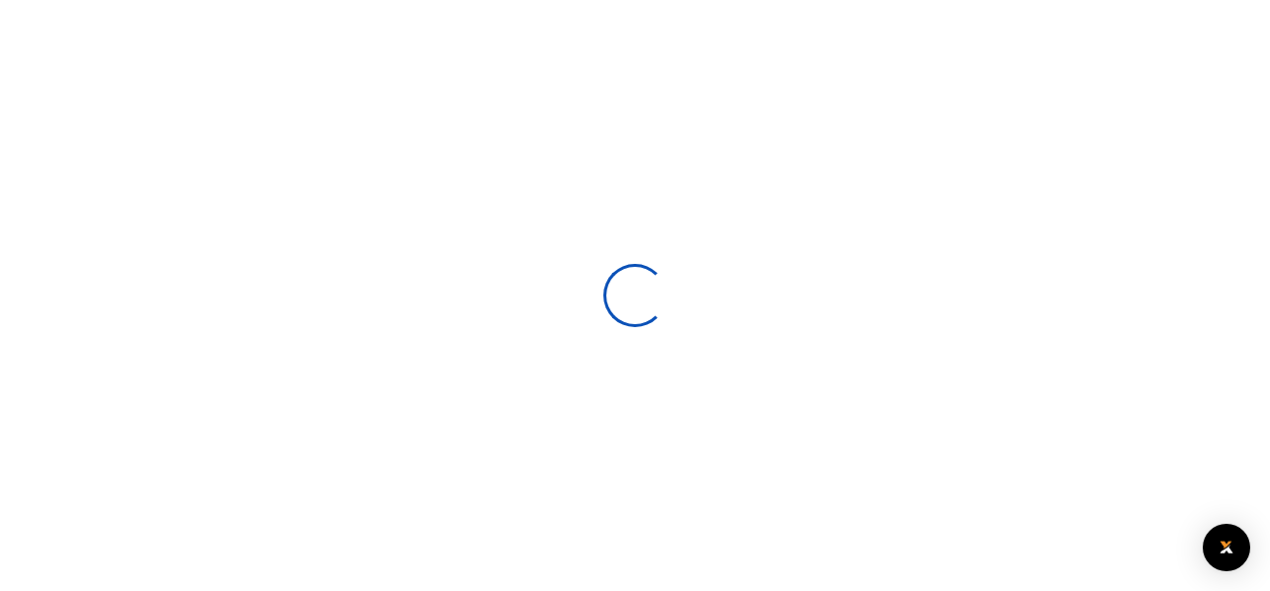
select select
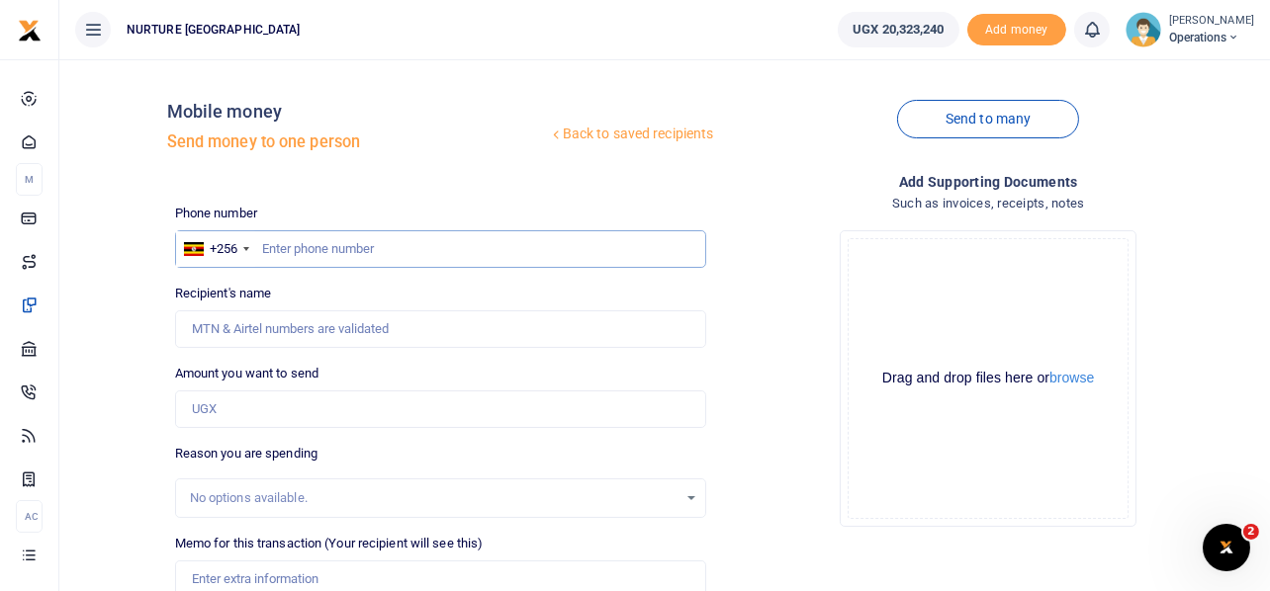
click at [341, 246] on input "text" at bounding box center [441, 249] width 532 height 38
paste input "256752612624"
type input "256752612624"
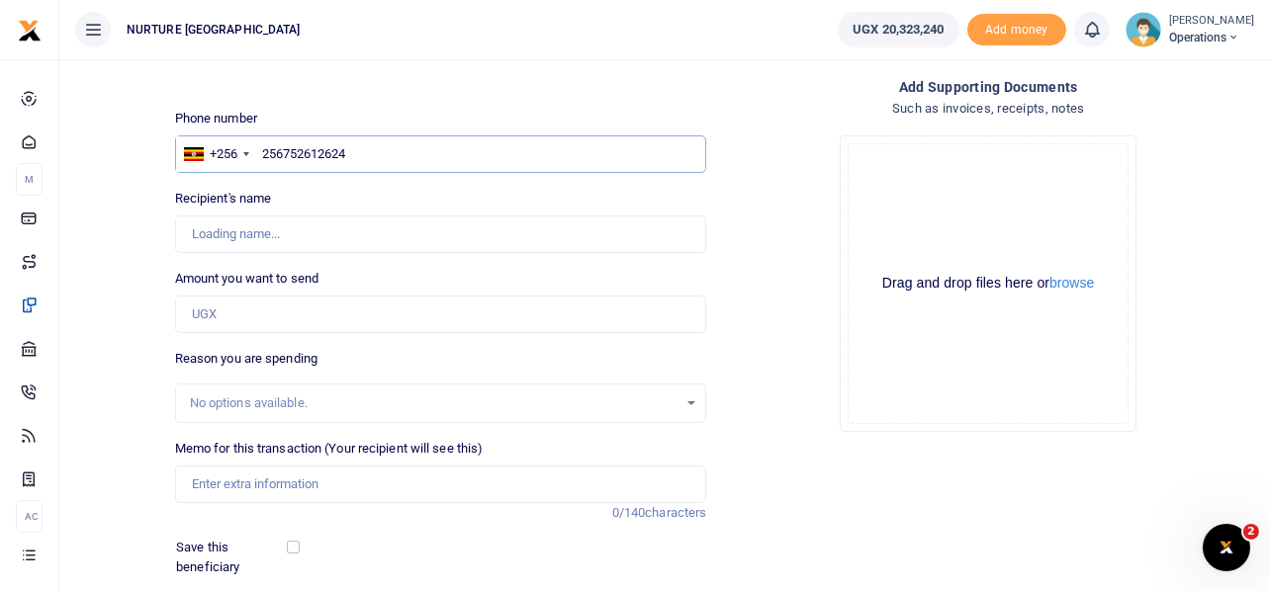
scroll to position [197, 0]
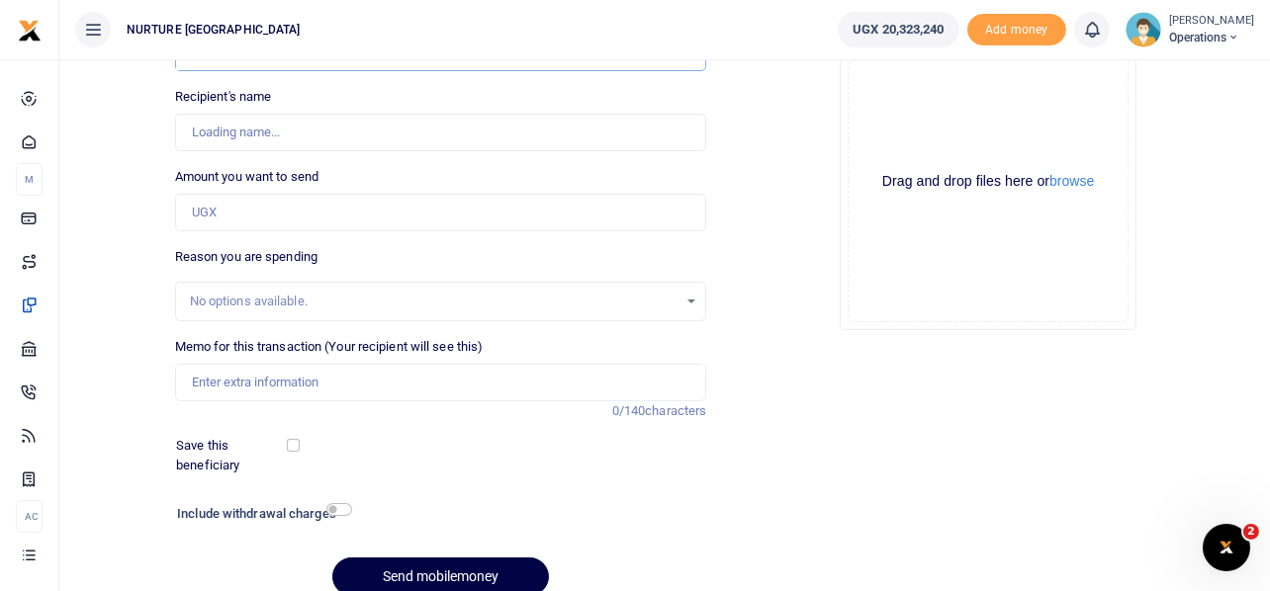
type input "[PERSON_NAME]"
type input "256752612624"
click at [227, 211] on input "Amount you want to send" at bounding box center [441, 213] width 532 height 38
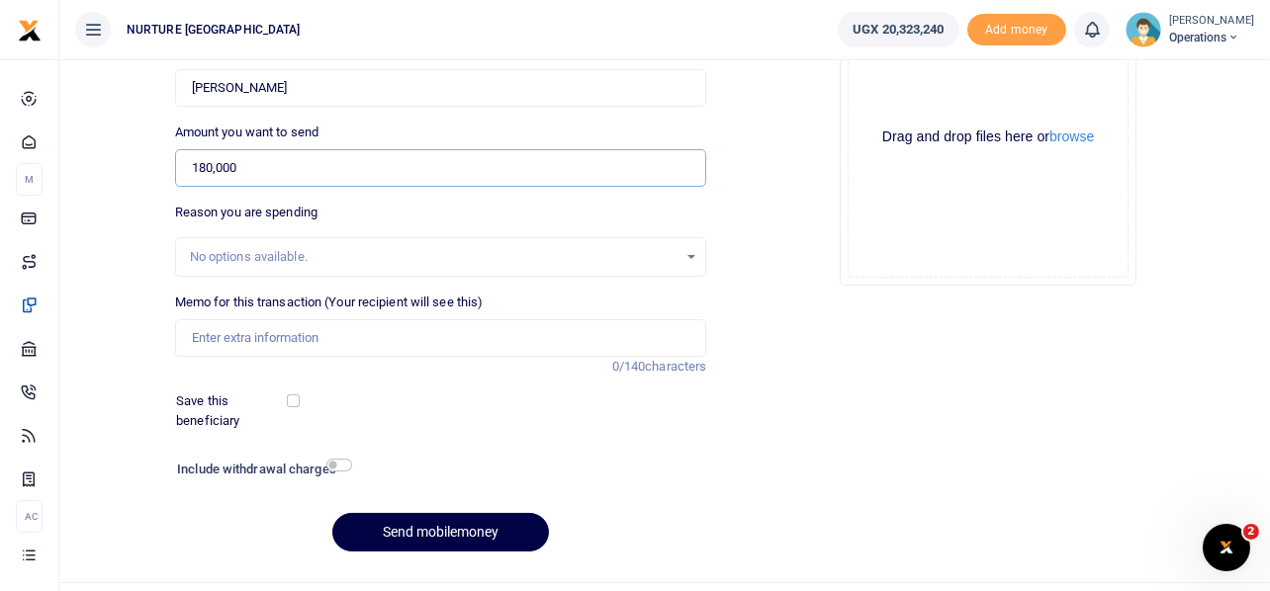
scroll to position [284, 0]
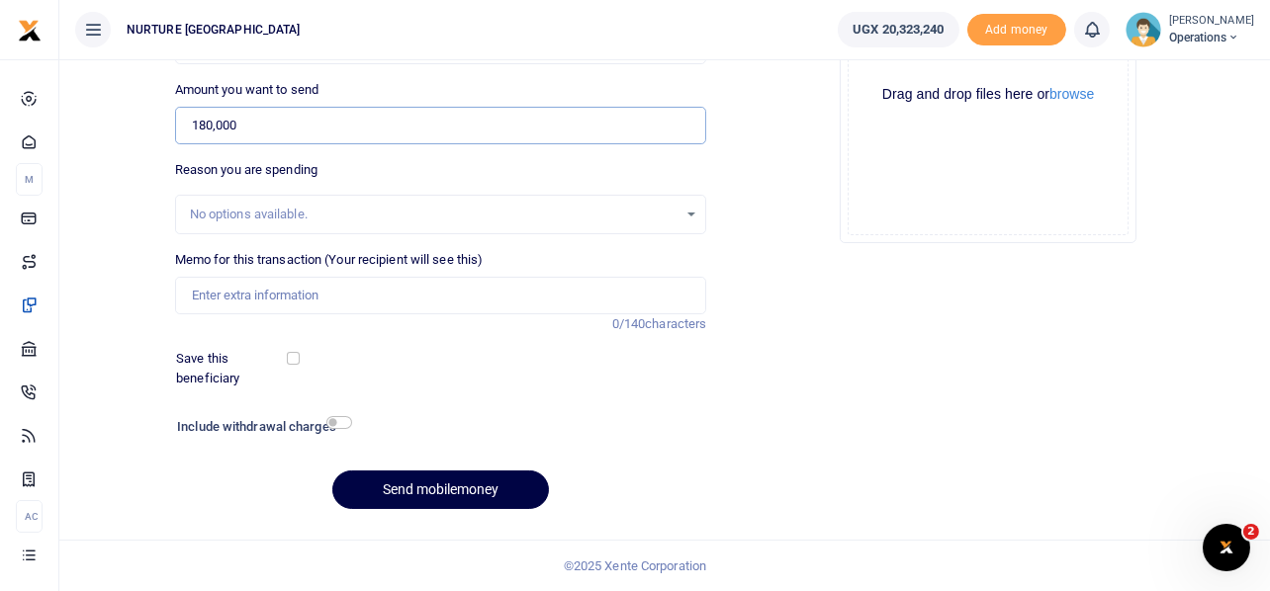
type input "180,000"
click at [398, 294] on input "Memo for this transaction (Your recipient will see this)" at bounding box center [441, 296] width 532 height 38
paste input "Payment for transport facilitation to partner schools in the month of Aug 2025 …"
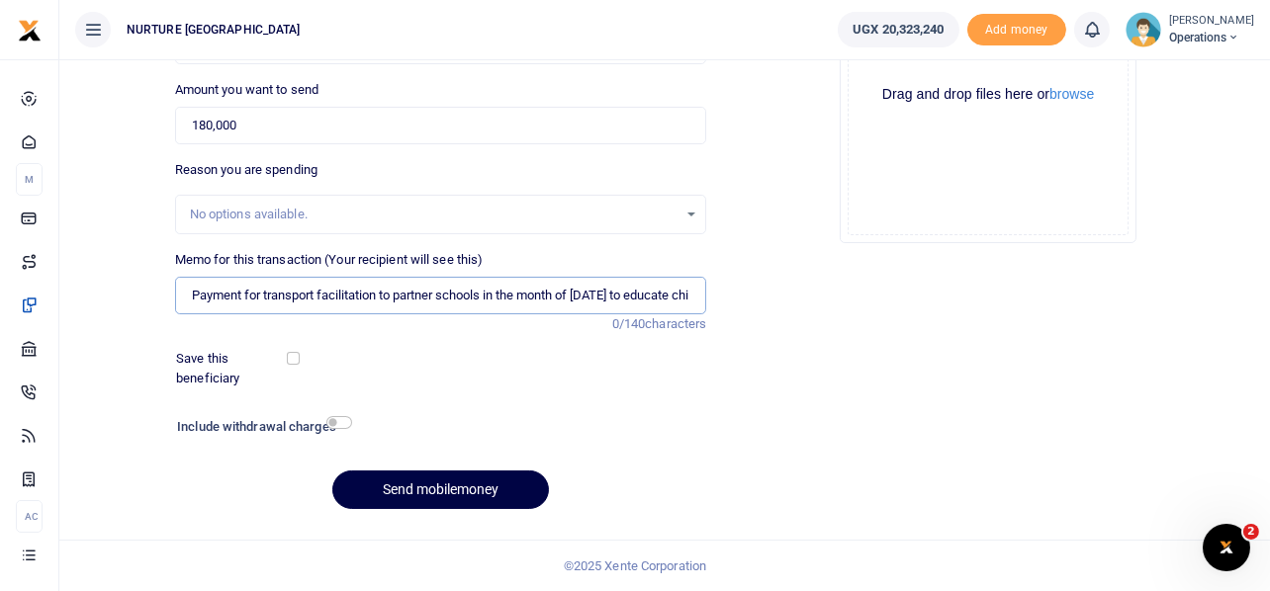
scroll to position [0, 139]
click at [466, 293] on input "Payment for transport facilitation to partner schools in the month of Aug 2025 …" at bounding box center [441, 296] width 532 height 38
type input "Payment for transport facilitation to partner schools in the month of Sept 2025…"
click at [342, 423] on input "checkbox" at bounding box center [339, 422] width 26 height 13
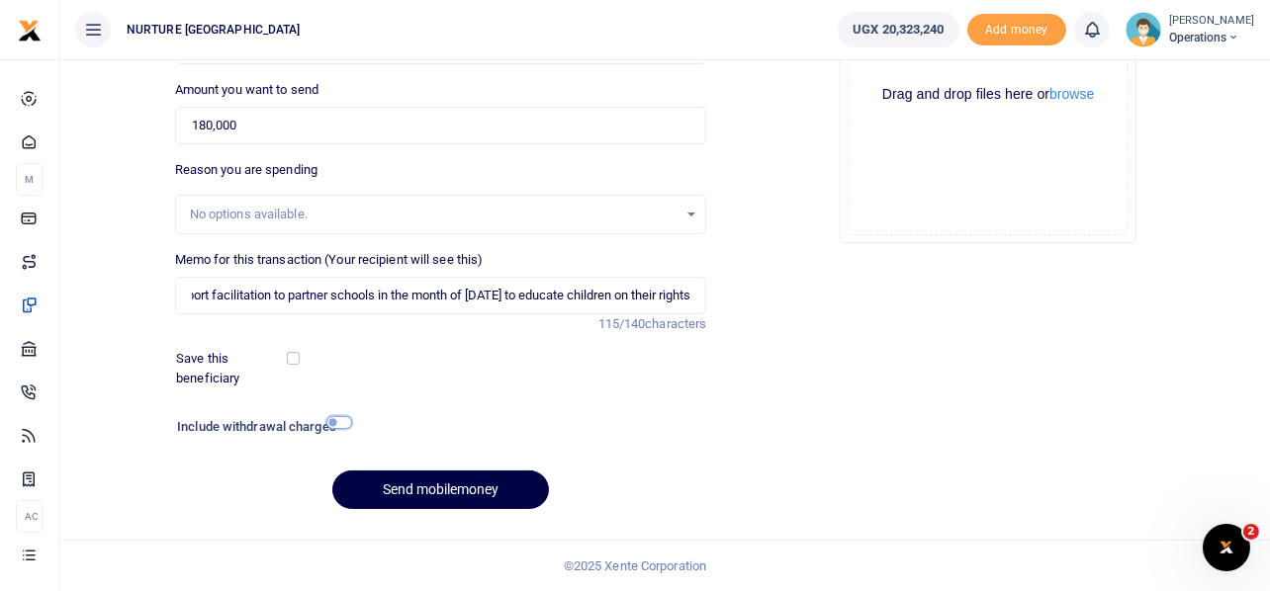
checkbox input "true"
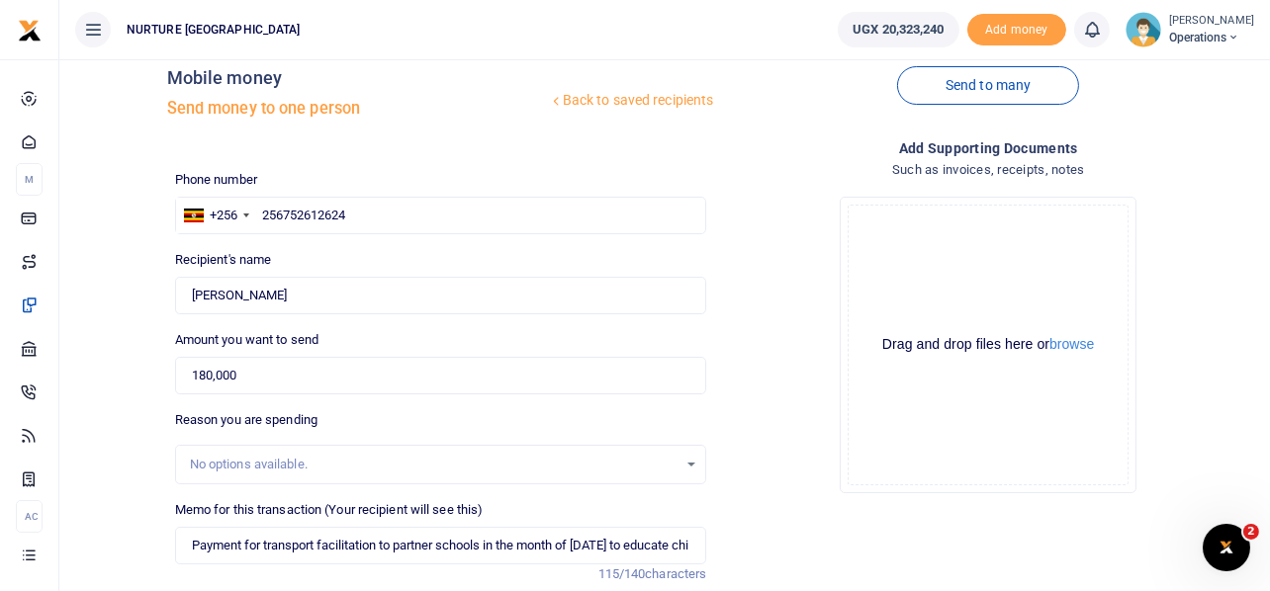
scroll to position [338, 0]
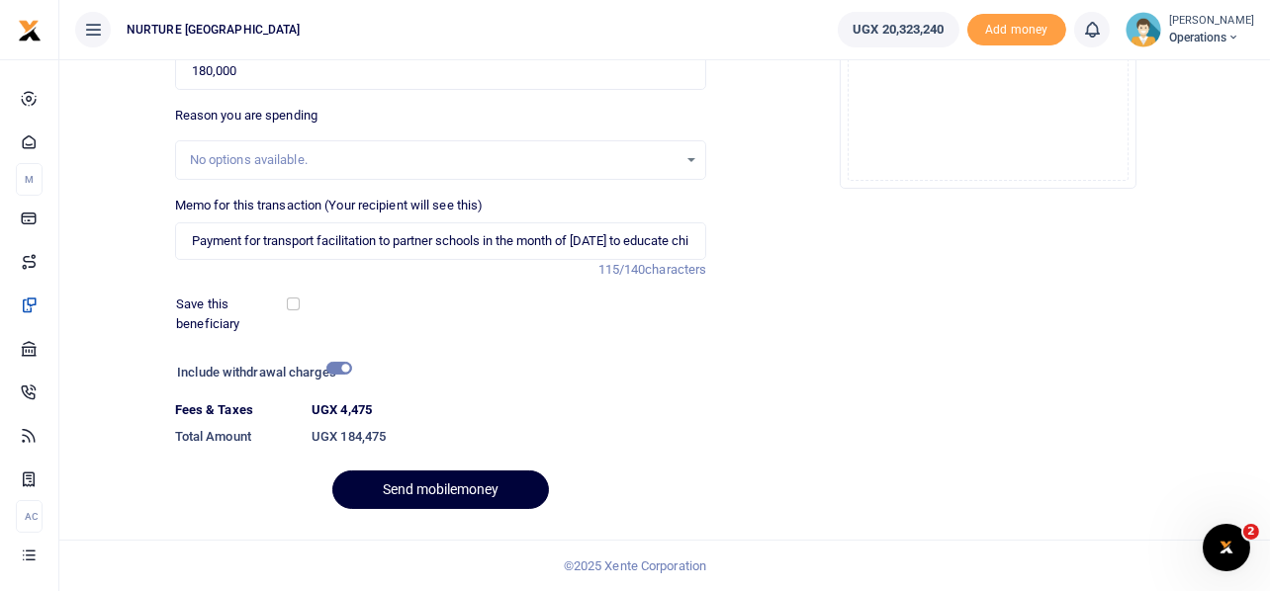
click at [474, 495] on button "Send mobilemoney" at bounding box center [440, 490] width 217 height 39
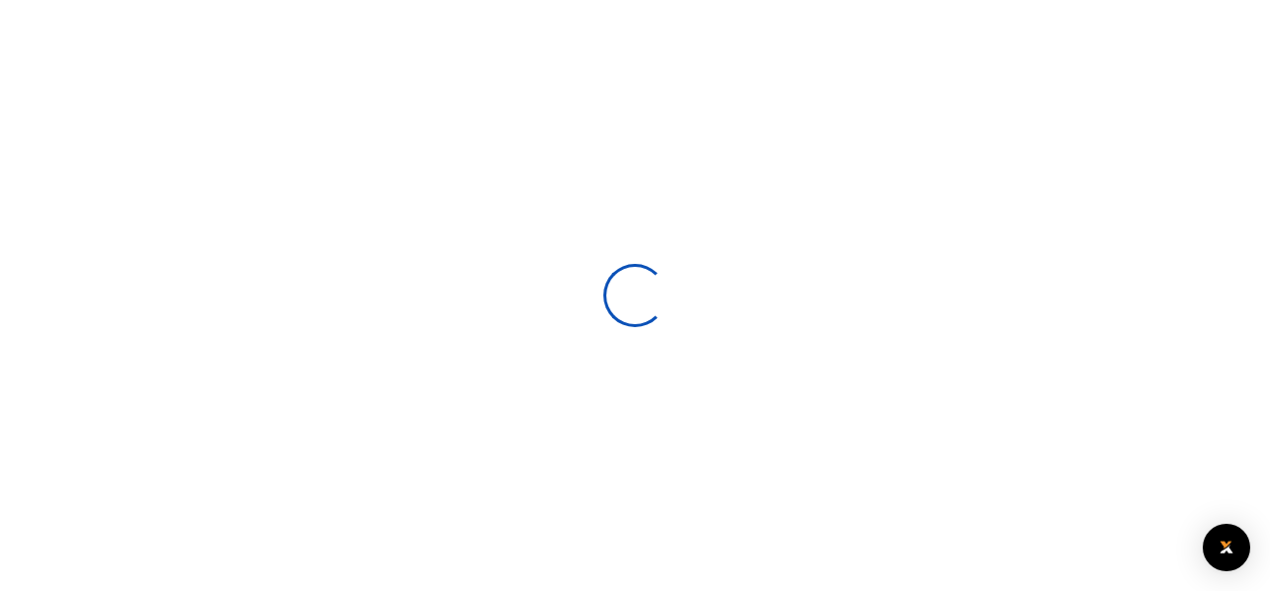
select select
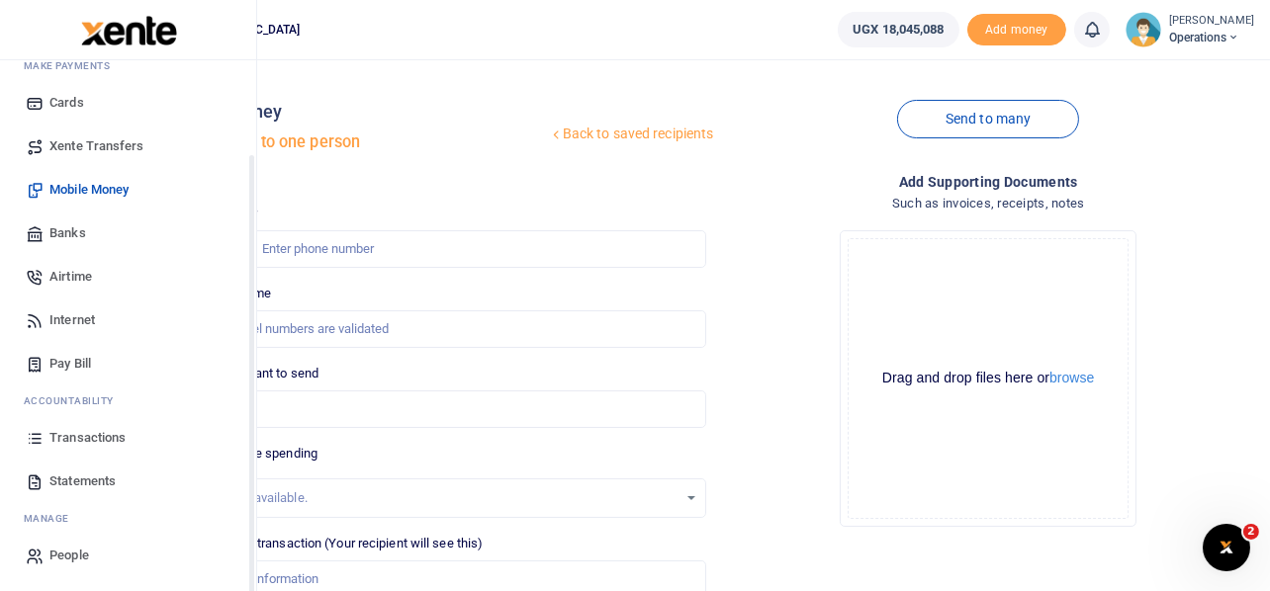
scroll to position [114, 0]
click at [103, 434] on span "Transactions" at bounding box center [87, 437] width 76 height 20
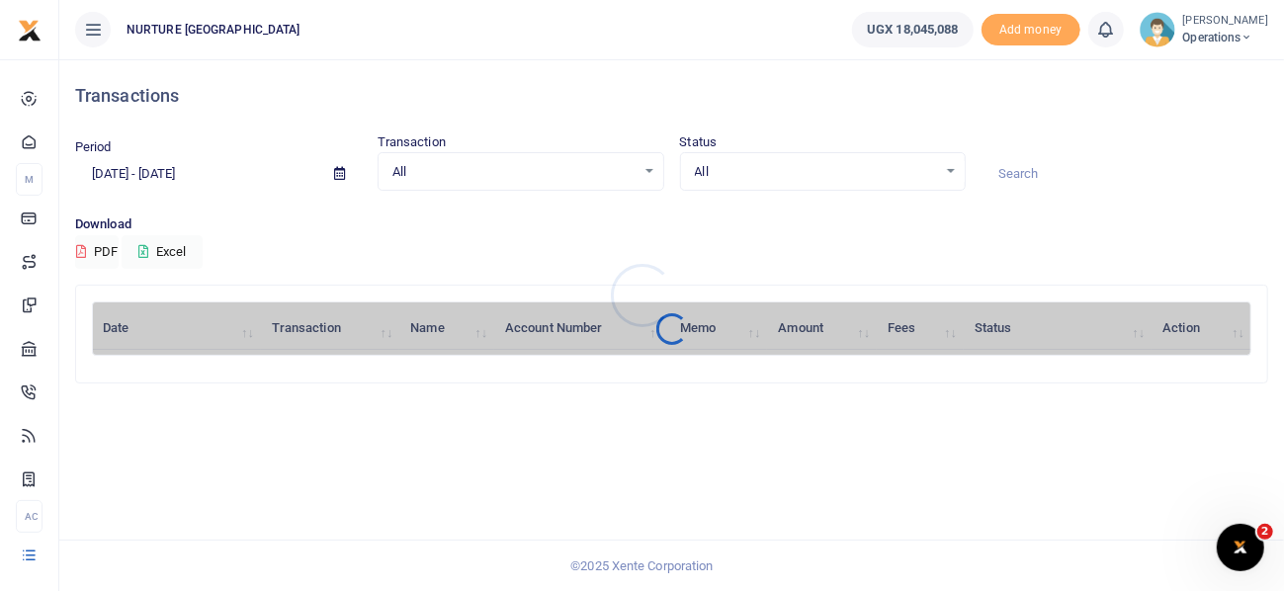
click at [189, 169] on div at bounding box center [642, 295] width 1284 height 591
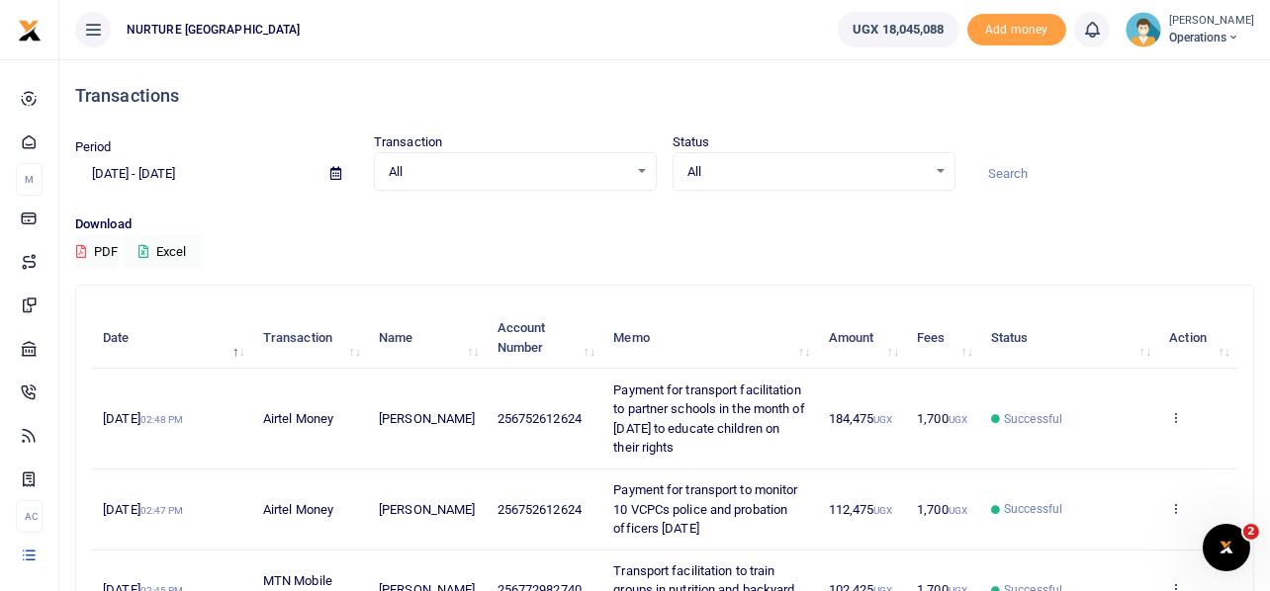
click at [188, 171] on input "[DATE] - [DATE]" at bounding box center [194, 174] width 239 height 34
click at [331, 177] on icon at bounding box center [335, 173] width 11 height 13
click at [337, 171] on icon at bounding box center [335, 173] width 11 height 13
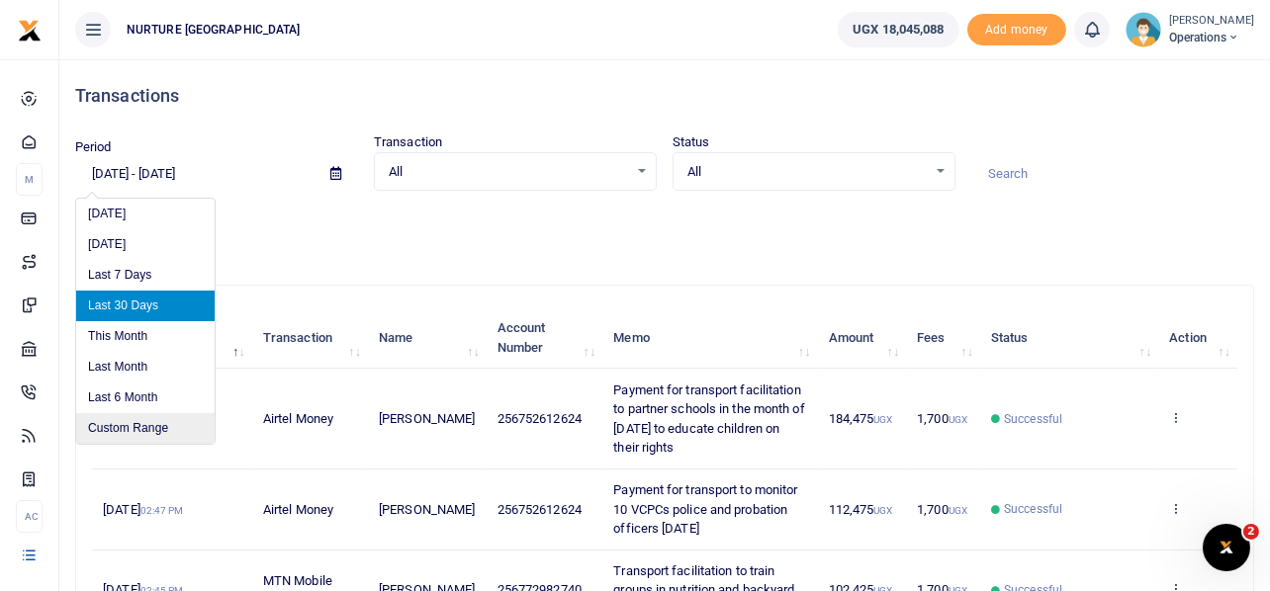
click at [147, 426] on li "Custom Range" at bounding box center [145, 428] width 138 height 31
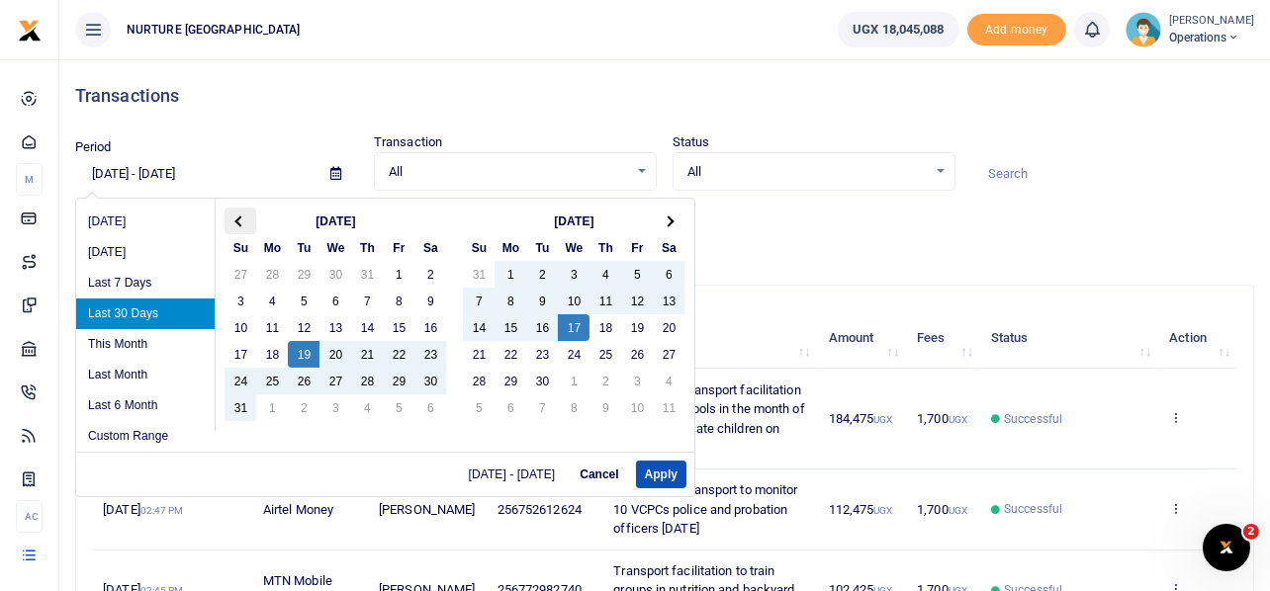
click at [235, 220] on span at bounding box center [240, 221] width 11 height 11
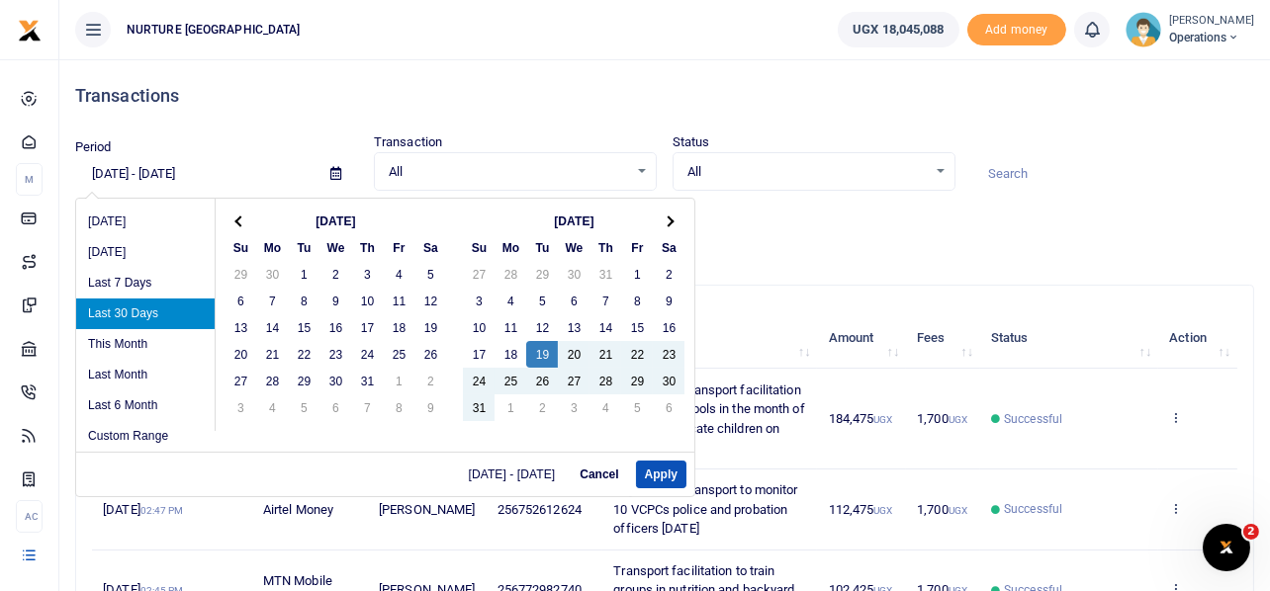
click at [235, 220] on span at bounding box center [240, 221] width 11 height 11
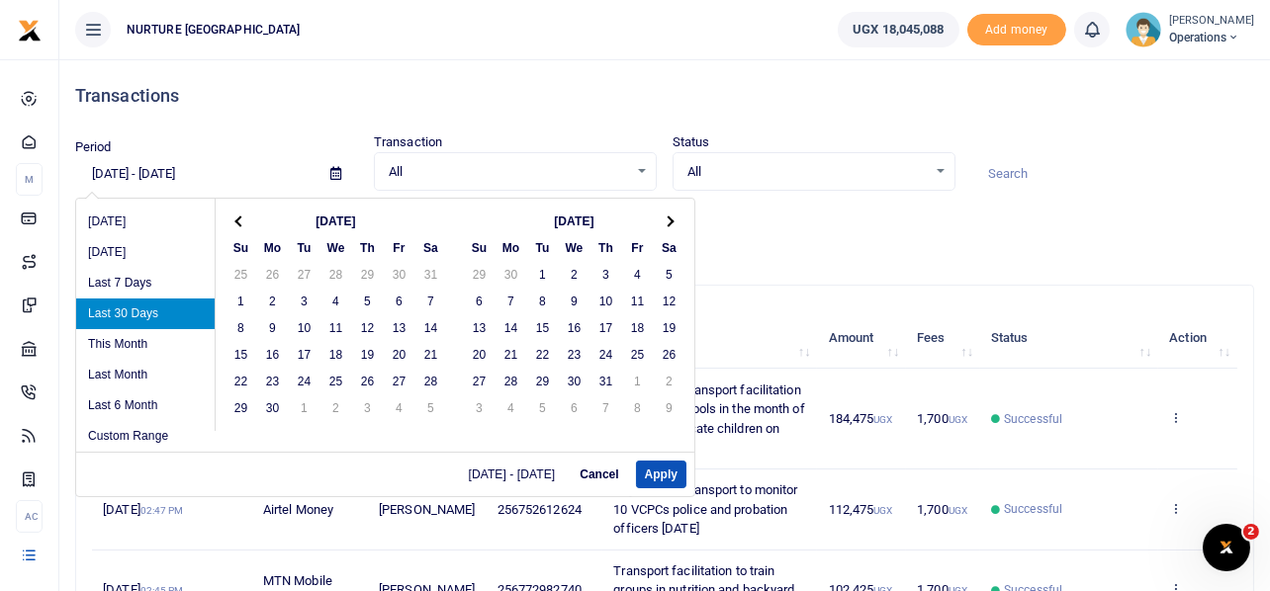
click at [235, 220] on span at bounding box center [240, 221] width 11 height 11
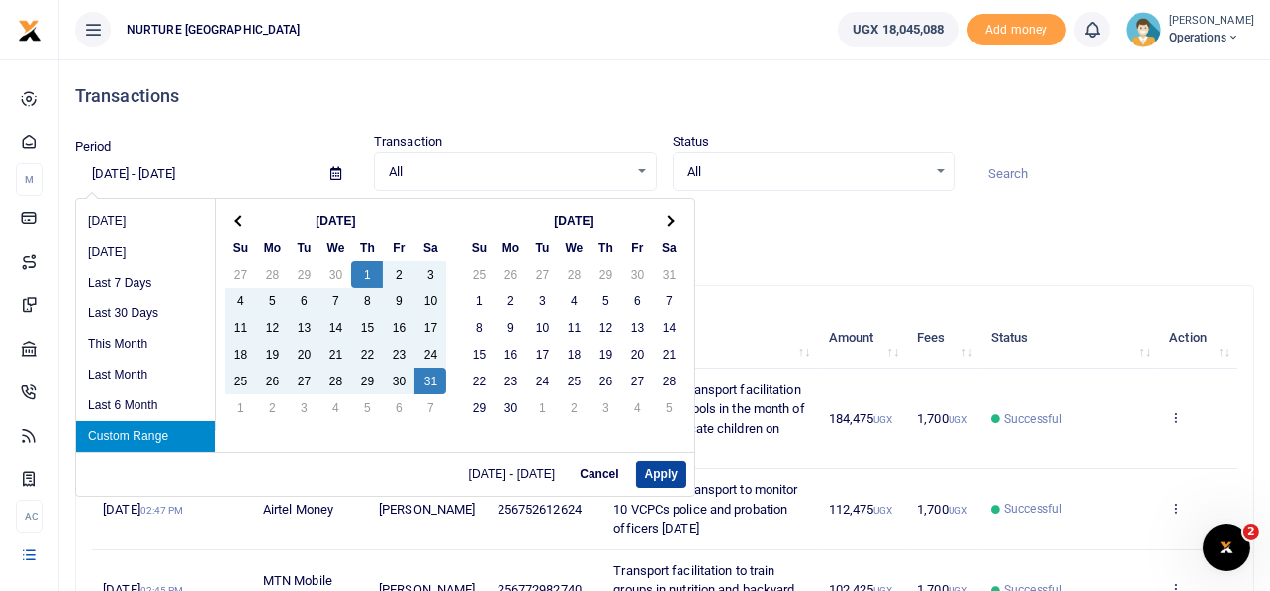
click at [658, 468] on button "Apply" at bounding box center [661, 475] width 50 height 28
type input "05/01/2025 - 05/31/2025"
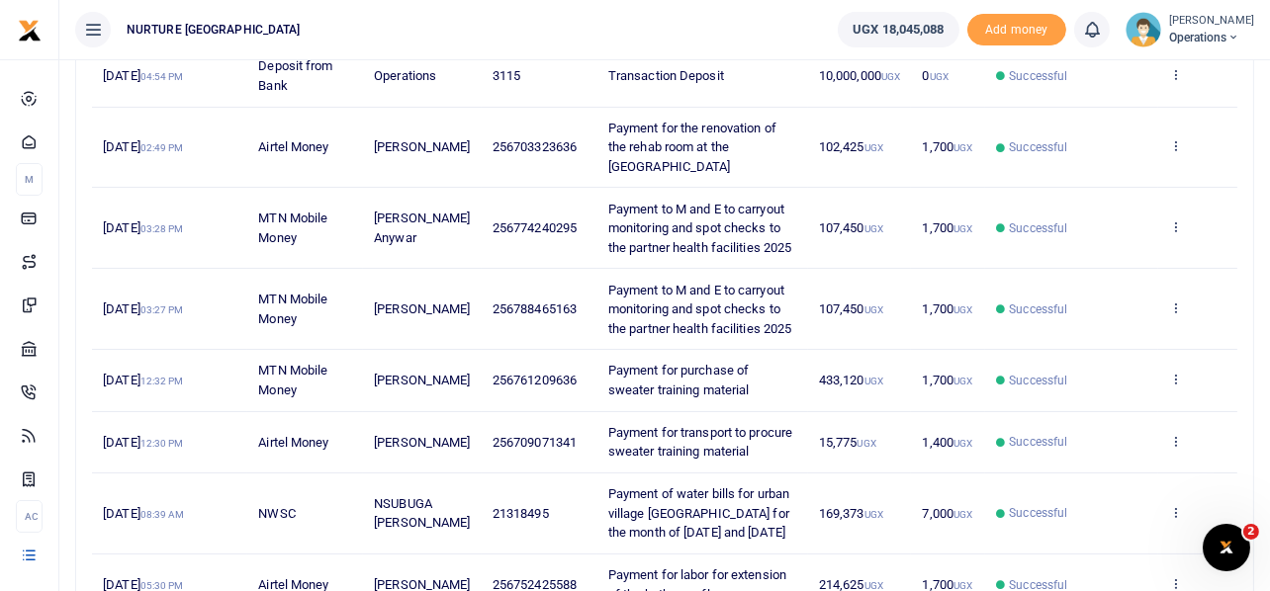
scroll to position [592, 0]
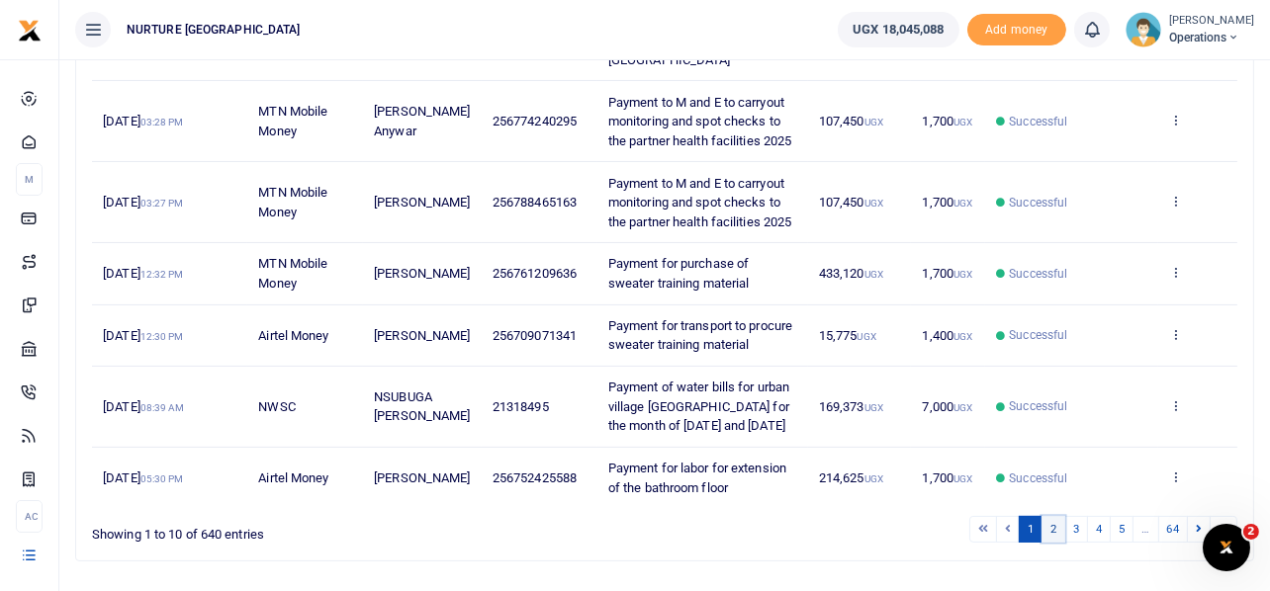
click at [1056, 516] on link "2" at bounding box center [1053, 529] width 24 height 27
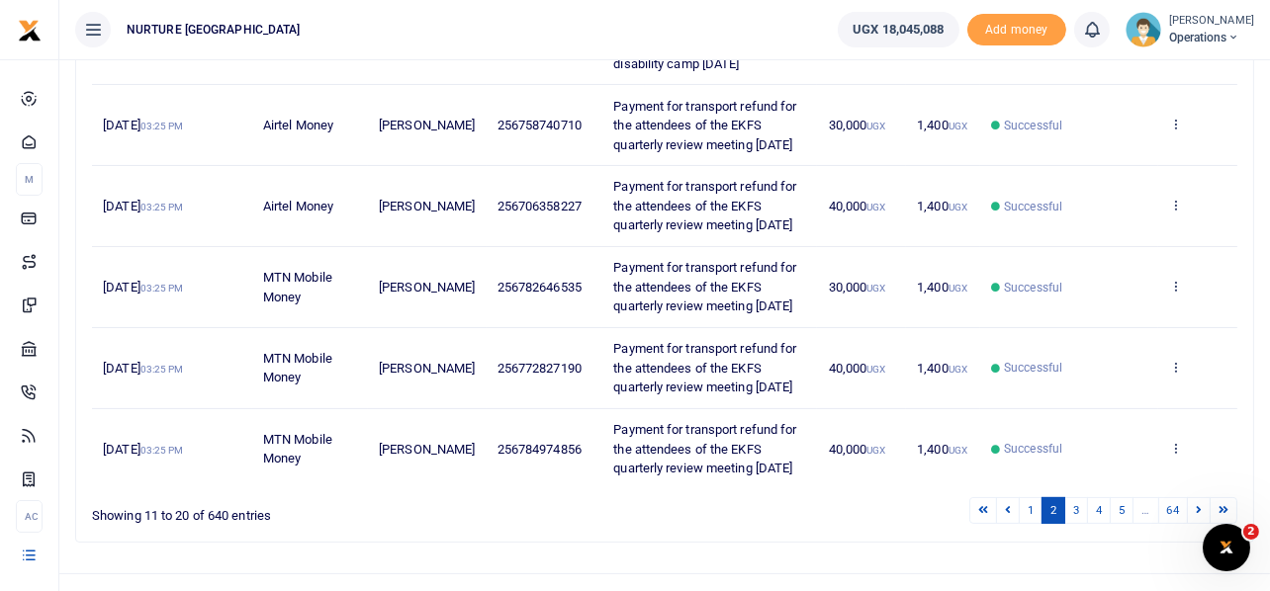
scroll to position [721, 0]
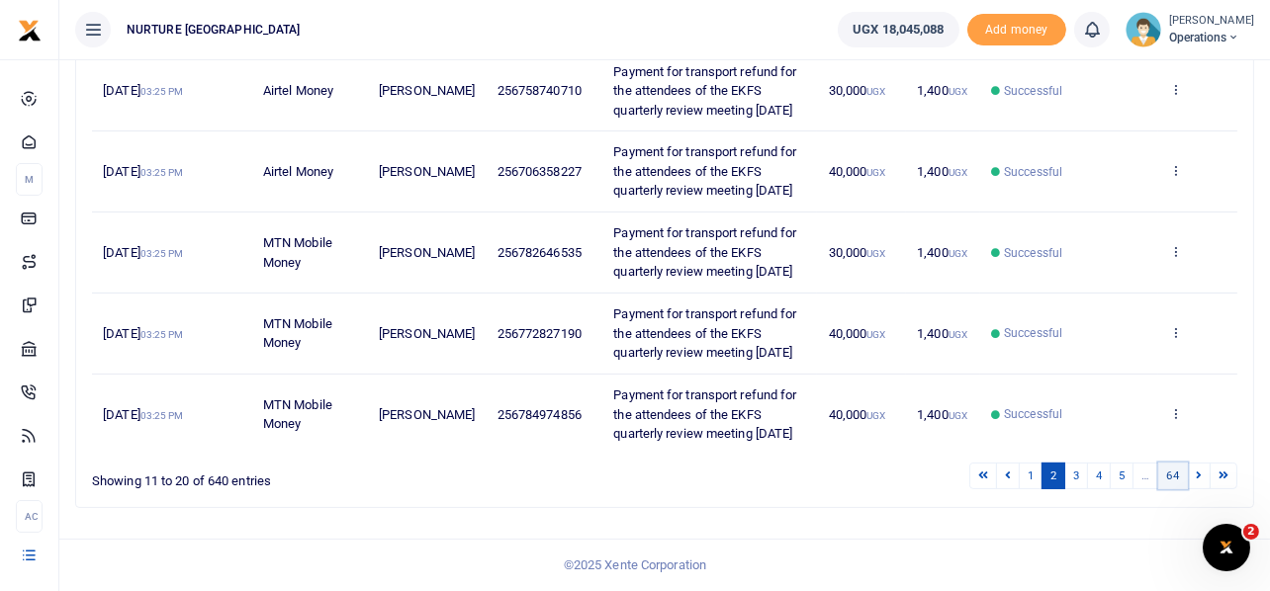
click at [1171, 476] on link "64" at bounding box center [1173, 476] width 30 height 27
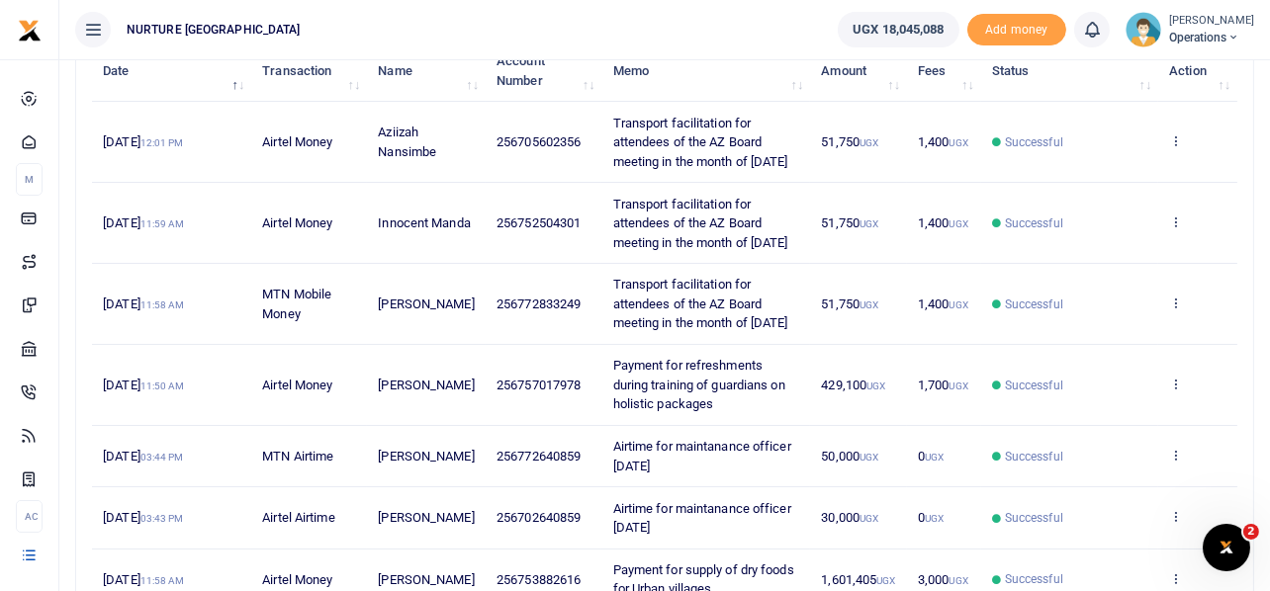
scroll to position [664, 0]
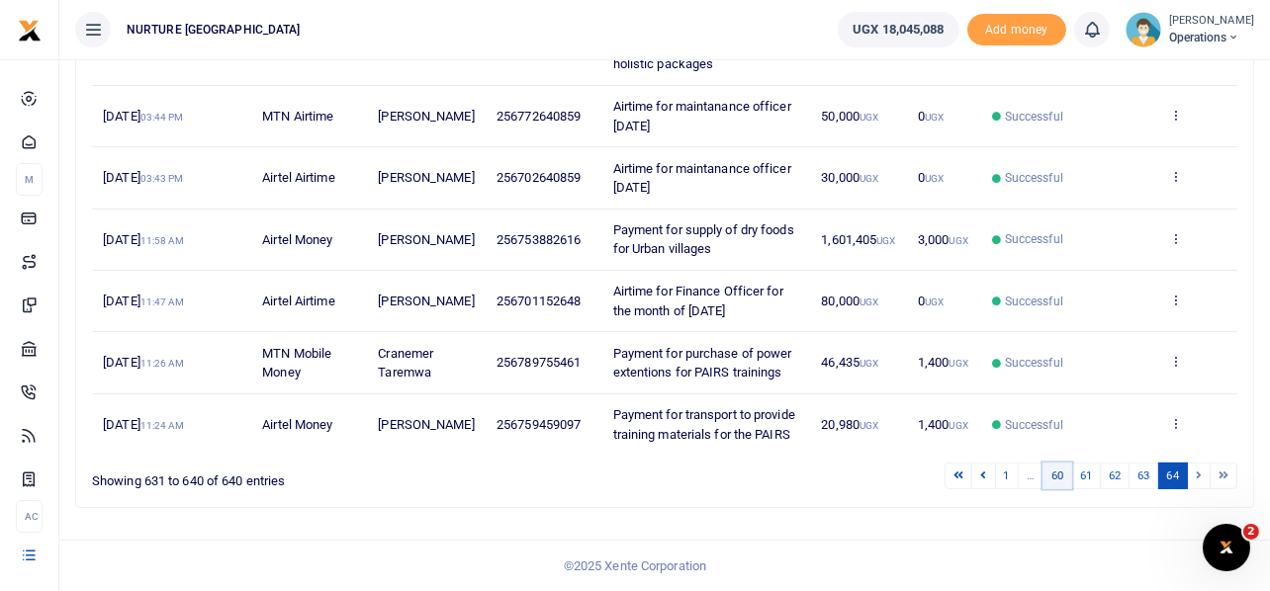
click at [1056, 474] on link "60" at bounding box center [1057, 476] width 30 height 27
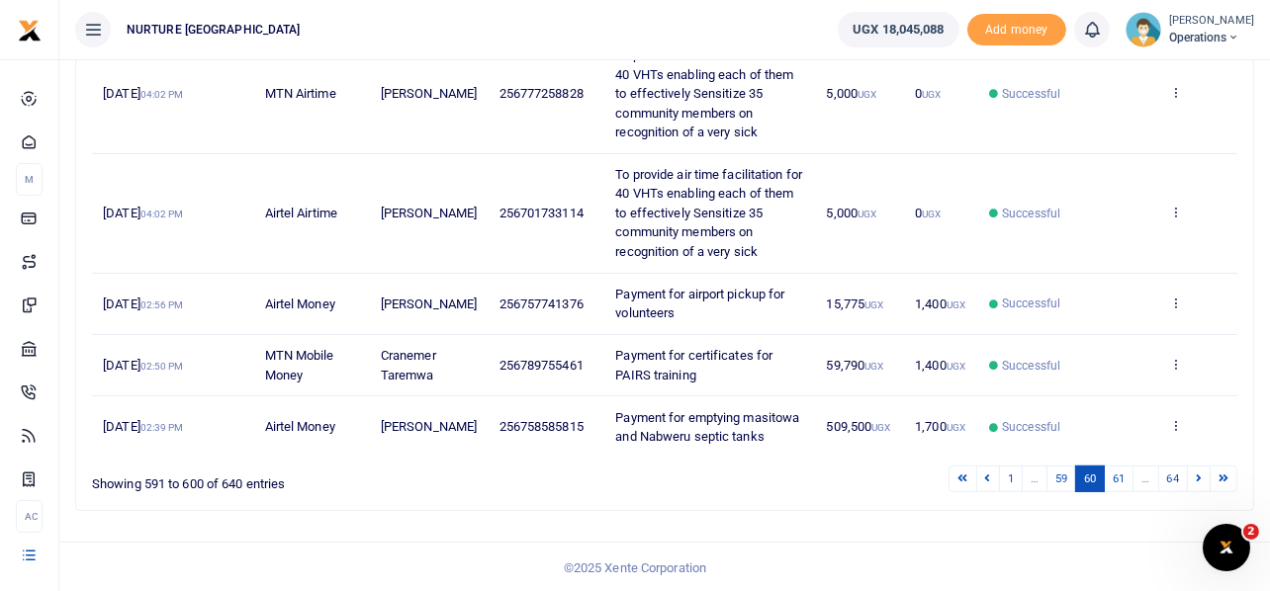
scroll to position [933, 0]
click at [1063, 475] on link "59" at bounding box center [1061, 478] width 30 height 27
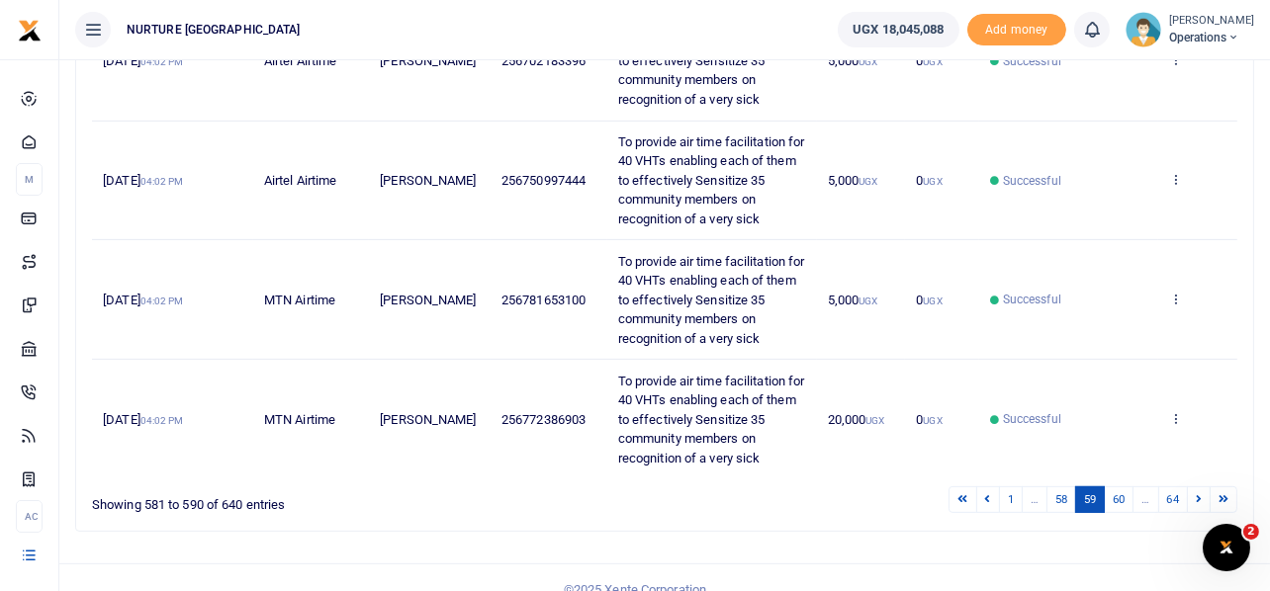
scroll to position [1106, 0]
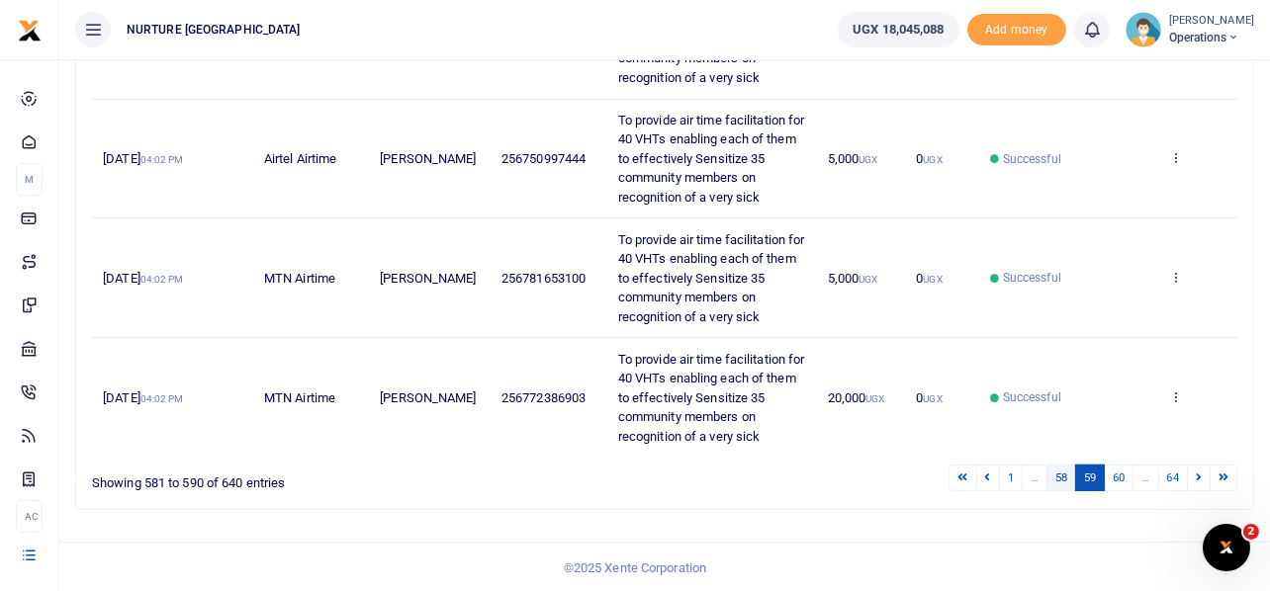
click at [1057, 474] on link "58" at bounding box center [1061, 478] width 30 height 27
click at [1057, 474] on link "57" at bounding box center [1061, 478] width 30 height 27
click at [1057, 474] on link "56" at bounding box center [1061, 478] width 30 height 27
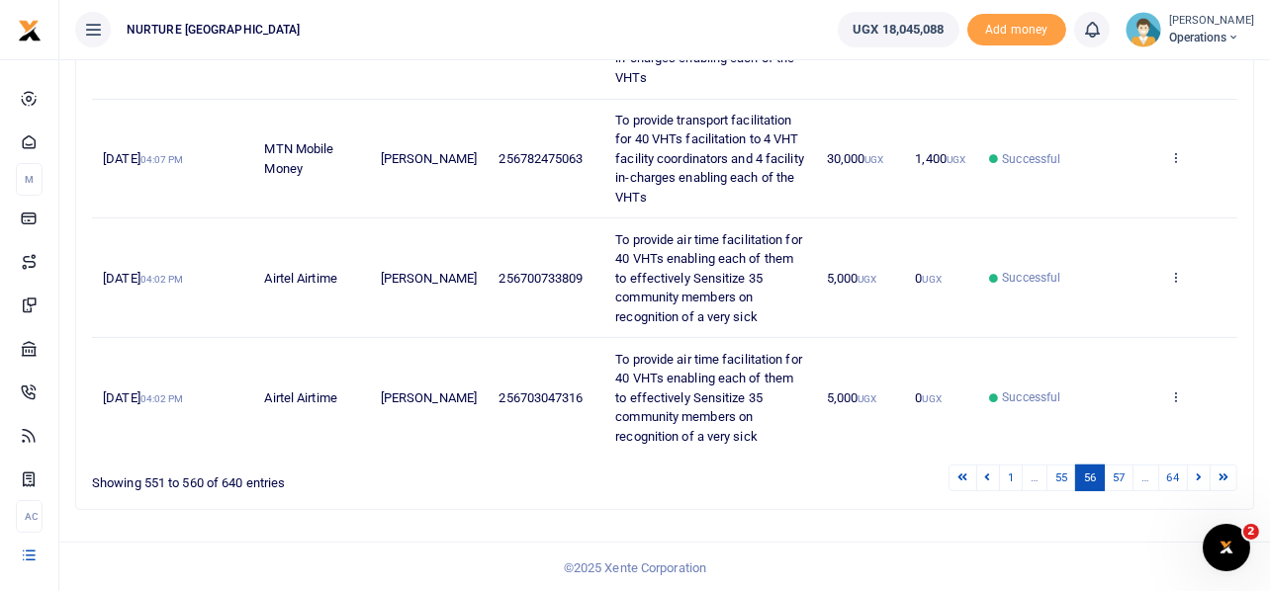
click at [1057, 474] on link "55" at bounding box center [1061, 478] width 30 height 27
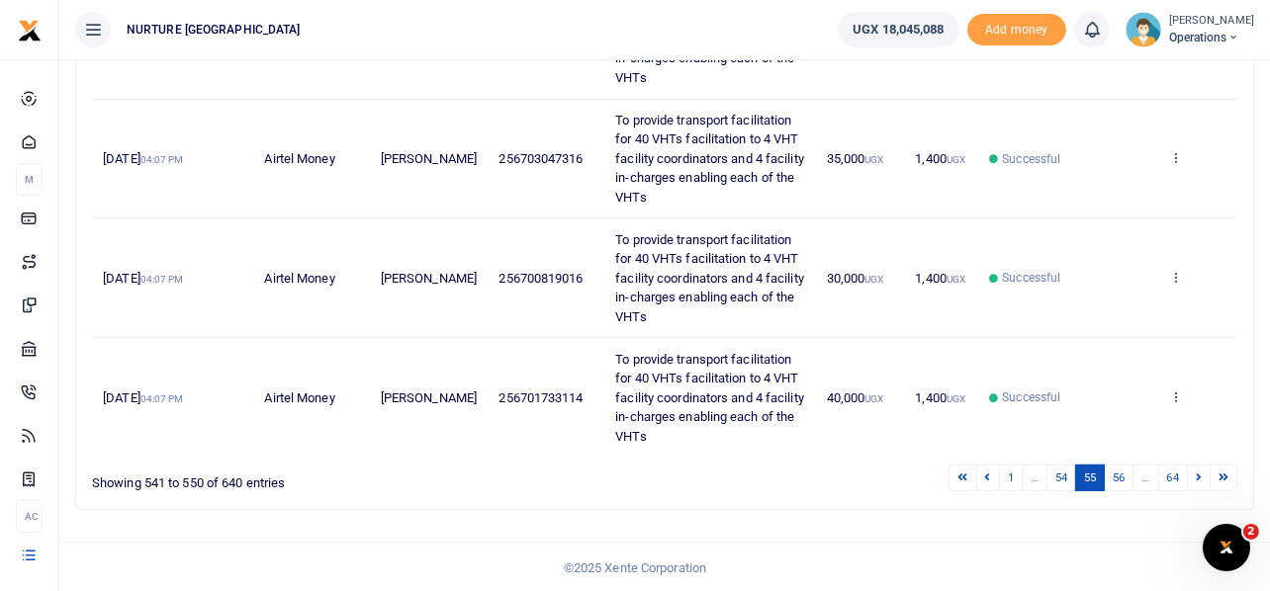
click at [1057, 474] on link "54" at bounding box center [1061, 478] width 30 height 27
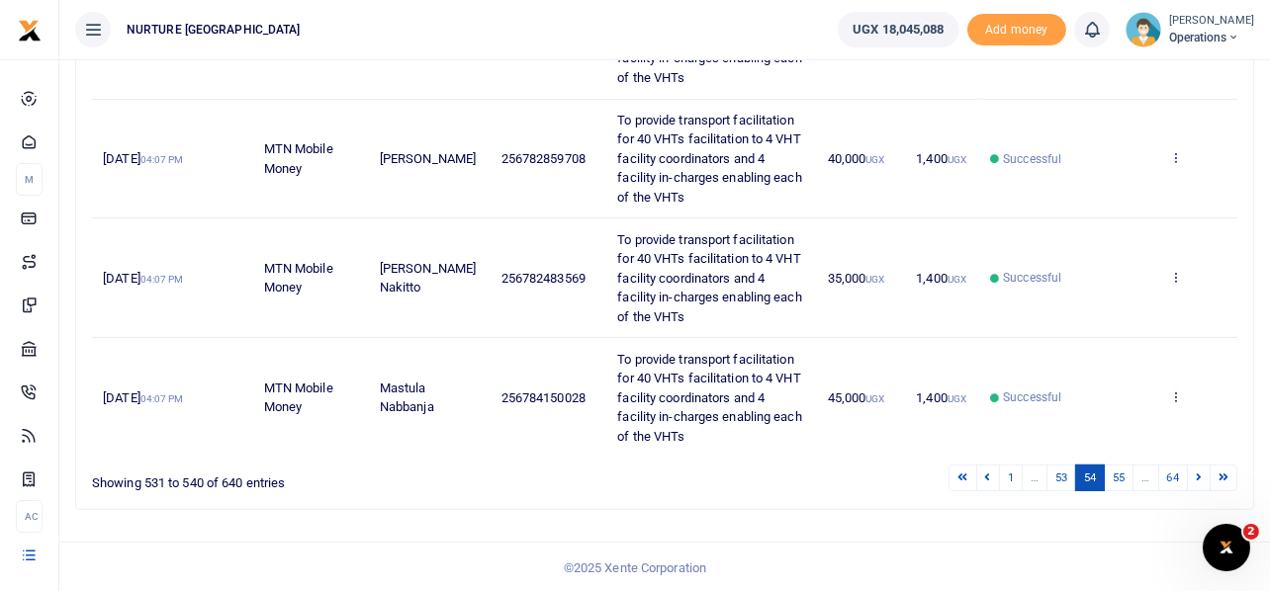
click at [1057, 474] on link "53" at bounding box center [1061, 478] width 30 height 27
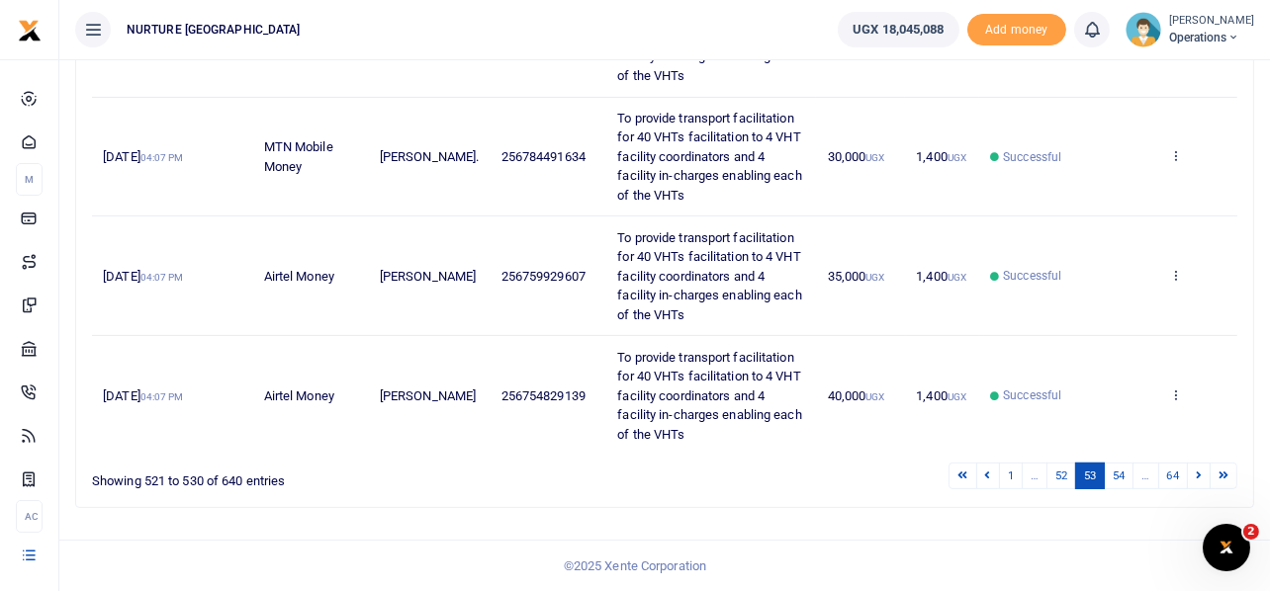
scroll to position [933, 0]
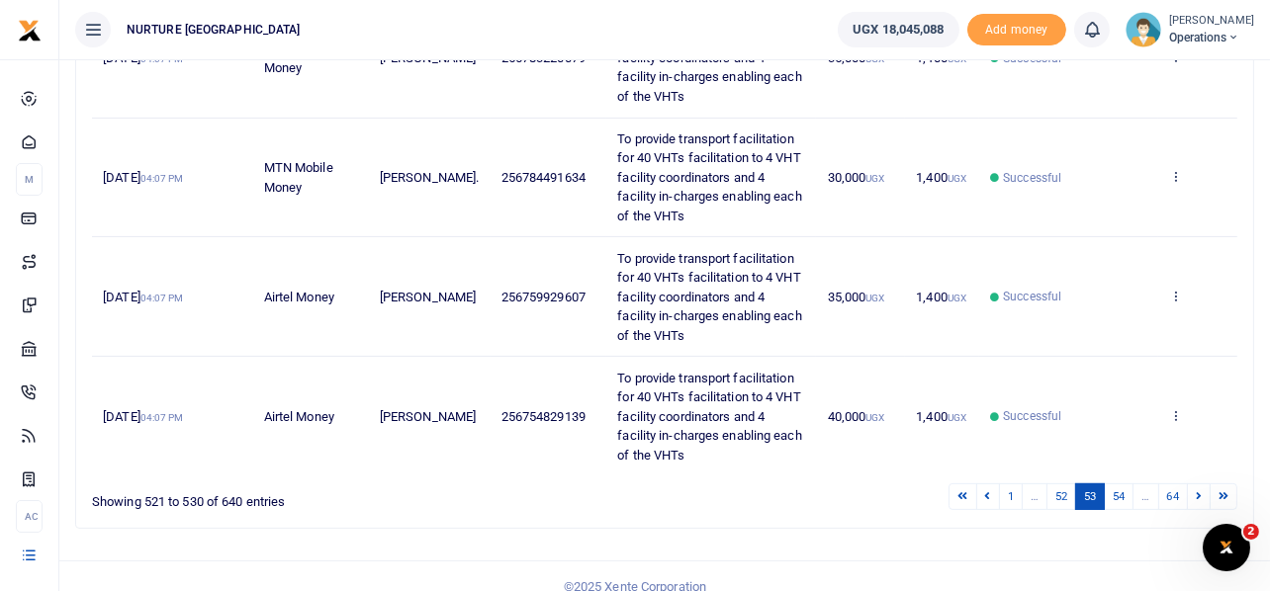
click at [1057, 483] on link "52" at bounding box center [1061, 496] width 30 height 27
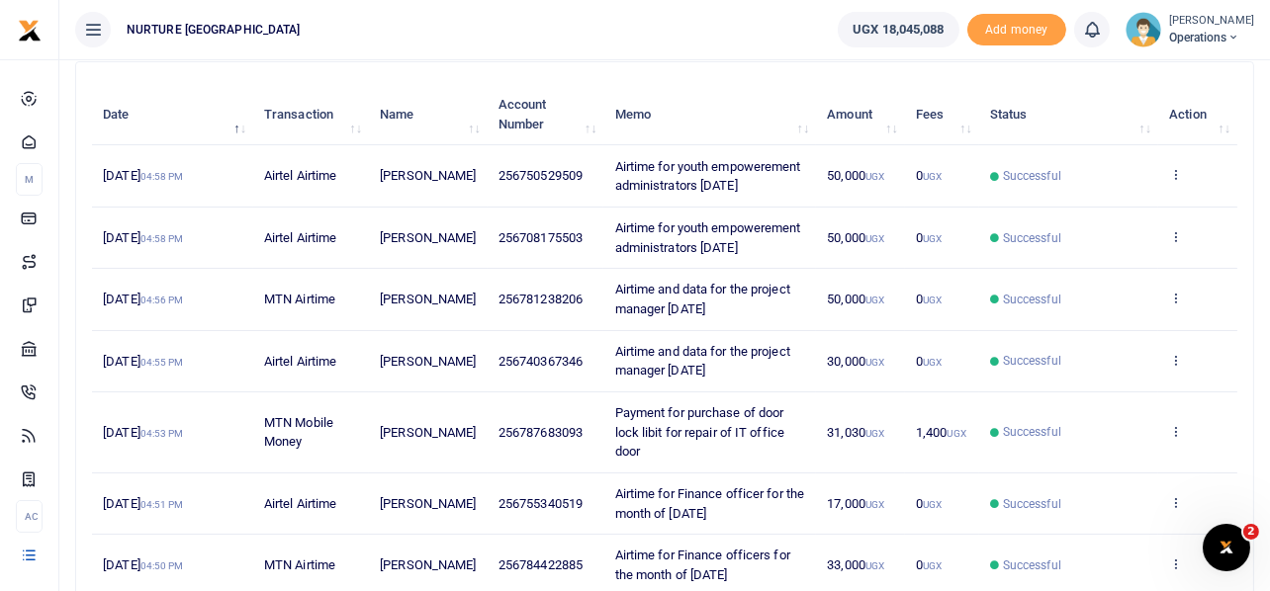
scroll to position [549, 0]
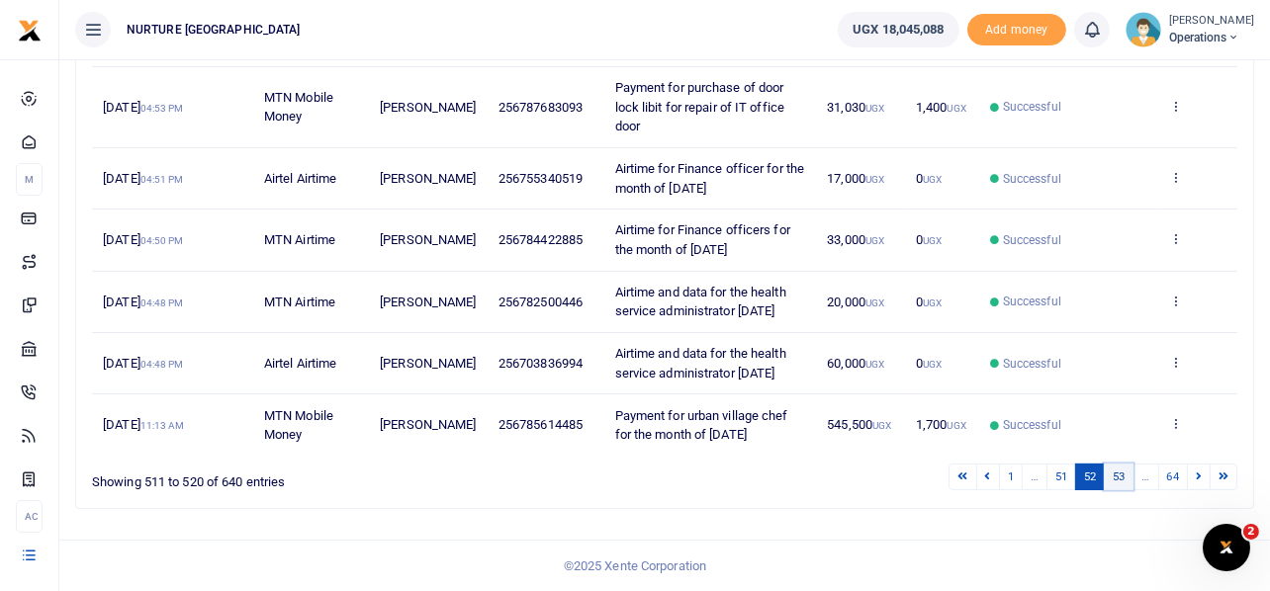
click at [1117, 476] on link "53" at bounding box center [1118, 477] width 30 height 27
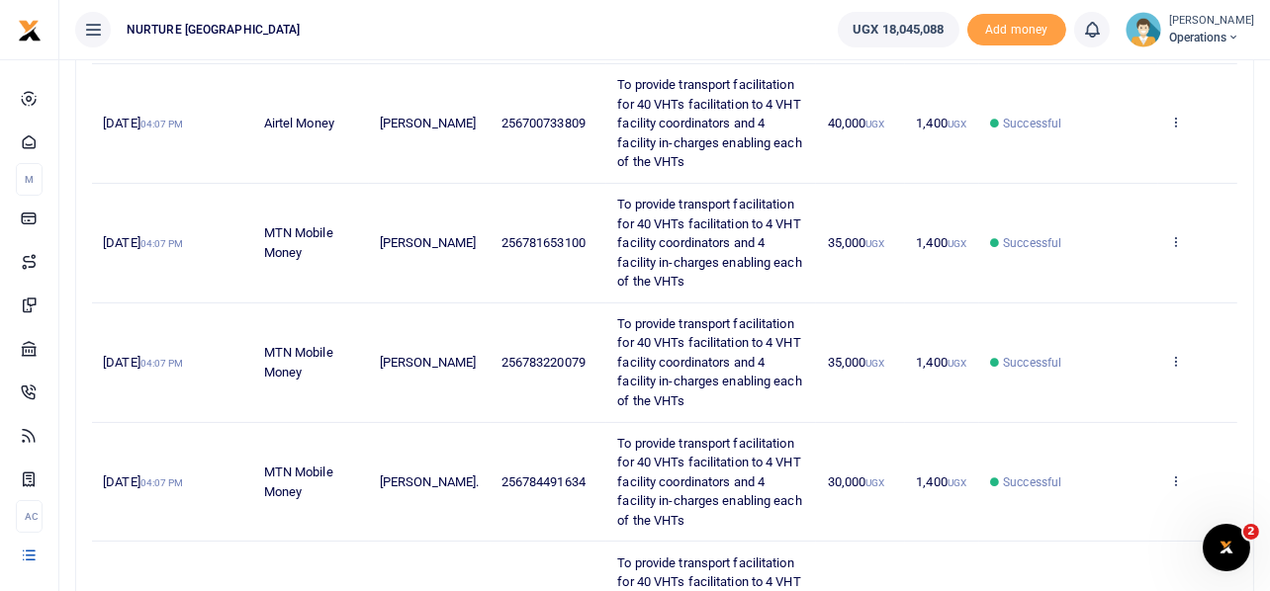
scroll to position [863, 0]
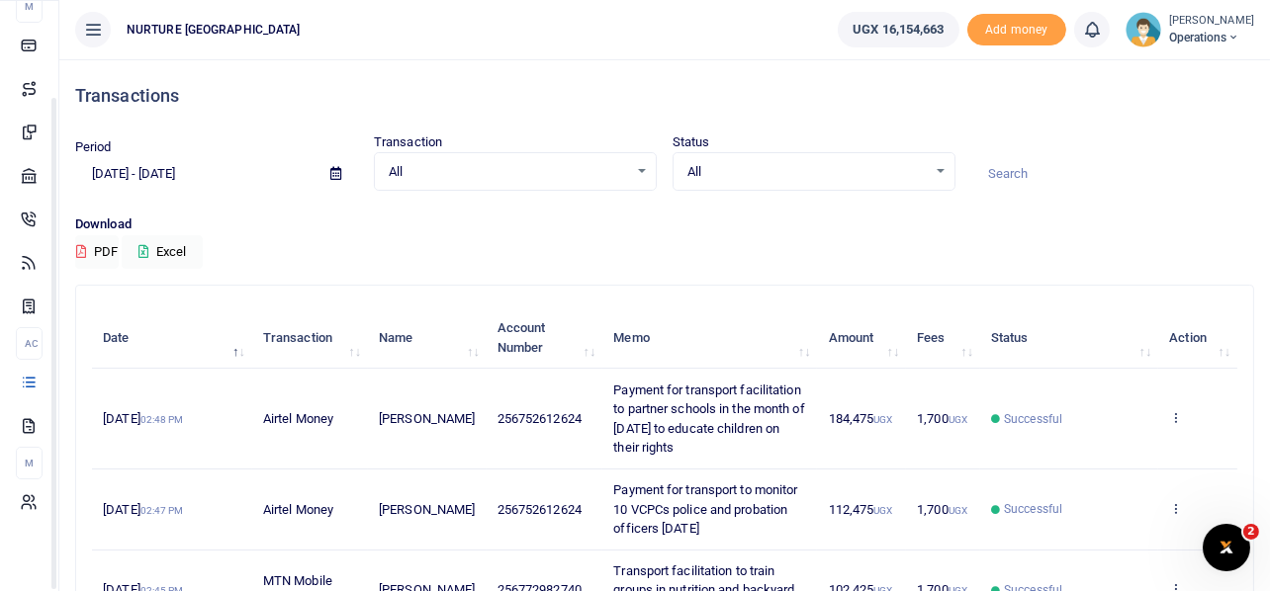
scroll to position [114, 0]
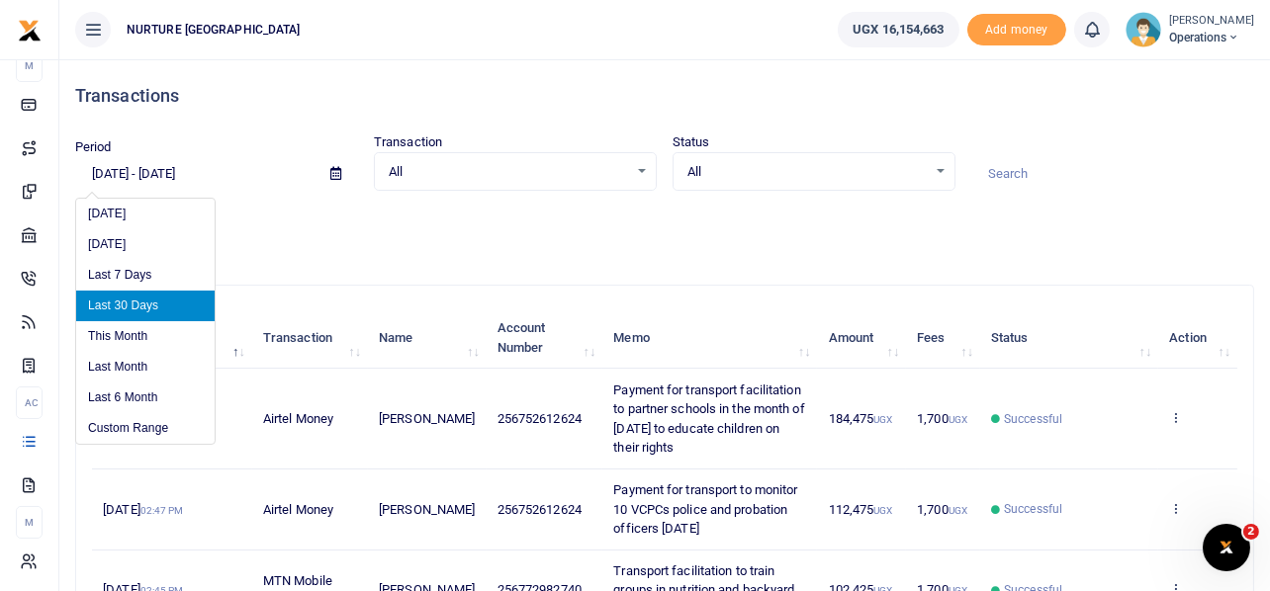
click at [197, 171] on input "[DATE] - [DATE]" at bounding box center [194, 174] width 239 height 34
click at [327, 174] on span at bounding box center [335, 174] width 44 height 34
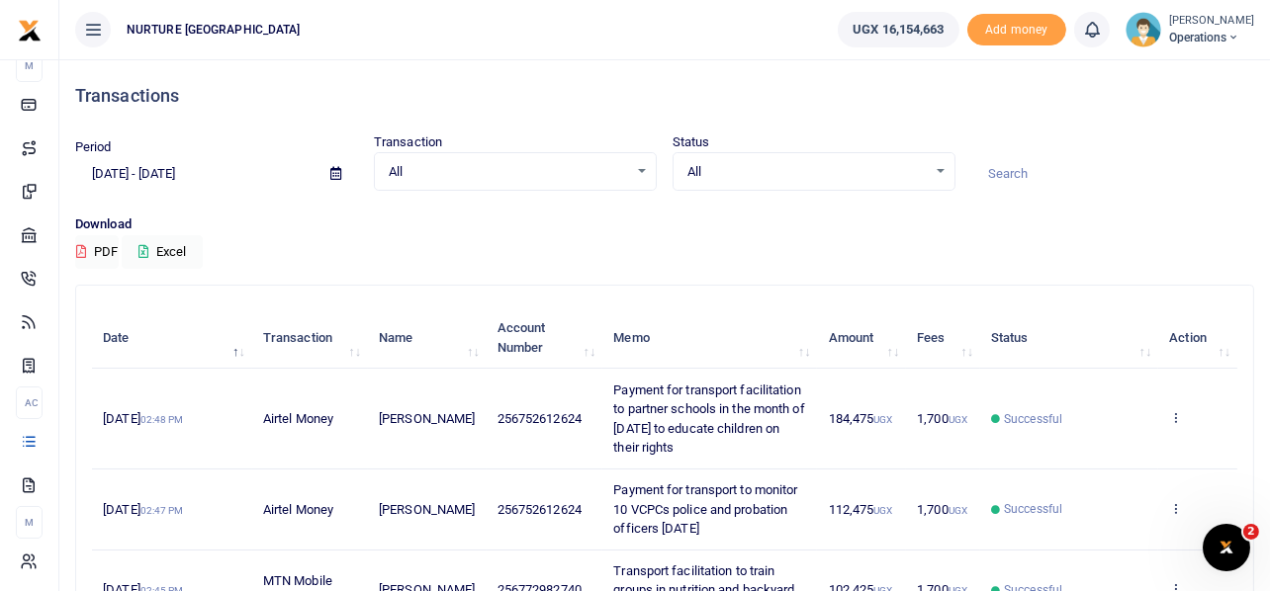
click at [337, 175] on icon at bounding box center [335, 173] width 11 height 13
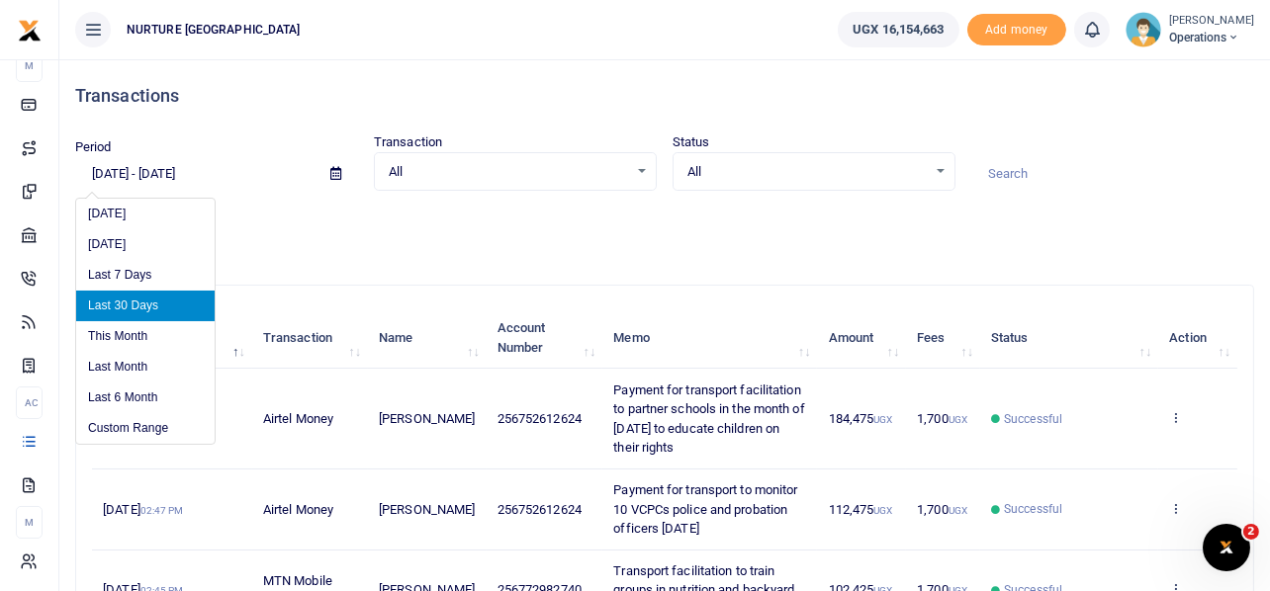
click at [338, 176] on icon at bounding box center [335, 173] width 11 height 13
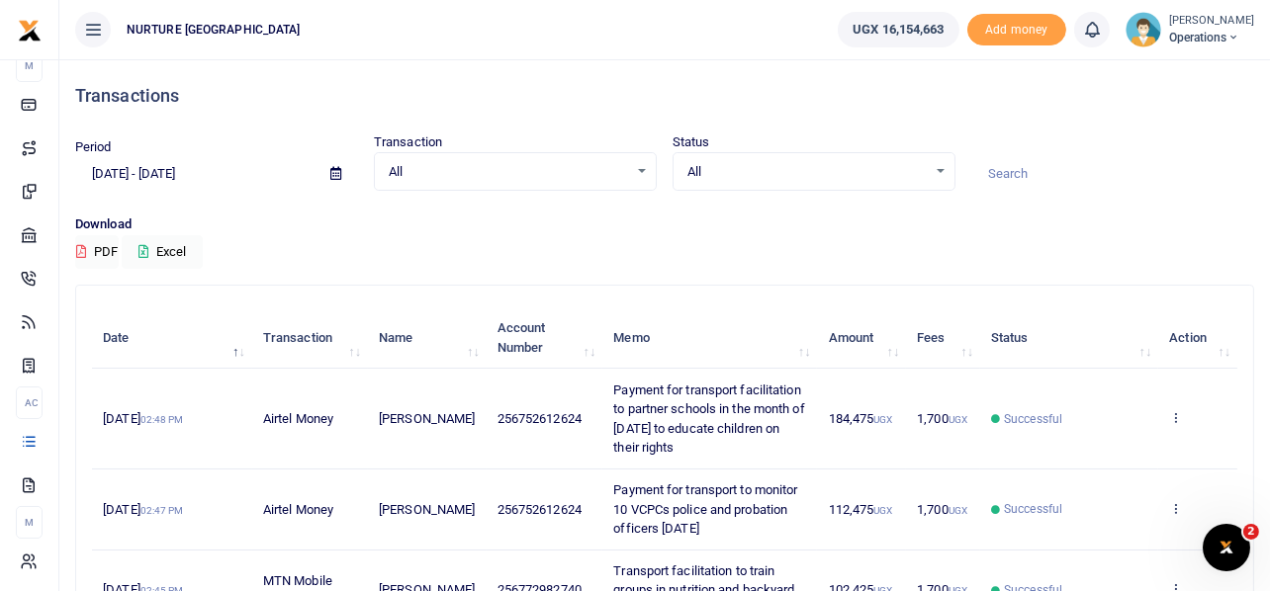
click at [338, 176] on icon at bounding box center [335, 173] width 11 height 13
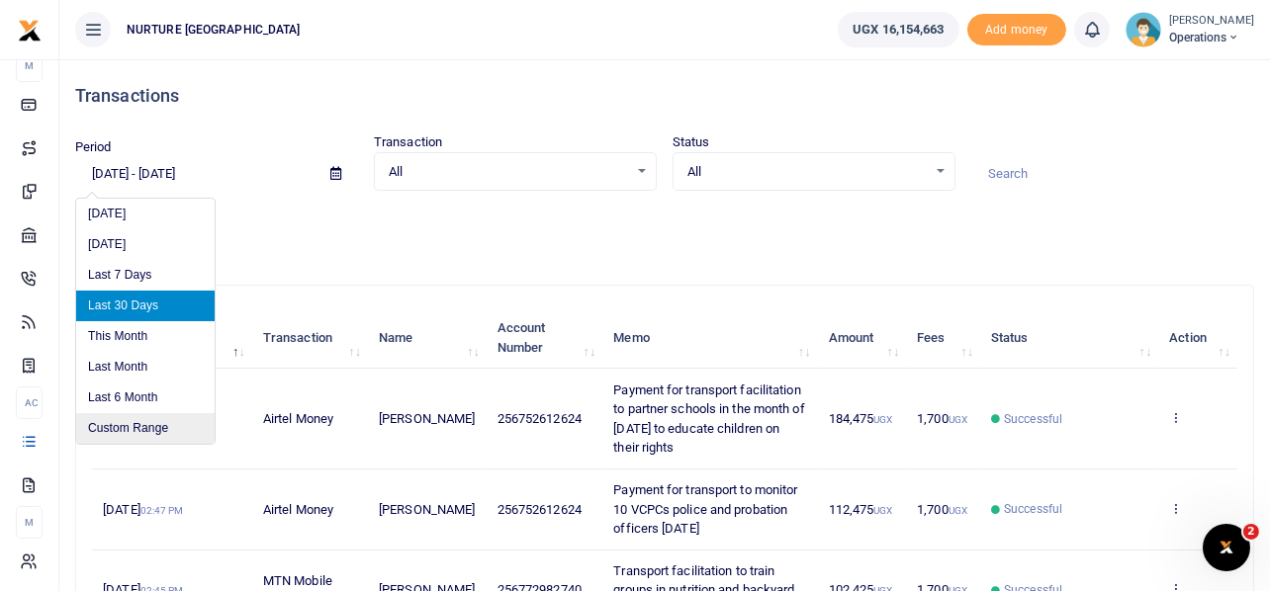
click at [117, 423] on li "Custom Range" at bounding box center [145, 428] width 138 height 31
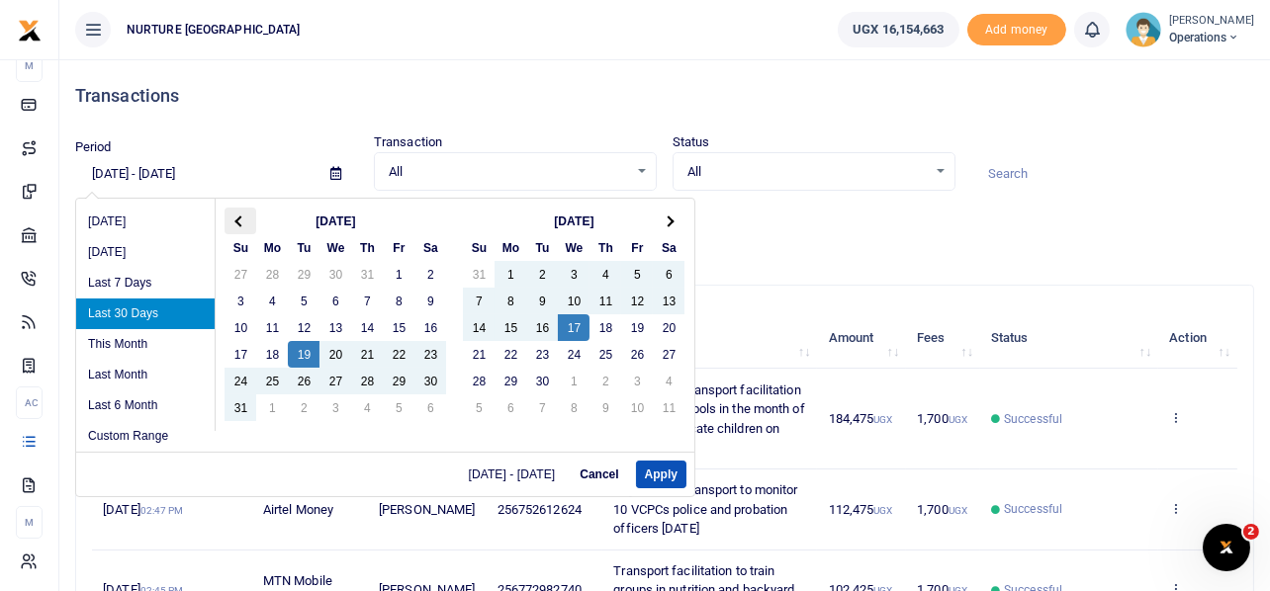
click at [237, 217] on span at bounding box center [240, 221] width 11 height 11
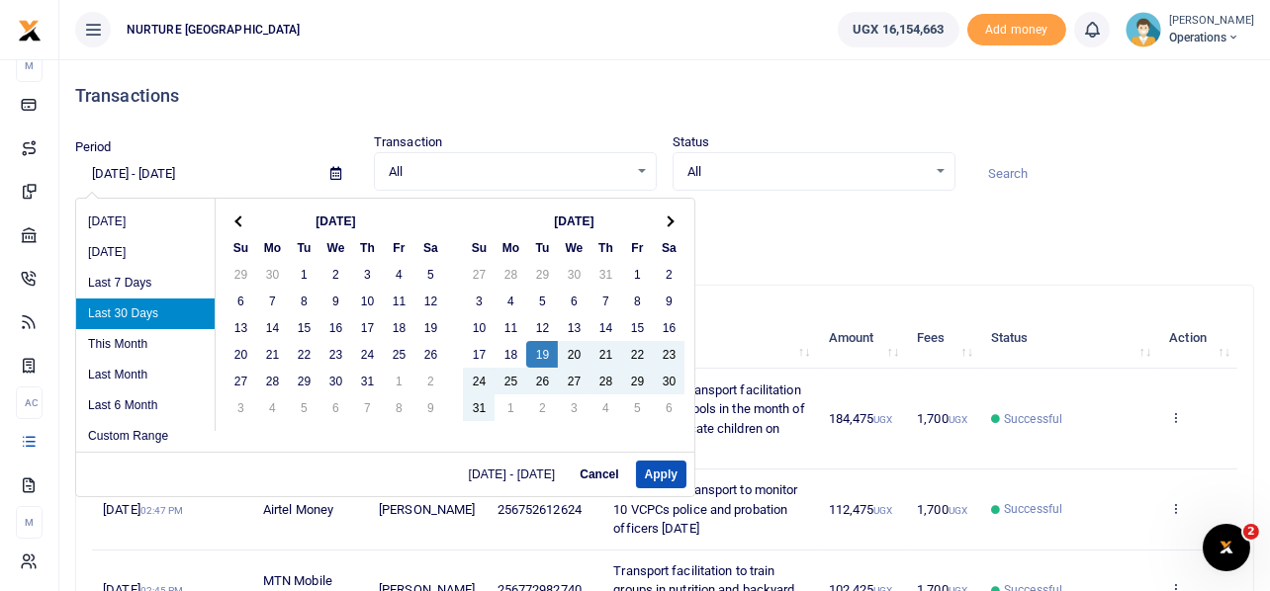
click at [237, 217] on span at bounding box center [240, 221] width 11 height 11
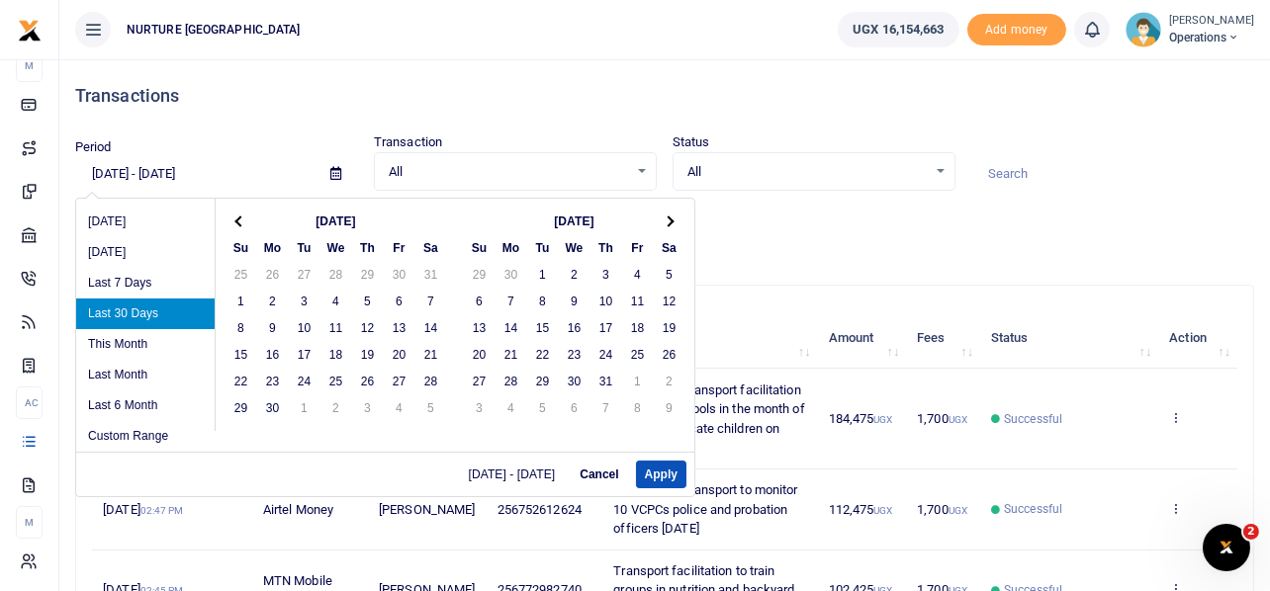
click at [237, 217] on span at bounding box center [240, 221] width 11 height 11
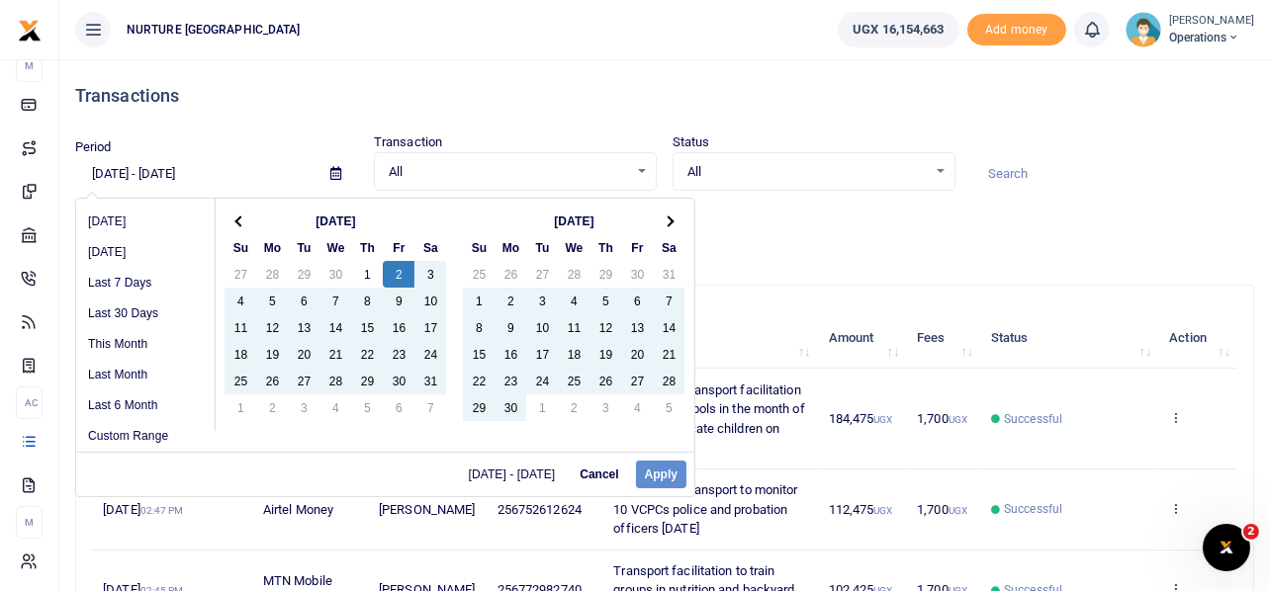
click at [663, 473] on div "[DATE] - [DATE] Cancel Apply" at bounding box center [385, 474] width 618 height 44
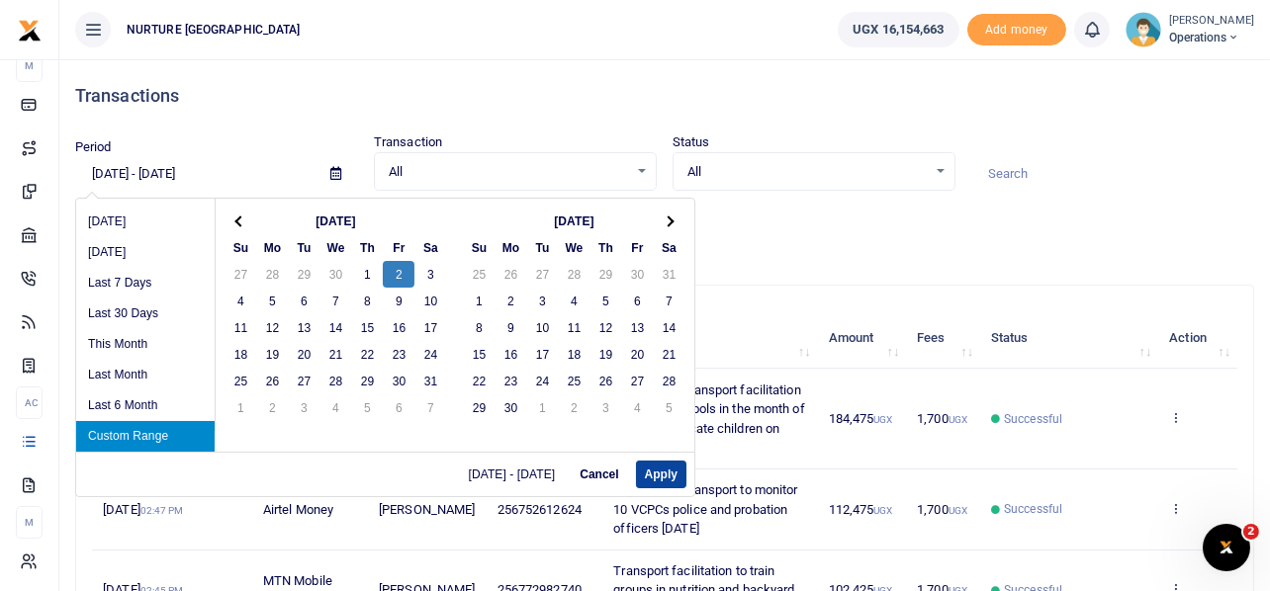
click at [649, 468] on button "Apply" at bounding box center [661, 475] width 50 height 28
type input "[DATE] - [DATE]"
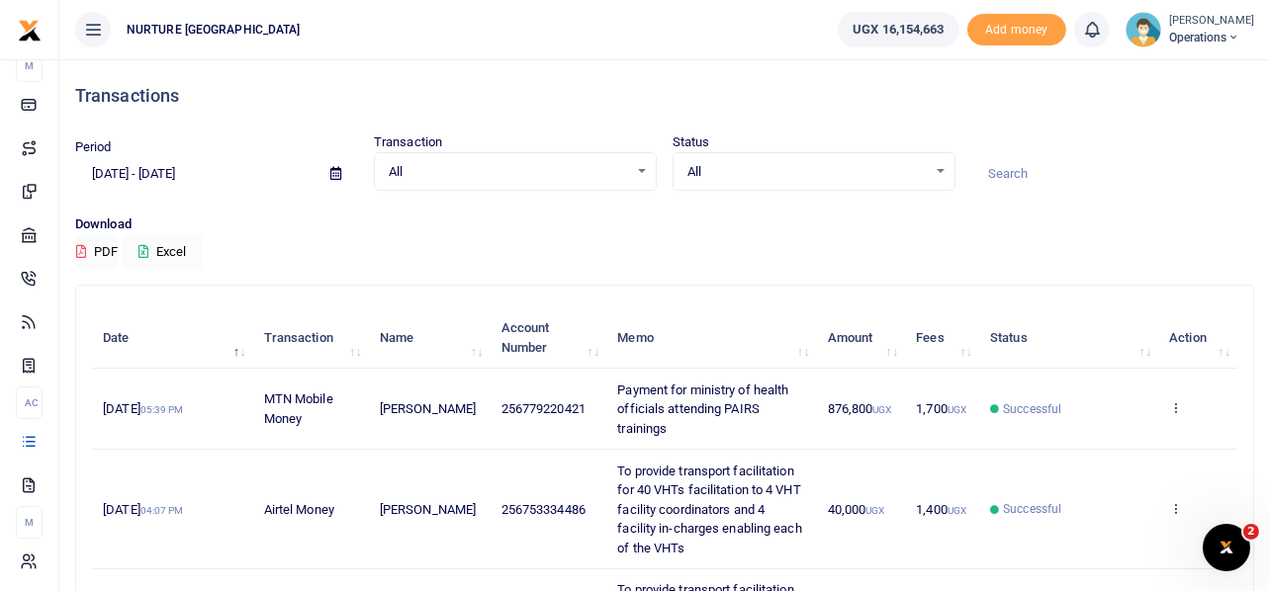
scroll to position [0, 0]
click at [99, 252] on button "PDF" at bounding box center [97, 252] width 44 height 34
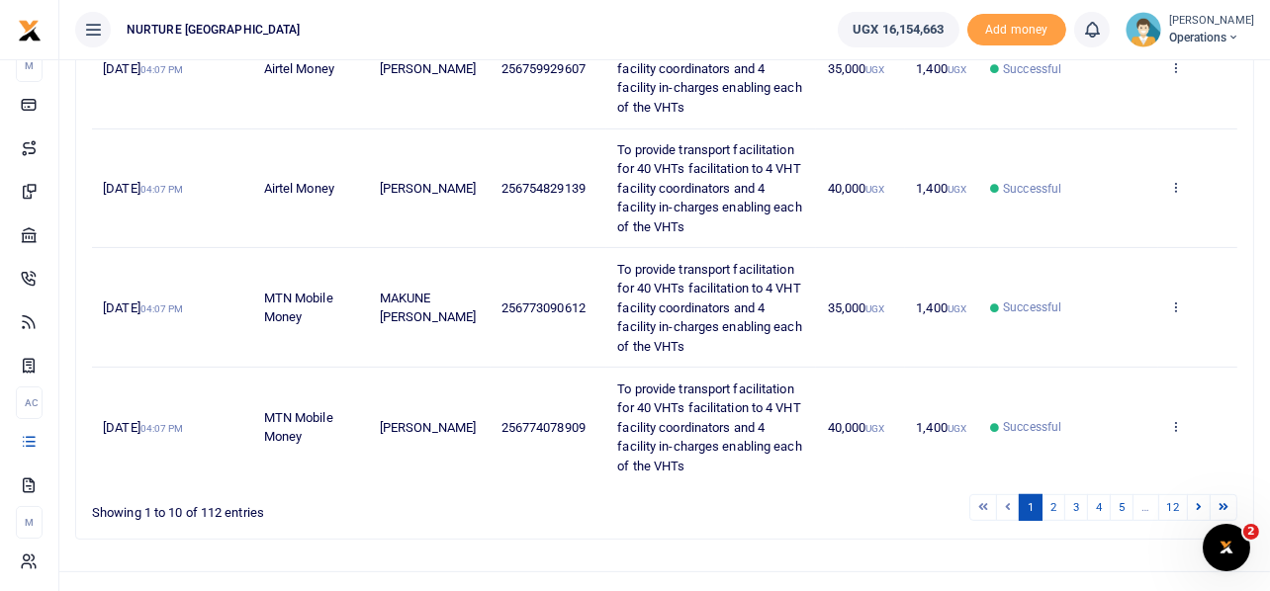
scroll to position [1049, 0]
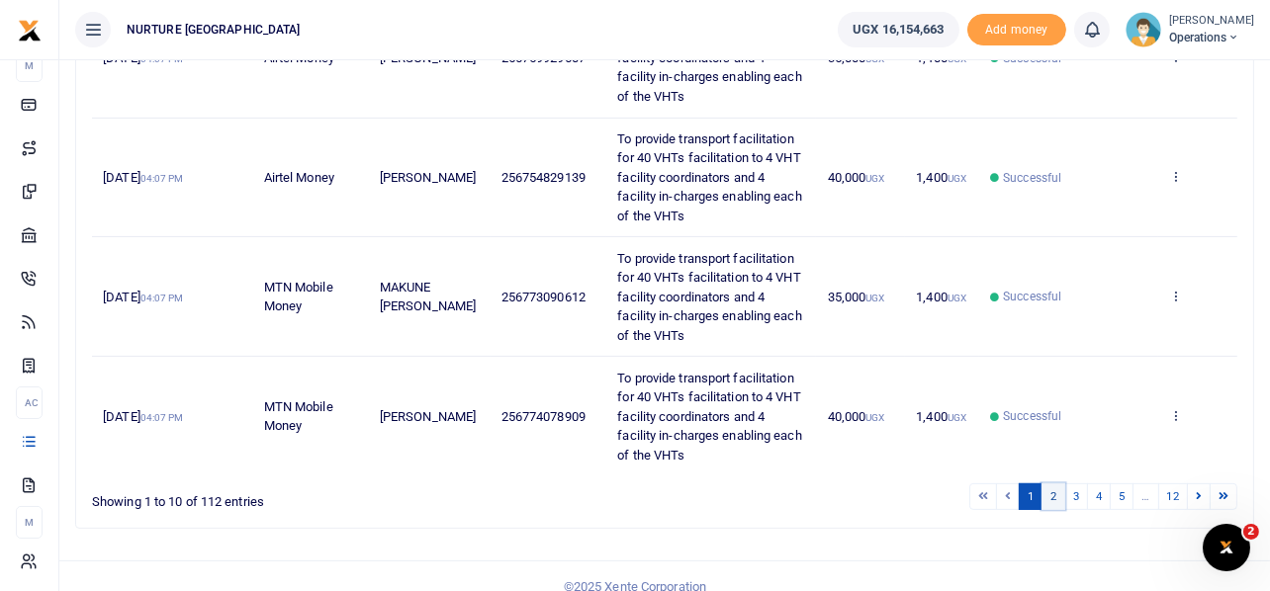
click at [1056, 483] on link "2" at bounding box center [1053, 496] width 24 height 27
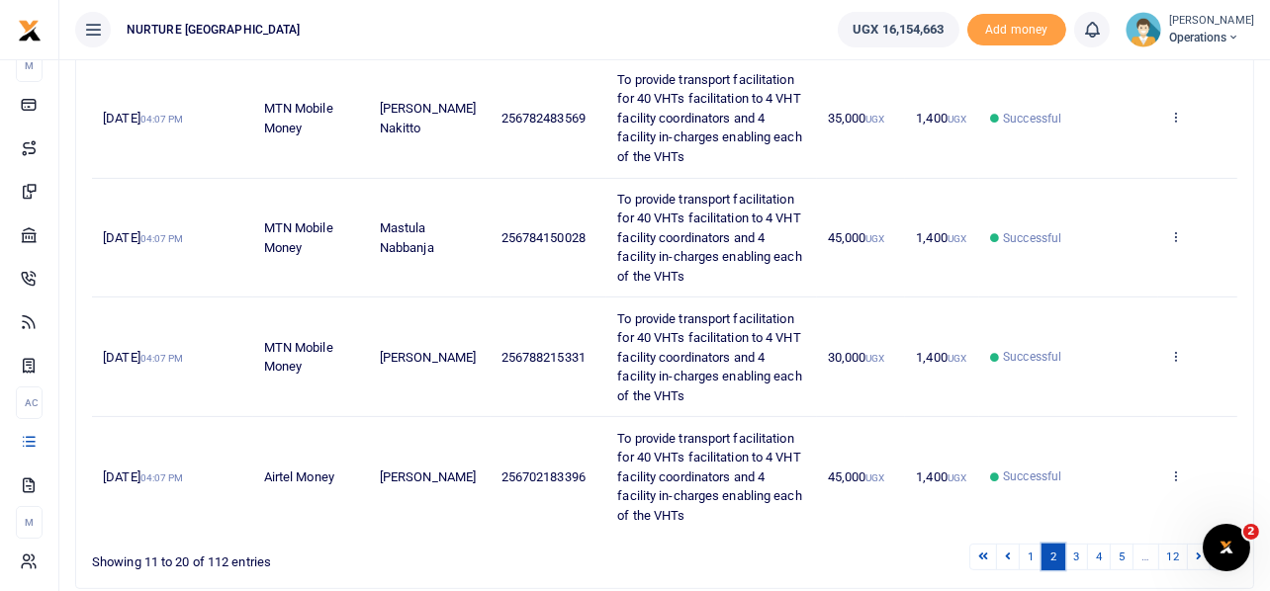
scroll to position [1106, 0]
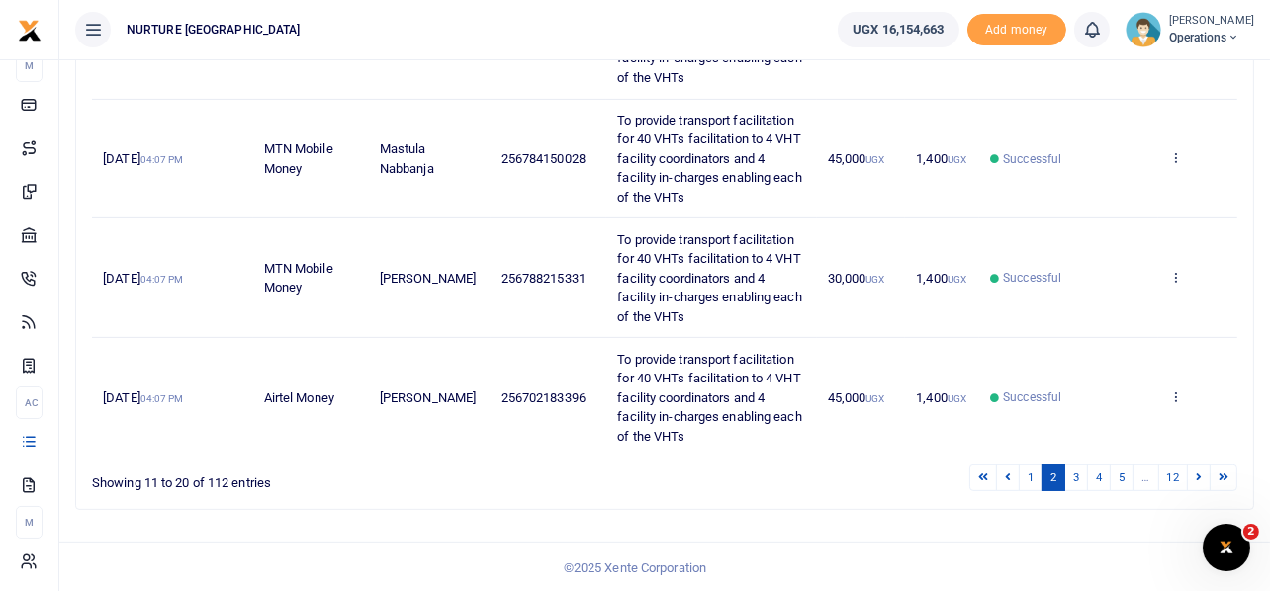
click at [845, 552] on footer "© 2025 Xente Corporation" at bounding box center [635, 568] width 1270 height 52
click at [1075, 471] on link "3" at bounding box center [1076, 478] width 24 height 27
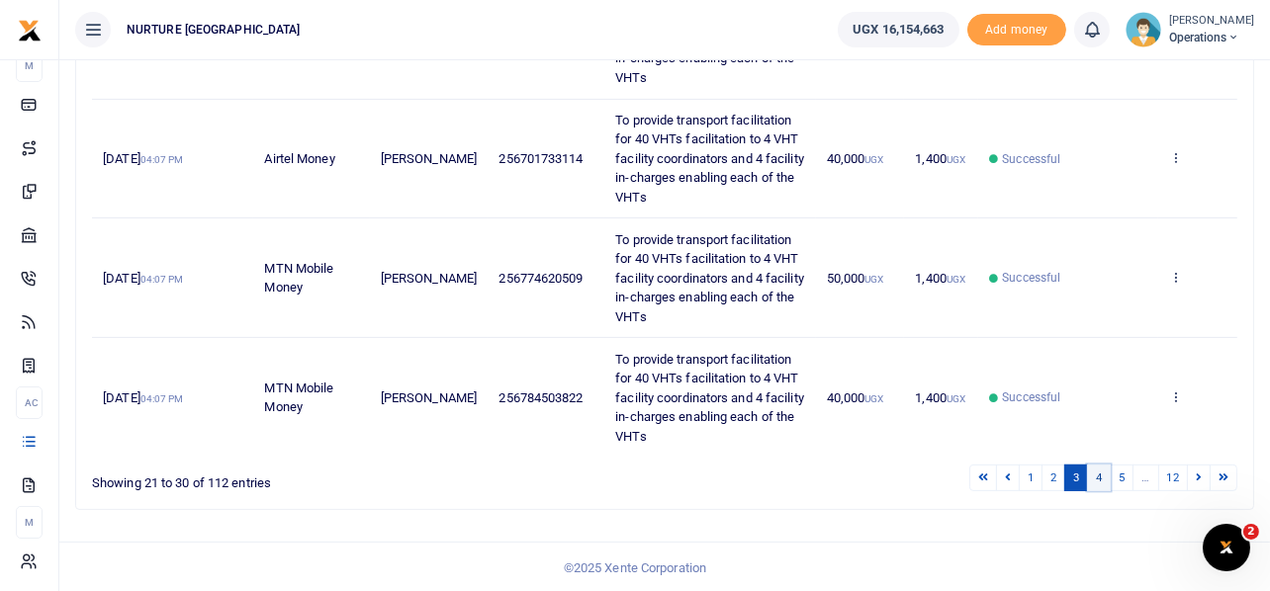
click at [1097, 476] on link "4" at bounding box center [1099, 478] width 24 height 27
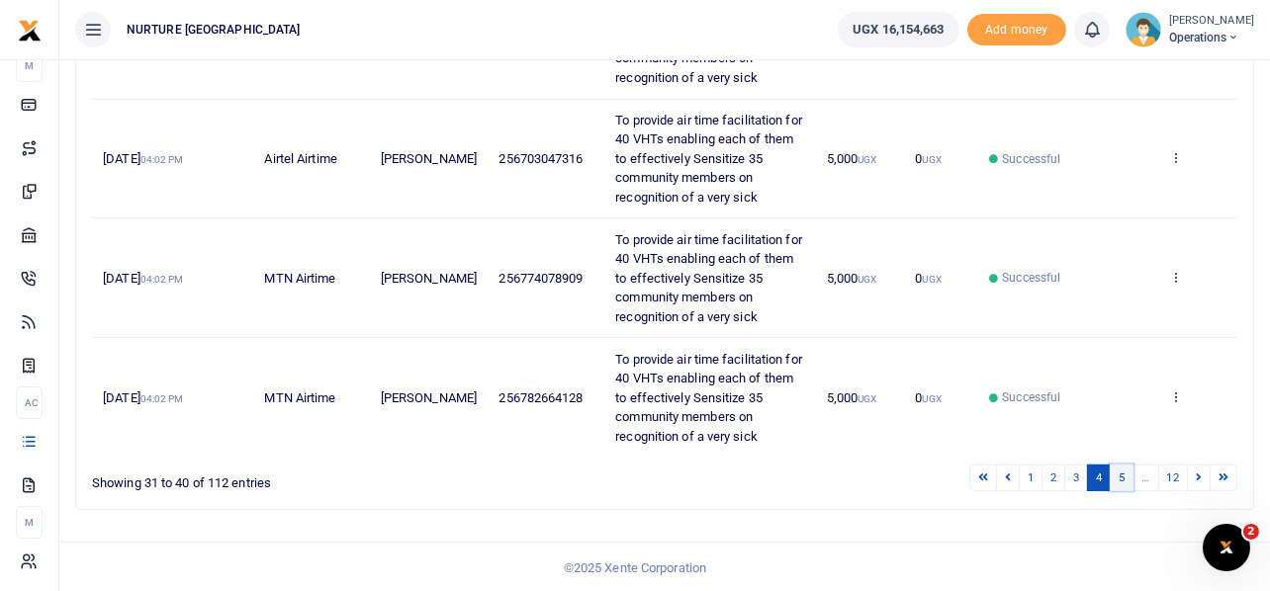
click at [1124, 473] on link "5" at bounding box center [1121, 478] width 24 height 27
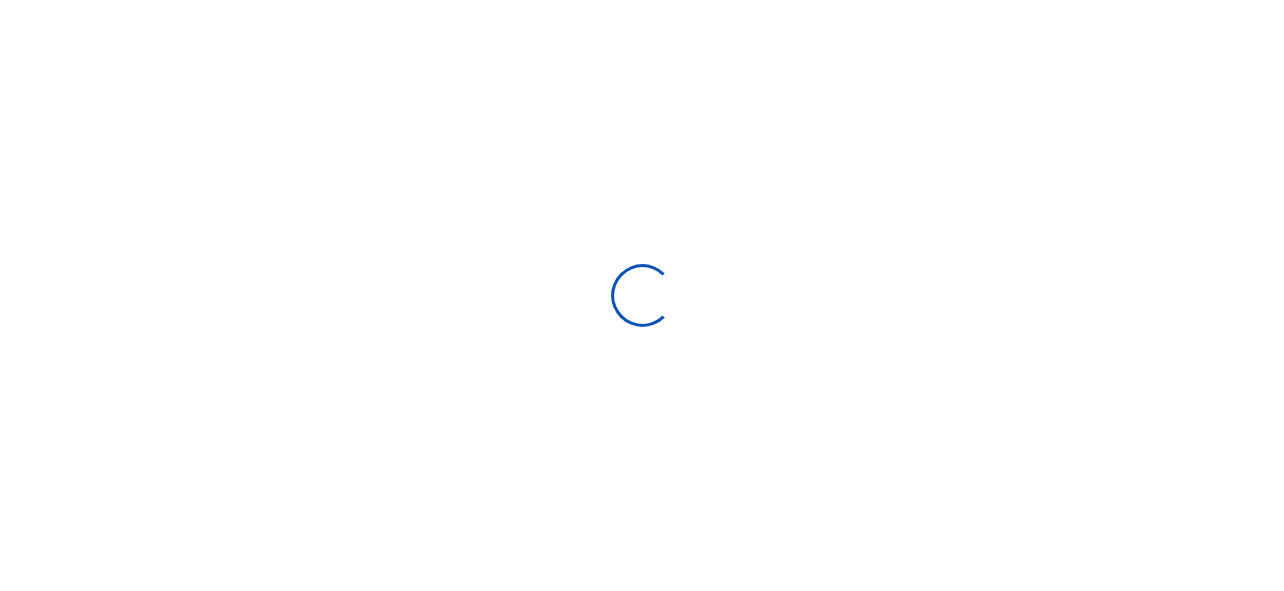
select select
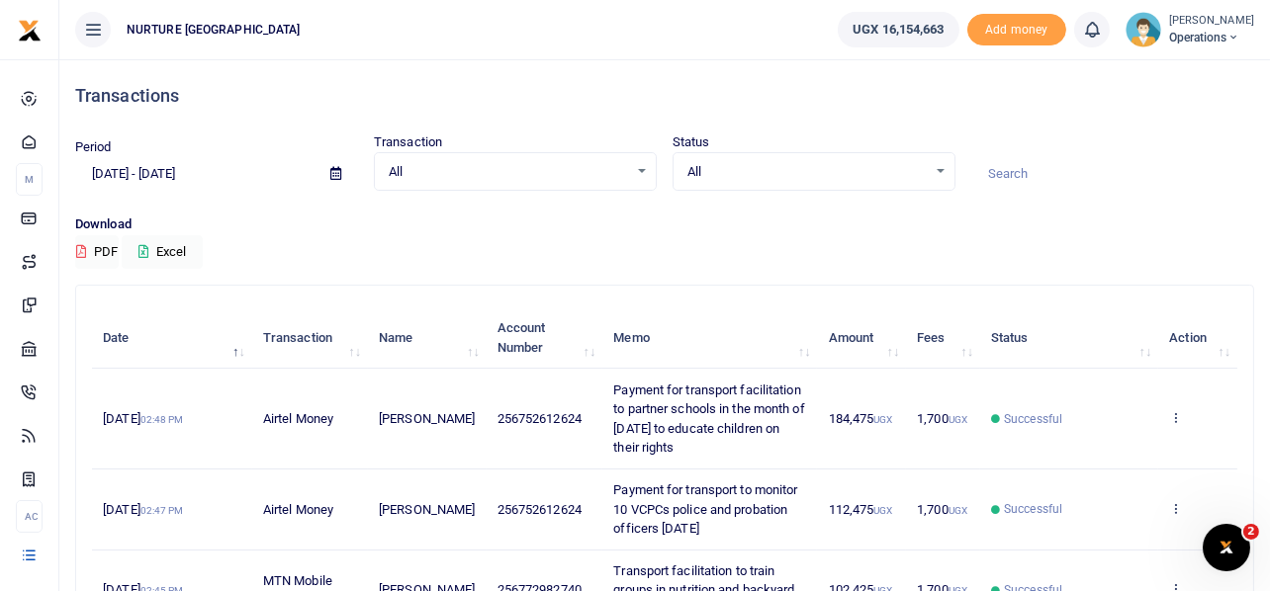
click at [330, 167] on icon at bounding box center [335, 173] width 11 height 13
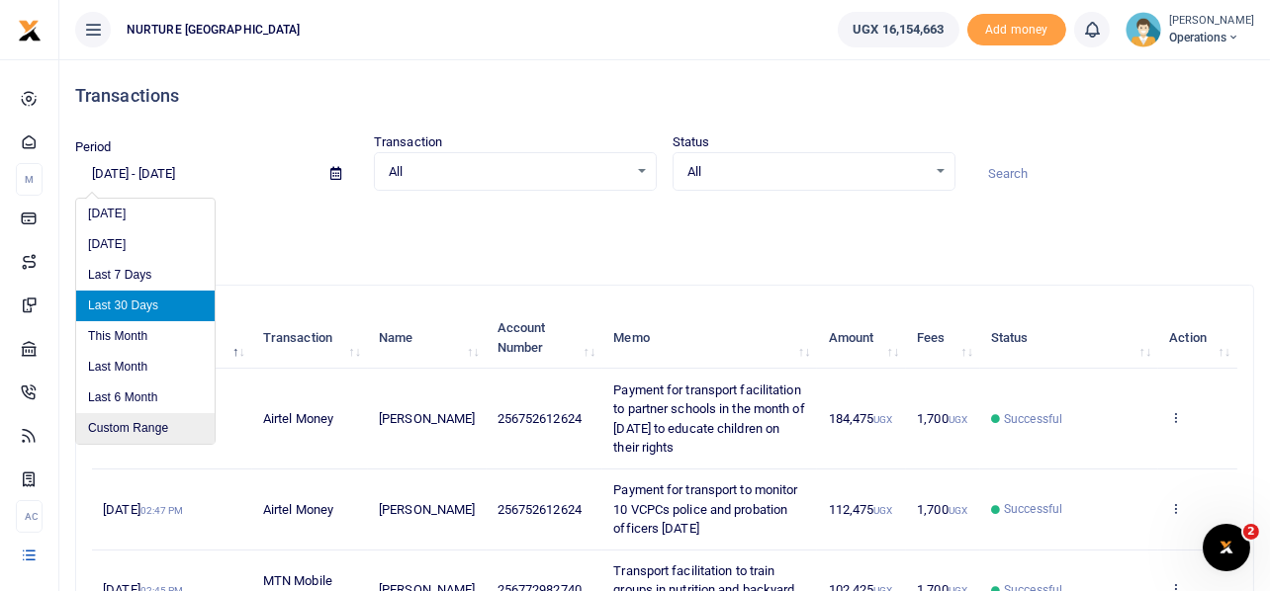
click at [143, 420] on li "Custom Range" at bounding box center [145, 428] width 138 height 31
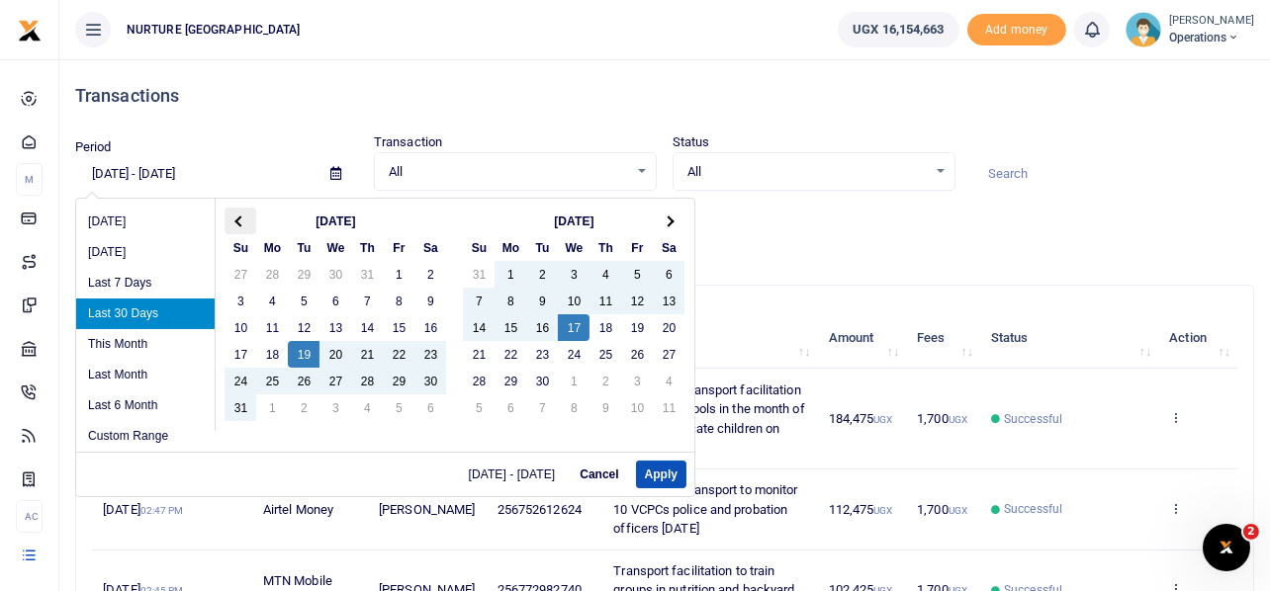
click at [247, 221] on th at bounding box center [240, 221] width 32 height 27
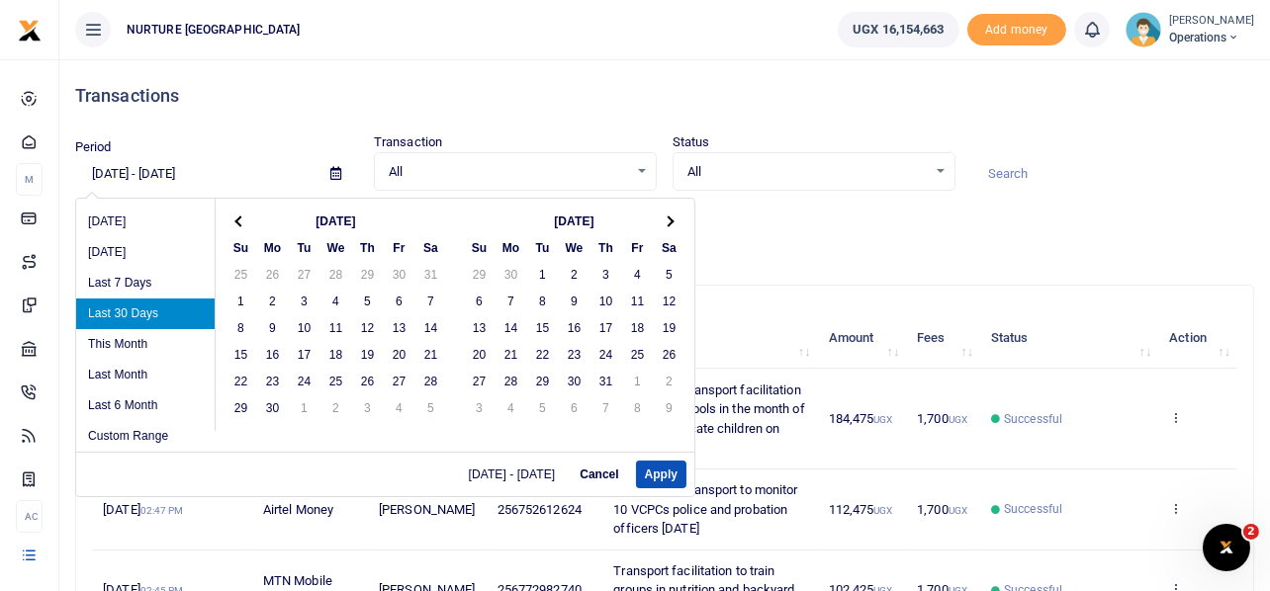
click at [247, 221] on th at bounding box center [240, 221] width 32 height 27
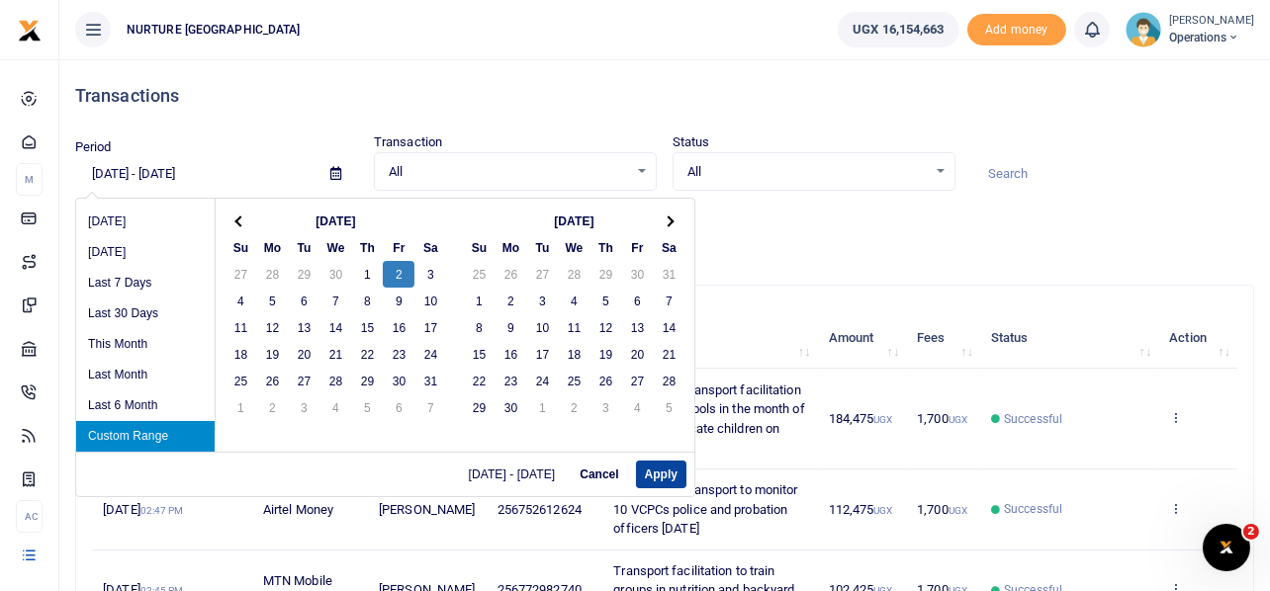
click at [670, 473] on button "Apply" at bounding box center [661, 475] width 50 height 28
type input "[DATE] - [DATE]"
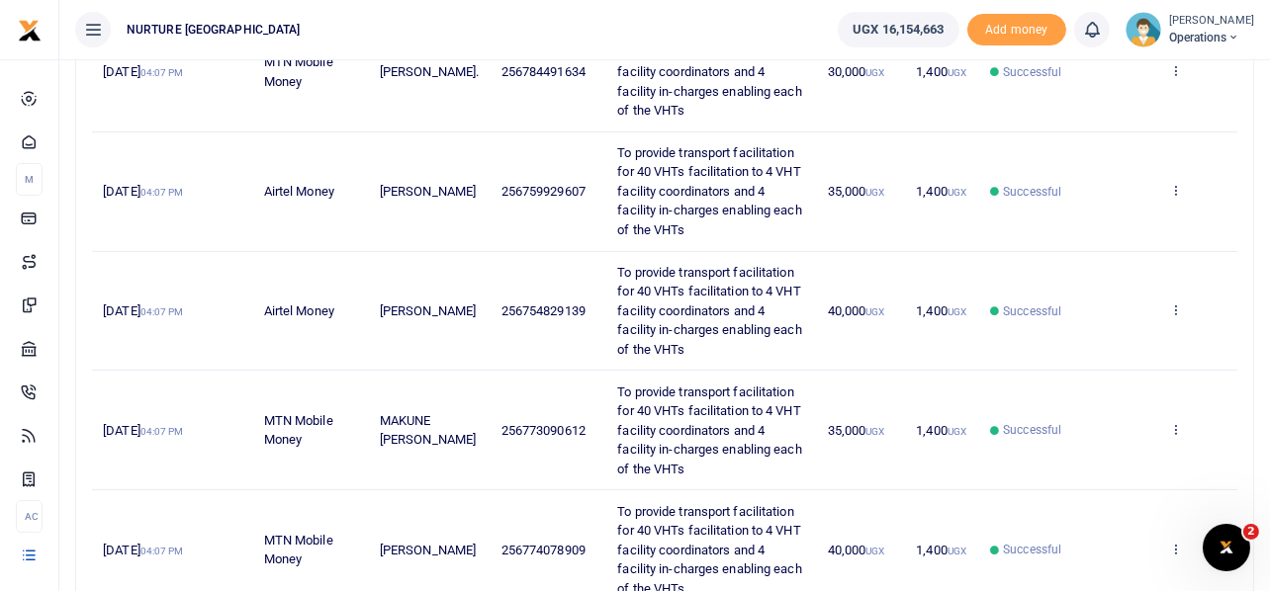
scroll to position [1049, 0]
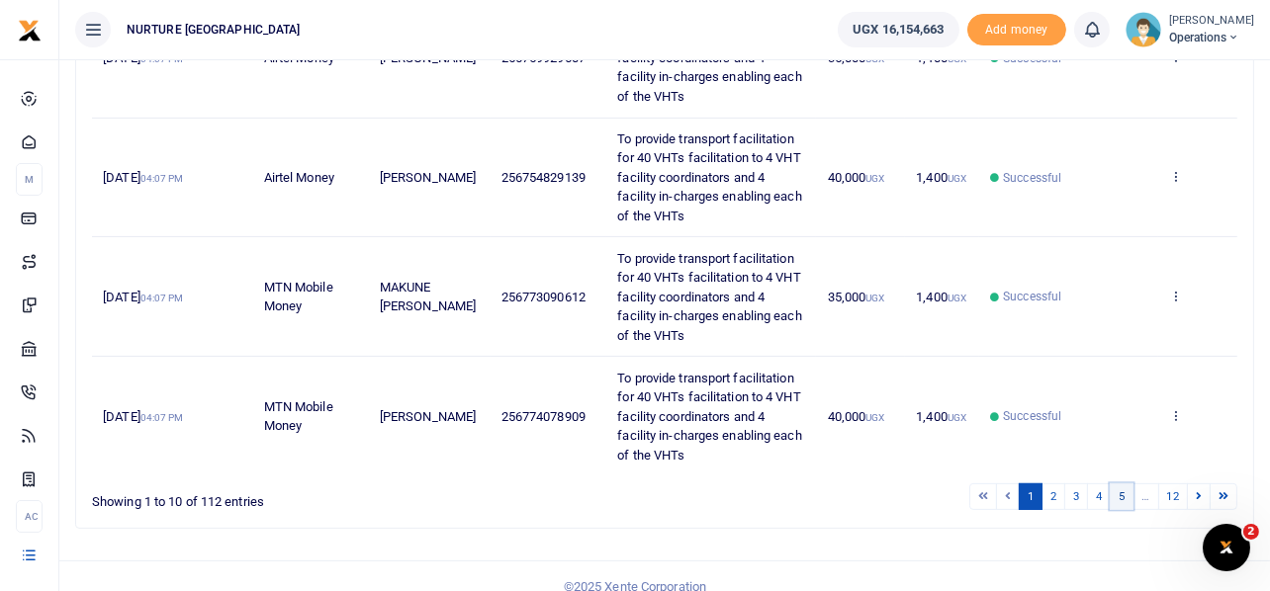
click at [1118, 483] on link "5" at bounding box center [1121, 496] width 24 height 27
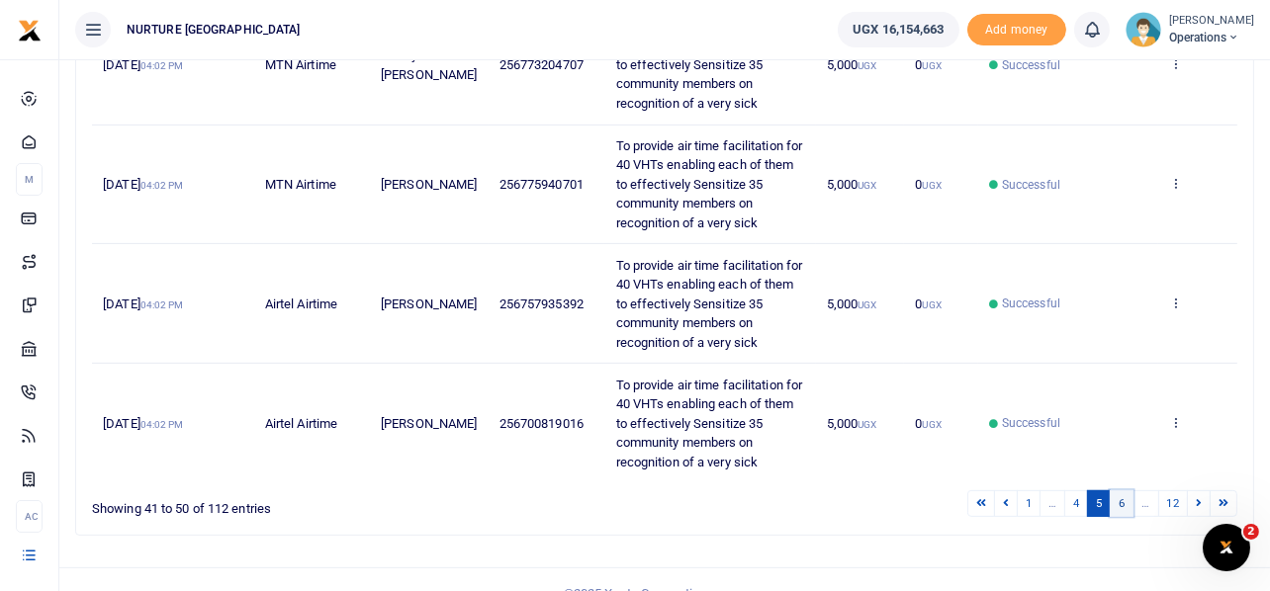
scroll to position [1106, 0]
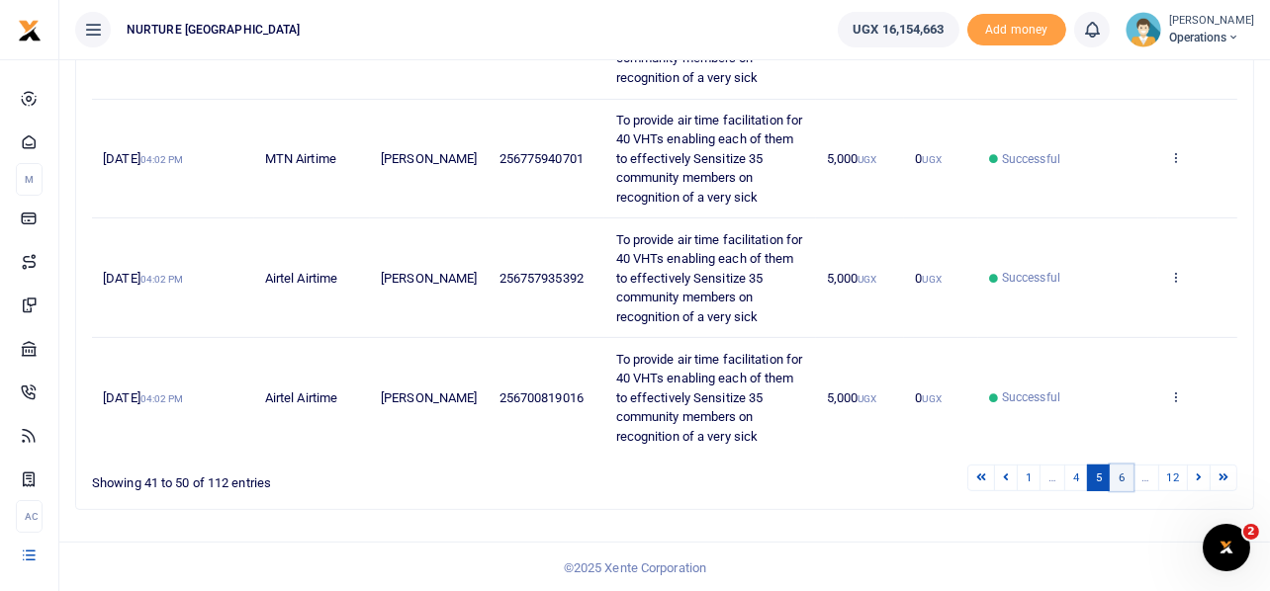
click at [1121, 473] on link "6" at bounding box center [1121, 478] width 24 height 27
click at [1125, 478] on link "7" at bounding box center [1121, 478] width 24 height 27
click at [1121, 472] on link "8" at bounding box center [1121, 478] width 24 height 27
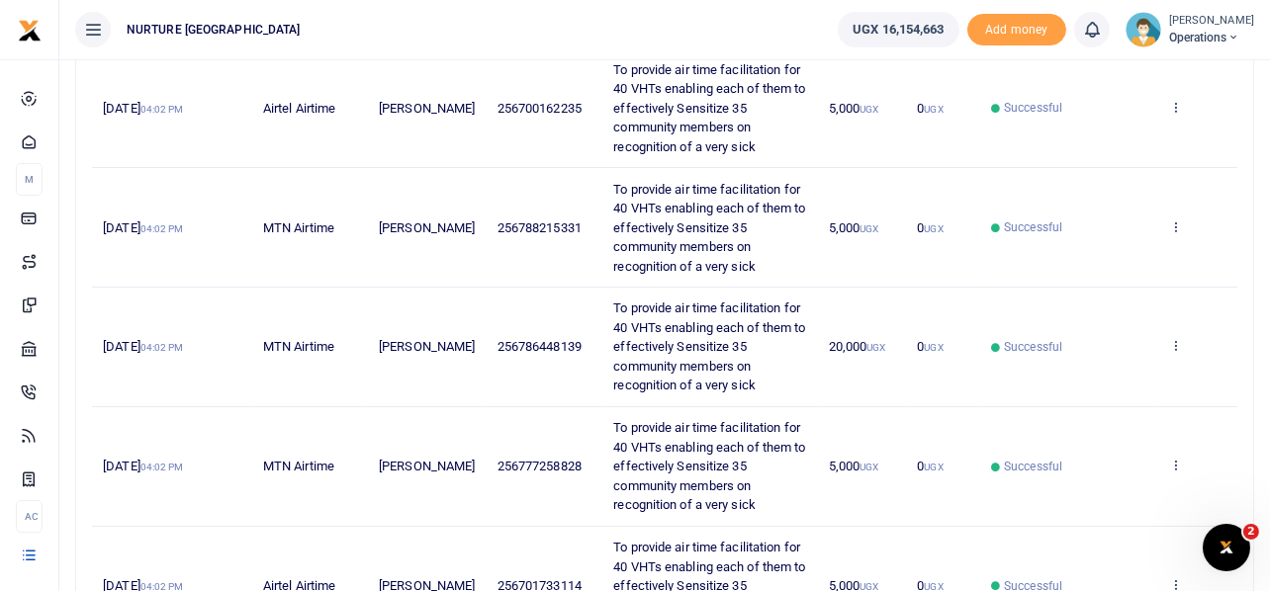
scroll to position [0, 0]
